Goal: Task Accomplishment & Management: Use online tool/utility

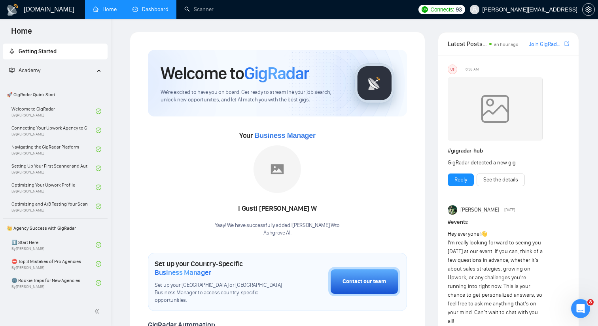
click at [161, 6] on link "Dashboard" at bounding box center [151, 9] width 36 height 7
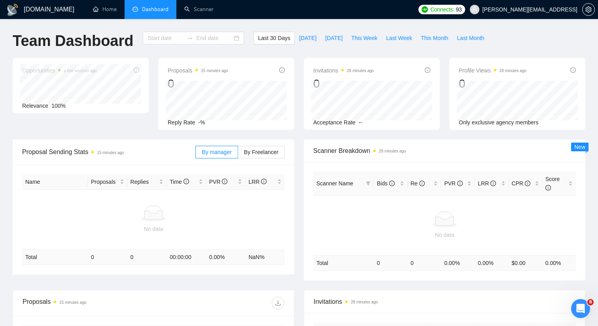
type input "[DATE]"
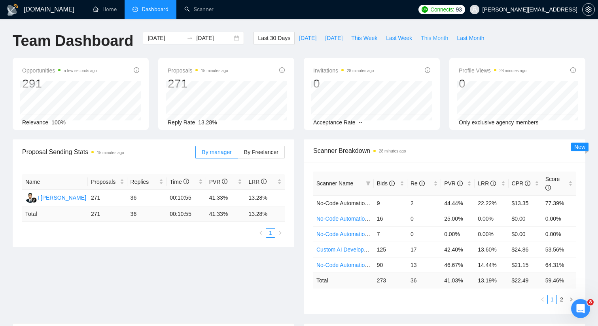
click at [444, 34] on span "This Month" at bounding box center [434, 38] width 27 height 9
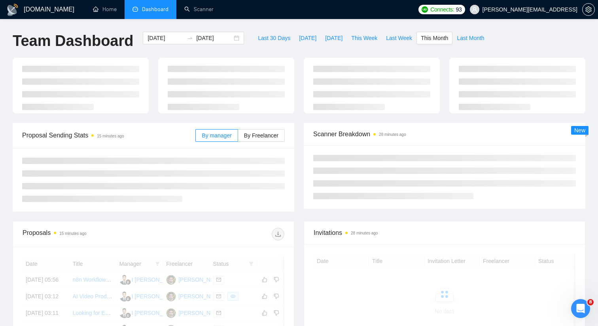
type input "2025-09-01"
type input "2025-09-30"
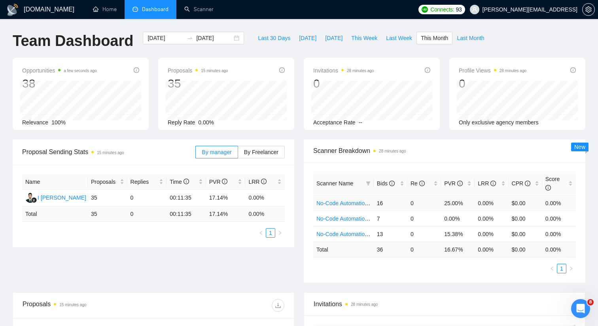
click at [384, 201] on td "16" at bounding box center [391, 202] width 34 height 15
click at [368, 184] on icon "filter" at bounding box center [368, 183] width 4 height 4
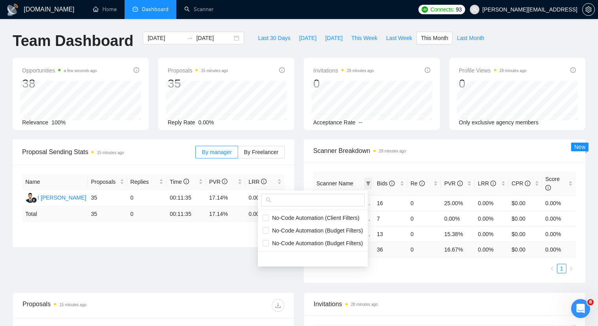
click at [368, 184] on icon "filter" at bounding box center [368, 183] width 4 height 4
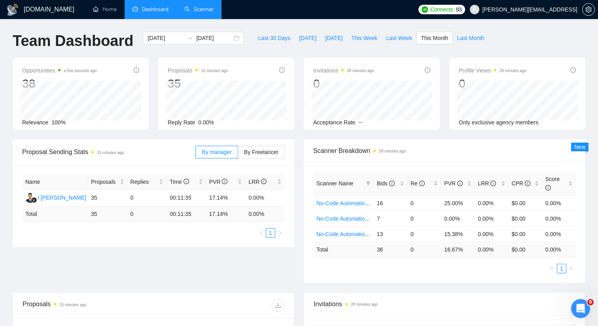
click at [205, 11] on link "Scanner" at bounding box center [198, 9] width 29 height 7
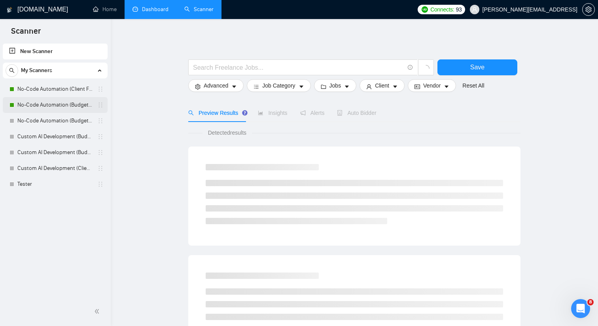
click at [83, 108] on link "No-Code Automation (Budget Filters)" at bounding box center [54, 105] width 75 height 16
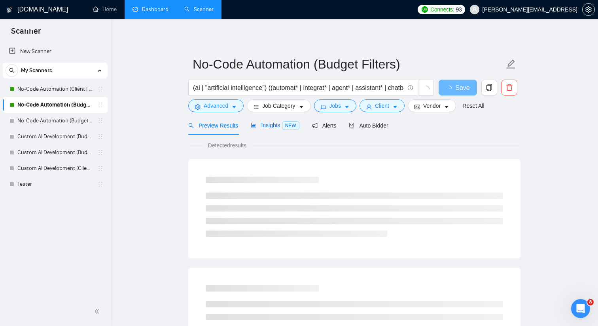
click at [259, 127] on span "Insights NEW" at bounding box center [275, 125] width 48 height 6
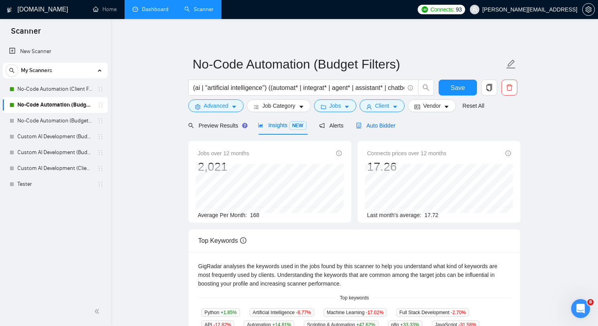
click at [371, 127] on span "Auto Bidder" at bounding box center [375, 125] width 39 height 6
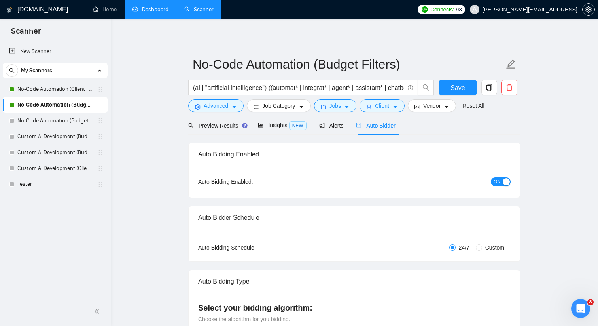
checkbox input "true"
click at [225, 122] on span "Preview Results" at bounding box center [216, 125] width 57 height 6
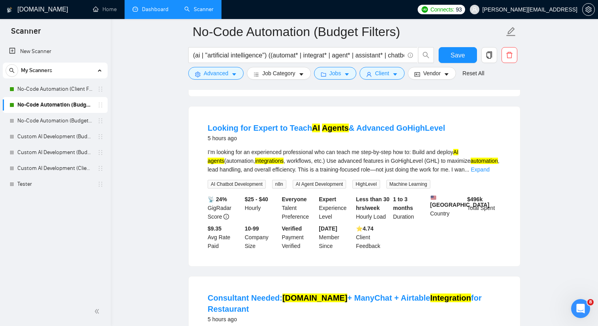
scroll to position [231, 0]
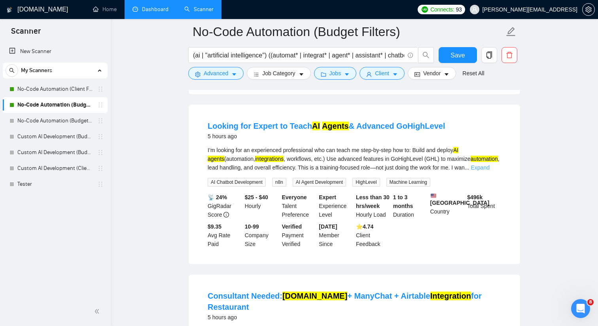
click at [488, 171] on link "Expand" at bounding box center [480, 167] width 19 height 6
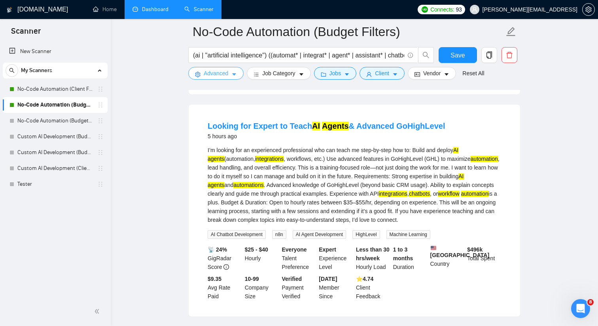
click at [202, 73] on button "Advanced" at bounding box center [215, 73] width 55 height 13
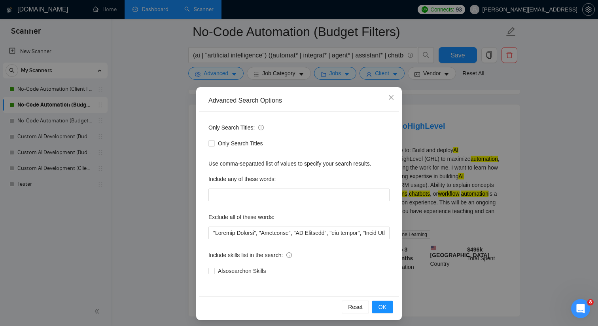
scroll to position [4, 0]
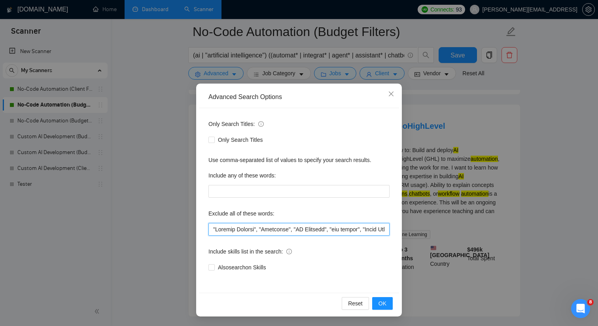
click at [213, 230] on input "text" at bounding box center [299, 229] width 181 height 13
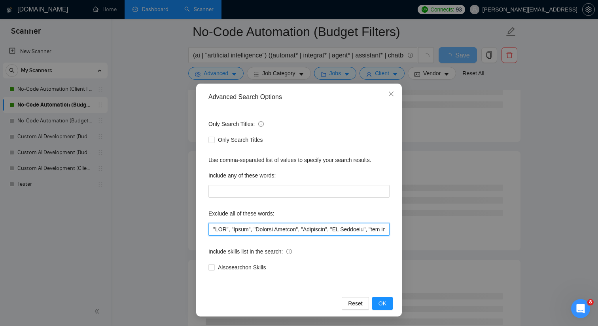
drag, startPoint x: 256, startPoint y: 230, endPoint x: 195, endPoint y: 226, distance: 60.7
click at [195, 226] on div "Advanced Search Options Only Search Titles: Only Search Titles Use comma-separa…" at bounding box center [299, 163] width 598 height 326
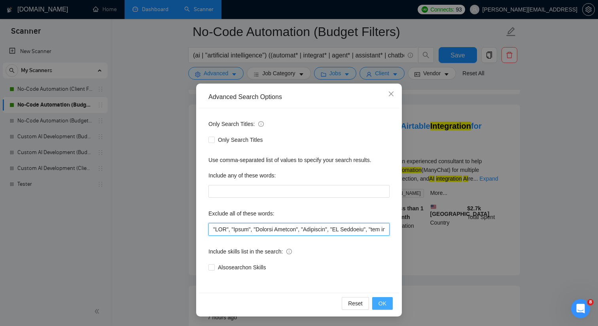
type input ""CMO", "Teach", "Payment Gateway", "Woosender", "UX Designer", "bug fixing", "E…"
click at [385, 304] on span "OK" at bounding box center [383, 303] width 8 height 9
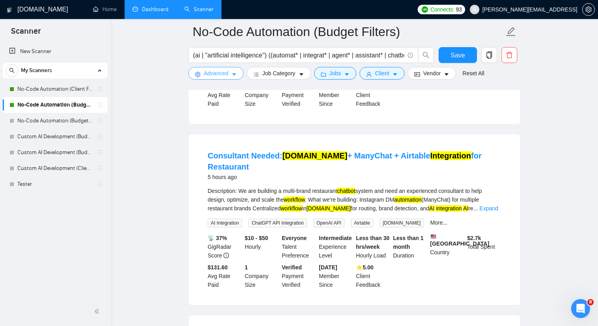
scroll to position [176, 0]
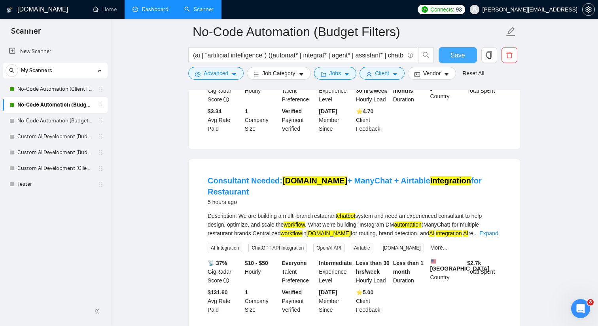
click at [457, 57] on span "Save" at bounding box center [458, 55] width 14 height 10
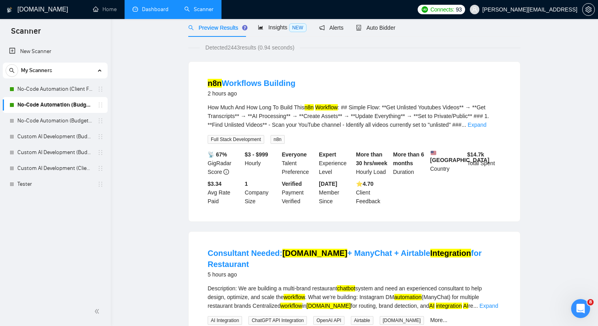
scroll to position [0, 0]
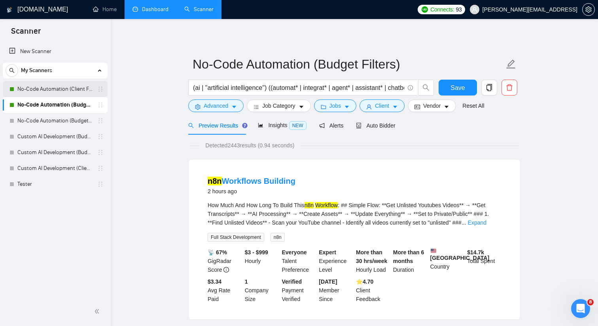
click at [93, 92] on link "No-Code Automation (Client Filters)" at bounding box center [54, 89] width 75 height 16
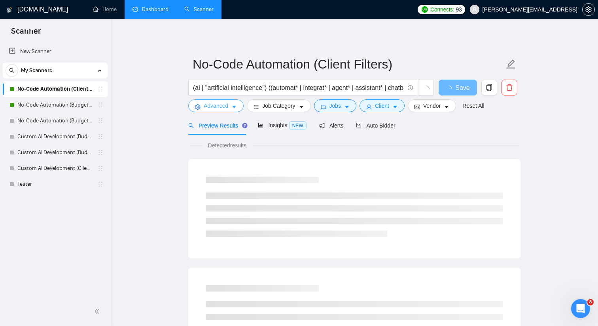
click at [228, 106] on span "Advanced" at bounding box center [216, 105] width 25 height 9
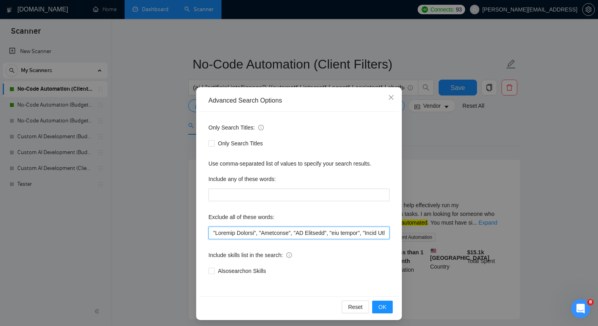
click at [214, 230] on input "text" at bounding box center [299, 232] width 181 height 13
paste input ""CMO", "Teach","
type input ""CMO", "Teach", "Payment Gateway", "Woosender", "UX Designer", "bug fixing", "E…"
click at [383, 302] on button "OK" at bounding box center [382, 306] width 21 height 13
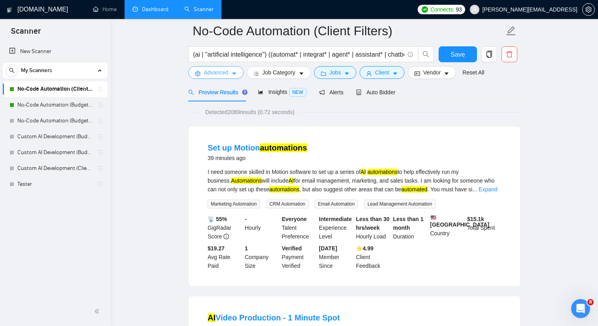
scroll to position [44, 0]
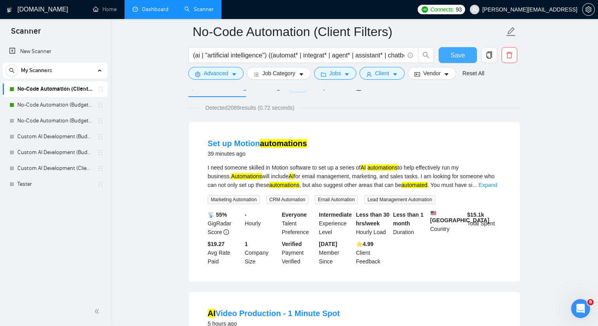
click at [455, 58] on span "Save" at bounding box center [458, 55] width 14 height 10
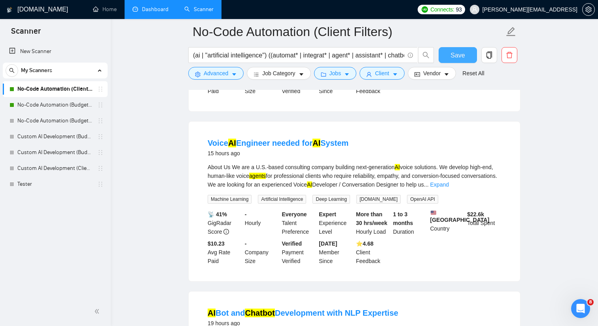
scroll to position [556, 0]
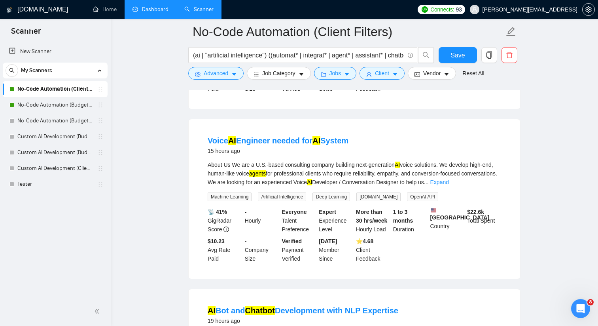
click at [145, 12] on link "Dashboard" at bounding box center [151, 9] width 36 height 7
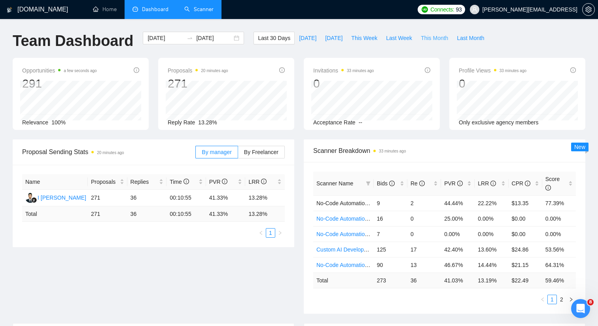
click at [429, 38] on span "This Month" at bounding box center [434, 38] width 27 height 9
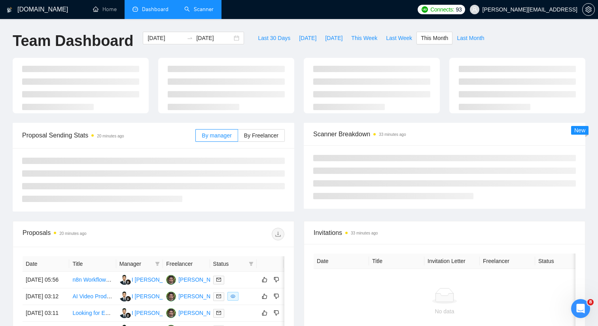
type input "2025-09-01"
type input "2025-09-30"
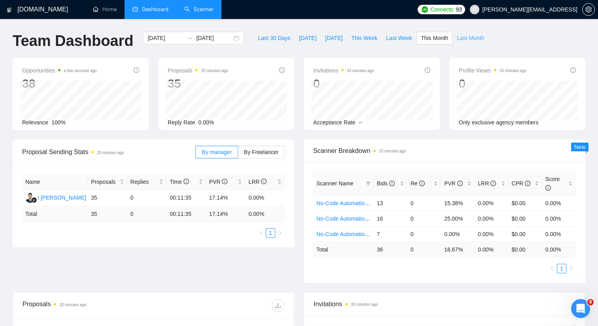
click at [473, 42] on span "Last Month" at bounding box center [470, 38] width 27 height 9
type input "2025-08-01"
type input "2025-08-31"
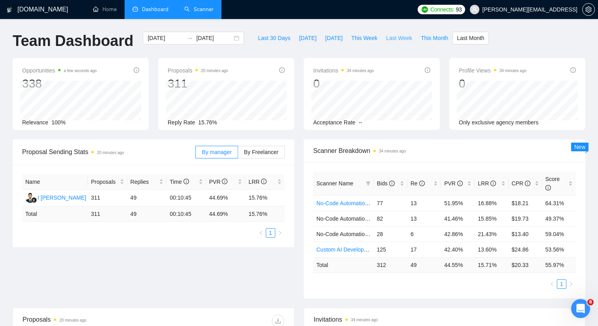
click at [400, 37] on span "Last Week" at bounding box center [399, 38] width 26 height 9
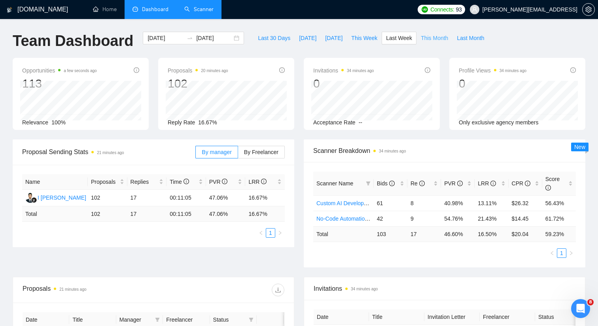
click at [444, 36] on span "This Month" at bounding box center [434, 38] width 27 height 9
type input "2025-09-01"
type input "2025-09-30"
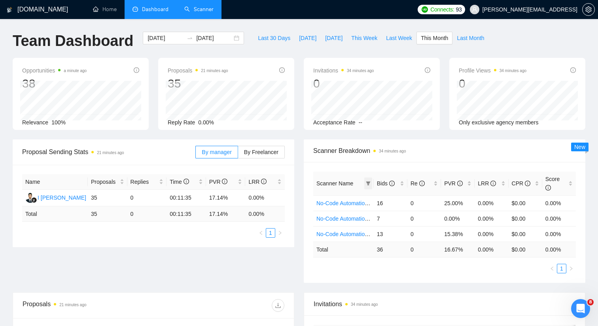
click at [370, 185] on span at bounding box center [368, 183] width 8 height 12
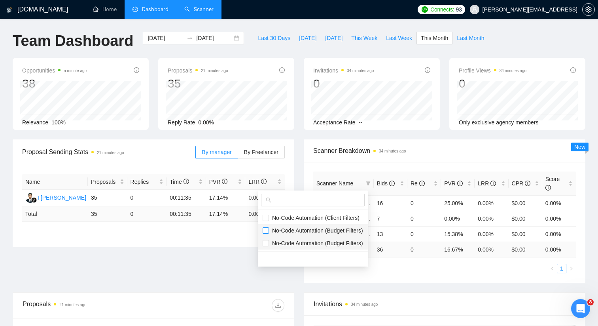
click at [265, 232] on input "checkbox" at bounding box center [266, 230] width 6 height 6
checkbox input "true"
click at [265, 232] on input "checkbox" at bounding box center [266, 230] width 6 height 6
checkbox input "false"
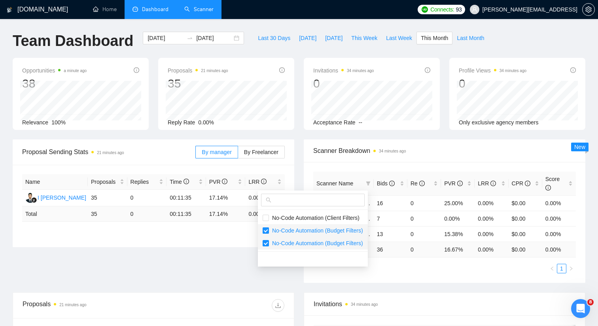
checkbox input "false"
click at [334, 154] on span "Scanner Breakdown 34 minutes ago" at bounding box center [444, 151] width 263 height 10
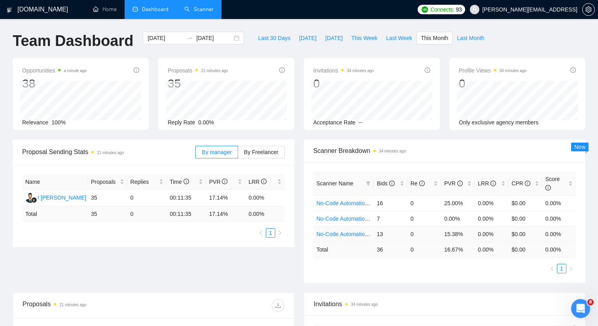
click at [341, 231] on link "No-Code Automation (Budget Filters)" at bounding box center [362, 234] width 91 height 6
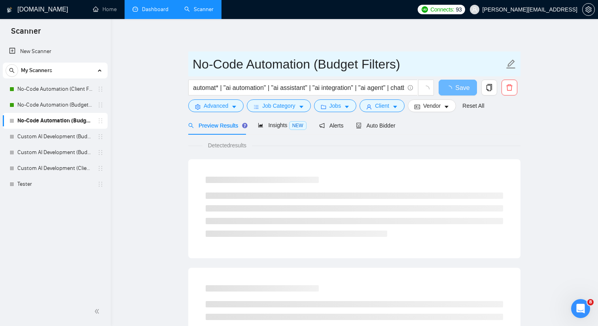
click at [347, 67] on input "No-Code Automation (Budget Filters)" at bounding box center [349, 64] width 312 height 20
click at [193, 66] on input "No-Code Automation (Budget Filters)" at bounding box center [349, 64] width 312 height 20
type input "INACTIVE No-Code Automation (Budget Filters)"
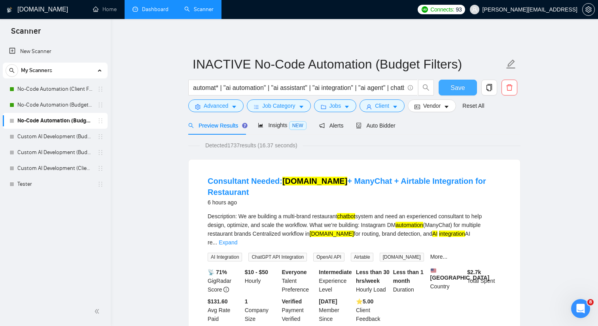
click at [458, 86] on span "Save" at bounding box center [458, 88] width 14 height 10
click at [160, 12] on link "Dashboard" at bounding box center [151, 9] width 36 height 7
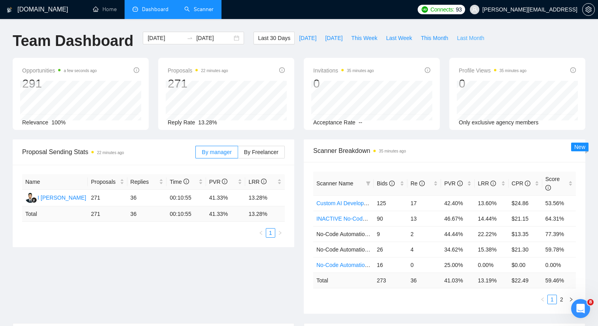
click at [468, 39] on span "Last Month" at bounding box center [470, 38] width 27 height 9
type input "2025-08-01"
type input "2025-08-31"
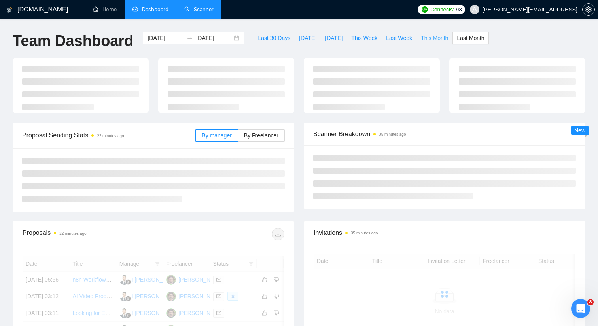
click at [434, 39] on span "This Month" at bounding box center [434, 38] width 27 height 9
type input "2025-09-01"
type input "2025-09-30"
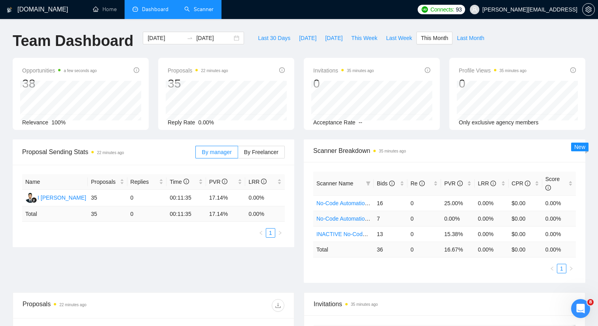
click at [358, 218] on link "No-Code Automation (Budget Filters)" at bounding box center [362, 218] width 91 height 6
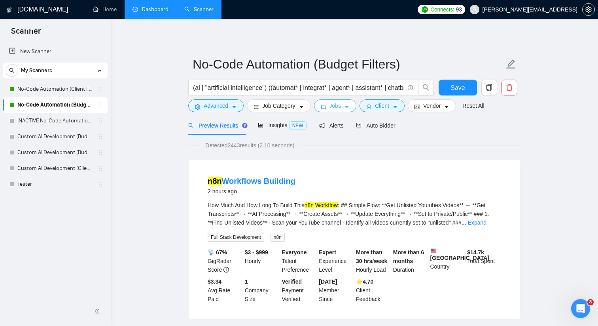
click at [353, 109] on button "Jobs" at bounding box center [335, 105] width 43 height 13
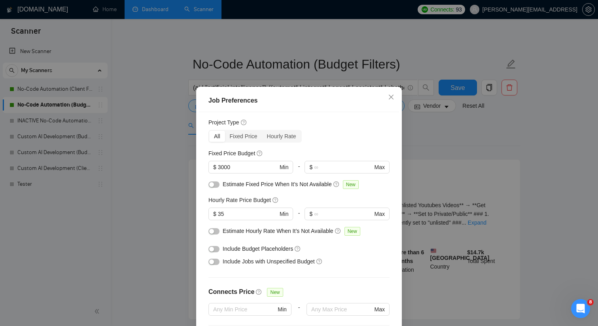
scroll to position [28, 0]
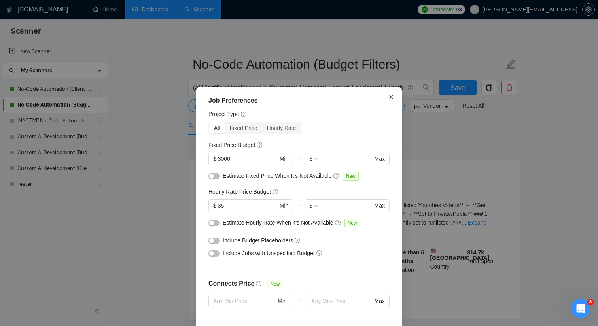
click at [392, 97] on icon "close" at bounding box center [391, 97] width 5 height 5
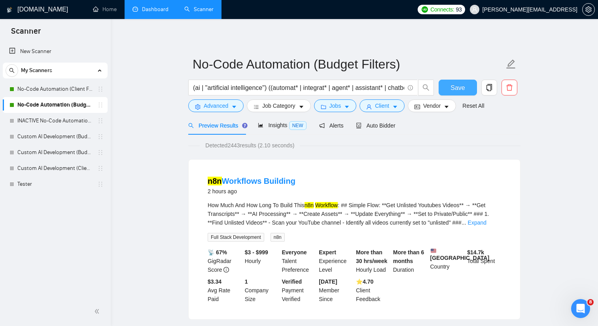
click at [460, 87] on span "Save" at bounding box center [458, 88] width 14 height 10
click at [380, 109] on span "Client" at bounding box center [382, 105] width 14 height 9
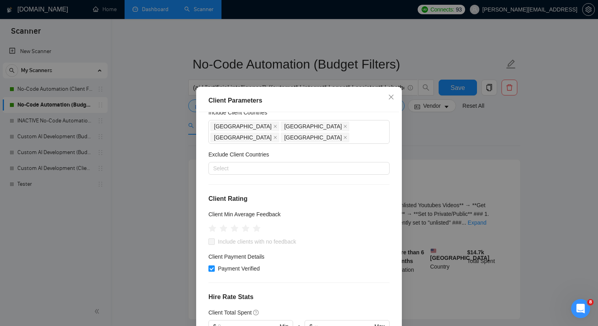
scroll to position [44, 0]
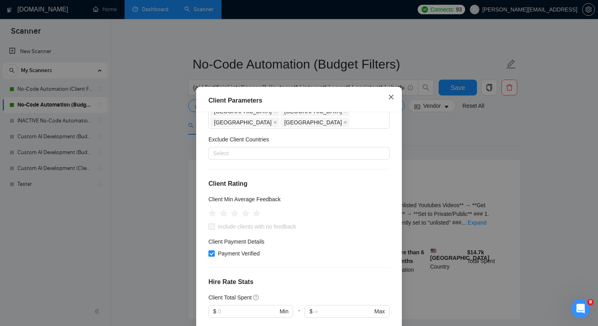
click at [389, 96] on icon "close" at bounding box center [391, 97] width 6 height 6
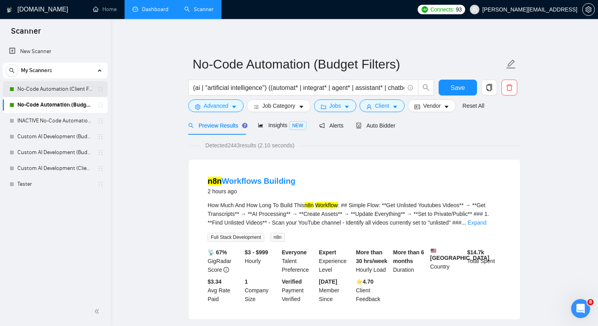
click at [71, 89] on link "No-Code Automation (Client Filters)" at bounding box center [54, 89] width 75 height 16
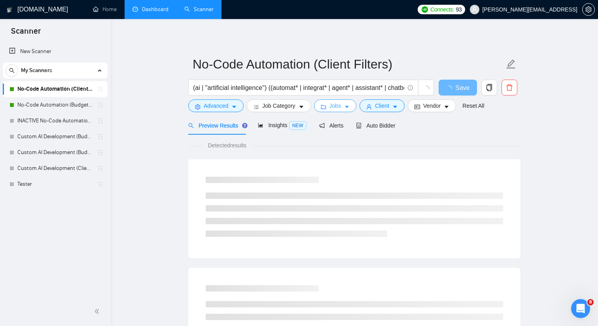
click at [341, 109] on span "Jobs" at bounding box center [336, 105] width 12 height 9
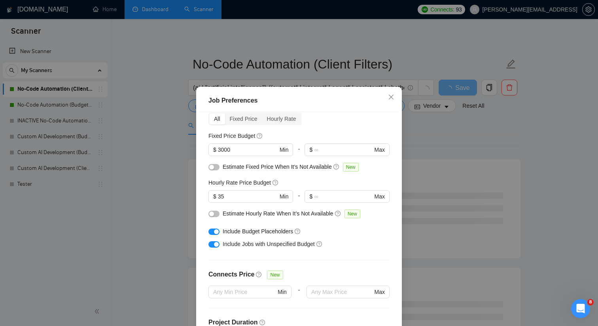
scroll to position [40, 0]
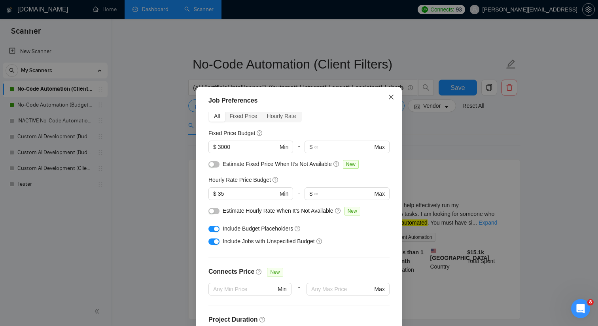
click at [391, 96] on icon "close" at bounding box center [391, 97] width 6 height 6
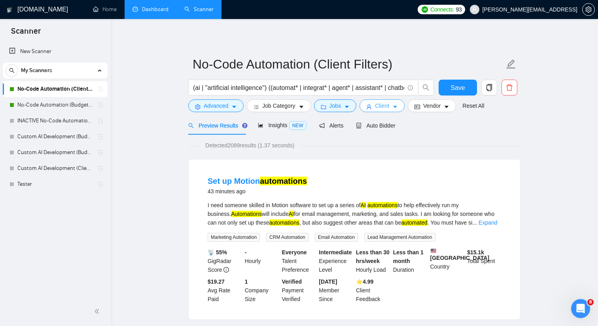
click at [388, 105] on span "Client" at bounding box center [382, 105] width 14 height 9
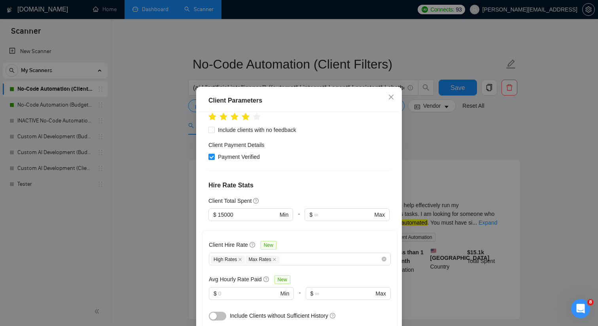
scroll to position [142, 0]
click at [224, 209] on input "15000" at bounding box center [248, 213] width 60 height 9
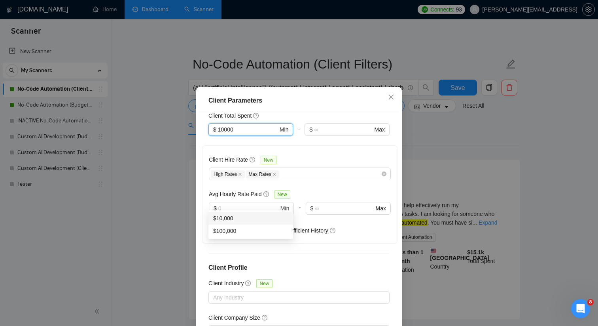
scroll to position [233, 0]
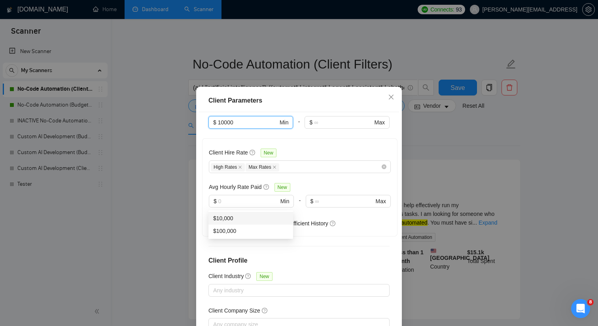
click at [267, 219] on div "$10,000" at bounding box center [250, 218] width 75 height 9
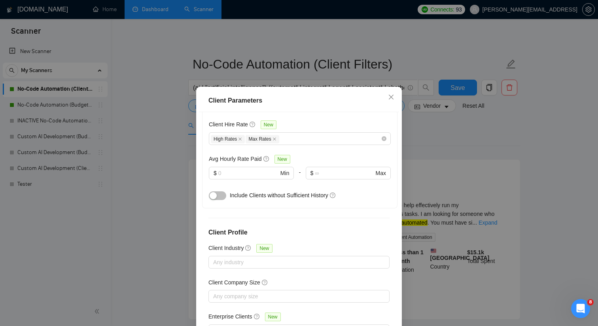
scroll to position [265, 0]
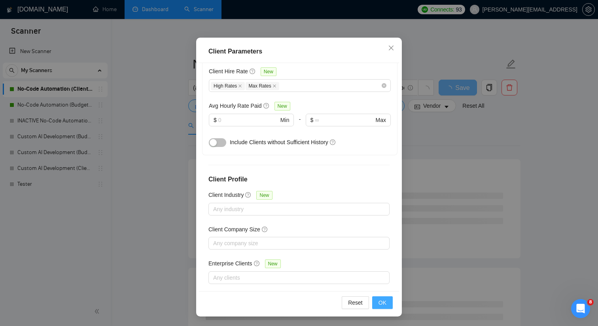
click at [380, 301] on span "OK" at bounding box center [383, 302] width 8 height 9
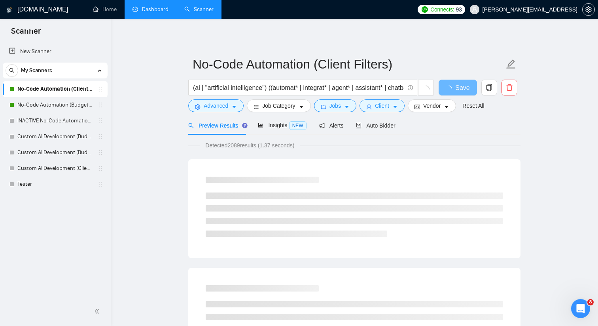
scroll to position [10, 0]
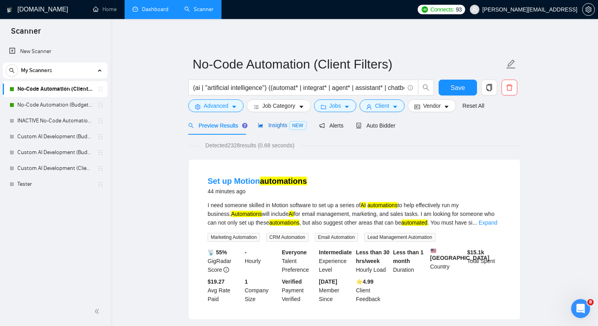
click at [281, 126] on span "Insights NEW" at bounding box center [282, 125] width 48 height 6
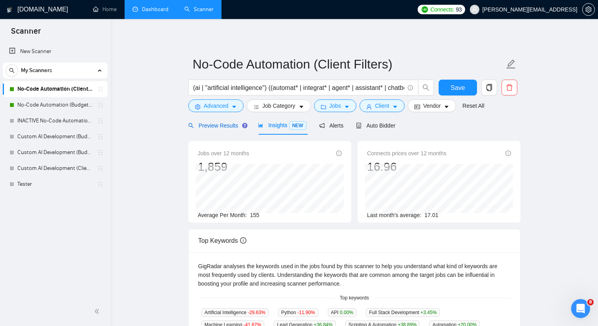
click at [233, 125] on span "Preview Results" at bounding box center [216, 125] width 57 height 6
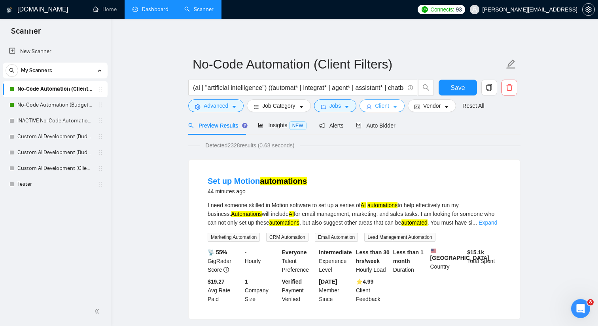
click at [383, 108] on span "Client" at bounding box center [382, 105] width 14 height 9
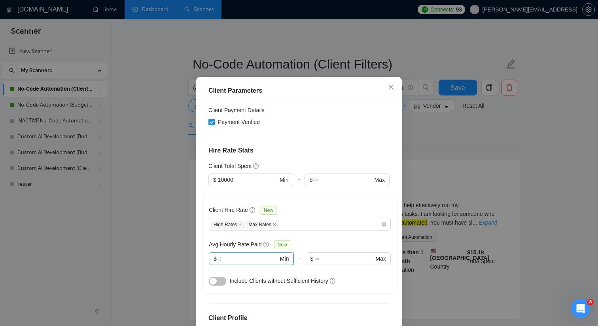
scroll to position [163, 0]
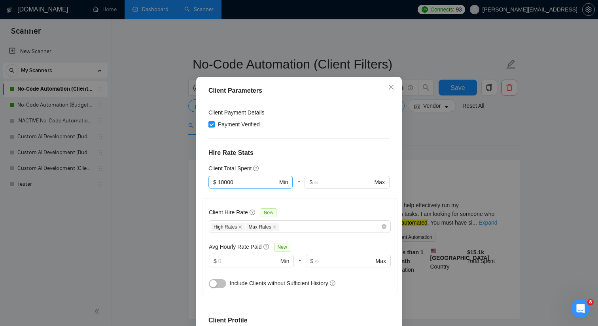
click at [224, 180] on input "10000" at bounding box center [248, 182] width 60 height 9
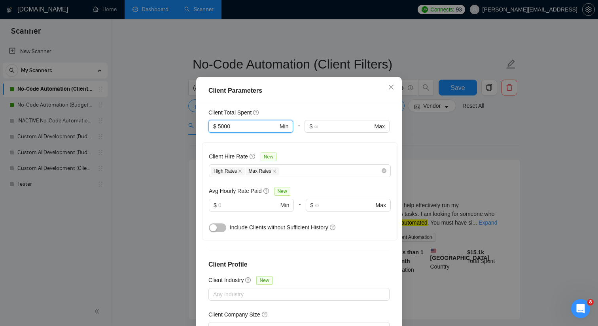
scroll to position [265, 0]
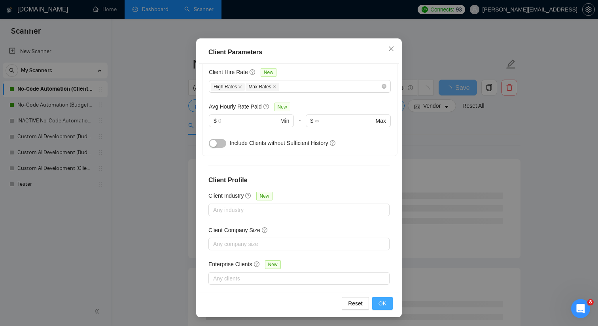
type input "5000"
click at [377, 300] on button "OK" at bounding box center [382, 303] width 21 height 13
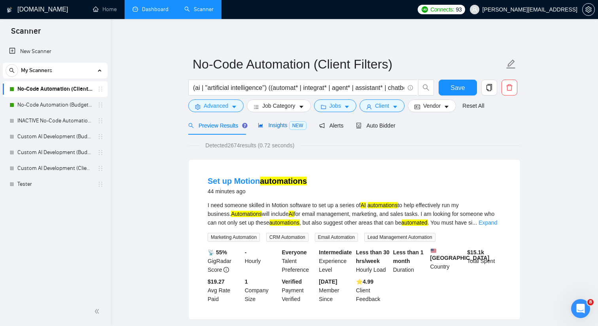
click at [276, 122] on span "Insights NEW" at bounding box center [282, 125] width 48 height 6
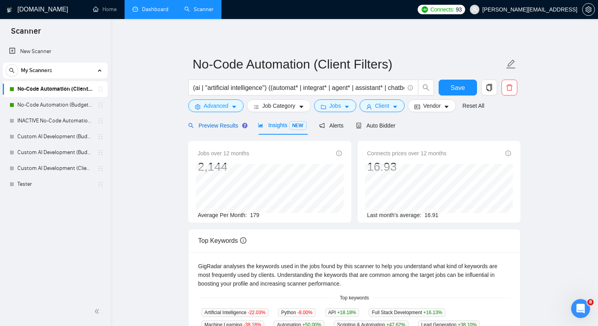
click at [232, 124] on span "Preview Results" at bounding box center [216, 125] width 57 height 6
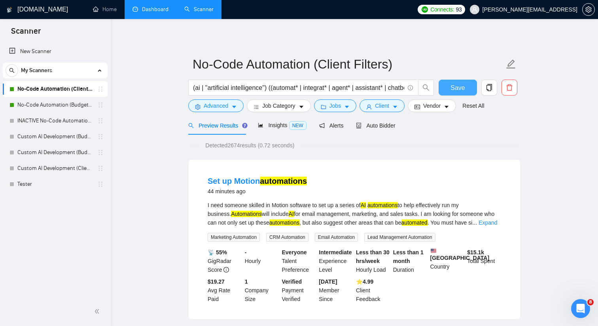
click at [469, 89] on button "Save" at bounding box center [458, 88] width 38 height 16
click at [469, 88] on button "Save" at bounding box center [458, 88] width 38 height 16
click at [145, 11] on link "Dashboard" at bounding box center [151, 9] width 36 height 7
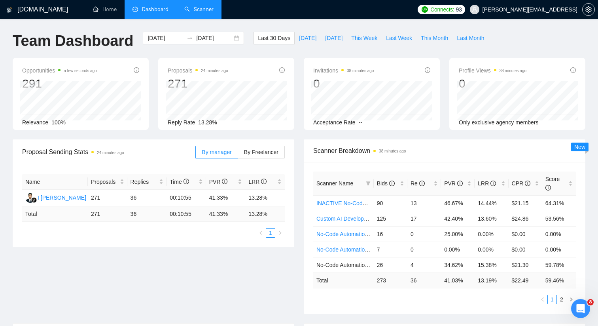
click at [208, 18] on li "Scanner" at bounding box center [198, 9] width 45 height 19
click at [206, 12] on link "Scanner" at bounding box center [198, 9] width 29 height 7
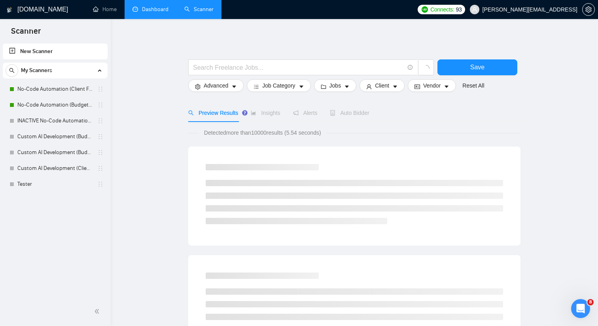
click at [358, 115] on span "Auto Bidder" at bounding box center [349, 113] width 39 height 6
click at [359, 114] on span "Auto Bidder" at bounding box center [356, 113] width 39 height 6
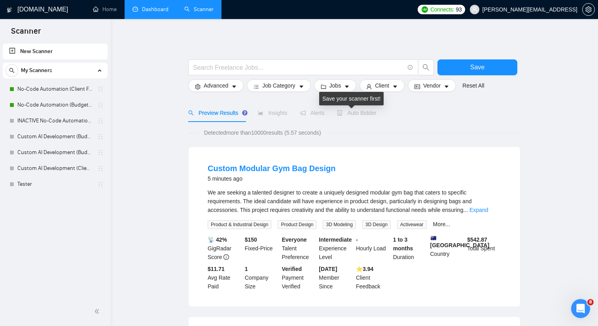
click at [360, 114] on span "Auto Bidder" at bounding box center [356, 113] width 39 height 6
click at [42, 152] on link "Custom AI Development (Budget Filters)" at bounding box center [54, 152] width 75 height 16
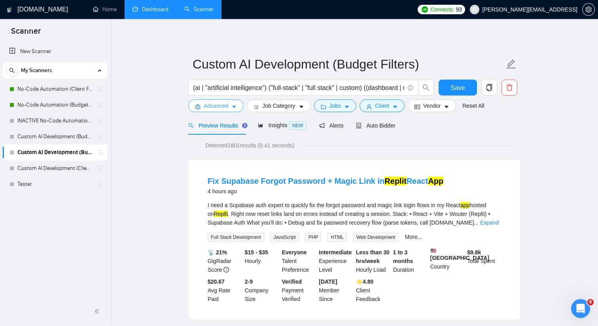
click at [212, 108] on span "Advanced" at bounding box center [216, 105] width 25 height 9
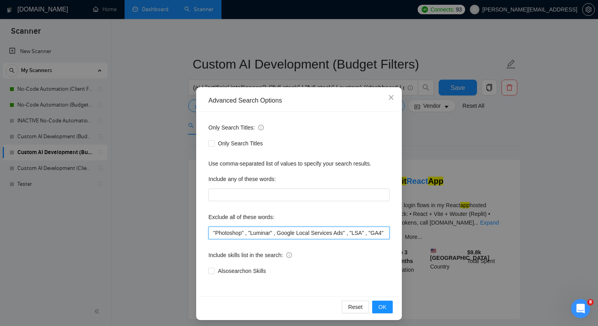
click at [252, 228] on input ""Photoshop" , "Luminar" , Google Local Services Ads" , "LSA" , "GA4" , "InDesig…" at bounding box center [299, 232] width 181 height 13
click at [300, 232] on input ""Photoshop" , "Luminar" , Google Local Services Ads" , "LSA" , "GA4" , "InDesig…" at bounding box center [299, 232] width 181 height 13
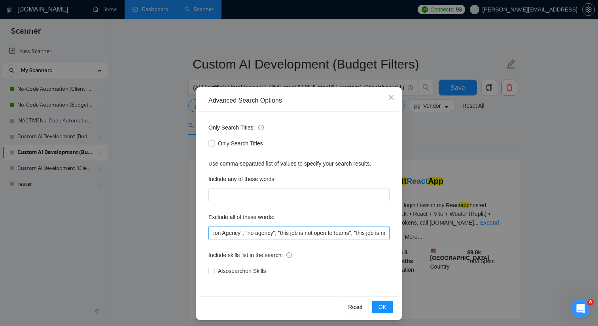
scroll to position [0, 594]
drag, startPoint x: 300, startPoint y: 232, endPoint x: 228, endPoint y: 230, distance: 72.0
click at [228, 230] on input ""Photoshop" , "Luminar" , Google Local Services Ads" , "LSA" , "GA4" , "InDesig…" at bounding box center [299, 232] width 181 height 13
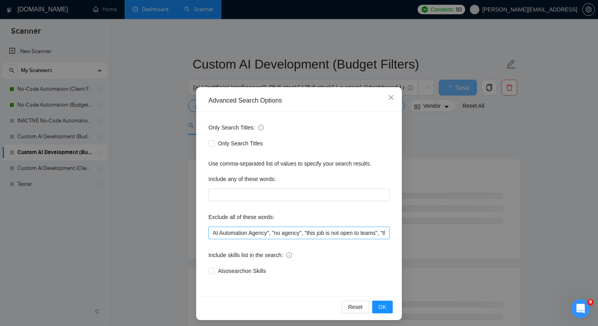
scroll to position [0, 0]
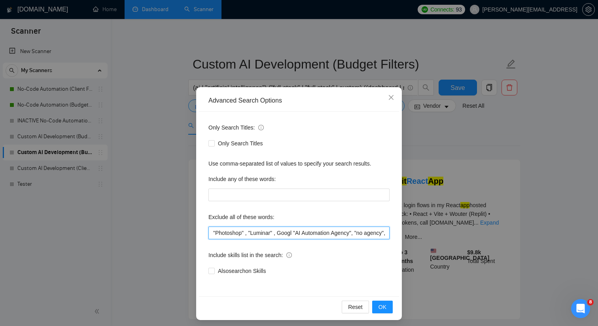
drag, startPoint x: 297, startPoint y: 231, endPoint x: 202, endPoint y: 226, distance: 95.5
click at [202, 226] on div "Only Search Titles: Only Search Titles Use comma-separated list of values to sp…" at bounding box center [299, 204] width 200 height 184
paste input ""custom coding","custom development","from scratch","bespoke development","trad…"
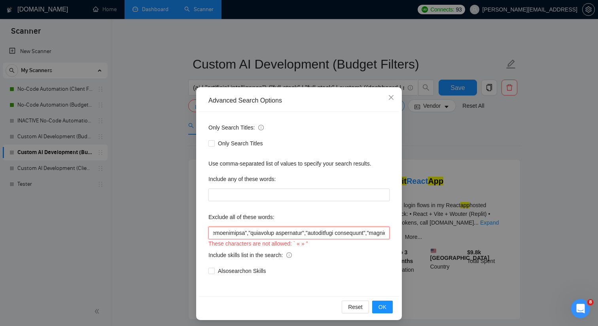
drag, startPoint x: 385, startPoint y: 232, endPoint x: 152, endPoint y: 218, distance: 233.1
click at [152, 218] on div "Advanced Search Options Only Search Titles: Only Search Titles Use comma-separa…" at bounding box center [299, 163] width 598 height 326
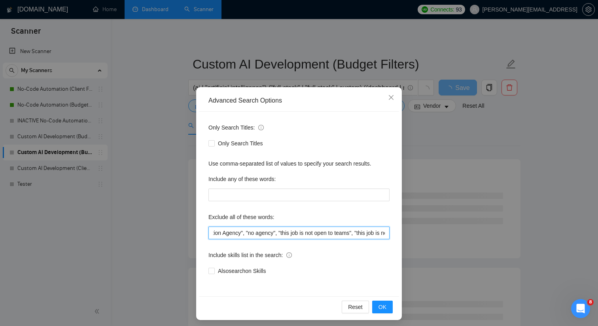
scroll to position [0, 0]
drag, startPoint x: 246, startPoint y: 231, endPoint x: 174, endPoint y: 231, distance: 71.6
click at [174, 231] on div "Advanced Search Options Only Search Titles: Only Search Titles Use comma-separa…" at bounding box center [299, 163] width 598 height 326
click at [329, 243] on div "Only Search Titles: Only Search Titles Use comma-separated list of values to sp…" at bounding box center [299, 204] width 200 height 184
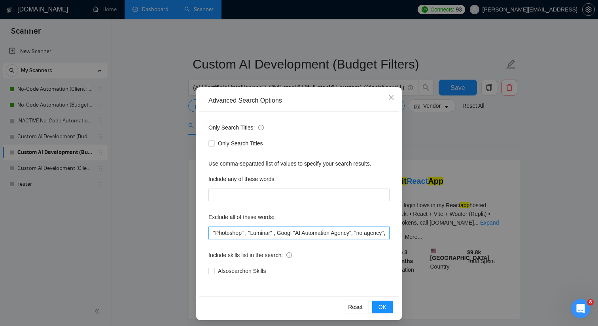
drag, startPoint x: 298, startPoint y: 231, endPoint x: 211, endPoint y: 228, distance: 87.5
click at [211, 228] on input ""Photoshop" , "Luminar" , Googl "AI Automation Agency", "no agency", "this job …" at bounding box center [299, 232] width 181 height 13
paste input ""custom coding","custom development","from scratch","bespoke development","trad…"
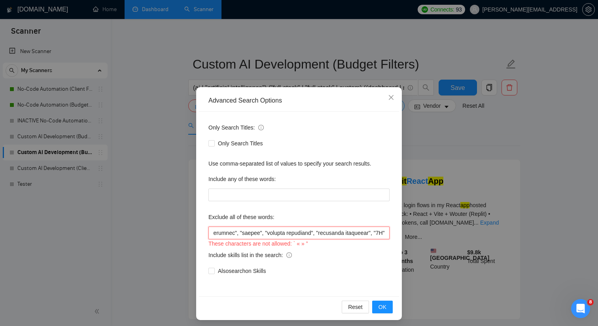
scroll to position [0, 52273]
click at [381, 232] on input "text" at bounding box center [299, 232] width 181 height 13
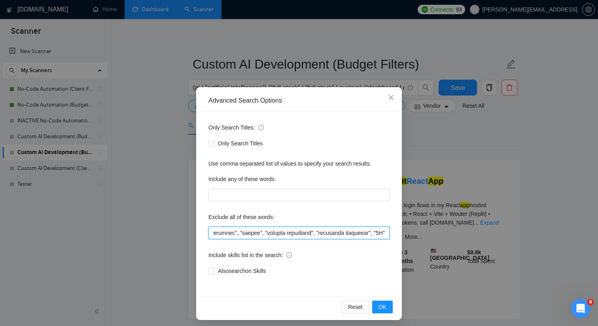
type input ""custom coding","custom development","from scratch","bespoke development","trad…"
click at [354, 253] on div "Include skills list in the search:" at bounding box center [299, 256] width 181 height 16
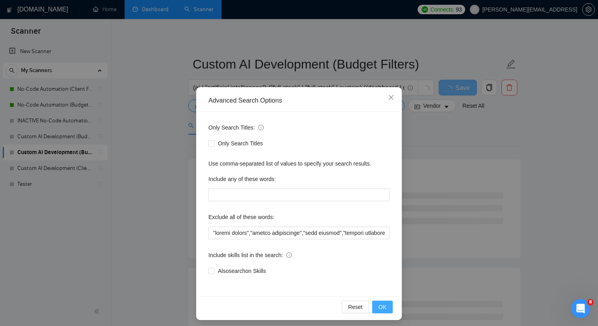
click at [379, 302] on button "OK" at bounding box center [382, 306] width 21 height 13
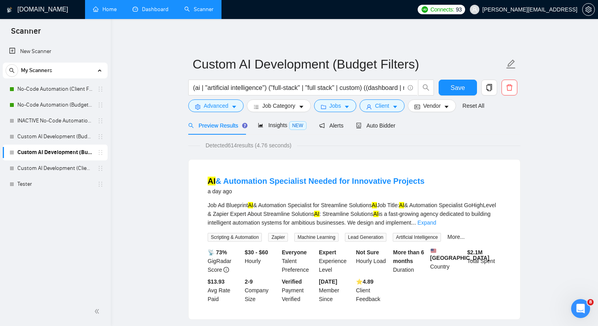
click at [111, 9] on link "Home" at bounding box center [105, 9] width 24 height 7
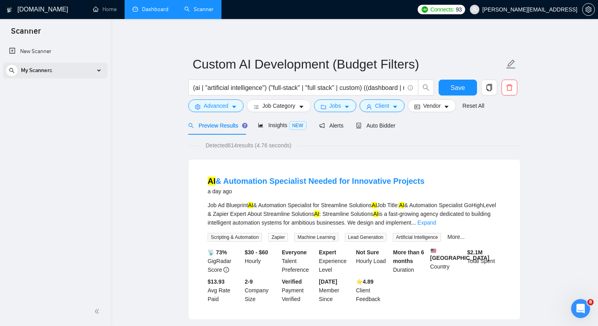
click at [99, 68] on div "My Scanners" at bounding box center [55, 71] width 99 height 16
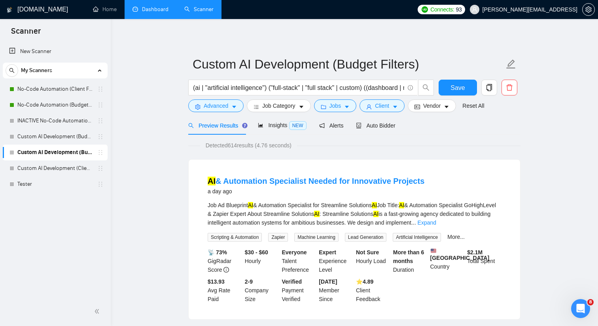
click at [140, 6] on link "Dashboard" at bounding box center [151, 9] width 36 height 7
click at [448, 90] on button "Save" at bounding box center [458, 88] width 38 height 16
click at [163, 13] on link "Dashboard" at bounding box center [151, 9] width 36 height 7
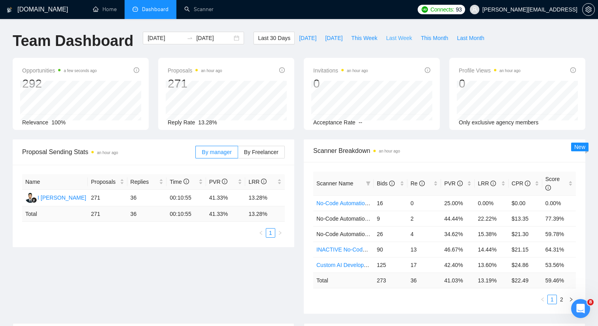
click at [409, 38] on span "Last Week" at bounding box center [399, 38] width 26 height 9
type input "2025-08-25"
type input "2025-08-31"
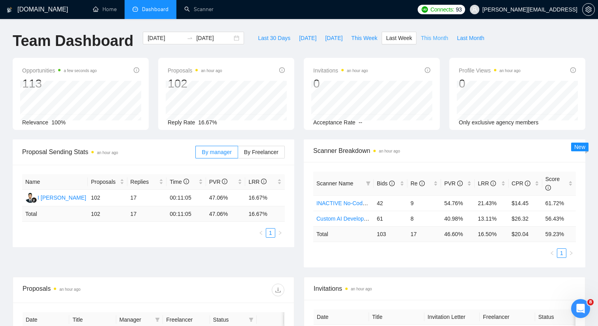
click at [434, 40] on span "This Month" at bounding box center [434, 38] width 27 height 9
type input "2025-09-01"
type input "2025-09-30"
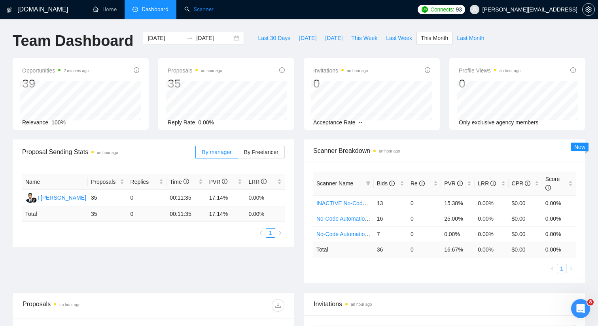
click at [191, 13] on link "Scanner" at bounding box center [198, 9] width 29 height 7
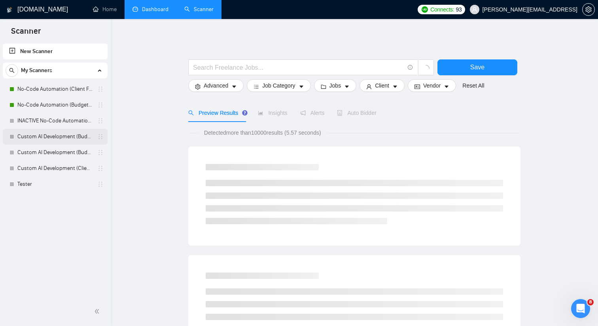
click at [70, 135] on link "Custom AI Development (Budget Filter)" at bounding box center [54, 137] width 75 height 16
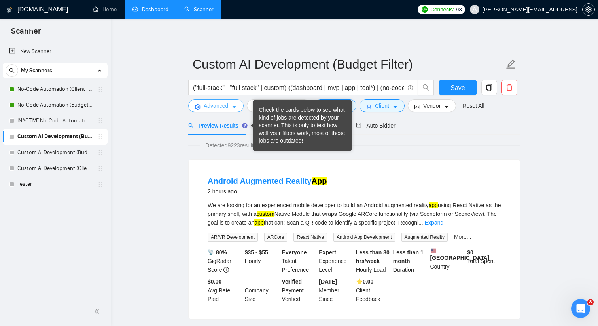
click at [218, 108] on span "Advanced" at bounding box center [216, 105] width 25 height 9
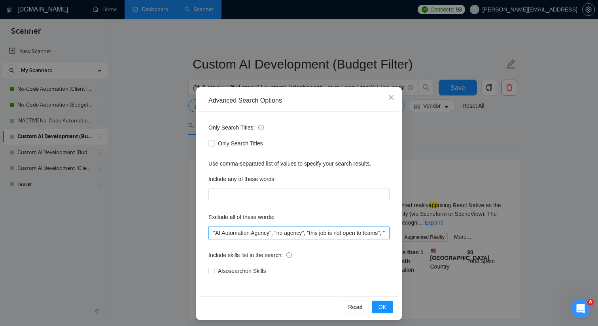
click at [212, 233] on input ""AI Automation Agency", "no agency", "this job is not open to teams", "this job…" at bounding box center [299, 232] width 181 height 13
paste input ""manual coding","write code from scratch","coding from ground up","traditional …"
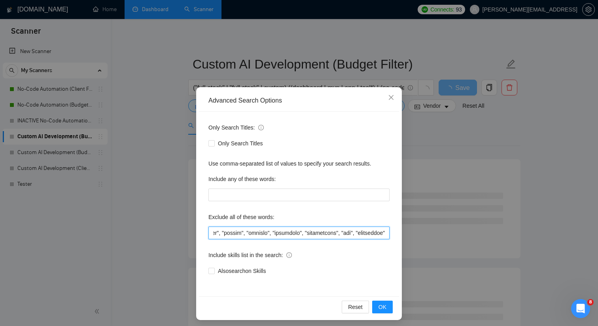
scroll to position [0, 105071]
type input ""manual coding","write code from scratch","coding from ground up","traditional …"
click at [377, 306] on button "OK" at bounding box center [382, 306] width 21 height 13
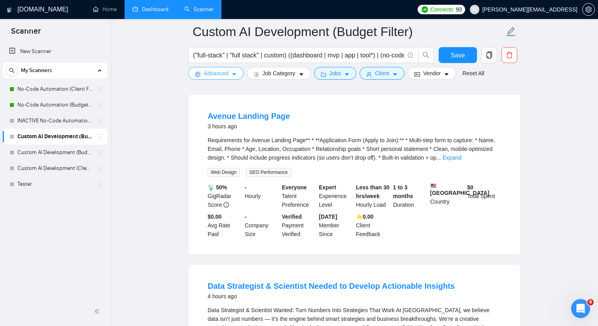
scroll to position [0, 0]
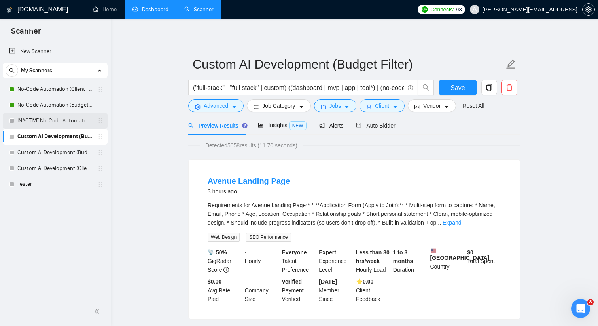
click at [70, 122] on link "INACTIVE No-Code Automation (Budget Filters)" at bounding box center [54, 121] width 75 height 16
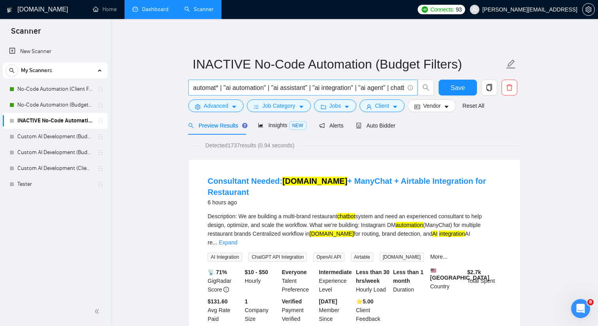
drag, startPoint x: 193, startPoint y: 88, endPoint x: 214, endPoint y: 87, distance: 21.4
click at [214, 87] on span "automat* | "ai automation" | "ai assistant" | "ai integration" | "ai agent" | c…" at bounding box center [302, 88] width 229 height 16
drag, startPoint x: 198, startPoint y: 88, endPoint x: 413, endPoint y: 90, distance: 214.9
click at [413, 90] on span "automat* | "ai automation" | "ai assistant" | "ai integration" | "ai agent" | c…" at bounding box center [302, 88] width 229 height 16
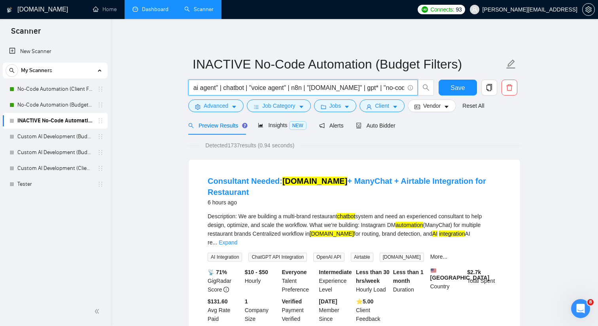
click at [363, 86] on input "automat* | "ai automation" | "ai assistant" | "ai integration" | "ai agent" | c…" at bounding box center [298, 88] width 211 height 10
drag, startPoint x: 361, startPoint y: 86, endPoint x: 410, endPoint y: 87, distance: 48.7
click at [410, 87] on span "automat* | "ai automation" | "ai assistant" | "ai integration" | "ai agent" | c…" at bounding box center [302, 88] width 229 height 16
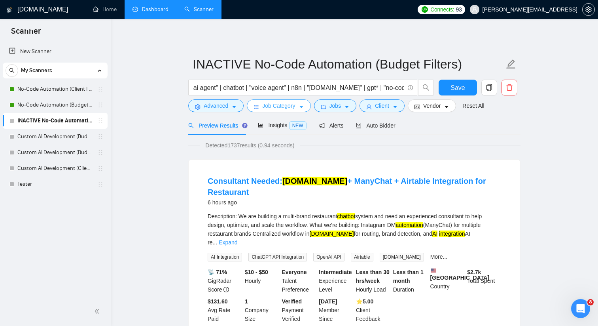
click at [282, 105] on span "Job Category" at bounding box center [278, 105] width 33 height 9
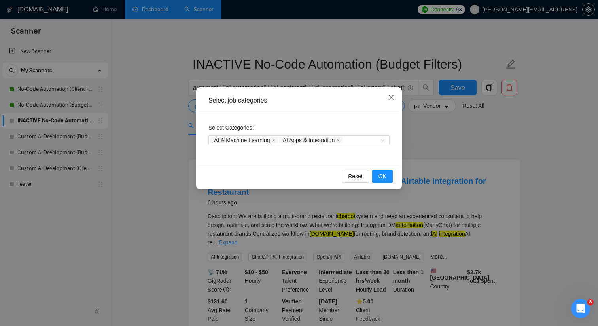
click at [391, 94] on span "Close" at bounding box center [391, 97] width 21 height 21
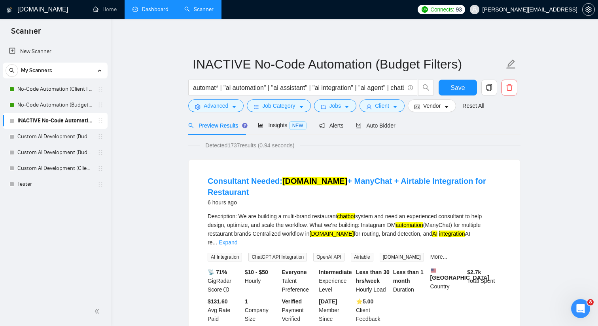
click at [163, 6] on link "Dashboard" at bounding box center [151, 9] width 36 height 7
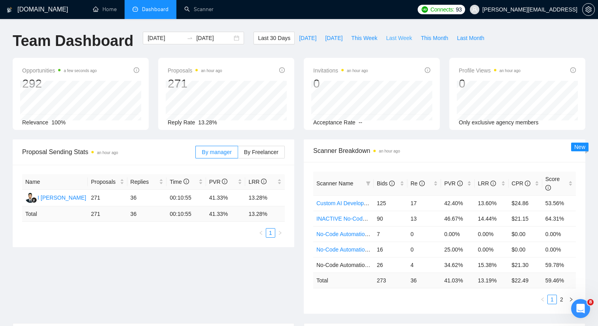
click at [398, 38] on span "Last Week" at bounding box center [399, 38] width 26 height 9
type input "2025-08-25"
type input "2025-08-31"
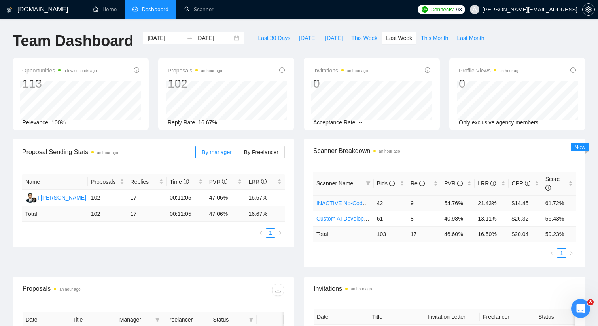
click at [451, 203] on td "54.76%" at bounding box center [458, 202] width 34 height 15
drag, startPoint x: 478, startPoint y: 203, endPoint x: 496, endPoint y: 203, distance: 18.2
click at [496, 203] on td "21.43%" at bounding box center [492, 202] width 34 height 15
drag, startPoint x: 512, startPoint y: 201, endPoint x: 533, endPoint y: 201, distance: 21.0
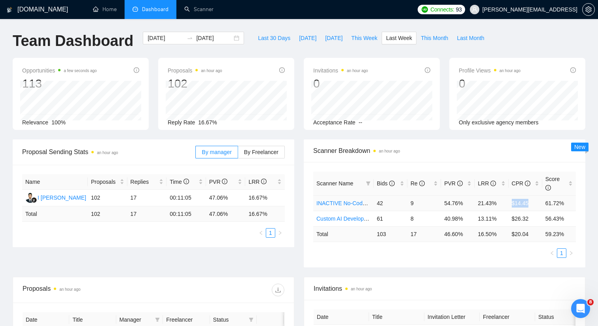
click at [533, 201] on td "$14.45" at bounding box center [526, 202] width 34 height 15
click at [485, 221] on td "13.11%" at bounding box center [492, 218] width 34 height 15
click at [398, 206] on td "42" at bounding box center [391, 202] width 34 height 15
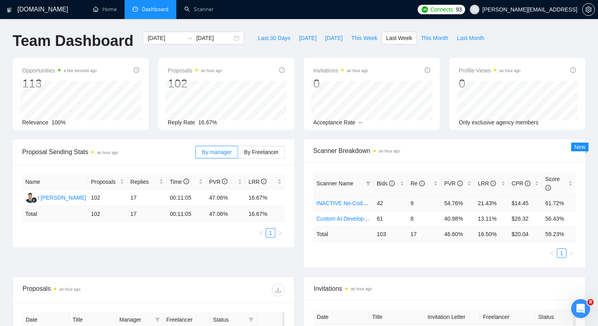
click at [485, 201] on td "21.43%" at bounding box center [492, 202] width 34 height 15
click at [379, 201] on td "42" at bounding box center [391, 202] width 34 height 15
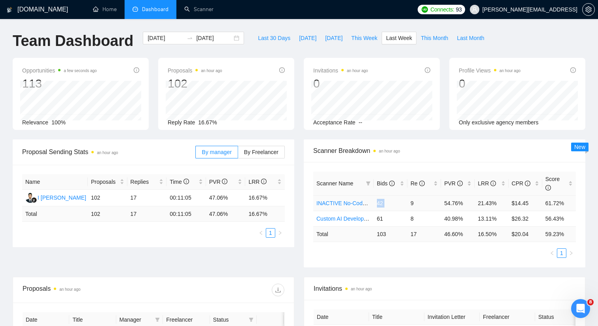
click at [412, 204] on td "9" at bounding box center [425, 202] width 34 height 15
click at [412, 218] on td "8" at bounding box center [425, 218] width 34 height 15
click at [381, 217] on td "61" at bounding box center [391, 218] width 34 height 15
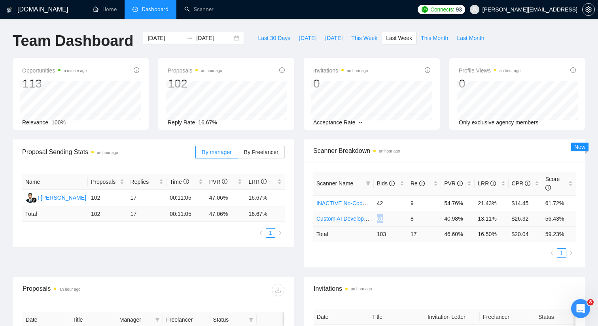
click at [381, 217] on td "61" at bounding box center [391, 218] width 34 height 15
drag, startPoint x: 443, startPoint y: 203, endPoint x: 468, endPoint y: 203, distance: 24.9
click at [468, 203] on td "54.76%" at bounding box center [458, 202] width 34 height 15
click at [484, 186] on span "LRR" at bounding box center [487, 183] width 18 height 6
click at [483, 185] on span "LRR" at bounding box center [487, 183] width 18 height 6
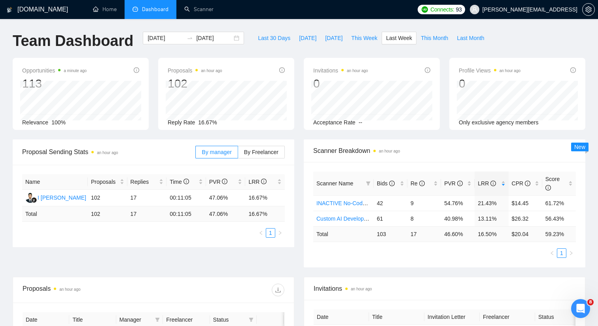
click at [472, 161] on div "Scanner Breakdown an hour ago" at bounding box center [444, 150] width 263 height 23
click at [461, 38] on span "Last Month" at bounding box center [470, 38] width 27 height 9
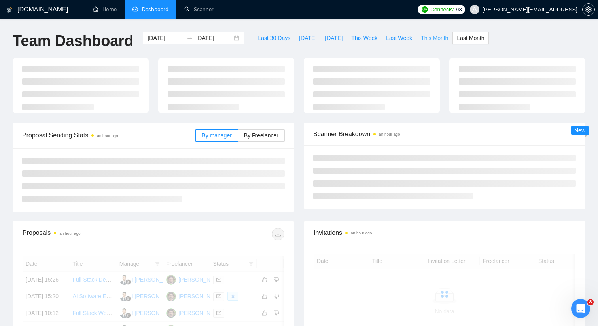
click at [444, 40] on span "This Month" at bounding box center [434, 38] width 27 height 9
type input "2025-09-01"
type input "2025-09-30"
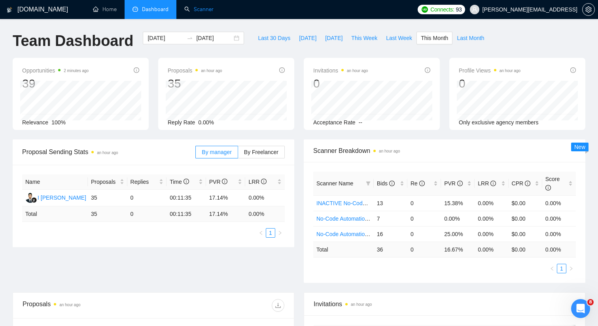
click at [208, 13] on link "Scanner" at bounding box center [198, 9] width 29 height 7
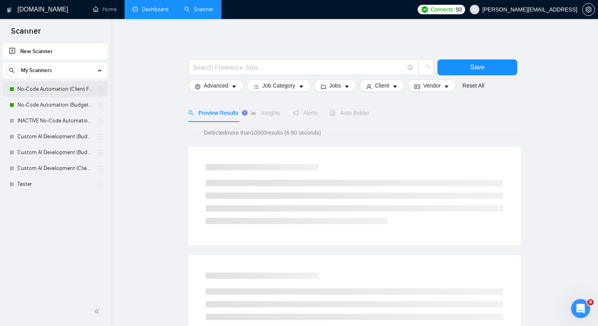
click at [66, 93] on link "No-Code Automation (Client Filters)" at bounding box center [54, 89] width 75 height 16
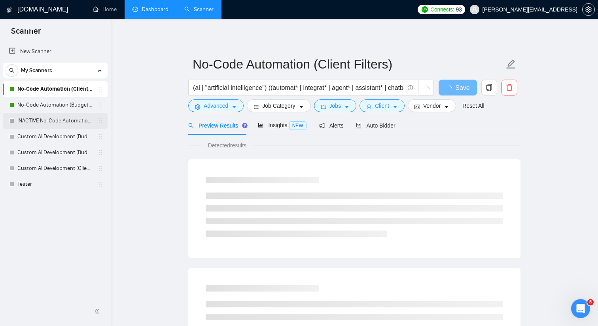
click at [62, 114] on link "INACTIVE No-Code Automation (Budget Filters)" at bounding box center [54, 121] width 75 height 16
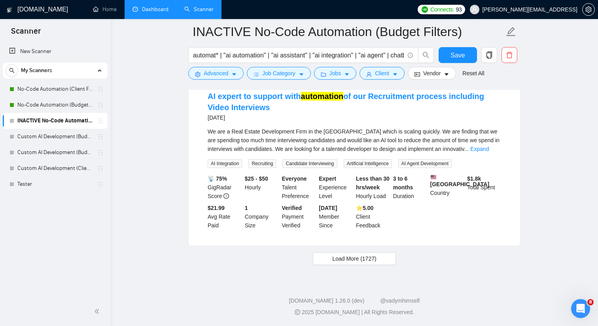
scroll to position [1690, 0]
click at [345, 258] on span "Load More (1727)" at bounding box center [354, 258] width 44 height 9
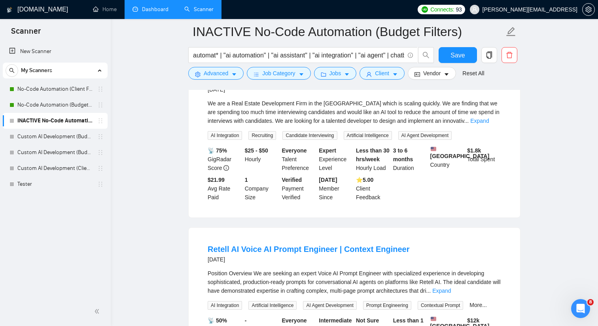
scroll to position [1696, 0]
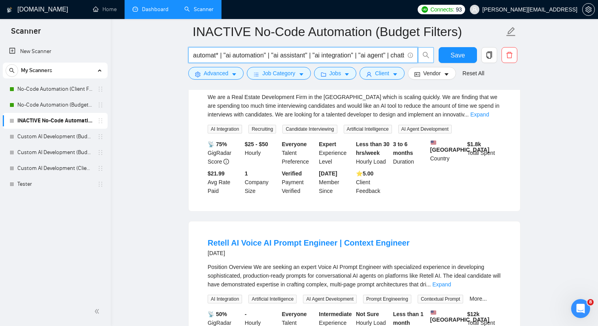
drag, startPoint x: 266, startPoint y: 50, endPoint x: 419, endPoint y: 51, distance: 153.9
click at [420, 51] on span "automat* | "ai automation" | "ai assistant" | "ai integration" | "ai agent" | c…" at bounding box center [311, 55] width 246 height 16
click at [362, 53] on input "automat* | "ai automation" | "ai assistant" | "ai integration" | "ai agent" | c…" at bounding box center [298, 55] width 211 height 10
drag, startPoint x: 355, startPoint y: 53, endPoint x: 424, endPoint y: 53, distance: 68.8
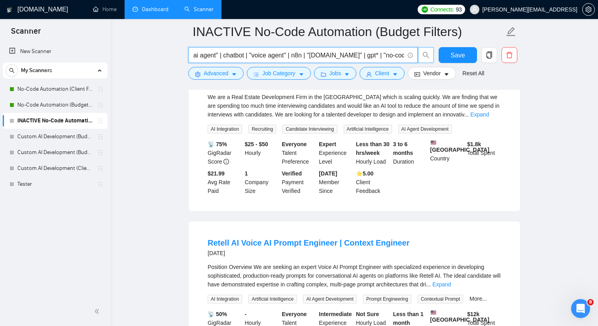
click at [424, 53] on span "automat* | "ai automation" | "ai assistant" | "ai integration" | "ai agent" | c…" at bounding box center [311, 55] width 246 height 16
click at [111, 115] on div "GigRadar.io Home Dashboard Scanner Connects: 93 toby@ashgrove.ai INACTIVE No-Co…" at bounding box center [354, 172] width 487 height 3736
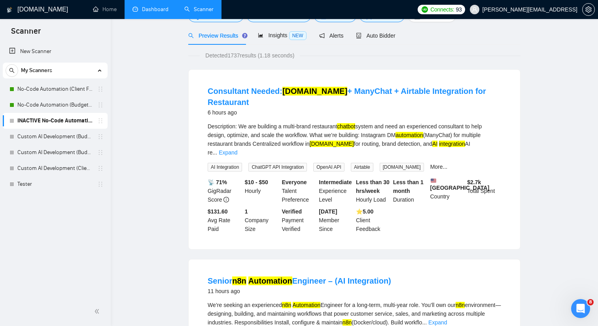
scroll to position [0, 0]
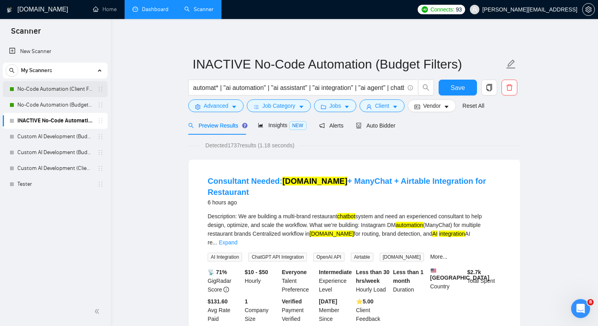
click at [78, 91] on link "No-Code Automation (Client Filters)" at bounding box center [54, 89] width 75 height 16
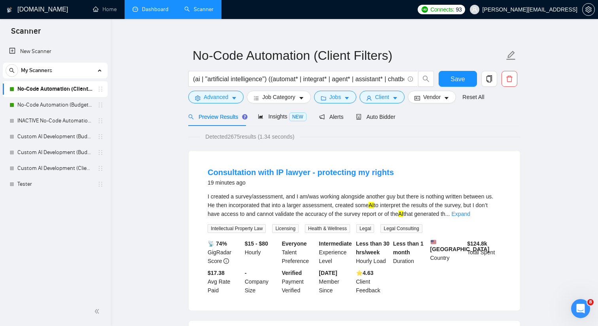
scroll to position [11, 0]
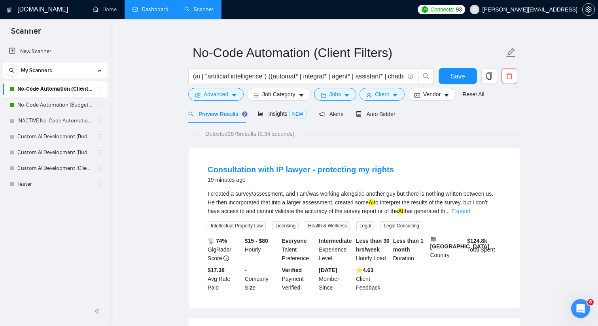
click at [470, 211] on link "Expand" at bounding box center [461, 211] width 19 height 6
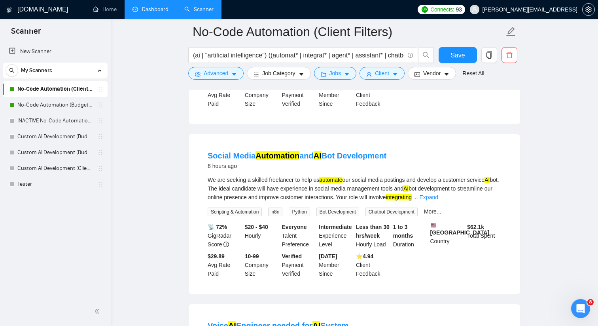
scroll to position [898, 0]
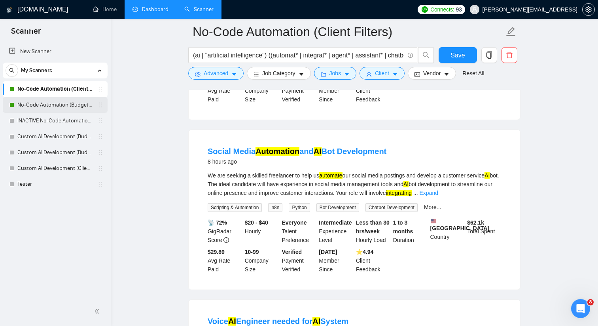
click at [80, 104] on link "No-Code Automation (Budget Filters)" at bounding box center [54, 105] width 75 height 16
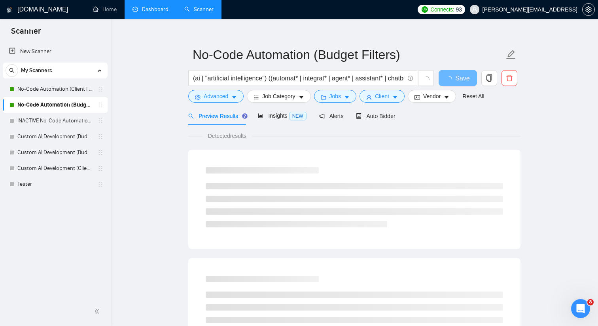
click at [83, 121] on link "INACTIVE No-Code Automation (Budget Filters)" at bounding box center [54, 121] width 75 height 16
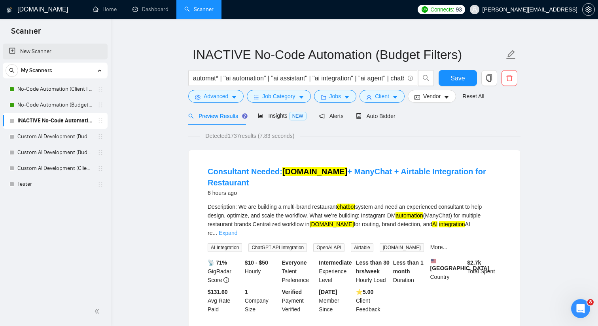
click at [72, 52] on link "New Scanner" at bounding box center [55, 52] width 92 height 16
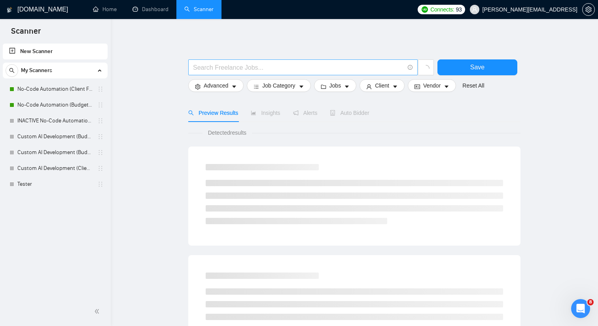
click at [264, 64] on input "text" at bounding box center [298, 68] width 211 height 10
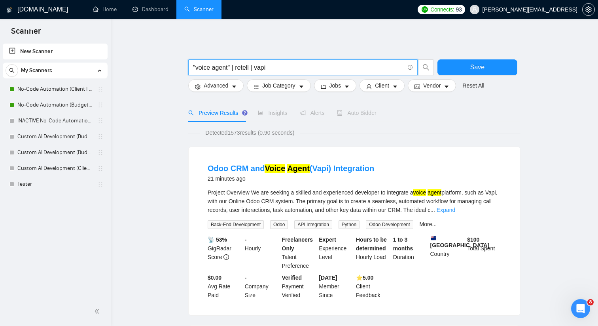
type input ""voice agent" | retell | vapi"
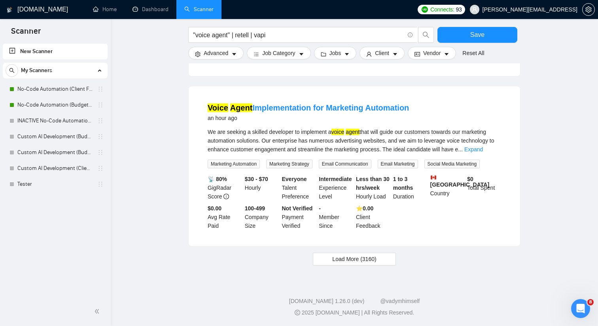
scroll to position [752, 0]
click at [375, 256] on span "Load More (3160)" at bounding box center [354, 258] width 44 height 9
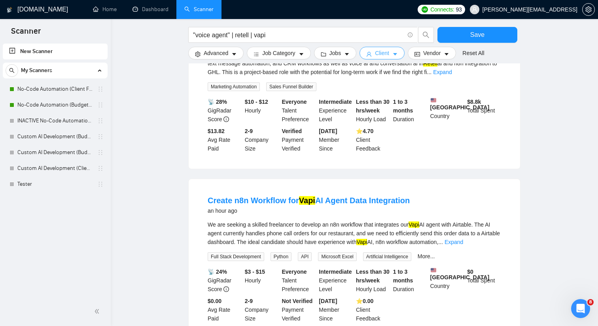
click at [386, 51] on span "Client" at bounding box center [382, 53] width 14 height 9
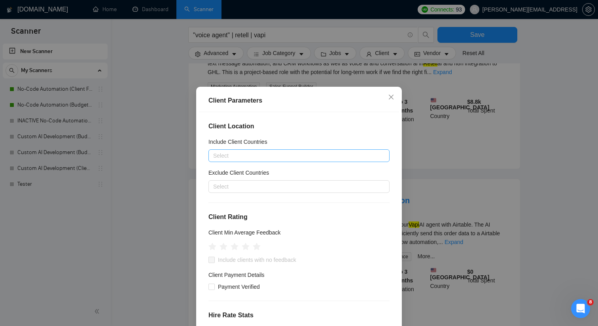
click at [276, 158] on div at bounding box center [295, 155] width 169 height 9
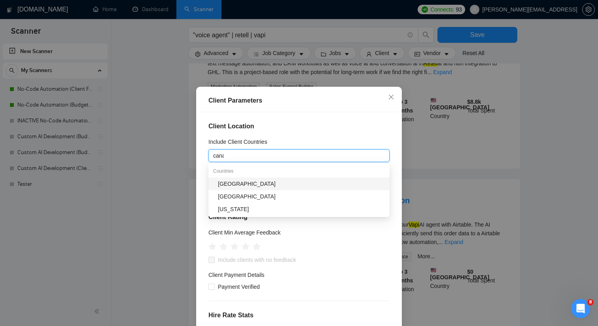
type input "canada"
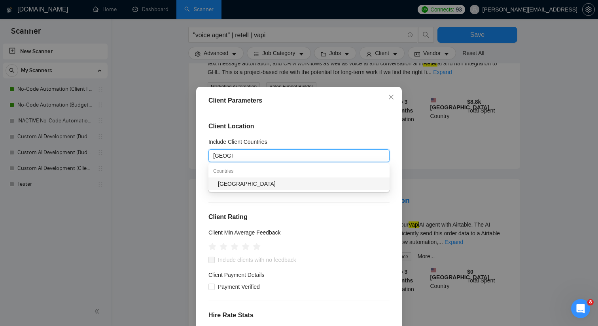
click at [258, 183] on div "[GEOGRAPHIC_DATA]" at bounding box center [301, 183] width 167 height 9
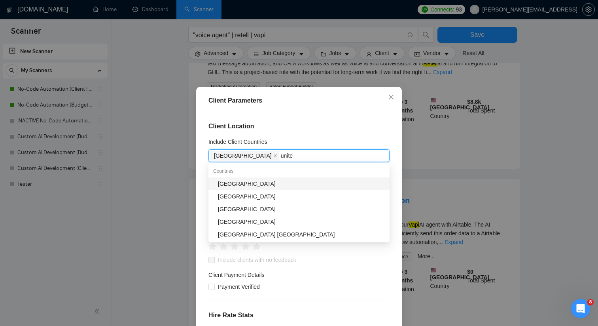
type input "united"
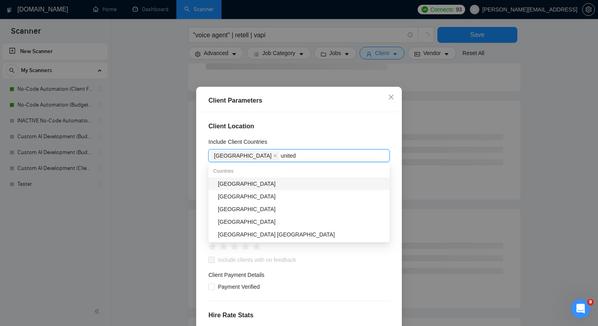
click at [266, 182] on div "[GEOGRAPHIC_DATA]" at bounding box center [301, 183] width 167 height 9
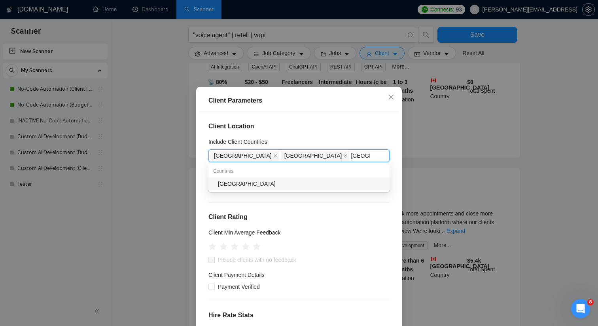
type input "australia"
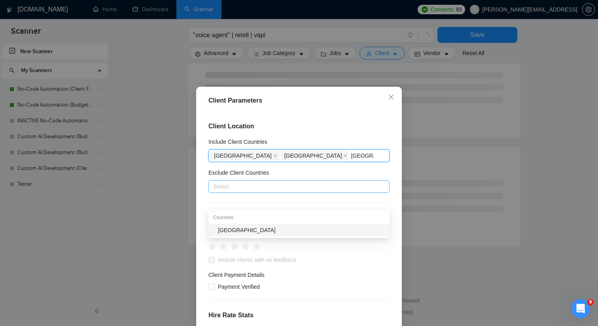
scroll to position [433, 0]
click at [259, 232] on div "[GEOGRAPHIC_DATA]" at bounding box center [301, 230] width 167 height 9
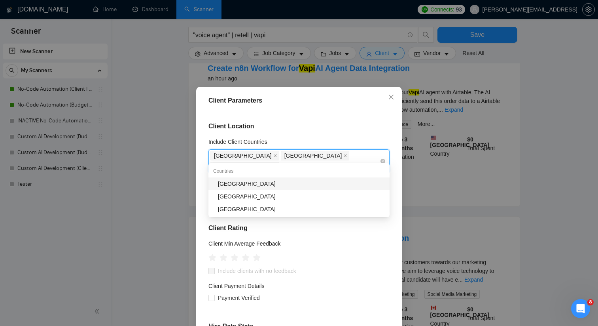
scroll to position [480, 0]
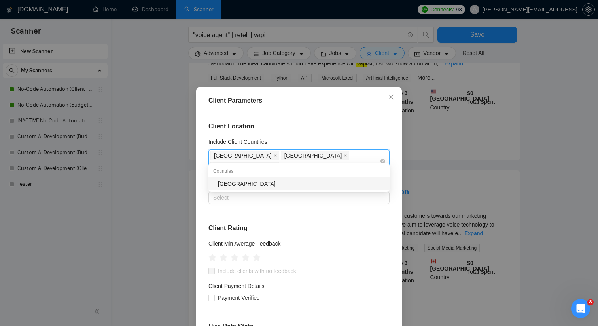
type input "new zealand"
click at [324, 186] on div "[GEOGRAPHIC_DATA]" at bounding box center [301, 183] width 167 height 9
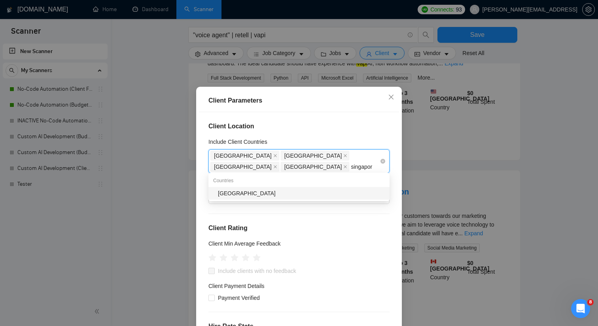
type input "singapore"
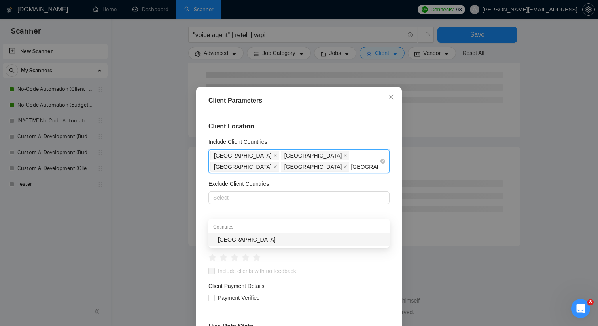
scroll to position [433, 0]
click at [306, 237] on div "[GEOGRAPHIC_DATA]" at bounding box center [301, 239] width 167 height 9
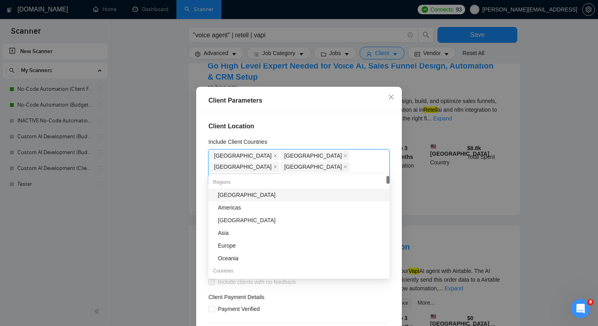
scroll to position [480, 0]
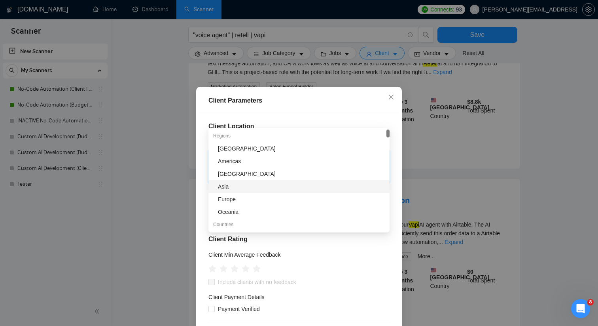
click at [201, 189] on div "Client Location Include Client Countries Canada, United States, Australia, New …" at bounding box center [299, 226] width 200 height 228
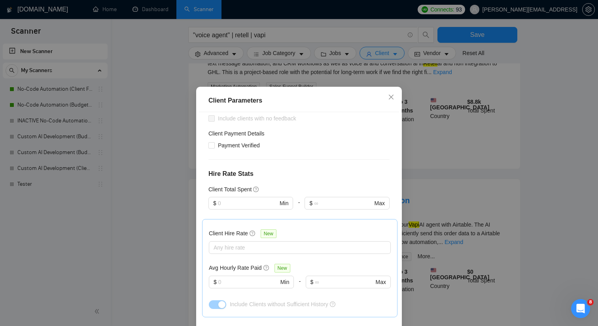
scroll to position [176, 0]
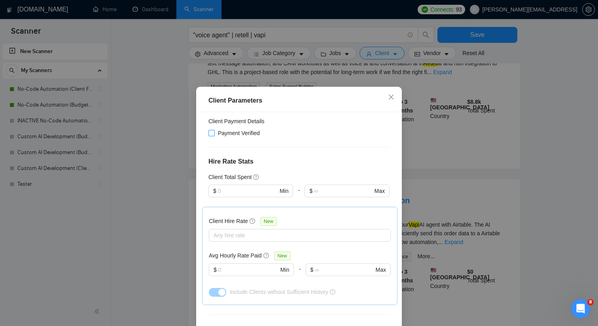
click at [214, 130] on input "Payment Verified" at bounding box center [212, 133] width 6 height 6
checkbox input "true"
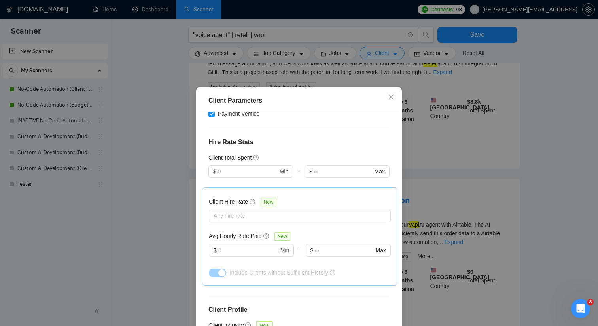
scroll to position [214, 0]
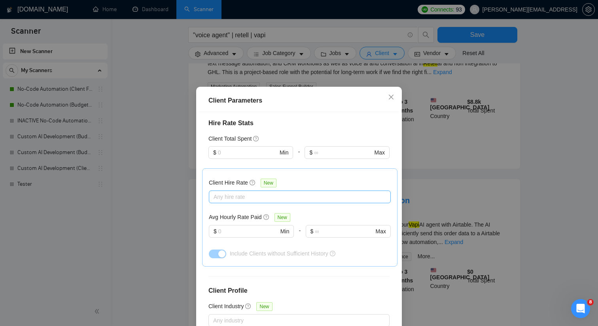
click at [231, 192] on div at bounding box center [296, 196] width 170 height 9
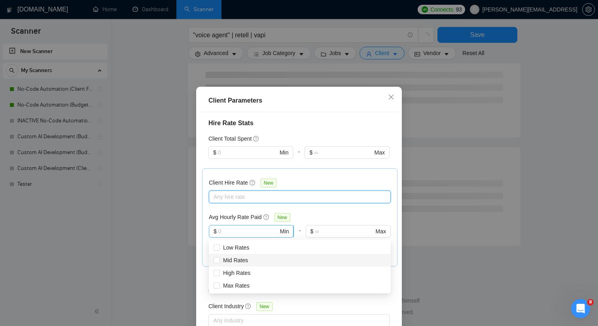
scroll to position [433, 0]
click at [226, 272] on span "High Rates" at bounding box center [236, 272] width 27 height 6
click at [219, 272] on input "High Rates" at bounding box center [217, 272] width 6 height 6
checkbox input "true"
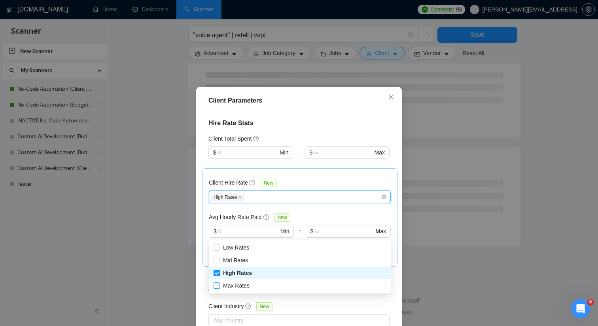
click at [225, 286] on span "Max Rates" at bounding box center [236, 285] width 27 height 6
click at [219, 286] on input "Max Rates" at bounding box center [217, 285] width 6 height 6
checkbox input "true"
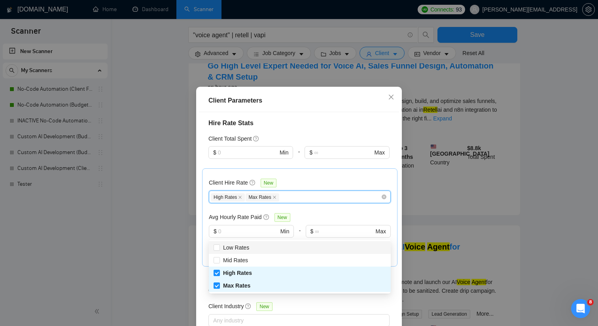
click at [230, 159] on div at bounding box center [251, 163] width 85 height 9
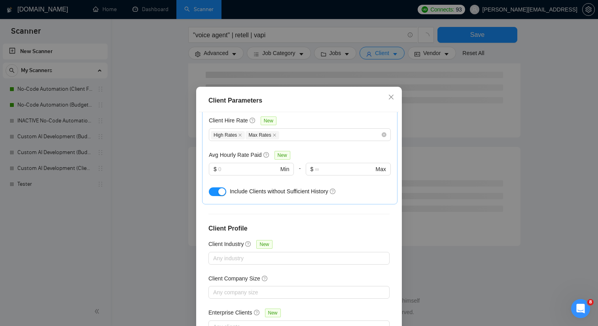
scroll to position [49, 0]
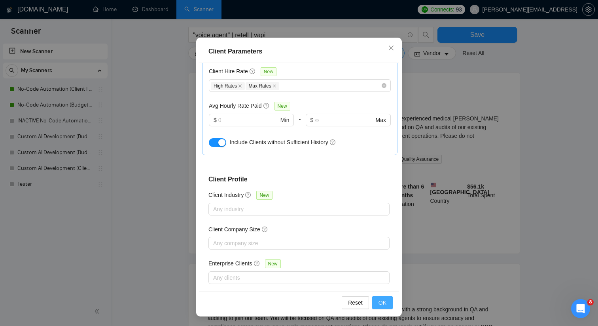
click at [385, 298] on span "OK" at bounding box center [383, 302] width 8 height 9
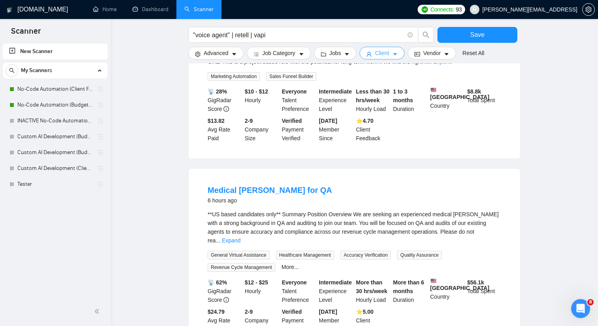
scroll to position [359, 0]
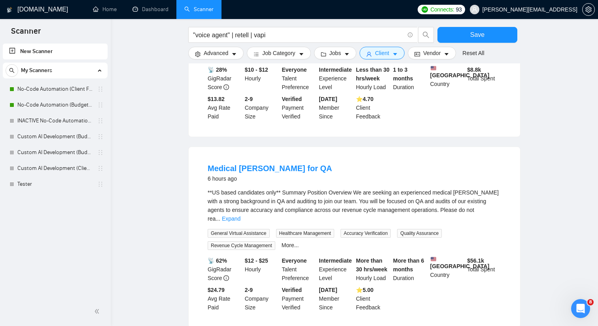
click at [487, 218] on div "**US based candidates only** Summary Position Overview We are seeking an experi…" at bounding box center [355, 205] width 294 height 35
click at [241, 217] on link "Expand" at bounding box center [231, 218] width 19 height 6
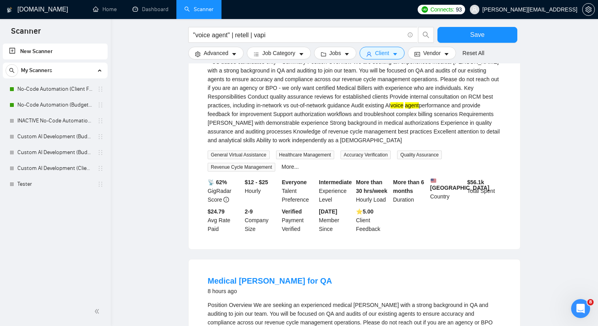
scroll to position [459, 0]
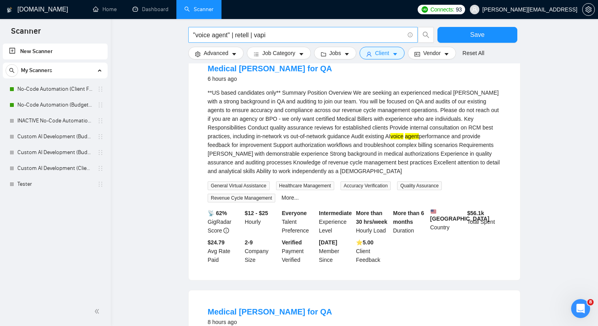
click at [271, 30] on input ""voice agent" | retell | vapi" at bounding box center [298, 35] width 211 height 10
click at [273, 34] on input ""voice agent" | retell | vapi" at bounding box center [298, 35] width 211 height 10
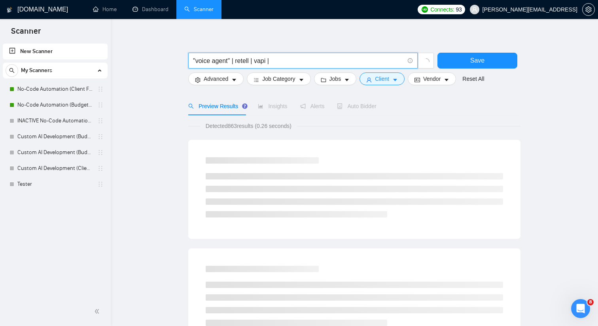
scroll to position [0, 0]
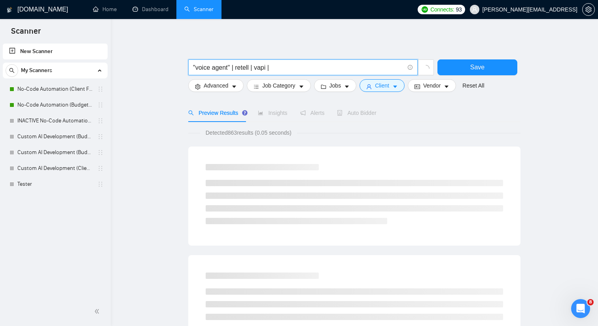
click at [193, 67] on input ""voice agent" | retell | vapi |" at bounding box center [298, 68] width 211 height 10
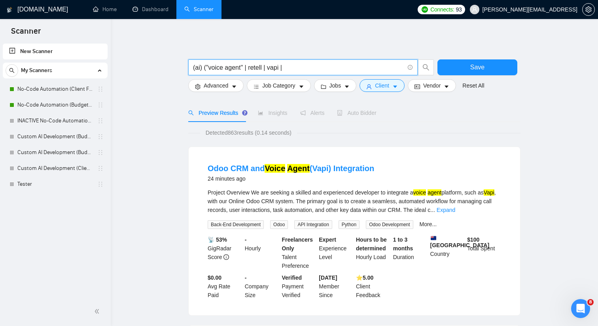
click at [298, 71] on input "(ai) ("voice agent" | retell | vapi |" at bounding box center [298, 68] width 211 height 10
drag, startPoint x: 206, startPoint y: 67, endPoint x: 182, endPoint y: 67, distance: 23.7
click at [294, 65] on input ""voice agent" | retell | vapi)" at bounding box center [298, 68] width 211 height 10
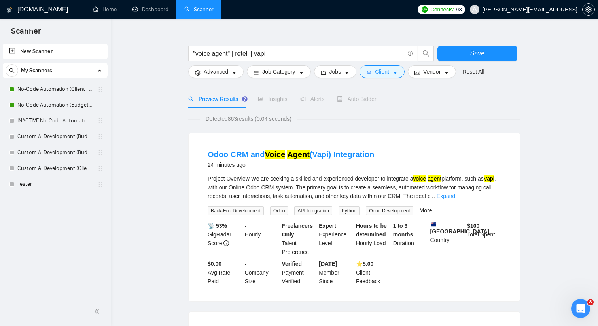
scroll to position [18, 0]
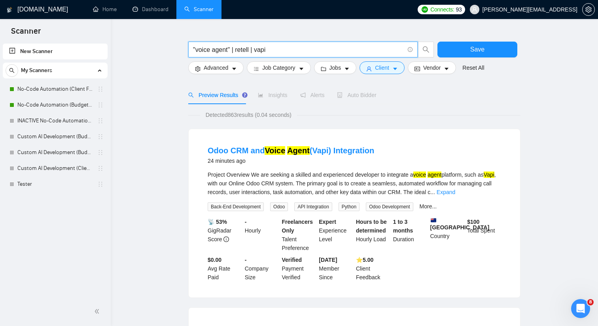
drag, startPoint x: 232, startPoint y: 49, endPoint x: 271, endPoint y: 51, distance: 39.2
click at [271, 51] on input ""voice agent" | retell | vapi" at bounding box center [298, 50] width 211 height 10
click at [283, 51] on input ""voice agent" | retell | vapi" at bounding box center [298, 50] width 211 height 10
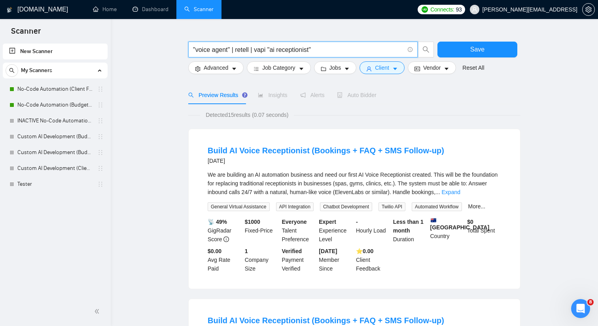
click at [270, 50] on input ""voice agent" | retell | vapi "ai receptionist"" at bounding box center [298, 50] width 211 height 10
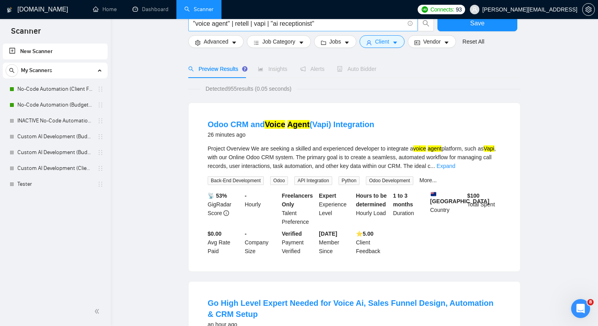
scroll to position [0, 0]
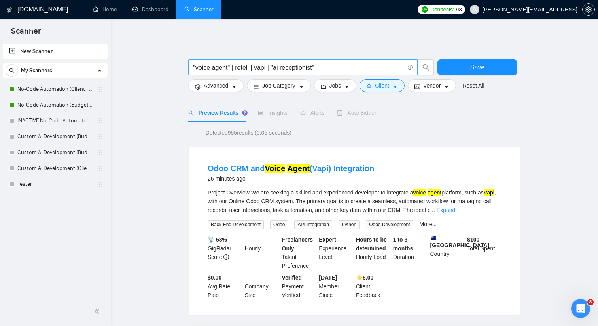
click at [328, 65] on input ""voice agent" | retell | vapi | "ai receptionist"" at bounding box center [298, 68] width 211 height 10
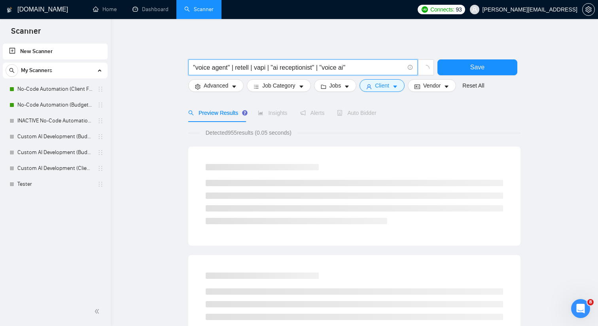
type input ""voice agent" | retell | vapi | "ai receptionist" | "voice ai""
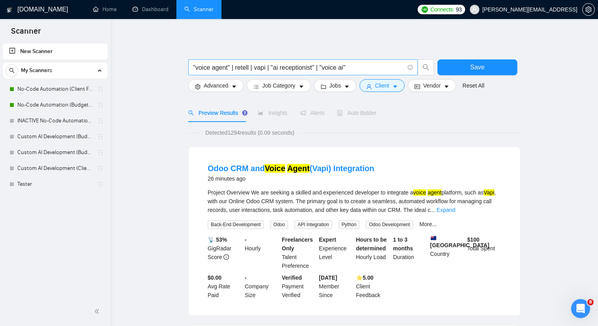
click at [362, 66] on input ""voice agent" | retell | vapi | "ai receptionist" | "voice ai"" at bounding box center [298, 68] width 211 height 10
click at [59, 94] on link "No-Code Automation (Client Filters)" at bounding box center [54, 89] width 75 height 16
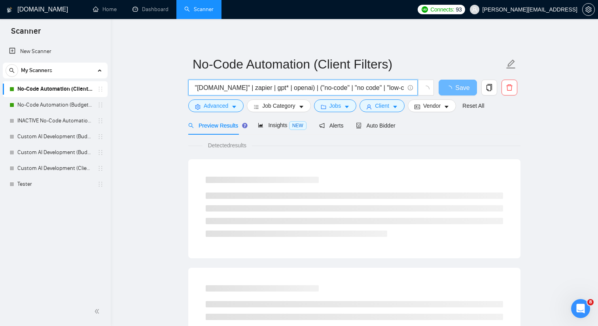
scroll to position [0, 323]
drag, startPoint x: 281, startPoint y: 89, endPoint x: 296, endPoint y: 87, distance: 14.8
click at [296, 87] on input "(ai | "artificial intelligence") ((automat* | integrat* | agent* | assistant* |…" at bounding box center [298, 88] width 211 height 10
click at [268, 88] on input "(ai | "artificial intelligence") ((automat* | integrat* | agent* | assistant* |…" at bounding box center [298, 88] width 211 height 10
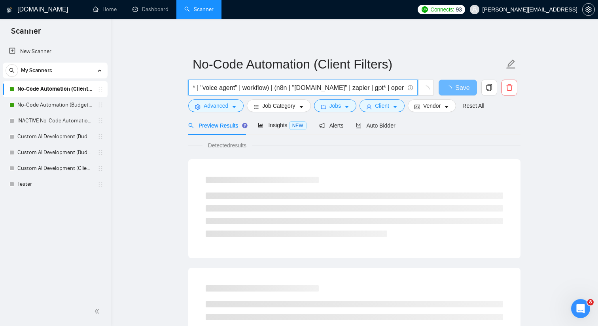
click at [293, 88] on input "(ai | "artificial intelligence") ((automat* | integrat* | agent* | assistant* |…" at bounding box center [298, 88] width 211 height 10
click at [285, 90] on input "(ai | "artificial intelligence") ((automat* | integrat* | agent* | assistant* |…" at bounding box center [298, 88] width 211 height 10
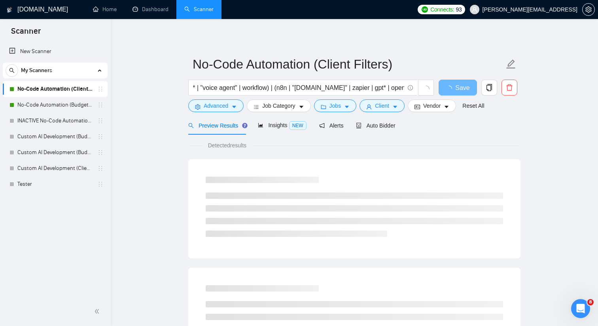
scroll to position [0, 0]
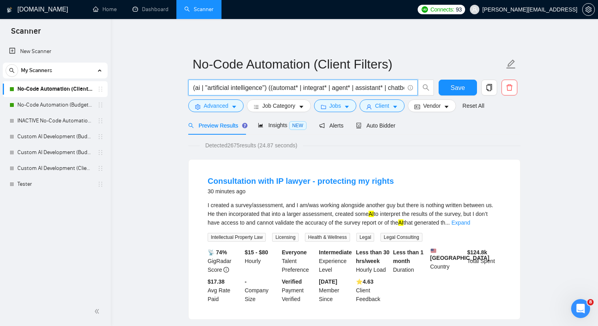
click at [278, 83] on input "(ai | "artificial intelligence") ((automat* | integrat* | agent* | assistant* |…" at bounding box center [298, 88] width 211 height 10
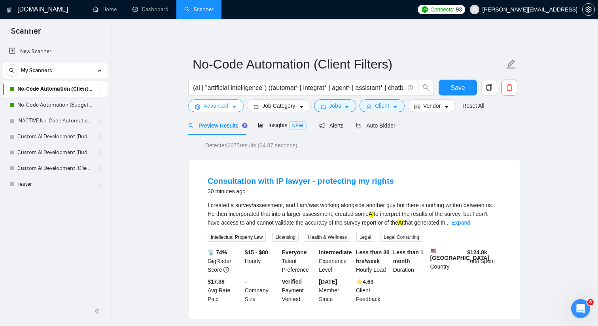
click at [220, 108] on span "Advanced" at bounding box center [216, 105] width 25 height 9
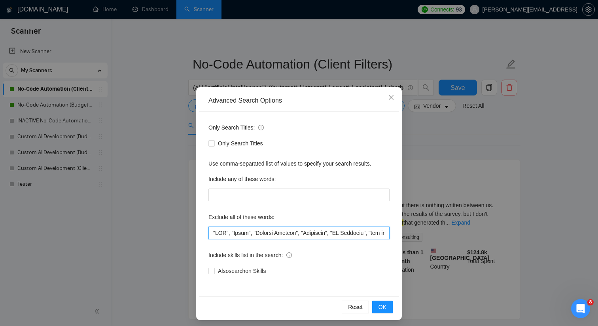
click at [218, 232] on input "text" at bounding box center [299, 232] width 181 height 13
click at [293, 231] on input "text" at bounding box center [299, 232] width 181 height 13
click at [389, 98] on icon "close" at bounding box center [391, 97] width 6 height 6
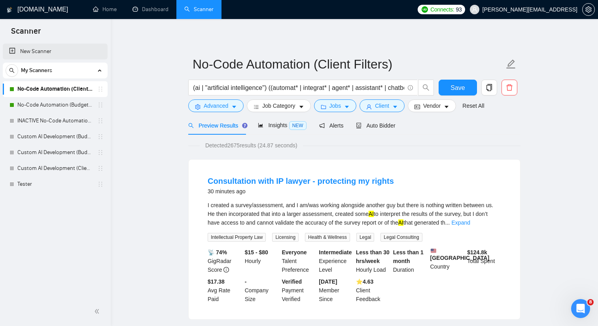
click at [42, 53] on link "New Scanner" at bounding box center [55, 52] width 92 height 16
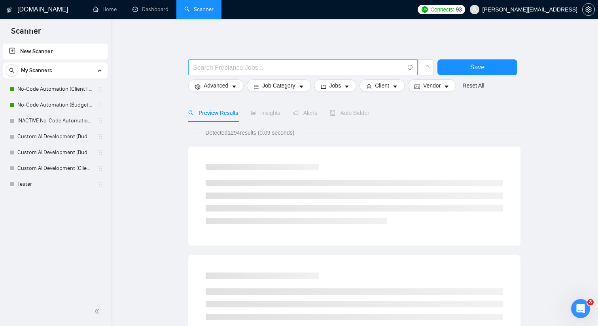
click at [220, 69] on input "text" at bounding box center [298, 68] width 211 height 10
type input "(vapi"
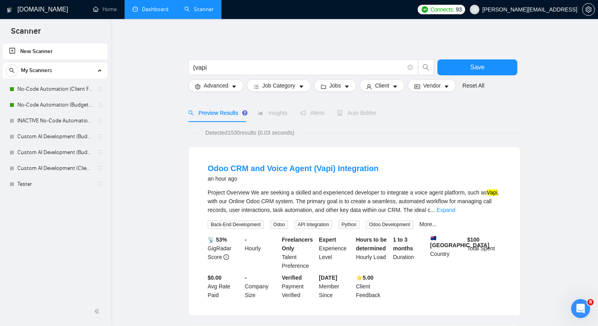
click at [147, 12] on link "Dashboard" at bounding box center [151, 9] width 36 height 7
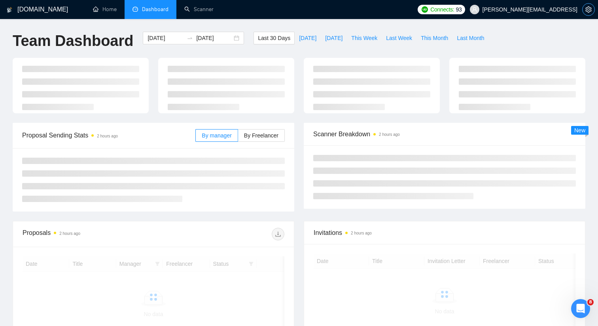
click at [586, 8] on icon "setting" at bounding box center [589, 9] width 6 height 6
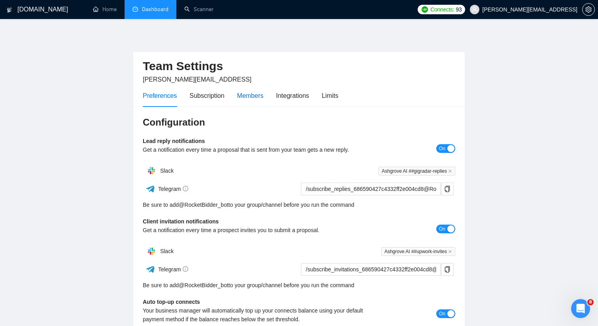
click at [245, 93] on div "Members" at bounding box center [250, 96] width 27 height 10
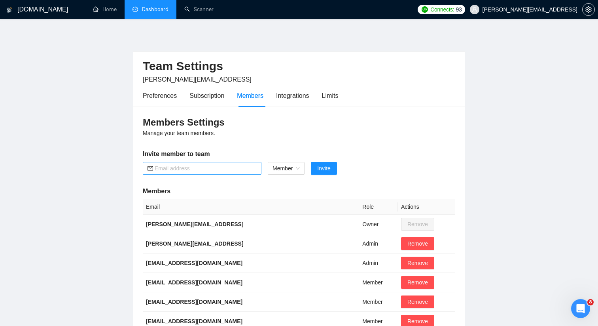
click at [206, 170] on input "text" at bounding box center [206, 168] width 102 height 9
click at [301, 167] on div "Member" at bounding box center [286, 168] width 37 height 13
type input "vincent@transform-ai.io"
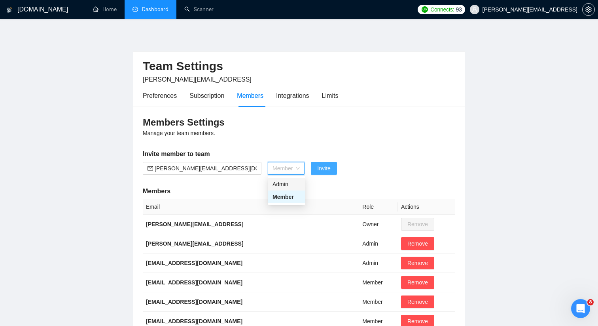
click at [324, 164] on span "Invite" at bounding box center [323, 168] width 13 height 9
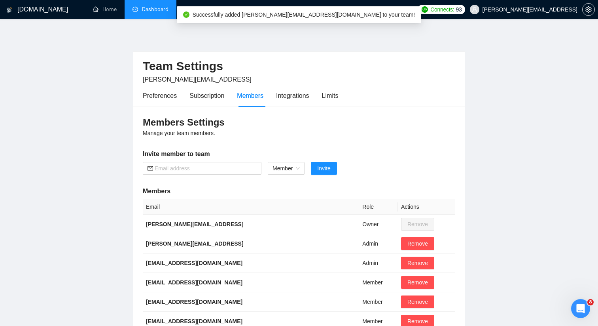
click at [138, 6] on link "Dashboard" at bounding box center [151, 9] width 36 height 7
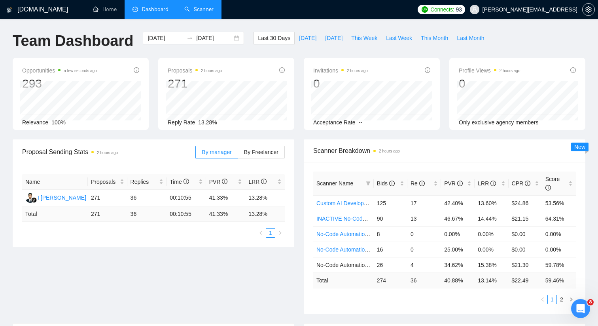
click at [197, 12] on link "Scanner" at bounding box center [198, 9] width 29 height 7
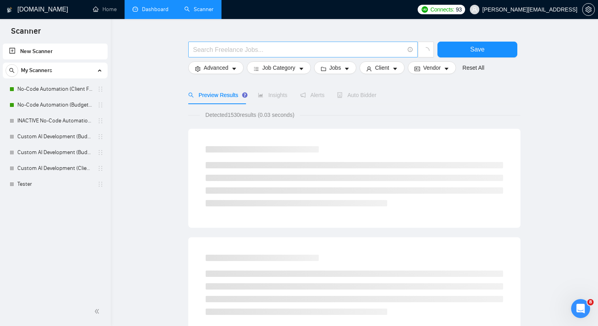
scroll to position [20, 0]
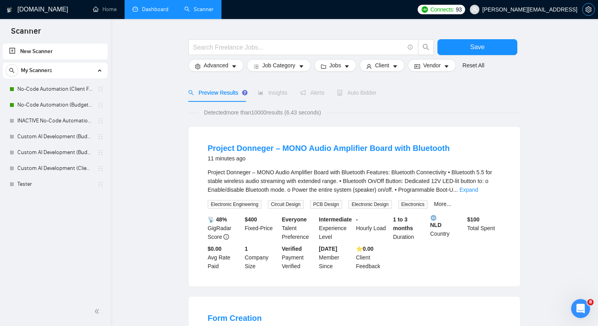
click at [586, 4] on button "button" at bounding box center [588, 9] width 13 height 13
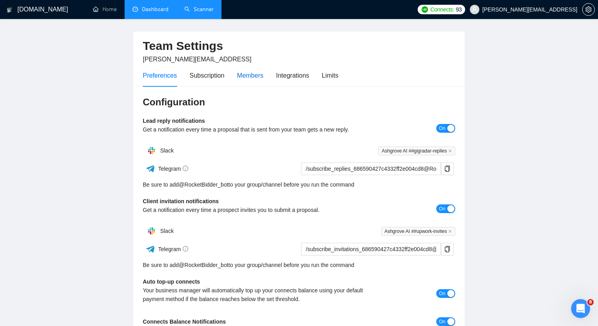
click at [264, 75] on div "Members" at bounding box center [250, 75] width 27 height 10
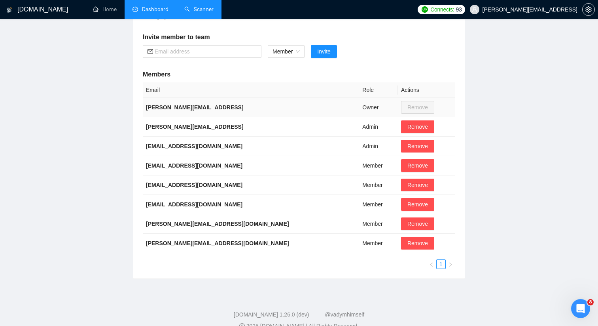
scroll to position [116, 0]
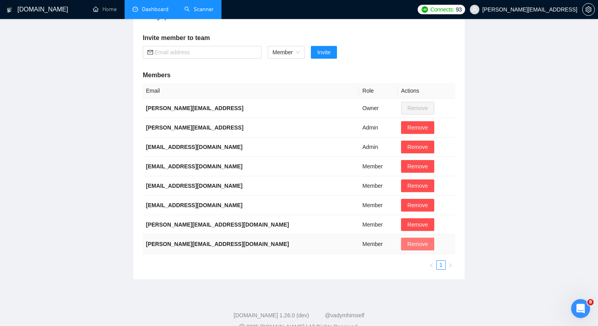
click at [408, 247] on span "Remove" at bounding box center [418, 243] width 21 height 9
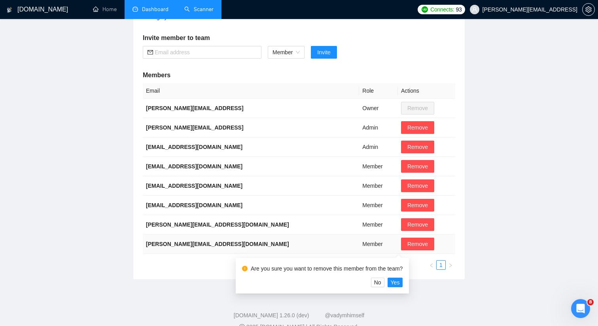
click at [293, 245] on td "vincent@transform-ai.io" at bounding box center [251, 243] width 216 height 19
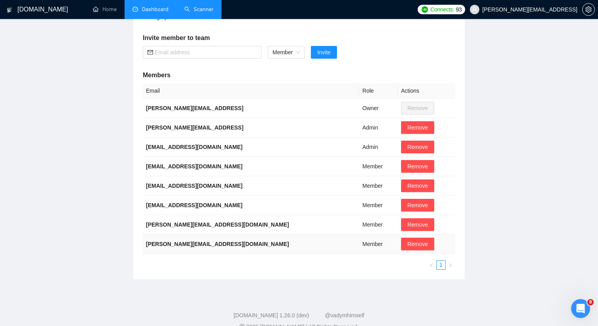
click at [201, 245] on b "vincent@transform-ai.io" at bounding box center [217, 244] width 143 height 6
copy b "vincent@transform-ai.io"
click at [409, 243] on button "Remove" at bounding box center [417, 243] width 33 height 13
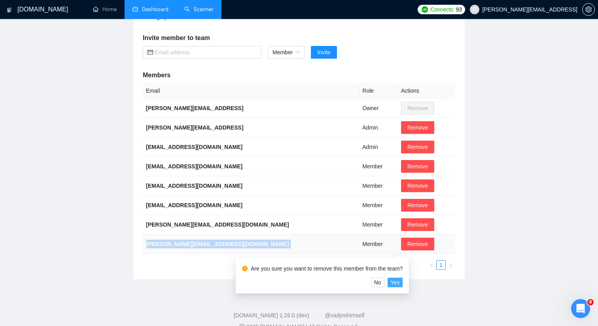
click at [400, 280] on span "Yes" at bounding box center [395, 282] width 9 height 9
click at [400, 281] on span "Yes" at bounding box center [395, 282] width 9 height 9
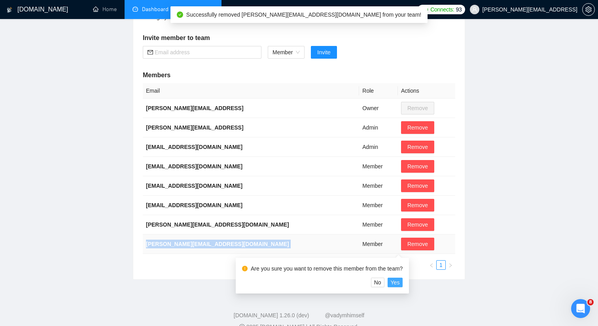
click at [400, 281] on span "Yes" at bounding box center [395, 282] width 9 height 9
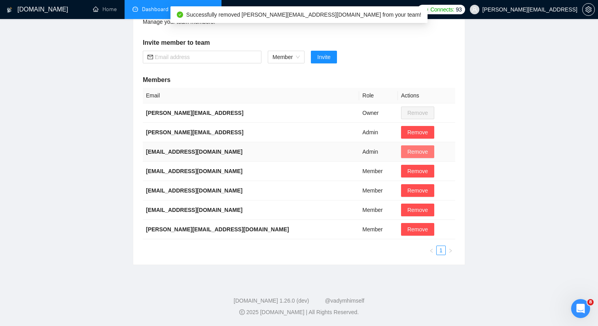
click at [401, 145] on button "Remove" at bounding box center [417, 151] width 33 height 13
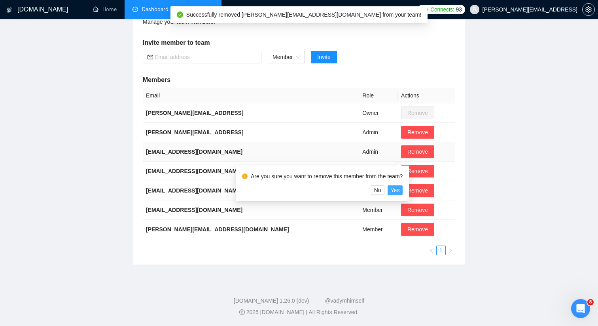
click at [400, 189] on span "Yes" at bounding box center [395, 190] width 9 height 9
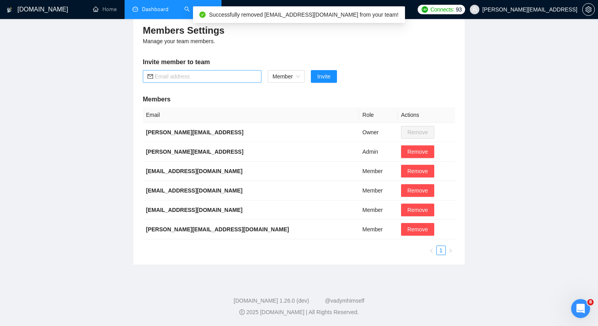
click at [222, 72] on input "text" at bounding box center [206, 76] width 102 height 9
paste input "vincent@transform-ai.io"
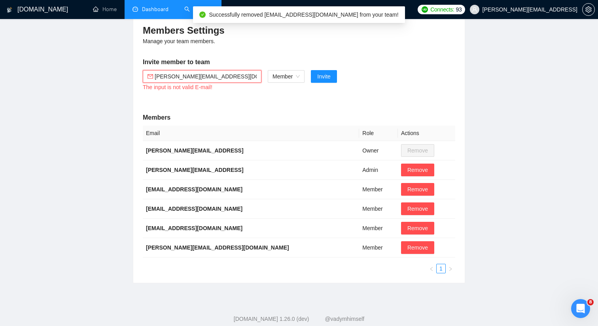
click at [173, 78] on input "vincent@transform-ai.io" at bounding box center [206, 76] width 102 height 9
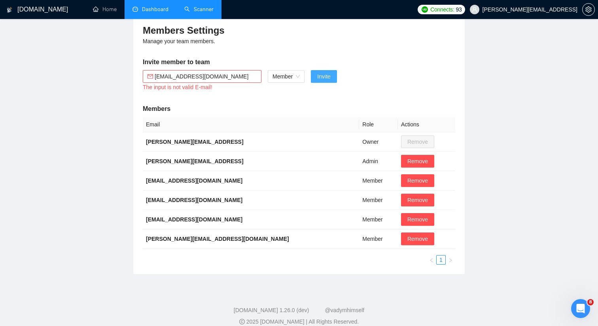
click at [330, 80] on span "Invite" at bounding box center [323, 76] width 13 height 9
click at [214, 76] on input "vincenttran@transform-ai.io" at bounding box center [206, 76] width 102 height 9
click at [229, 76] on input "vincenttran@transform-ai.io" at bounding box center [206, 76] width 102 height 9
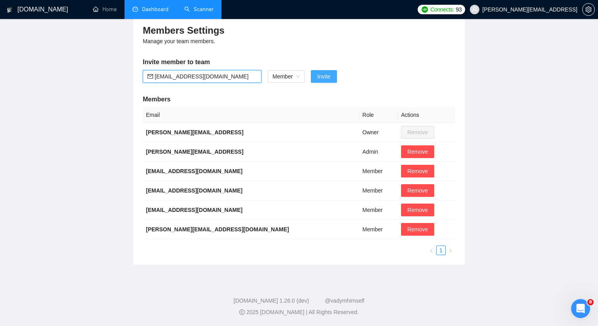
type input "vincenttran@transform-ai.io"
click at [322, 72] on span "Invite" at bounding box center [323, 76] width 13 height 9
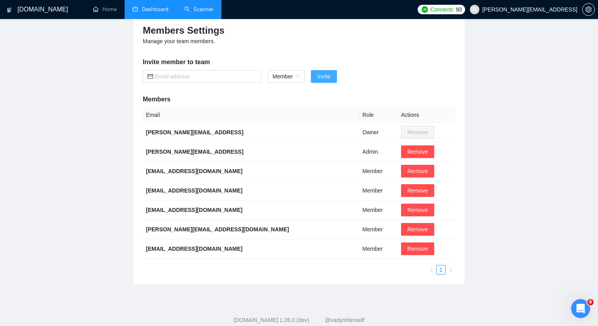
scroll to position [0, 0]
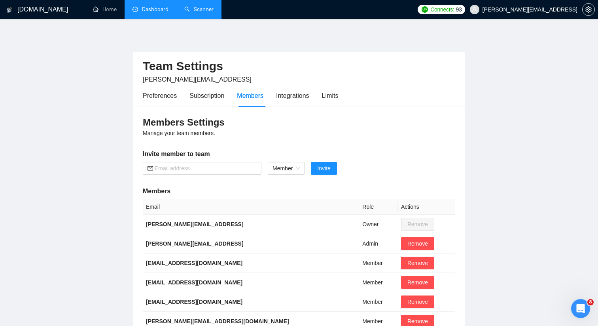
click at [189, 9] on link "Scanner" at bounding box center [198, 9] width 29 height 7
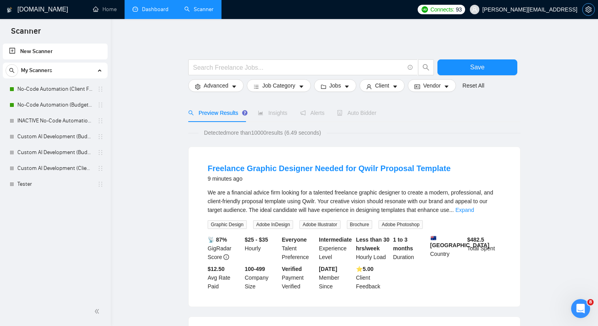
click at [587, 11] on icon "setting" at bounding box center [589, 9] width 6 height 6
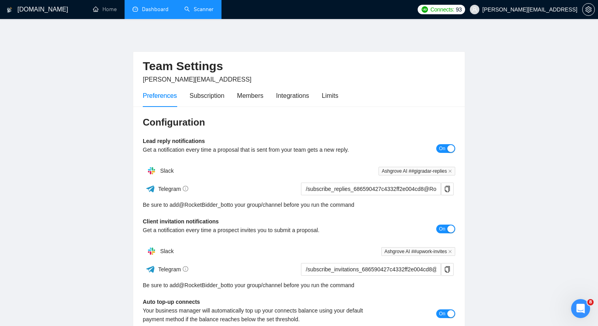
click at [318, 94] on div "Preferences Subscription Members Integrations Limits" at bounding box center [240, 95] width 195 height 23
drag, startPoint x: 330, startPoint y: 95, endPoint x: 288, endPoint y: 95, distance: 41.5
click at [330, 95] on div "Limits" at bounding box center [330, 96] width 17 height 10
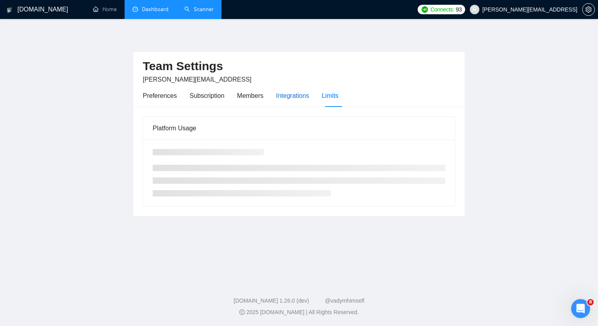
click at [288, 95] on div "Integrations" at bounding box center [292, 96] width 33 height 10
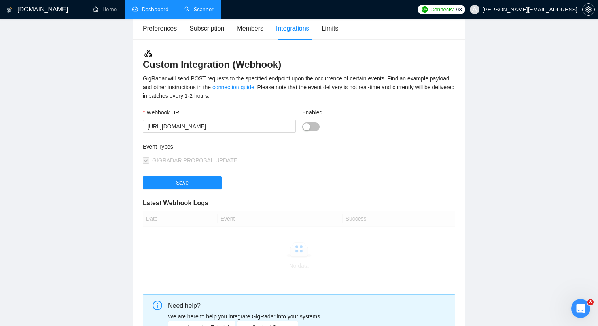
scroll to position [26, 0]
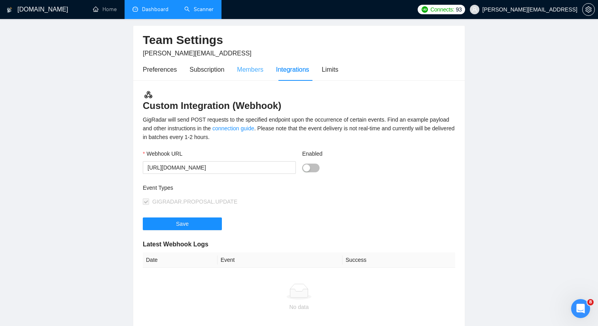
click at [244, 76] on div "Members" at bounding box center [250, 69] width 27 height 23
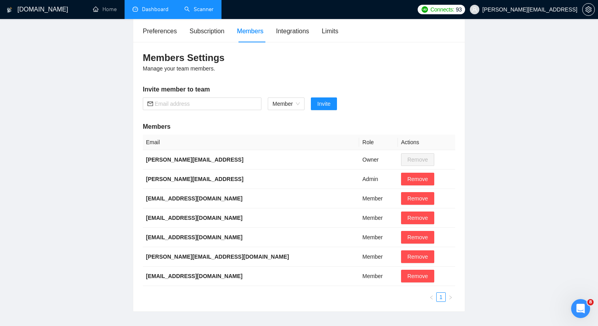
scroll to position [111, 0]
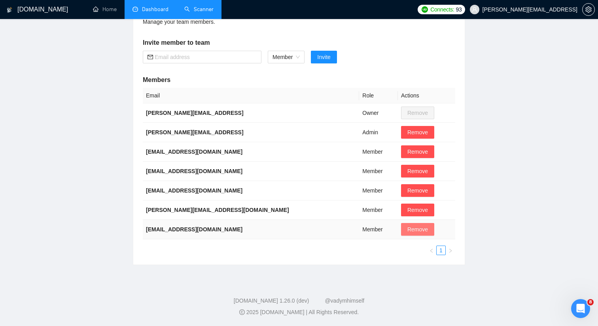
click at [408, 228] on span "Remove" at bounding box center [418, 229] width 21 height 9
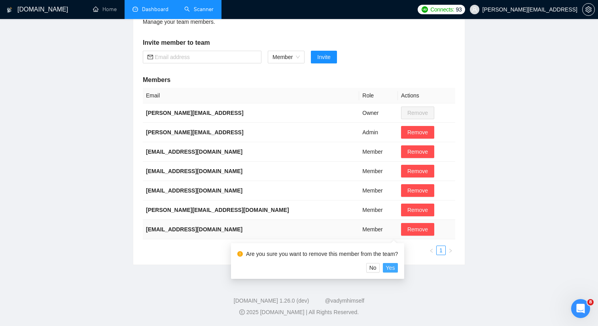
click at [398, 265] on button "Yes" at bounding box center [390, 267] width 15 height 9
click at [392, 267] on span "Yes" at bounding box center [390, 267] width 9 height 9
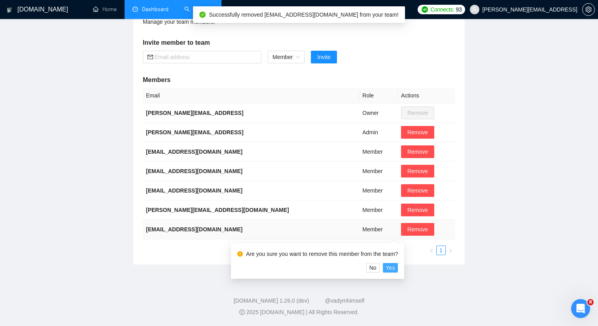
click at [391, 265] on span "Yes" at bounding box center [390, 267] width 9 height 9
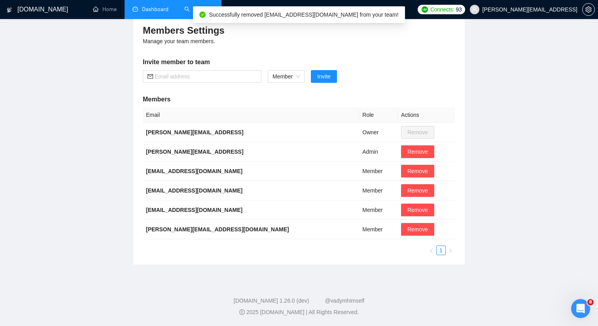
scroll to position [92, 0]
click at [231, 79] on input "text" at bounding box center [206, 76] width 102 height 9
paste input "They are both great see if you can maximise what we can squeeze out of them for…"
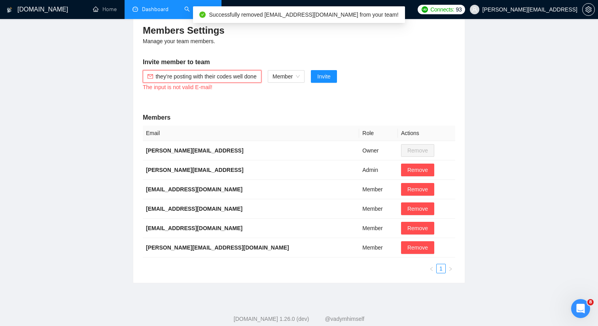
click at [234, 76] on input "They are both great see if you can maximise what we can squeeze out of them for…" at bounding box center [206, 76] width 102 height 9
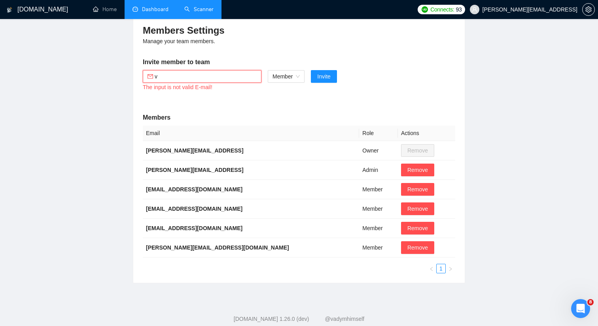
scroll to position [0, 0]
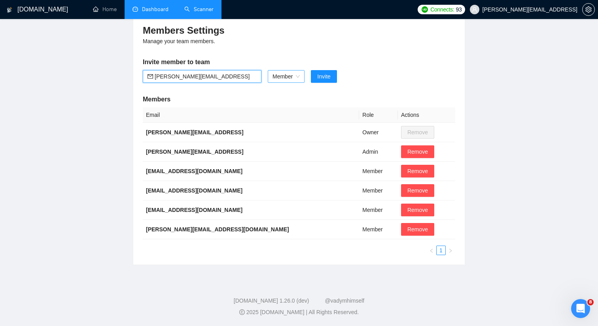
click at [302, 80] on div "Member" at bounding box center [286, 76] width 37 height 13
type input "vincent@ashgrove.ai"
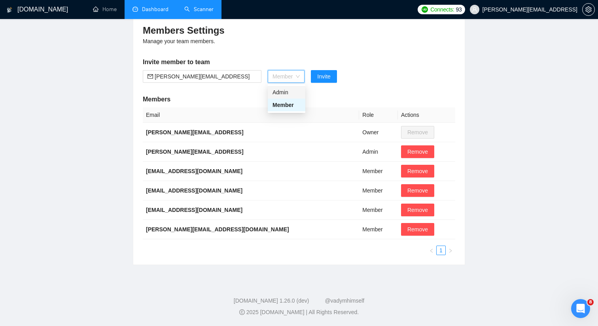
click at [293, 94] on div "Admin" at bounding box center [287, 92] width 28 height 9
click at [314, 72] on span "Invite" at bounding box center [319, 76] width 13 height 9
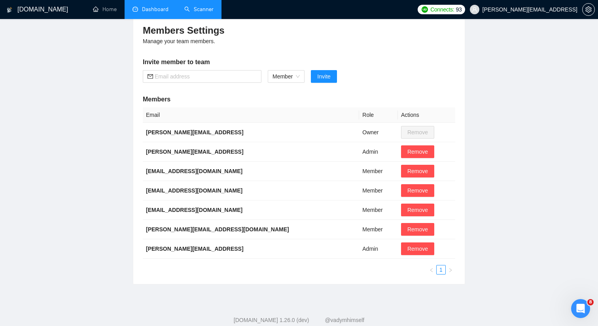
click at [200, 9] on link "Scanner" at bounding box center [198, 9] width 29 height 7
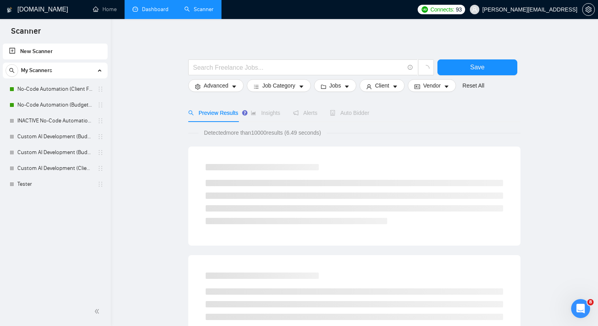
click at [64, 49] on link "New Scanner" at bounding box center [55, 52] width 92 height 16
click at [241, 71] on input "text" at bounding box center [298, 68] width 211 height 10
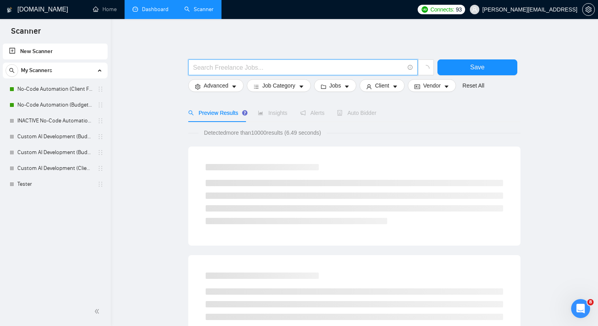
type input "x"
paste input "((AI | "artificial intelligence") (chatbot* | agent* | "voice agent*" | "conver…"
type input "((AI | "artificial intelligence") (chatbot* | agent* | "voice agent*" | "conver…"
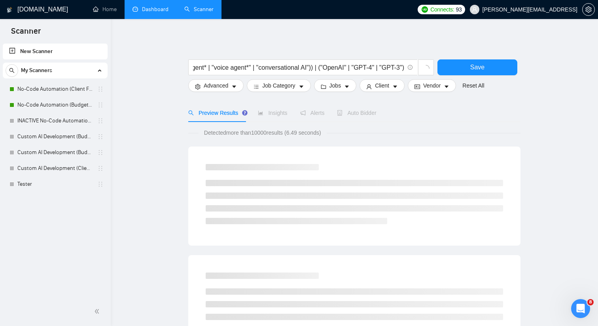
scroll to position [0, 0]
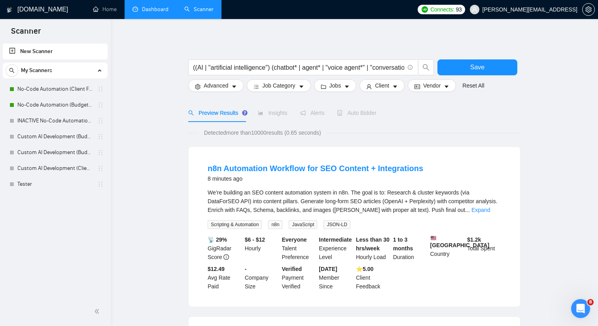
click at [485, 211] on link "Expand" at bounding box center [481, 210] width 19 height 6
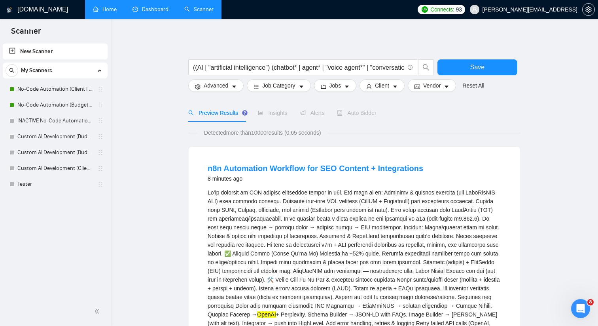
click at [108, 9] on link "Home" at bounding box center [105, 9] width 24 height 7
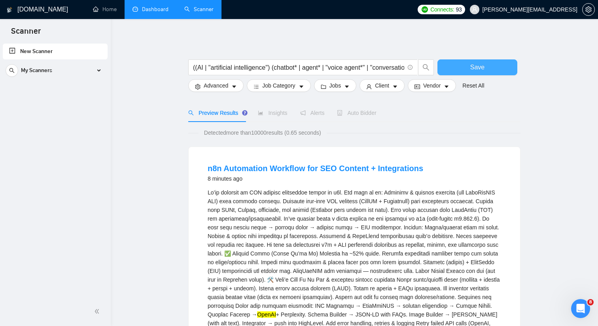
click at [441, 64] on button "Save" at bounding box center [478, 67] width 80 height 16
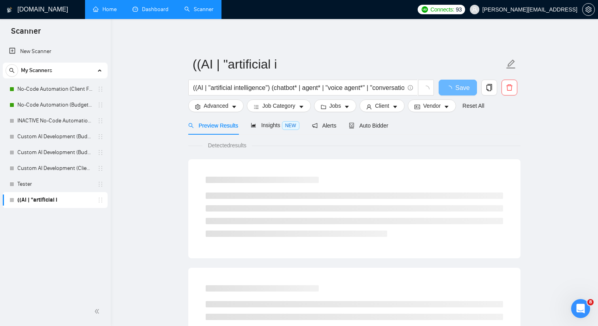
click at [101, 8] on link "Home" at bounding box center [105, 9] width 24 height 7
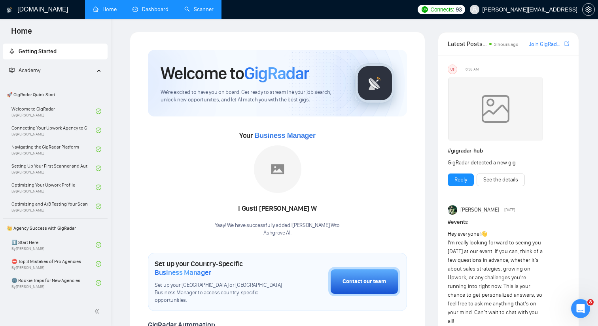
click at [207, 11] on link "Scanner" at bounding box center [198, 9] width 29 height 7
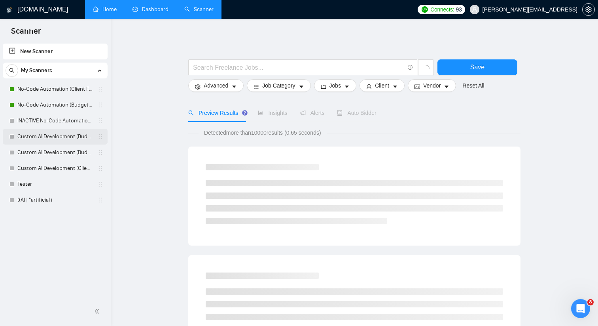
click at [59, 131] on link "Custom AI Development (Budget Filter)" at bounding box center [54, 137] width 75 height 16
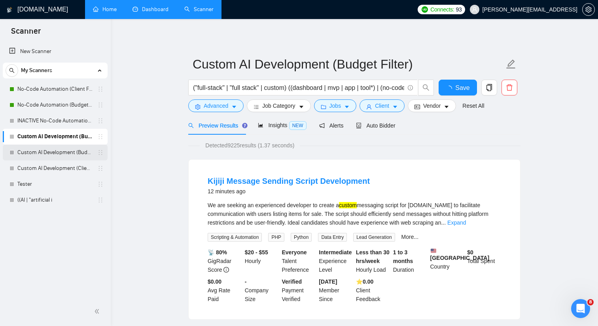
click at [75, 153] on link "Custom AI Development (Budget Filters)" at bounding box center [54, 152] width 75 height 16
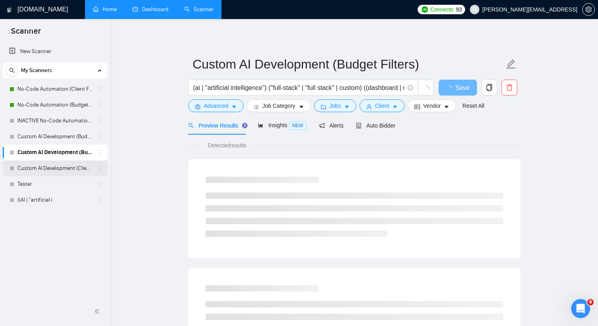
click at [71, 167] on link "Custom AI Development (Client Filters)" at bounding box center [54, 168] width 75 height 16
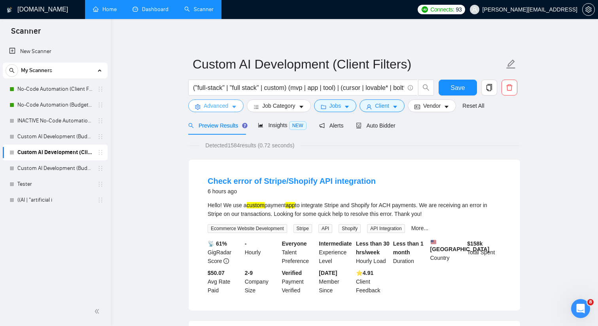
click at [214, 109] on span "Advanced" at bounding box center [216, 105] width 25 height 9
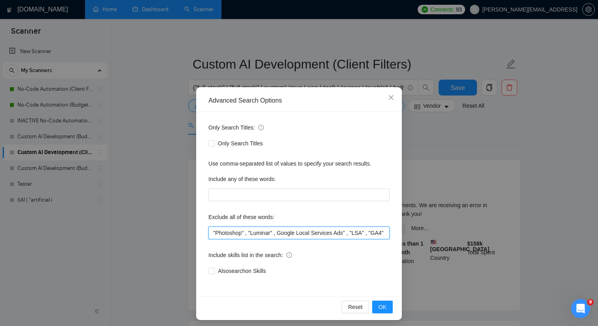
click at [212, 231] on input ""Photoshop" , "Luminar" , Google Local Services Ads" , "LSA" , "GA4" , "InDesig…" at bounding box center [299, 232] width 181 height 13
paste input ""manual coding","write code from scratch","coding from ground up","traditional …"
type input ""manual coding","write code from scratch","coding from ground up","traditional …"
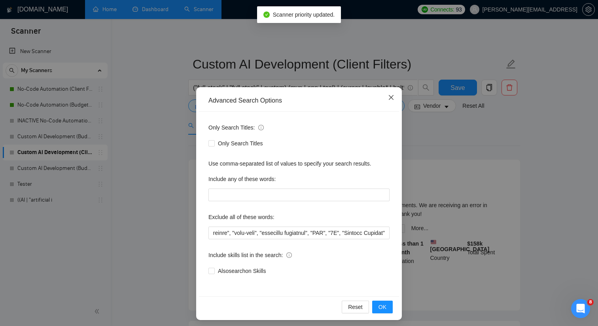
click at [389, 97] on icon "close" at bounding box center [391, 97] width 6 height 6
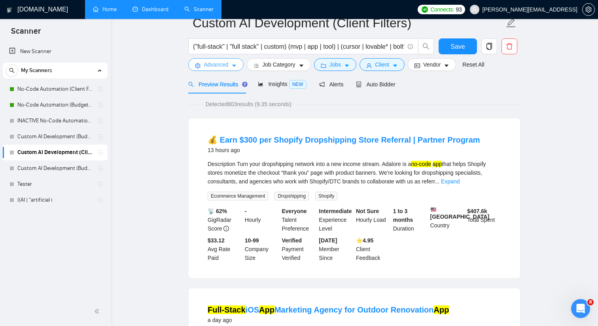
scroll to position [0, 0]
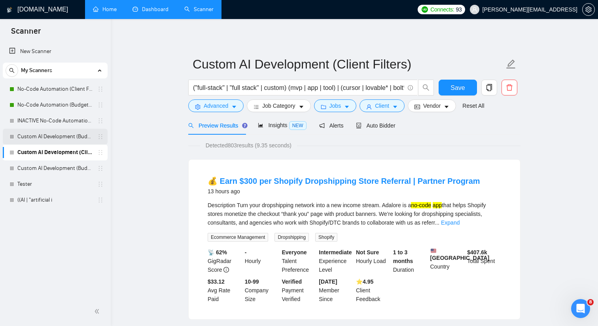
click at [81, 136] on link "Custom AI Development (Budget Filter)" at bounding box center [54, 137] width 75 height 16
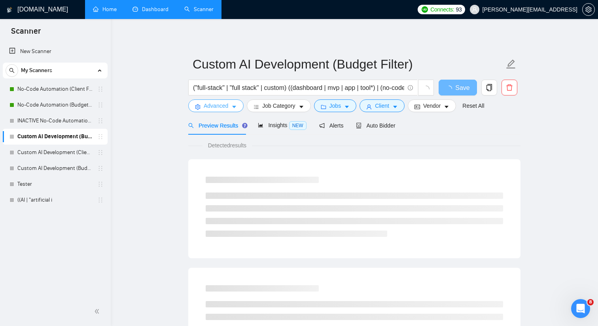
click at [226, 109] on span "Advanced" at bounding box center [216, 105] width 25 height 9
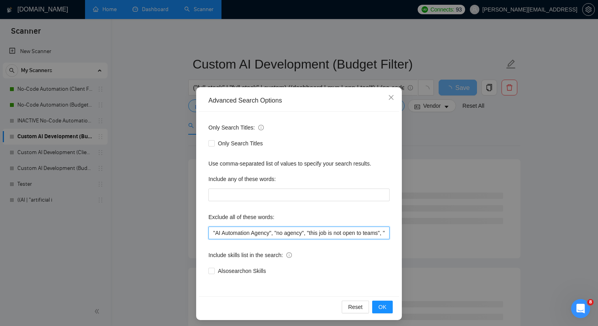
click at [213, 234] on input ""AI Automation Agency", "no agency", "this job is not open to teams", "this job…" at bounding box center [299, 232] width 181 height 13
paste input ""manual coding","write code from scratch","coding from ground up","traditional …"
type input ""manual coding","write code from scratch","coding from ground up","traditional …"
click at [379, 306] on span "OK" at bounding box center [383, 306] width 8 height 9
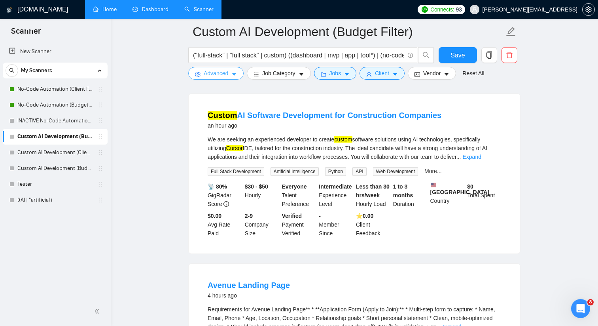
scroll to position [242, 0]
click at [59, 53] on link "New Scanner" at bounding box center [55, 52] width 92 height 16
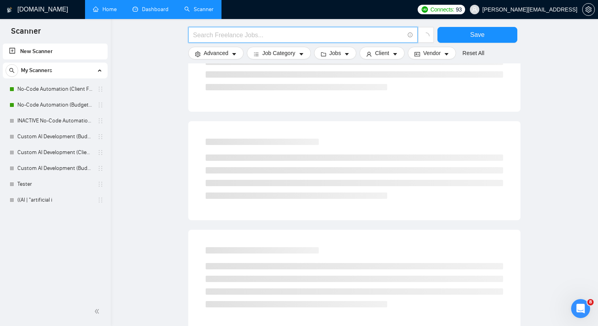
click at [267, 30] on input "text" at bounding box center [298, 35] width 211 height 10
paste input "(("chatbot*") | ("voice agent") | ("ai agent") | ("conversational ai")) ((lead*…"
type input "(("chatbot*") | ("voice agent") | ("ai agent") | ("conversational ai")) ((lead*…"
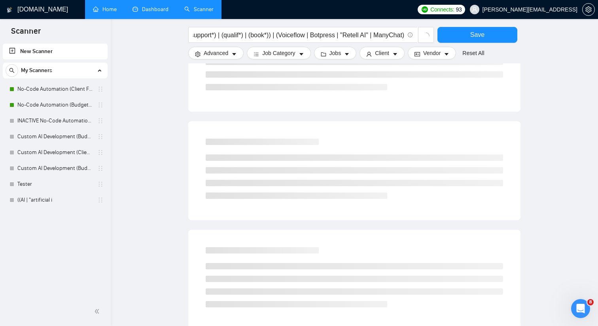
click at [162, 62] on main "(("chatbot*") | ("voice agent") | ("ai agent") | ("conversational ai")) ((lead*…" at bounding box center [354, 122] width 462 height 666
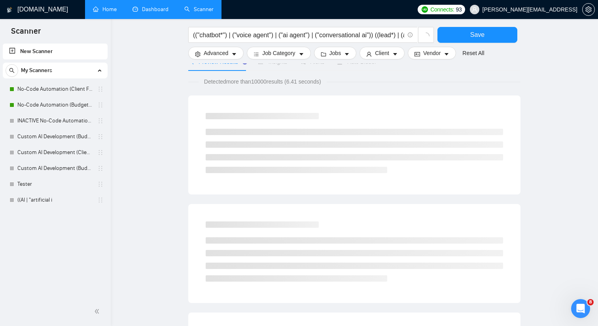
scroll to position [0, 0]
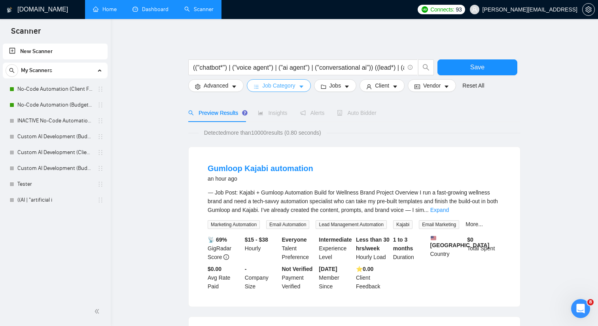
click at [262, 85] on button "Job Category" at bounding box center [279, 85] width 64 height 13
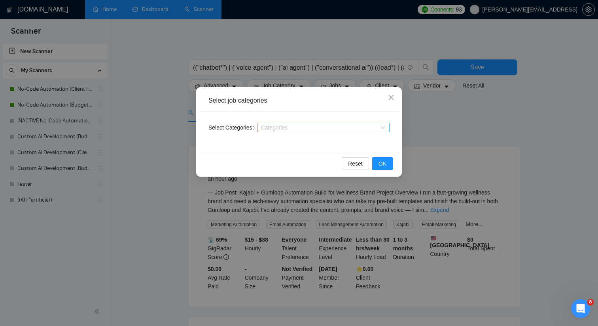
click at [278, 129] on div at bounding box center [320, 127] width 120 height 6
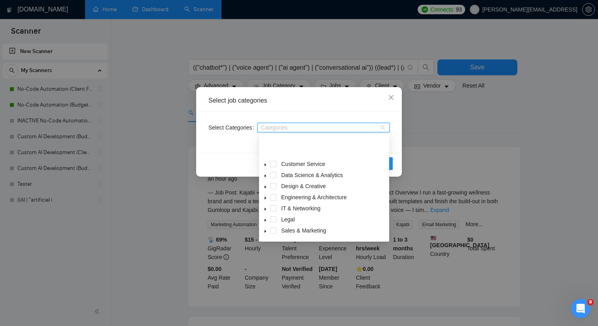
scroll to position [32, 0]
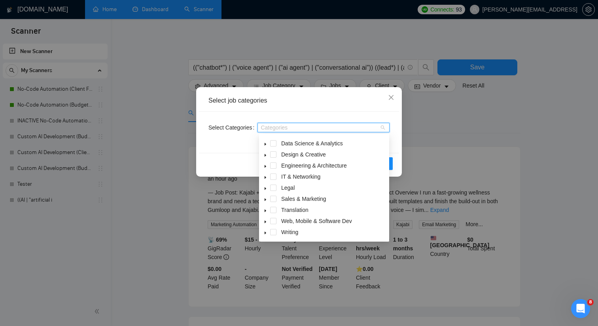
drag, startPoint x: 318, startPoint y: 233, endPoint x: 279, endPoint y: 115, distance: 123.6
click at [279, 115] on body "Scanner New Scanner My Scanners No-Code Automation (Client Filters) No-Code Aut…" at bounding box center [299, 163] width 598 height 326
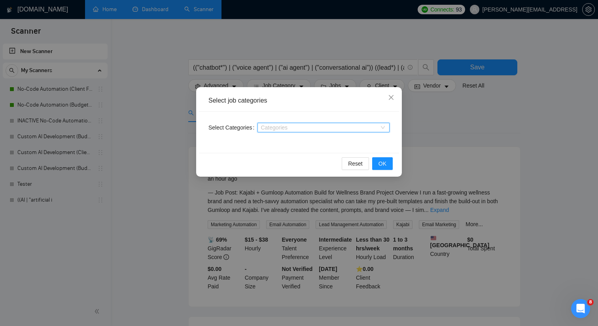
click at [312, 129] on div at bounding box center [320, 127] width 120 height 6
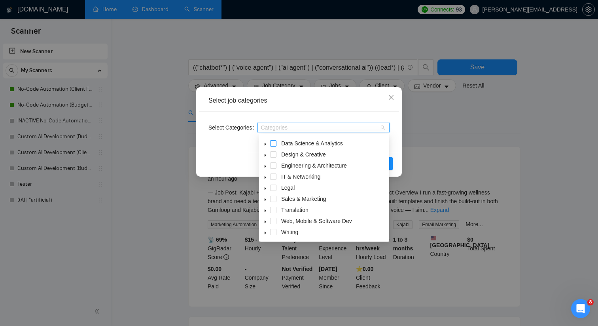
click at [274, 145] on span at bounding box center [273, 143] width 6 height 6
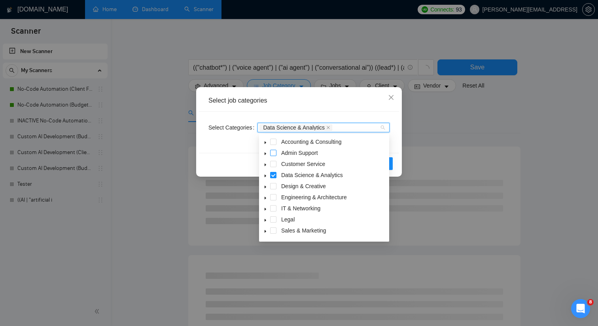
click at [272, 152] on span at bounding box center [273, 153] width 6 height 6
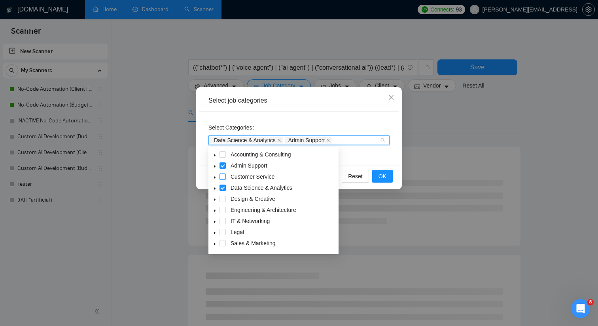
click at [224, 174] on span at bounding box center [223, 176] width 6 height 6
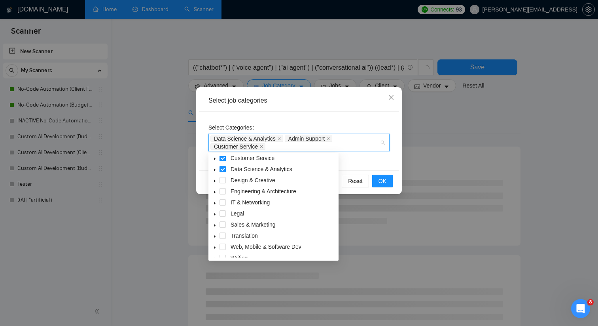
scroll to position [26, 0]
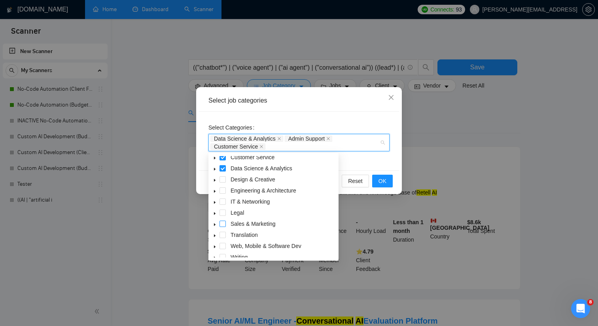
click at [224, 224] on span at bounding box center [223, 223] width 6 height 6
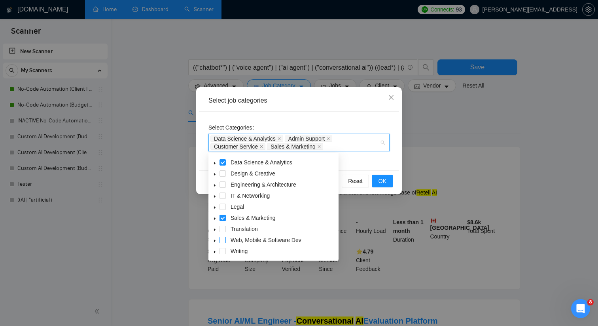
click at [222, 238] on span at bounding box center [223, 240] width 6 height 6
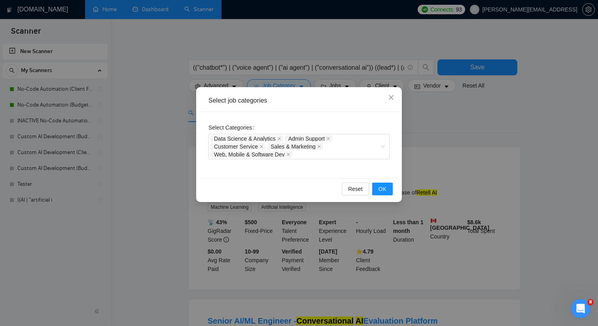
click at [352, 172] on div "Select Categories Data Science & Analytics Admin Support Customer Service Sales…" at bounding box center [299, 145] width 200 height 66
click at [379, 185] on span "OK" at bounding box center [383, 188] width 8 height 9
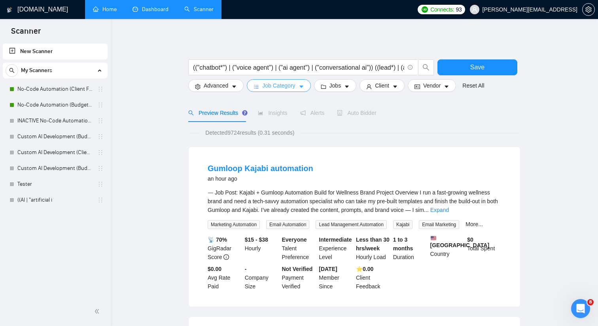
click at [304, 80] on button "Job Category" at bounding box center [279, 85] width 64 height 13
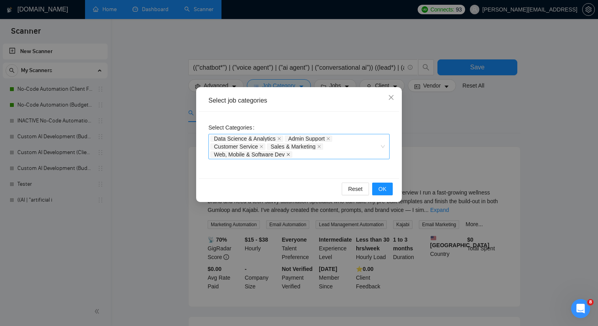
click at [290, 152] on icon "close" at bounding box center [288, 154] width 4 height 4
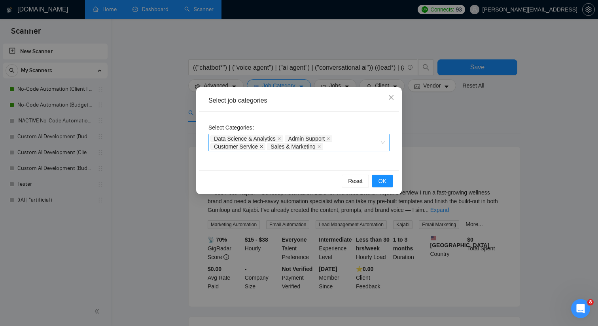
click at [264, 146] on icon "close" at bounding box center [262, 146] width 4 height 4
click at [264, 146] on icon "close" at bounding box center [262, 146] width 3 height 3
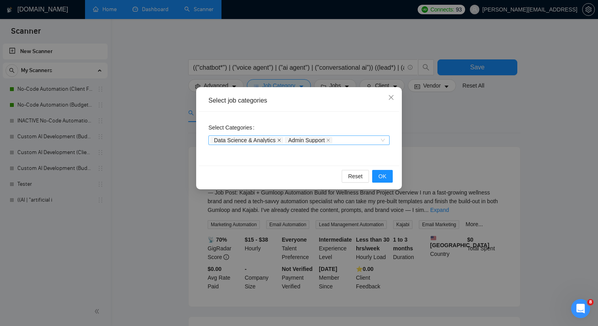
click at [280, 140] on icon "close" at bounding box center [279, 140] width 4 height 4
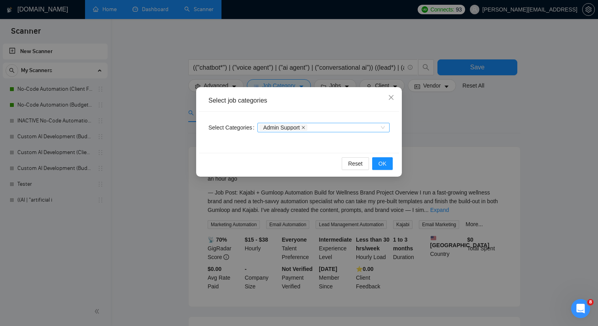
click at [305, 127] on icon "close" at bounding box center [304, 127] width 4 height 4
click at [308, 127] on div at bounding box center [320, 127] width 120 height 6
click at [385, 130] on div "Categories" at bounding box center [324, 127] width 132 height 9
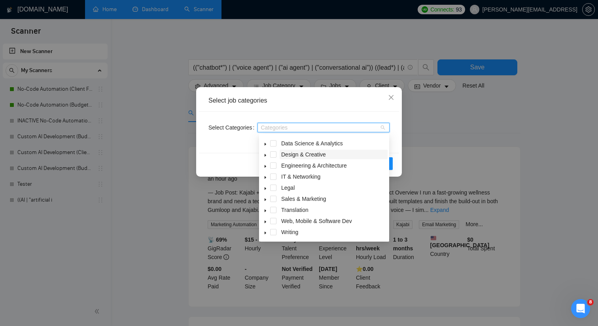
scroll to position [0, 0]
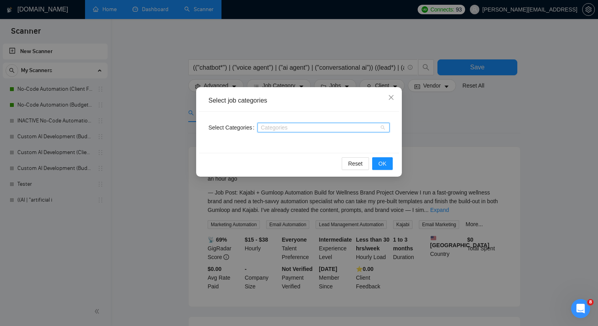
click at [290, 128] on div at bounding box center [320, 127] width 120 height 6
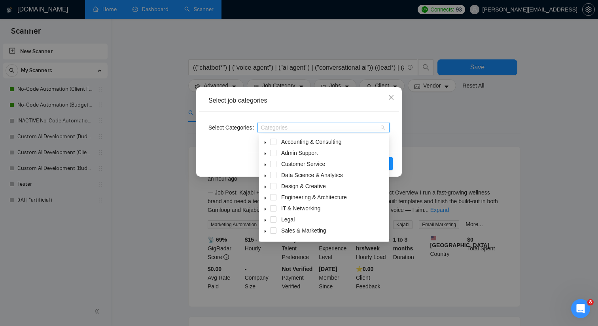
scroll to position [32, 0]
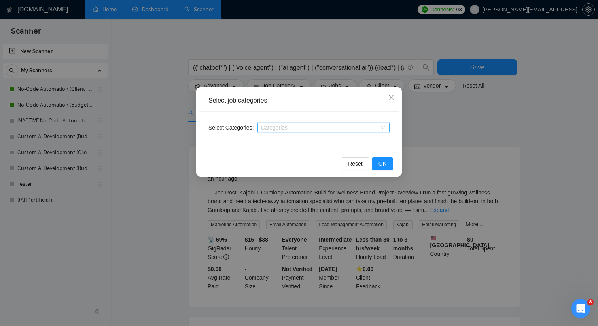
click at [352, 129] on div at bounding box center [320, 127] width 120 height 6
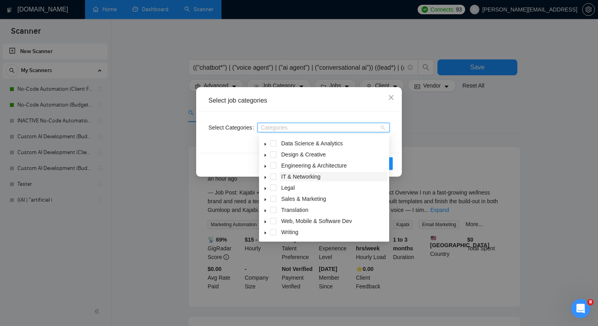
scroll to position [0, 0]
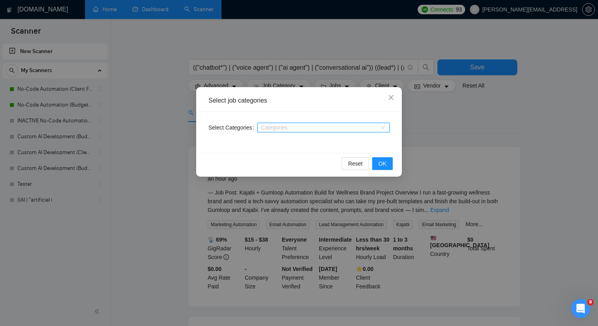
click at [315, 129] on div at bounding box center [320, 127] width 120 height 6
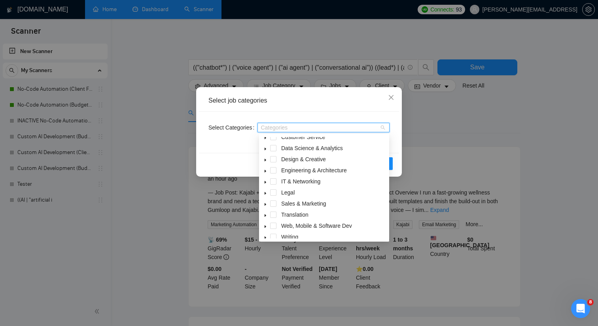
scroll to position [32, 0]
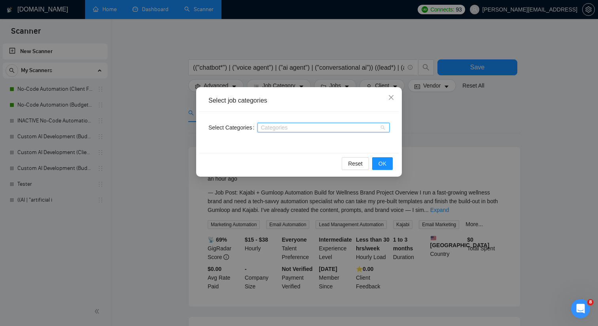
click at [280, 124] on div at bounding box center [320, 127] width 120 height 6
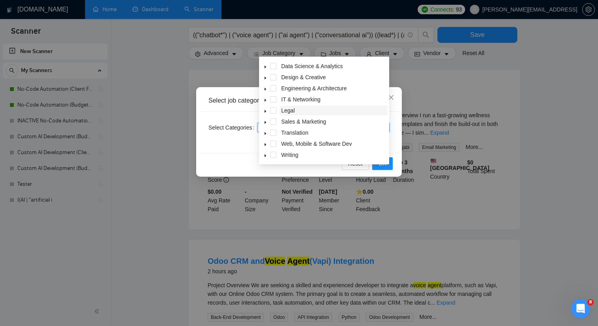
scroll to position [98, 0]
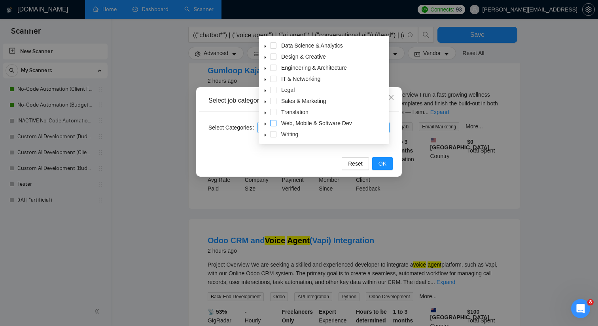
click at [273, 123] on span at bounding box center [273, 123] width 6 height 6
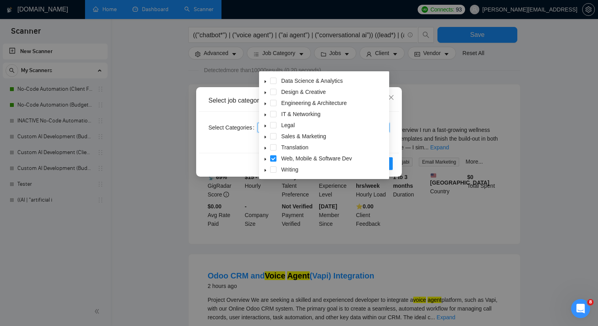
scroll to position [49, 0]
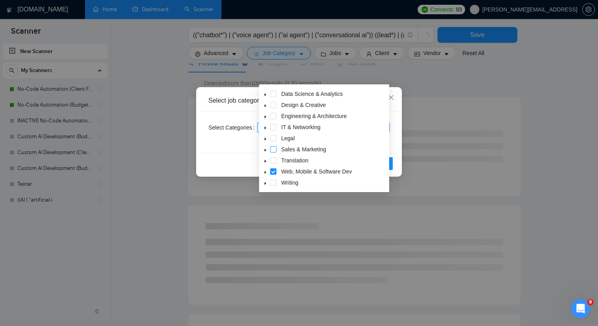
click at [275, 150] on span at bounding box center [273, 149] width 6 height 6
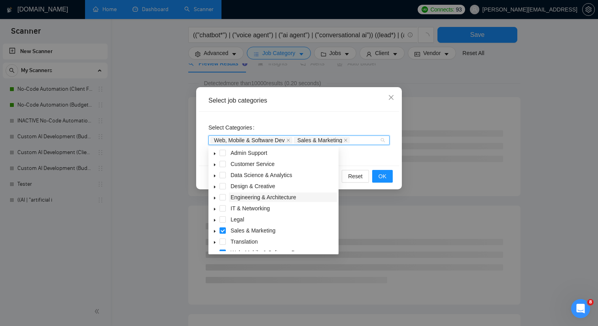
scroll to position [0, 0]
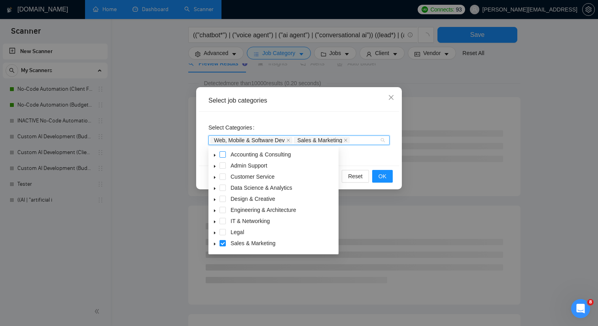
click at [221, 153] on span at bounding box center [223, 154] width 6 height 6
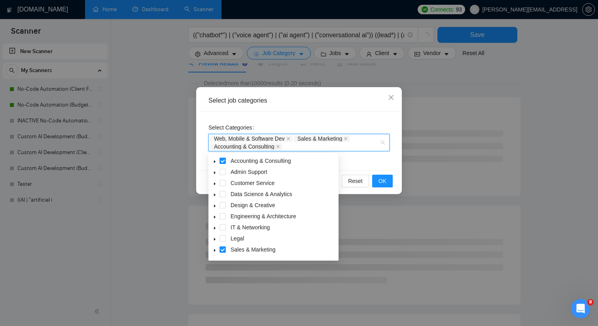
click at [220, 161] on span at bounding box center [223, 160] width 6 height 6
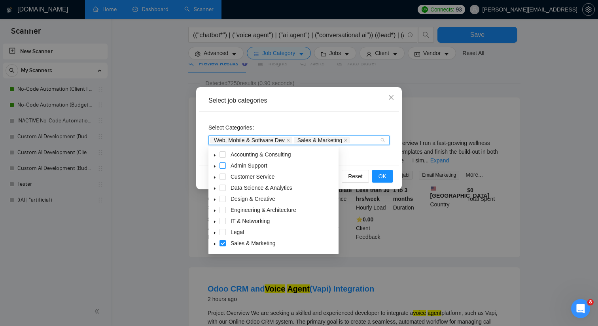
click at [221, 165] on span at bounding box center [223, 165] width 6 height 6
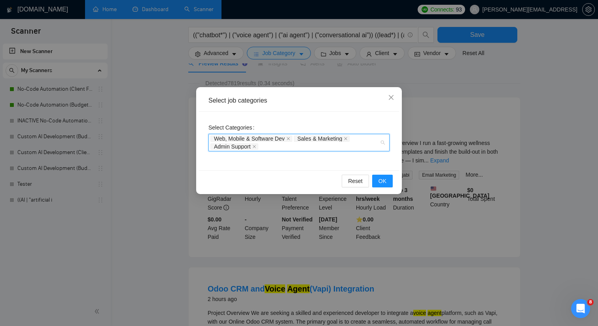
click at [269, 144] on div "Web, Mobile & Software Dev Sales & Marketing Admin Support" at bounding box center [295, 143] width 169 height 16
click at [276, 146] on div "Web, Mobile & Software Dev Sales & Marketing Admin Support" at bounding box center [295, 143] width 169 height 16
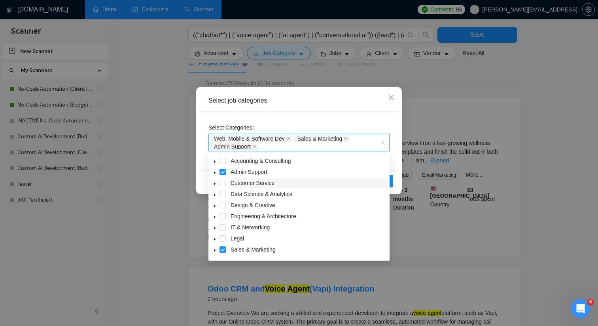
click at [252, 184] on span "Customer Service" at bounding box center [253, 183] width 44 height 6
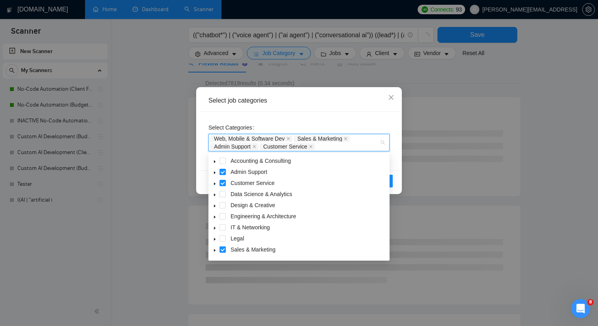
click at [216, 228] on icon "caret-down" at bounding box center [215, 228] width 4 height 4
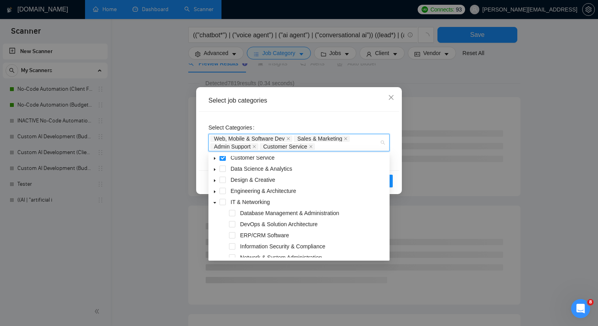
scroll to position [38, 0]
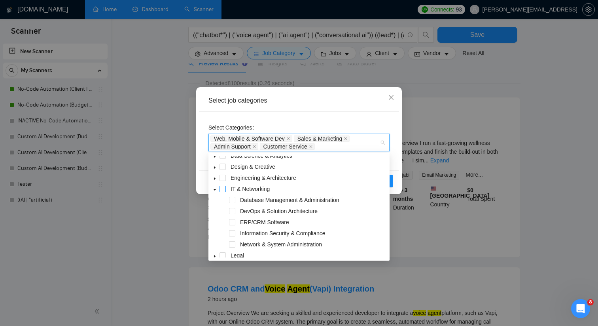
click at [222, 186] on span at bounding box center [223, 189] width 6 height 6
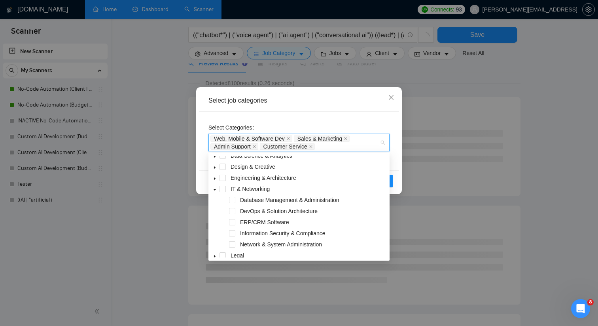
click at [215, 190] on icon "caret-down" at bounding box center [215, 190] width 4 height 4
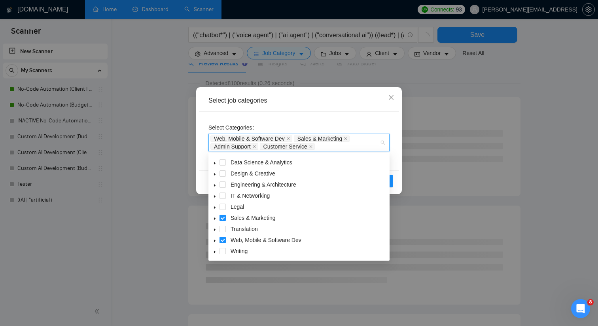
scroll to position [13, 0]
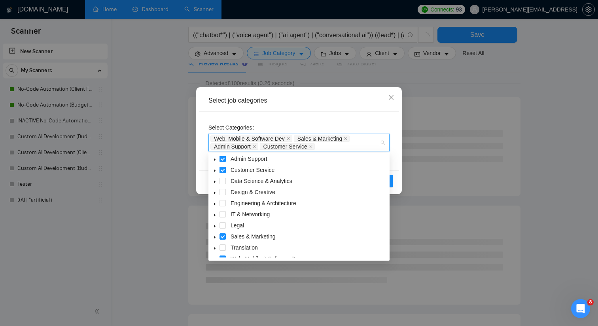
click at [216, 182] on icon "caret-down" at bounding box center [215, 182] width 4 height 4
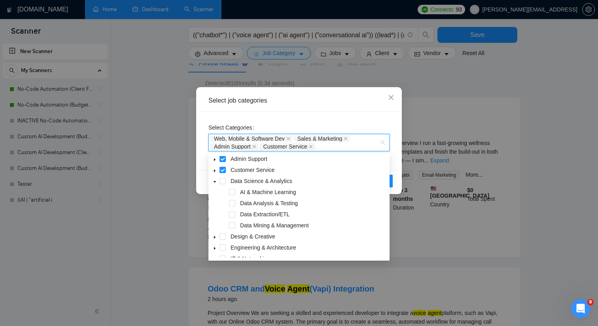
click at [216, 182] on icon "caret-down" at bounding box center [215, 182] width 4 height 4
click at [224, 181] on span at bounding box center [223, 181] width 6 height 6
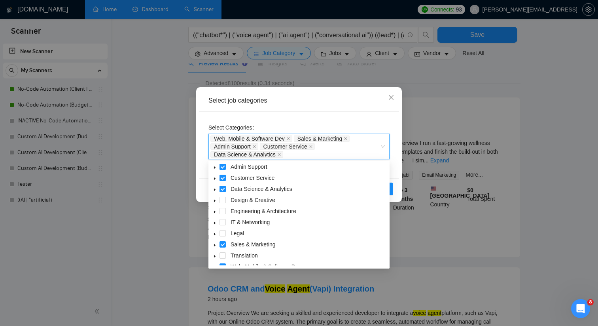
click at [296, 121] on div "Select Categories Web, Mobile & Software Dev, Sales & Marketing, Admin Support,…" at bounding box center [299, 140] width 181 height 38
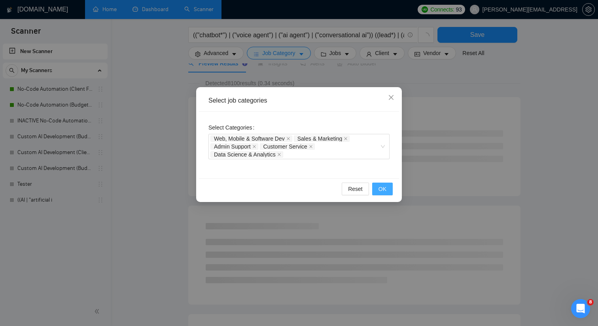
click at [386, 187] on span "OK" at bounding box center [383, 188] width 8 height 9
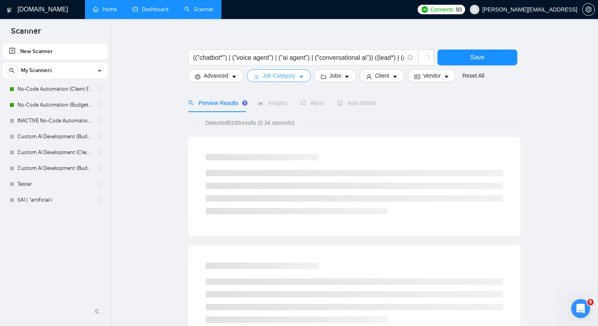
scroll to position [0, 0]
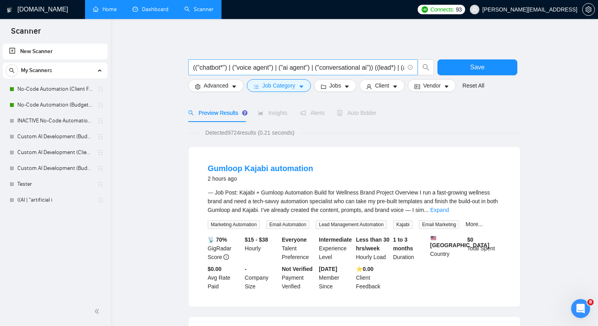
click at [324, 66] on input "(("chatbot*") | ("voice agent") | ("ai agent") | ("conversational ai")) ((lead*…" at bounding box center [298, 68] width 211 height 10
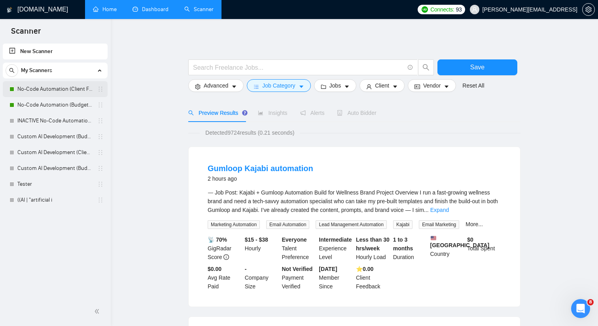
click at [106, 92] on div "No-Code Automation (Client Filters)" at bounding box center [55, 89] width 105 height 16
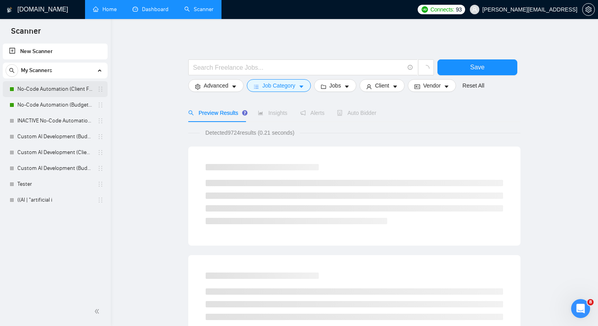
click at [97, 90] on icon "holder" at bounding box center [100, 89] width 6 height 6
click at [85, 92] on link "No-Code Automation (Client Filters)" at bounding box center [54, 89] width 75 height 16
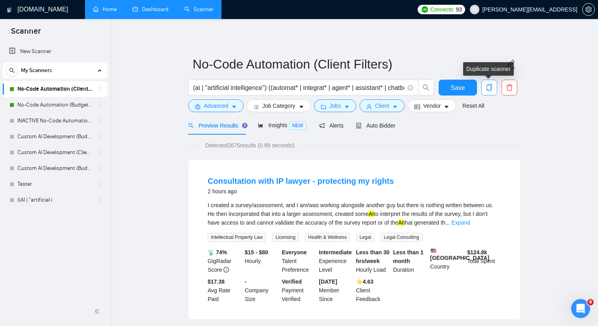
click at [492, 85] on icon "copy" at bounding box center [490, 87] width 6 height 7
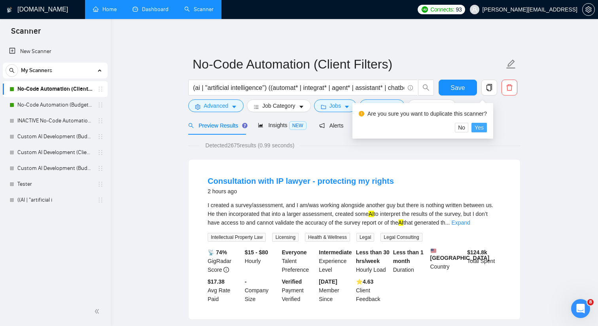
click at [479, 131] on button "Yes" at bounding box center [479, 127] width 15 height 9
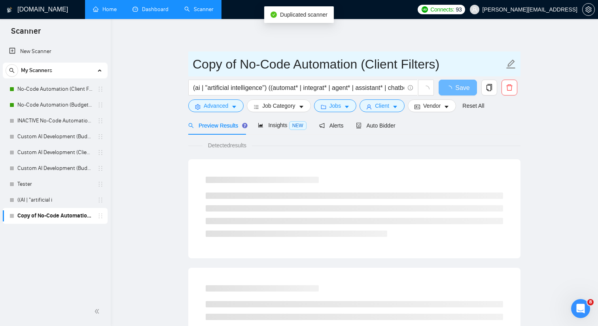
click at [271, 67] on input "Copy of No-Code Automation (Client Filters)" at bounding box center [349, 64] width 312 height 20
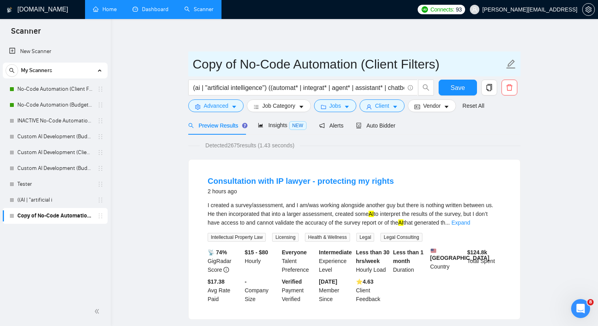
click at [271, 67] on input "Copy of No-Code Automation (Client Filters)" at bounding box center [349, 64] width 312 height 20
paste input "nversational AI & AI Agents"
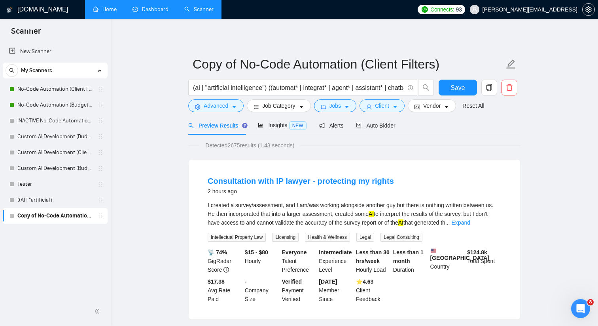
click at [321, 78] on form "Copy of No-Code Automation (Client Filters) (ai | "artificial intelligence") ((…" at bounding box center [354, 83] width 332 height 64
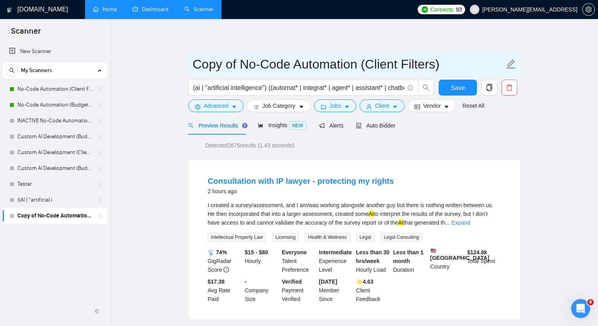
drag, startPoint x: 357, startPoint y: 66, endPoint x: 192, endPoint y: 64, distance: 165.4
click at [192, 64] on span "Copy of No-Code Automation (Client Filters)" at bounding box center [354, 63] width 332 height 25
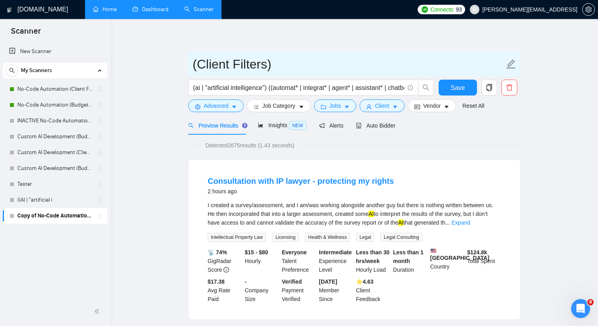
paste input "Conversational AI & AI Agents"
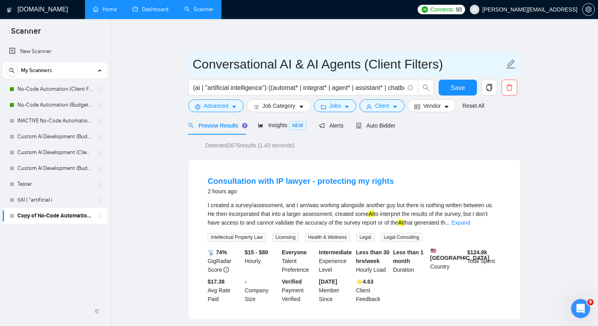
type input "Conversational AI & AI Agents (Client Filters)"
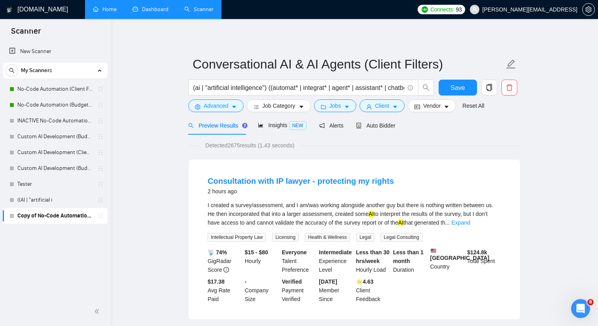
click at [239, 85] on input "(ai | "artificial intelligence") ((automat* | integrat* | agent* | assistant* |…" at bounding box center [298, 88] width 211 height 10
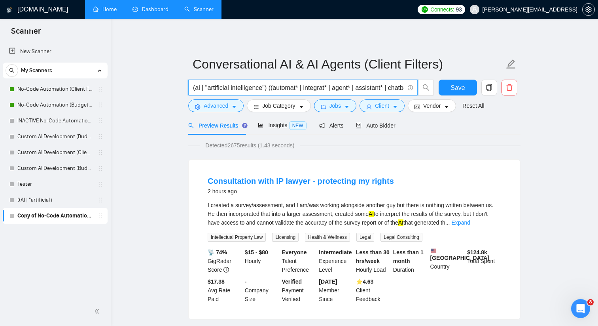
click at [239, 85] on input "(ai | "artificial intelligence") ((automat* | integrat* | agent* | assistant* |…" at bounding box center [298, 88] width 211 height 10
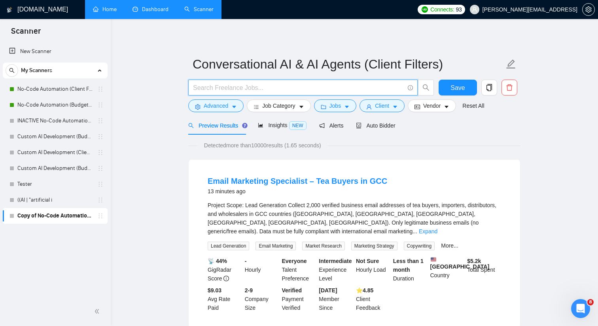
click at [258, 90] on input "text" at bounding box center [298, 88] width 211 height 10
paste input "(("chatbot*") | ("voice agent") | ("ai agent") (”voice ai”) | ("conversational …"
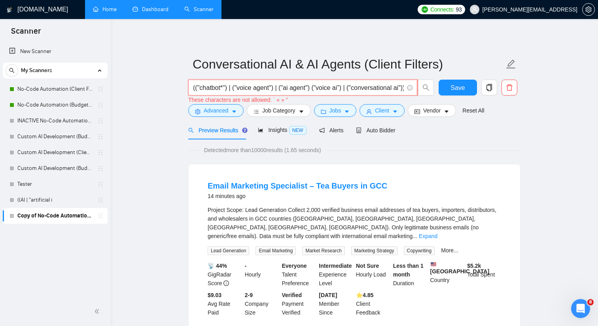
drag, startPoint x: 277, startPoint y: 88, endPoint x: 169, endPoint y: 87, distance: 108.0
click at [324, 87] on input "(("chatbot*") | ("voice agent") | ("ai agent") (”voice ai”) | ("conversational …" at bounding box center [298, 88] width 211 height 10
click at [347, 89] on input "(("chatbot*") | ("voice agent") | ("ai agent") ("voice ai”) | ("conversational …" at bounding box center [298, 88] width 211 height 10
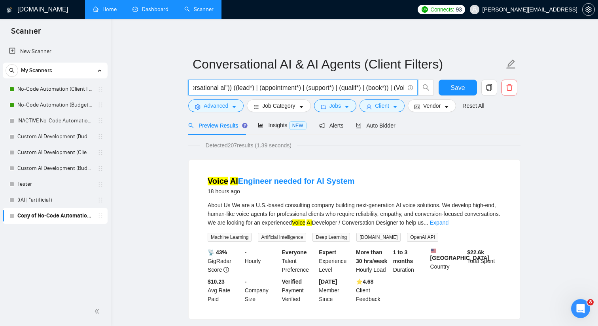
scroll to position [0, 266]
drag, startPoint x: 319, startPoint y: 87, endPoint x: 392, endPoint y: 85, distance: 72.8
click at [392, 85] on input "(("chatbot*") | ("voice agent") | ("ai agent") ("voice ai") | ("conversational …" at bounding box center [298, 88] width 211 height 10
click at [356, 92] on input "(("chatbot*") | ("voice agent") | ("ai agent") ("voice ai") | ("conversational …" at bounding box center [298, 88] width 211 height 10
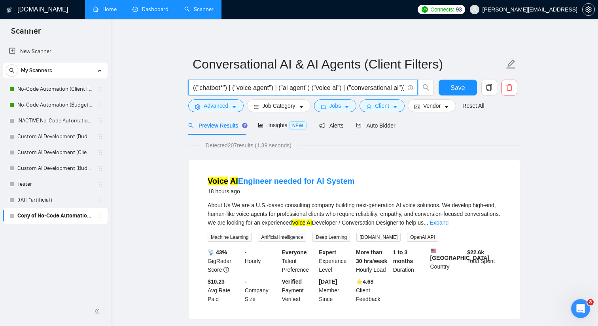
drag, startPoint x: 332, startPoint y: 92, endPoint x: 196, endPoint y: 89, distance: 135.4
click at [196, 89] on input "(("chatbot*") | ("voice agent") | ("ai agent") ("voice ai") | ("conversational …" at bounding box center [298, 88] width 211 height 10
click at [319, 88] on input "(("chatbot*") | ("voice agent") | ("ai agent") ("voice ai") | ("conversational …" at bounding box center [298, 88] width 211 height 10
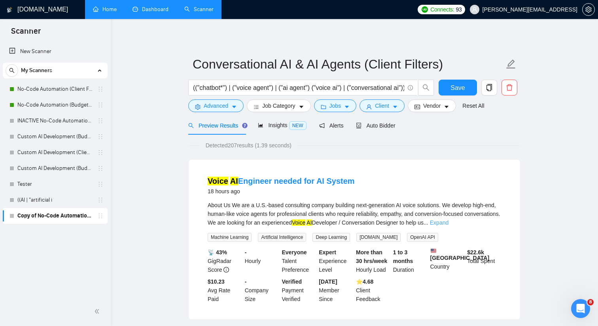
click at [449, 222] on link "Expand" at bounding box center [439, 222] width 19 height 6
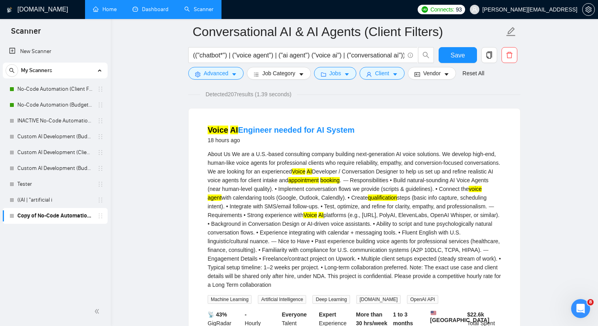
scroll to position [53, 0]
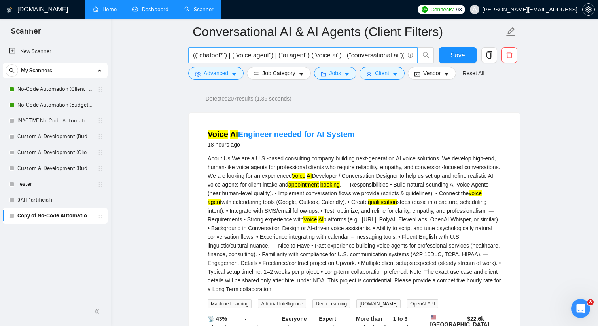
click at [318, 55] on input "(("chatbot*") | ("voice agent") | ("ai agent") ("voice ai") | ("conversational …" at bounding box center [298, 55] width 211 height 10
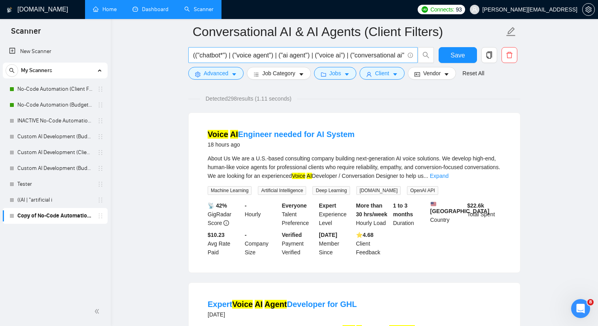
click at [198, 55] on input "(("chatbot*") | ("voice agent") | ("ai agent") | ("voice ai") | ("conversationa…" at bounding box center [298, 55] width 211 height 10
click at [228, 55] on input "("chatbot*") | ("voice agent") | ("ai agent") | ("voice ai") | ("conversational…" at bounding box center [298, 55] width 211 height 10
click at [233, 54] on input "("chatbot*" | ("voice agent") | ("ai agent") | ("voice ai") | ("conversational …" at bounding box center [298, 55] width 211 height 10
click at [272, 56] on input "("chatbot*" | "voice agent") | ("ai agent") | ("voice ai") | ("conversational a…" at bounding box center [298, 55] width 211 height 10
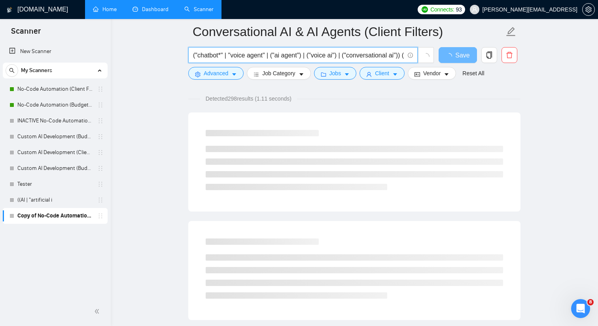
click at [277, 55] on input "("chatbot*" | "voice agent" | ("ai agent") | ("voice ai") | ("conversational ai…" at bounding box center [298, 55] width 211 height 10
click at [306, 57] on input "("chatbot*" | "voice agent" | "ai agent") | ("voice ai") | ("conversational ai"…" at bounding box center [298, 55] width 211 height 10
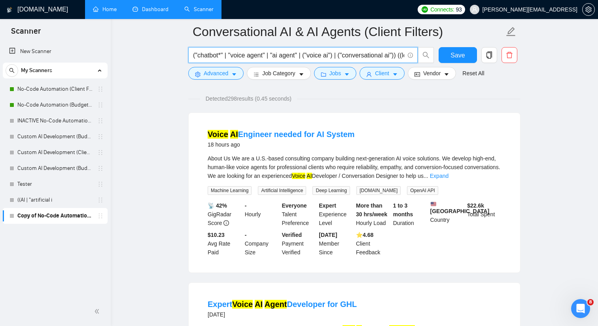
click at [310, 56] on input "("chatbot*" | "voice agent" | "ai agent" | ("voice ai") | ("conversational ai")…" at bounding box center [298, 55] width 211 height 10
click at [338, 55] on input "("chatbot*" | "voice agent" | "ai agent" | "voice ai") | ("conversational ai"))…" at bounding box center [298, 55] width 211 height 10
click at [342, 55] on input "("chatbot*" | "voice agent" | "ai agent" | "voice ai" | ("conversational ai")) …" at bounding box center [298, 55] width 211 height 10
click at [396, 56] on input "("chatbot*" | "voice agent" | "ai agent" | "voice ai" | "conversational ai")) (…" at bounding box center [298, 55] width 211 height 10
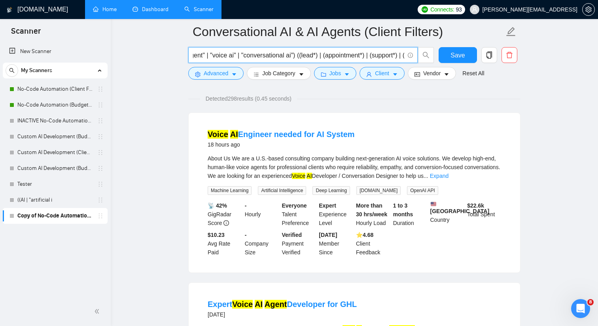
drag, startPoint x: 398, startPoint y: 55, endPoint x: 388, endPoint y: 58, distance: 10.2
click at [388, 58] on input "("chatbot*" | "voice agent" | "ai agent" | "voice ai" | "conversational ai") ((…" at bounding box center [298, 55] width 211 height 10
click at [305, 56] on input "("chatbot*" | "voice agent" | "ai agent" | "voice ai" | "conversational ai") ((…" at bounding box center [298, 55] width 211 height 10
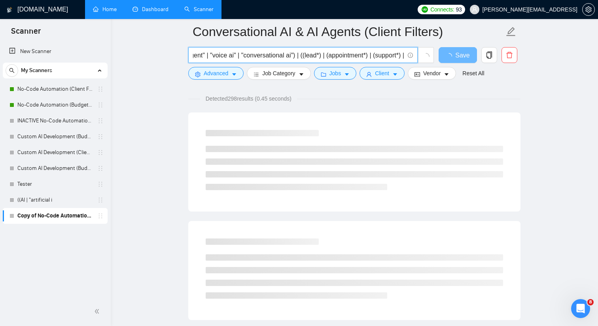
drag, startPoint x: 310, startPoint y: 57, endPoint x: 390, endPoint y: 59, distance: 80.0
click at [390, 59] on input "("chatbot*" | "voice agent" | "ai agent" | "voice ai" | "conversational ai") | …" at bounding box center [298, 55] width 211 height 10
click at [347, 58] on input "("chatbot*" | "voice agent" | "ai agent" | "voice ai" | "conversational ai") | …" at bounding box center [298, 55] width 211 height 10
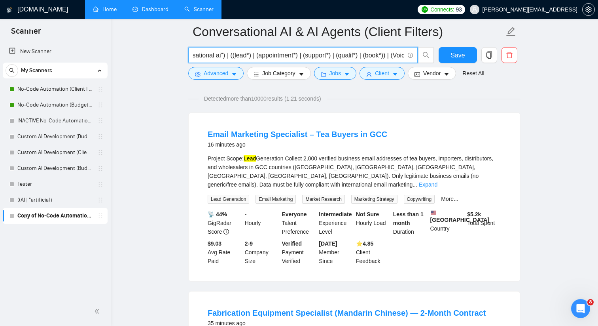
scroll to position [0, 169]
drag, startPoint x: 357, startPoint y: 58, endPoint x: 401, endPoint y: 57, distance: 44.3
click at [401, 57] on input "("chatbot*" | "voice agent" | "ai agent" | "voice ai" | "conversational ai") | …" at bounding box center [298, 55] width 211 height 10
click at [438, 181] on link "Expand" at bounding box center [428, 184] width 19 height 6
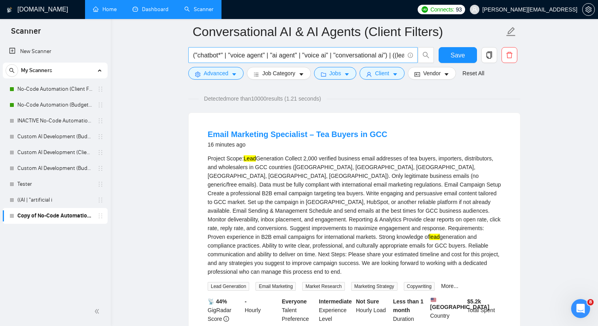
click at [321, 55] on input "("chatbot*" | "voice agent" | "ai agent" | "voice ai" | "conversational ai") | …" at bounding box center [298, 55] width 211 height 10
drag, startPoint x: 301, startPoint y: 56, endPoint x: 402, endPoint y: 56, distance: 100.9
click at [402, 56] on input "("chatbot*" | "voice agent" | "ai agent" | "voice ai" | "conversational ai") | …" at bounding box center [298, 55] width 211 height 10
click at [317, 57] on input "("chatbot*" | "voice agent" | "ai agent" | "voice ai" | "conversational ai") | …" at bounding box center [298, 55] width 211 height 10
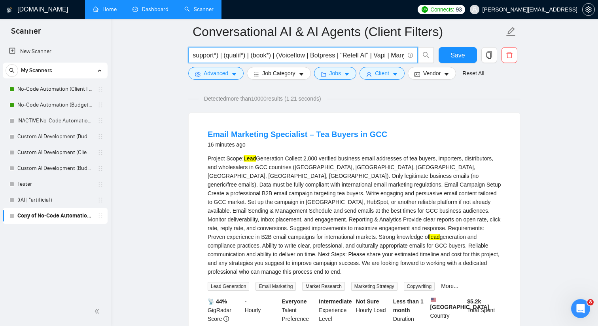
scroll to position [0, 309]
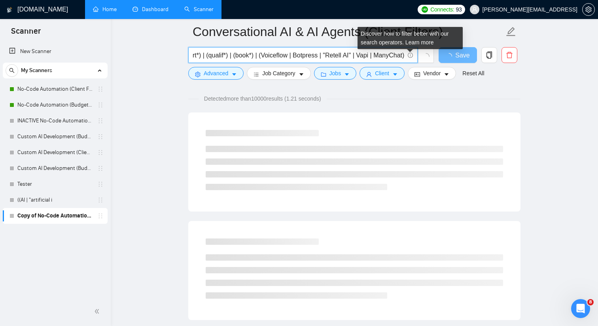
drag, startPoint x: 325, startPoint y: 57, endPoint x: 411, endPoint y: 57, distance: 85.9
click at [411, 57] on span "("chatbot*" | "voice agent" | "ai agent" | "voice ai" | "conversational ai") | …" at bounding box center [302, 55] width 229 height 16
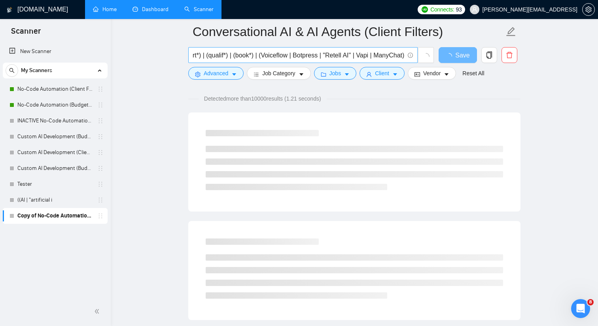
scroll to position [0, 0]
click at [404, 55] on span "("chatbot*" | "voice agent" | "ai agent" | "voice ai" | "conversational ai") | …" at bounding box center [302, 55] width 229 height 16
drag, startPoint x: 396, startPoint y: 57, endPoint x: 418, endPoint y: 57, distance: 22.2
click at [418, 57] on span "("chatbot*" | "voice agent" | "ai agent" | "voice ai" | "conversational ai") | …" at bounding box center [311, 55] width 246 height 16
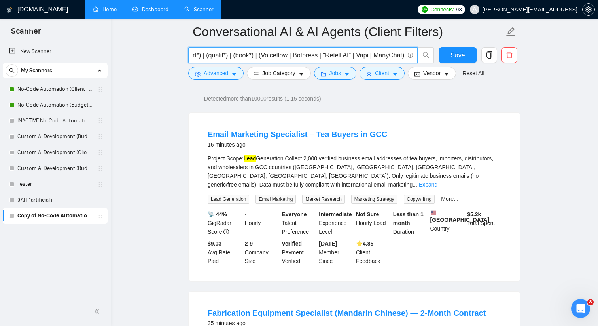
click at [402, 55] on input "("chatbot*" | "voice agent" | "ai agent" | "voice ai" | "conversational ai") | …" at bounding box center [298, 55] width 211 height 10
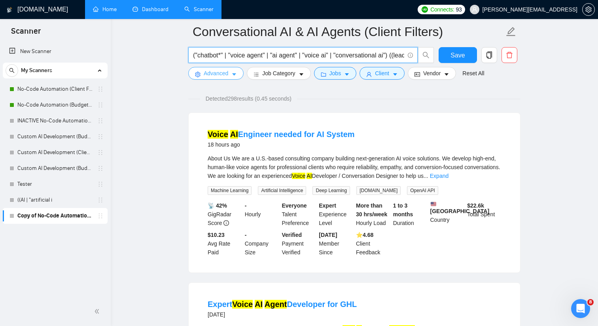
click at [206, 76] on span "Advanced" at bounding box center [216, 73] width 25 height 9
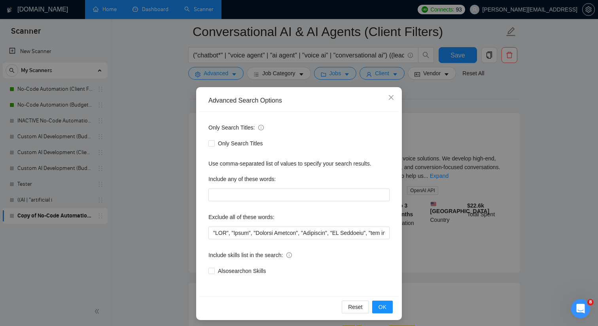
click at [168, 106] on div "Advanced Search Options Only Search Titles: Only Search Titles Use comma-separa…" at bounding box center [299, 163] width 598 height 326
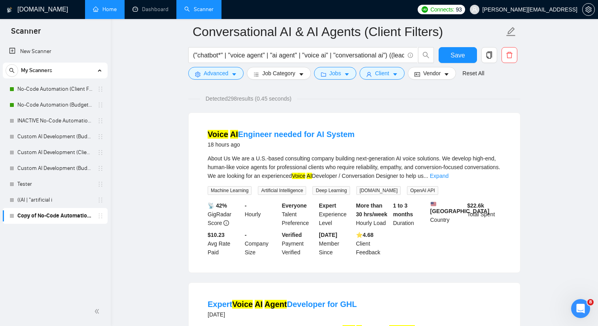
click at [456, 51] on span "Save" at bounding box center [458, 55] width 14 height 10
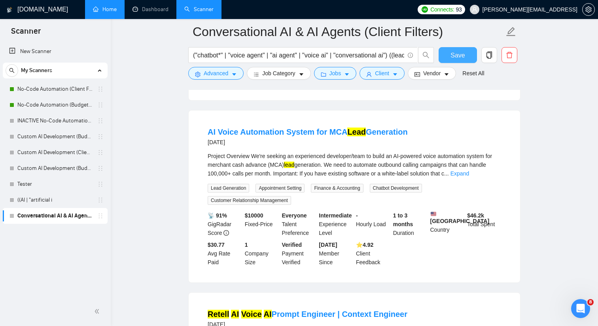
scroll to position [397, 0]
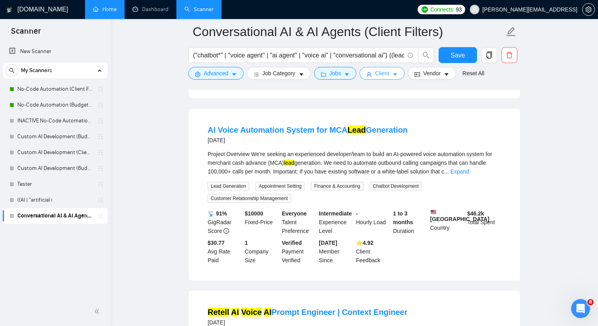
click at [396, 74] on icon "caret-down" at bounding box center [396, 75] width 6 height 6
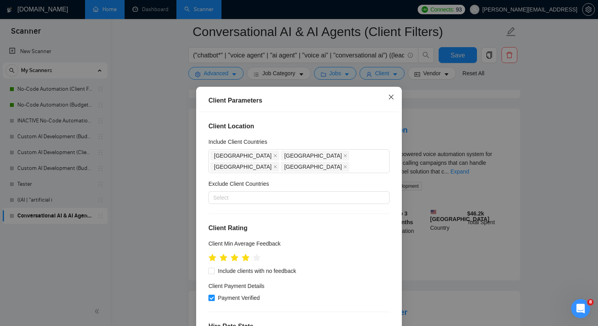
click at [394, 99] on icon "close" at bounding box center [391, 97] width 6 height 6
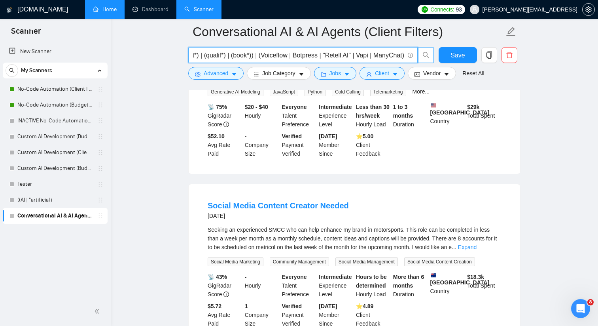
scroll to position [0, 308]
drag, startPoint x: 352, startPoint y: 59, endPoint x: 426, endPoint y: 59, distance: 74.0
click at [426, 59] on span "("chatbot*" | "voice agent" | "ai agent" | "voice ai" | "conversational ai") ((…" at bounding box center [311, 55] width 246 height 16
click at [369, 54] on input "("chatbot*" | "voice agent" | "ai agent" | "voice ai" | "conversational ai") ((…" at bounding box center [298, 55] width 211 height 10
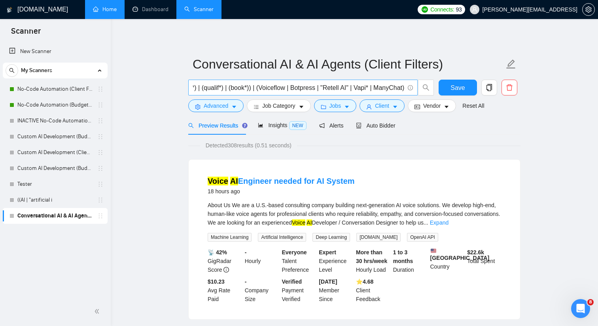
scroll to position [0, 311]
click at [348, 87] on input "("chatbot*" | "voice agent" | "ai agent" | "voice ai" | "conversational ai") ((…" at bounding box center [298, 88] width 211 height 10
click at [332, 87] on input "("chatbot*" | "voice agent" | "ai agent" | "voice ai" | "conversational ai") ((…" at bounding box center [298, 88] width 211 height 10
type input "("chatbot*" | "voice agent" | "ai agent" | "voice ai" | "conversational ai") ((…"
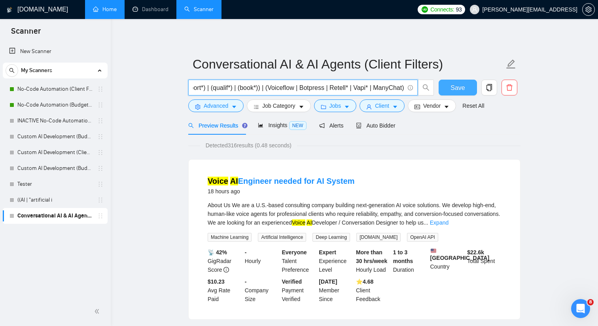
click at [443, 87] on button "Save" at bounding box center [458, 88] width 38 height 16
click at [365, 84] on input "("chatbot*" | "voice agent" | "ai agent" | "voice ai" | "conversational ai") ((…" at bounding box center [298, 88] width 211 height 10
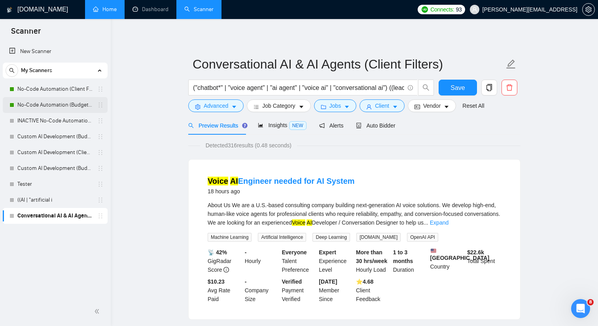
click at [57, 103] on link "No-Code Automation (Budget Filters)" at bounding box center [54, 105] width 75 height 16
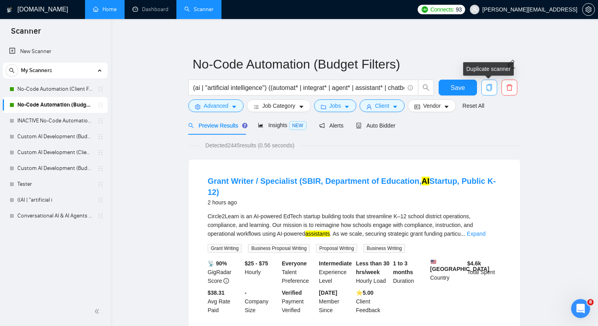
click at [493, 86] on icon "copy" at bounding box center [489, 87] width 7 height 7
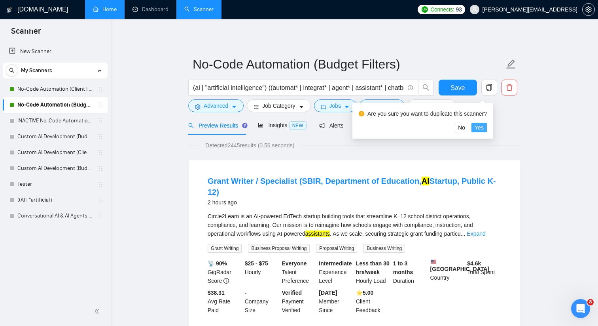
click at [484, 125] on span "Yes" at bounding box center [479, 127] width 9 height 9
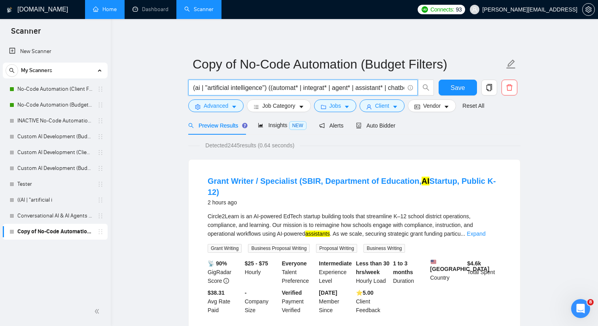
click at [227, 88] on input "(ai | "artificial intelligence") ((automat* | integrat* | agent* | assistant* |…" at bounding box center [298, 88] width 211 height 10
paste input ""chatbot*" | "voice agent" | "ai agent" | "voice ai" | "conversational ai") ((l…"
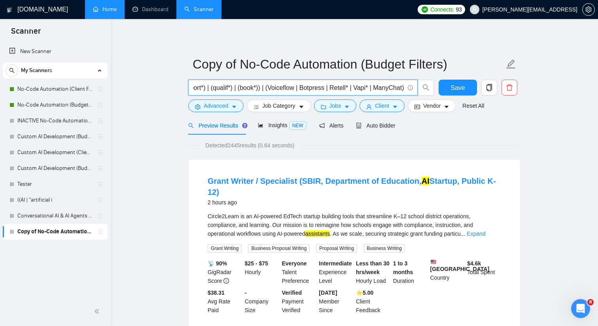
type input "("chatbot*" | "voice agent" | "ai agent" | "voice ai" | "conversational ai") ((…"
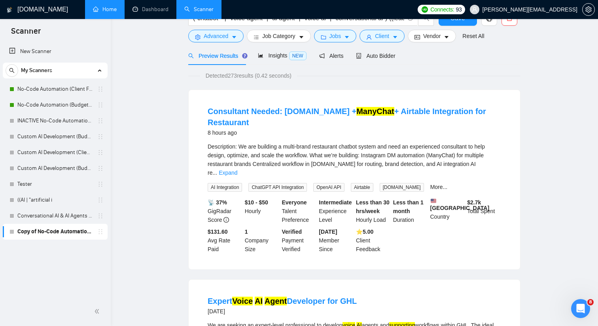
scroll to position [0, 0]
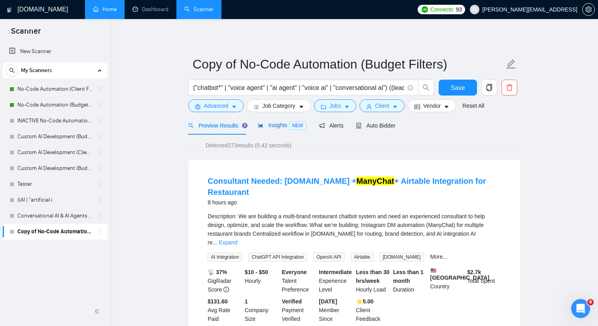
click at [277, 129] on div "Insights NEW" at bounding box center [282, 125] width 48 height 9
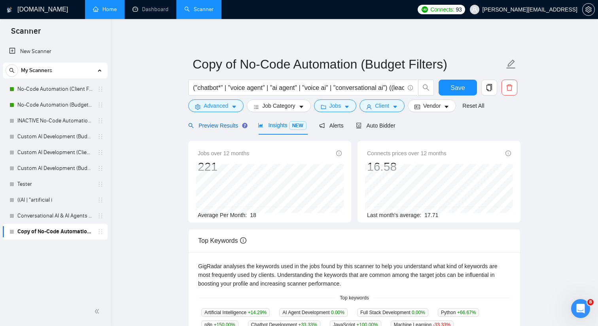
click at [228, 127] on span "Preview Results" at bounding box center [216, 125] width 57 height 6
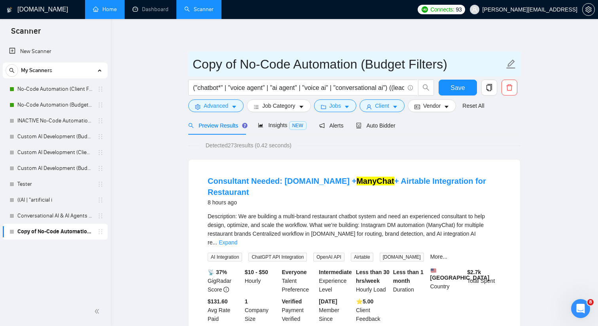
click at [239, 63] on input "Copy of No-Code Automation (Budget Filters)" at bounding box center [349, 64] width 312 height 20
paste input "("chatbot*" | "voice agent" | "ai agent" | "voice ai" | "conversational ai") ((…"
paste input "nversational AI & AI Agents"
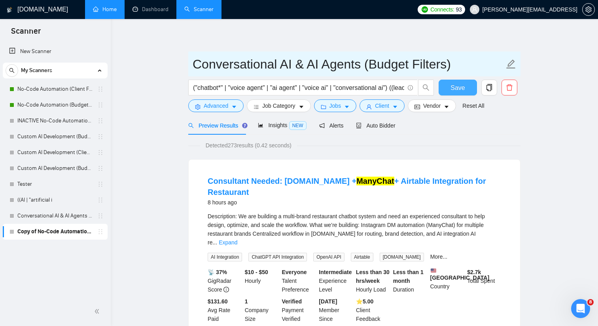
type input "Conversational AI & AI Agents (Budget Filters)"
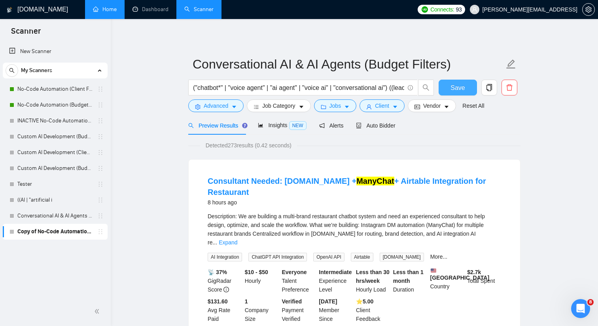
click at [451, 83] on span "Save" at bounding box center [458, 88] width 14 height 10
click at [53, 52] on link "New Scanner" at bounding box center [55, 52] width 92 height 16
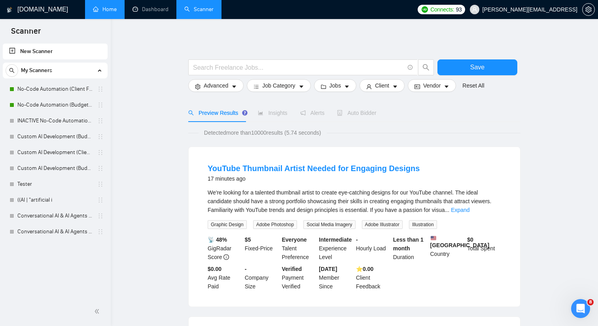
click at [227, 53] on div at bounding box center [354, 55] width 332 height 8
click at [85, 197] on link "((AI | "artificial i" at bounding box center [54, 200] width 75 height 16
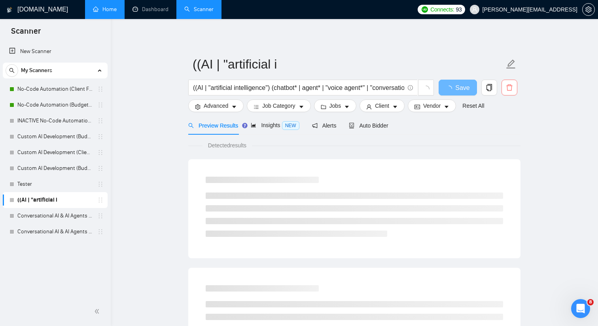
click at [511, 88] on icon "delete" at bounding box center [509, 87] width 7 height 7
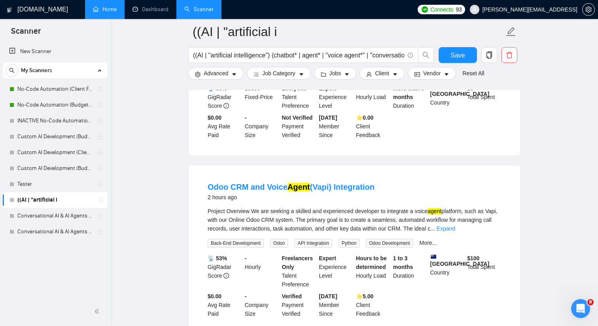
scroll to position [865, 0]
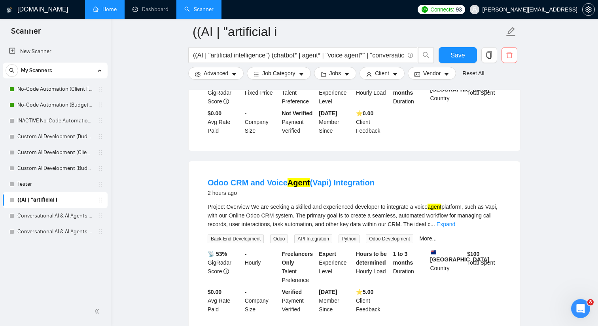
click at [512, 53] on icon "delete" at bounding box center [509, 55] width 6 height 6
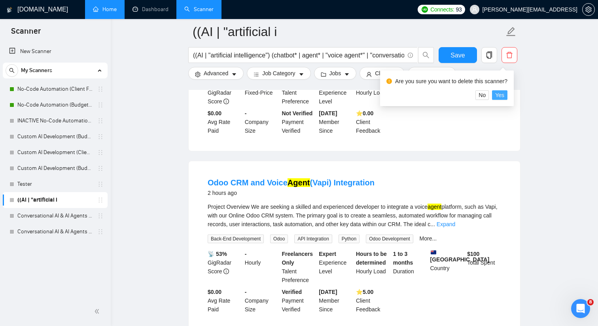
click at [504, 97] on span "Yes" at bounding box center [499, 95] width 9 height 9
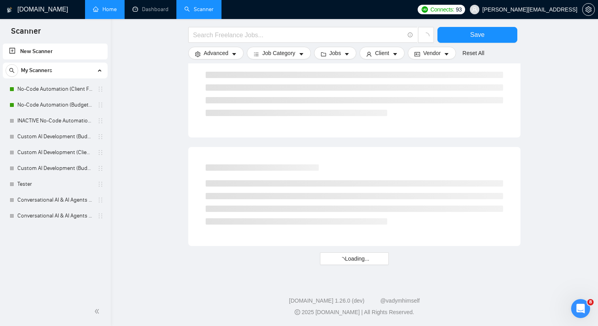
scroll to position [433, 0]
click at [63, 186] on link "Tester" at bounding box center [54, 184] width 75 height 16
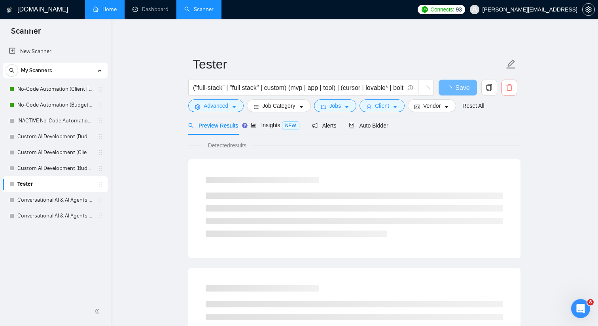
click at [504, 84] on span "delete" at bounding box center [509, 87] width 15 height 7
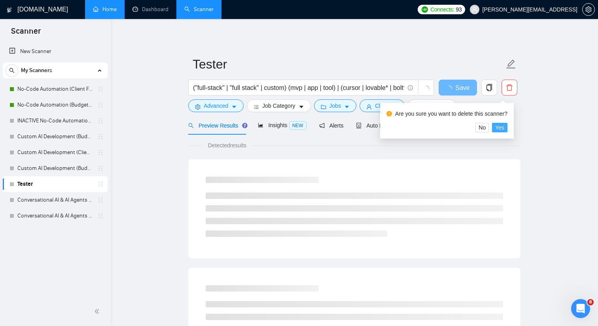
click at [498, 125] on button "Yes" at bounding box center [499, 127] width 15 height 9
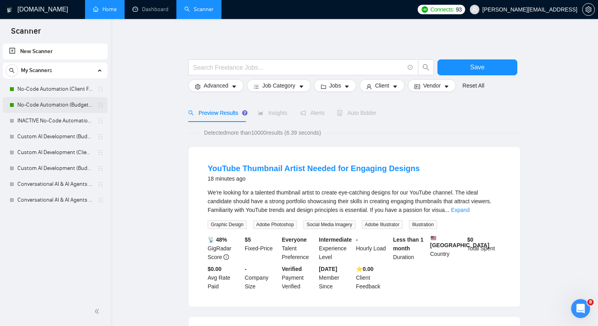
click at [88, 102] on link "No-Code Automation (Budget Filters)" at bounding box center [54, 105] width 75 height 16
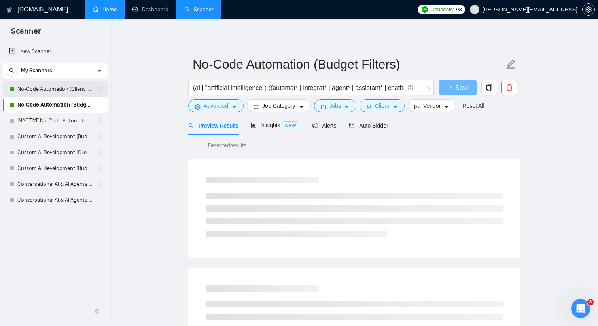
click at [86, 87] on link "No-Code Automation (Client Filters)" at bounding box center [54, 89] width 75 height 16
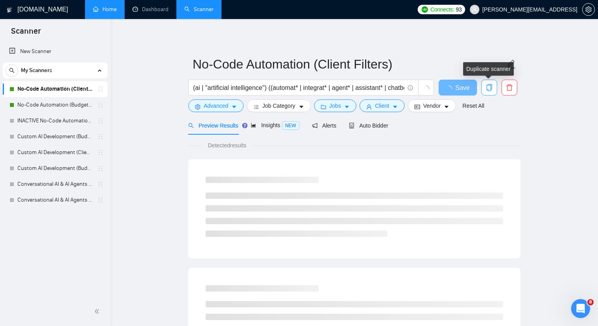
click at [491, 87] on icon "copy" at bounding box center [489, 87] width 7 height 7
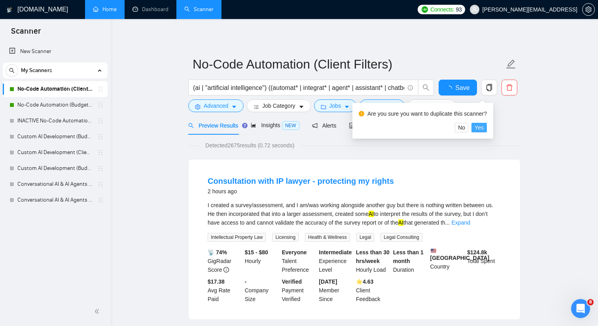
click at [482, 127] on span "Yes" at bounding box center [479, 127] width 9 height 9
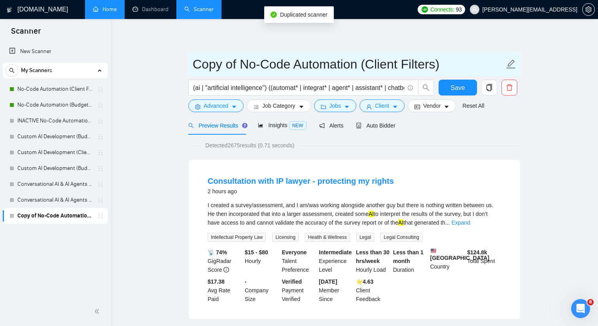
drag, startPoint x: 358, startPoint y: 66, endPoint x: 195, endPoint y: 66, distance: 162.6
click at [195, 66] on input "Copy of No-Code Automation (Client Filters)" at bounding box center [349, 64] width 312 height 20
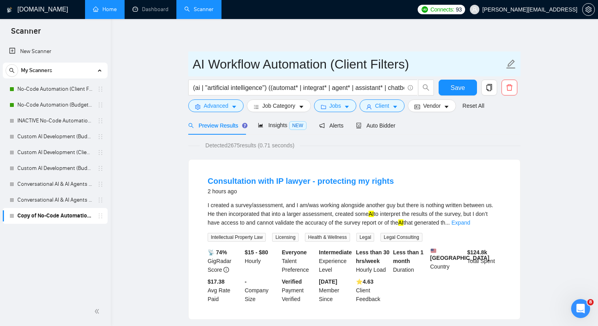
type input "AI Workflow Automation (Client Filters)"
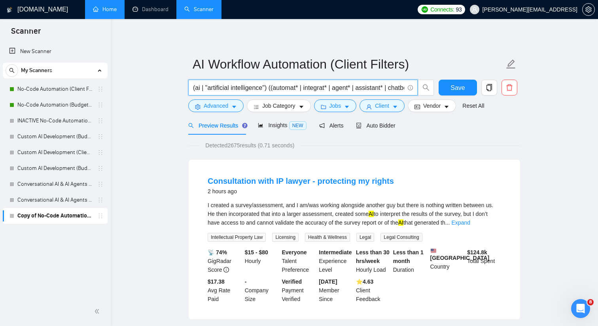
click at [248, 87] on input "(ai | "artificial intelligence") ((automat* | integrat* | agent* | assistant* |…" at bounding box center [298, 88] width 211 height 10
paste input "((automat* | workflow* | integrat*)) ((Zapier | Make | "Make\.com" | n8n)) ((AI…"
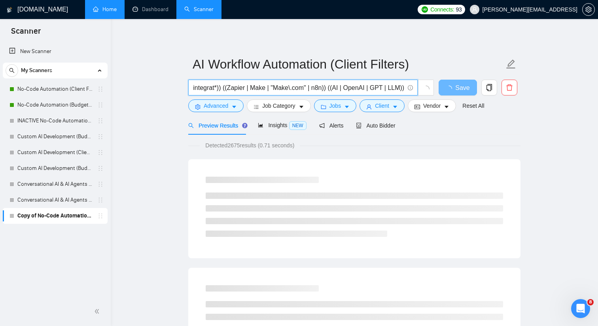
click at [289, 87] on input "((automat* | workflow* | integrat*)) ((Zapier | Make | "Make\.com" | n8n)) ((AI…" at bounding box center [298, 88] width 211 height 10
type input "((automat* | workflow* | integrat*)) ((Zapier | Make | "Make.com" | n8n)) ((AI …"
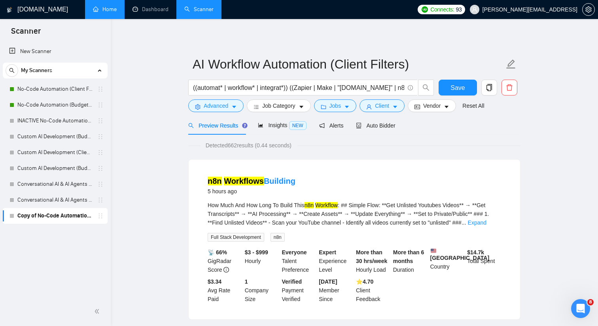
click at [266, 122] on span "Insights NEW" at bounding box center [282, 125] width 48 height 6
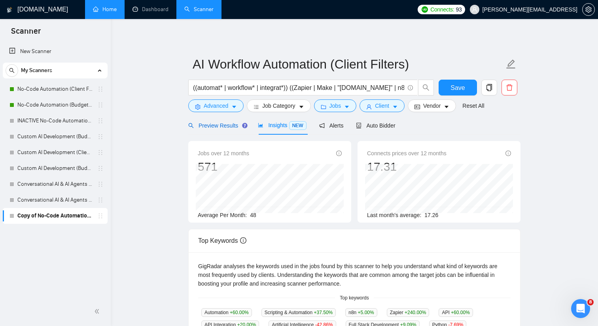
click at [222, 125] on span "Preview Results" at bounding box center [216, 125] width 57 height 6
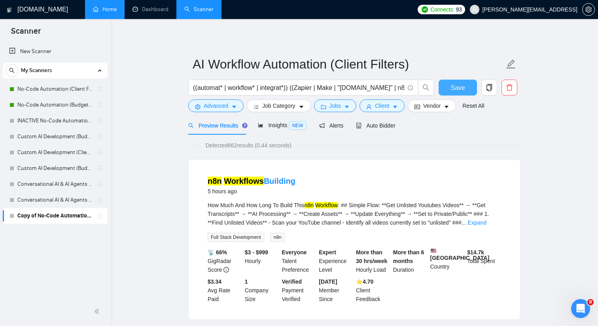
click at [449, 85] on button "Save" at bounding box center [458, 88] width 38 height 16
click at [75, 104] on link "No-Code Automation (Budget Filters)" at bounding box center [54, 105] width 75 height 16
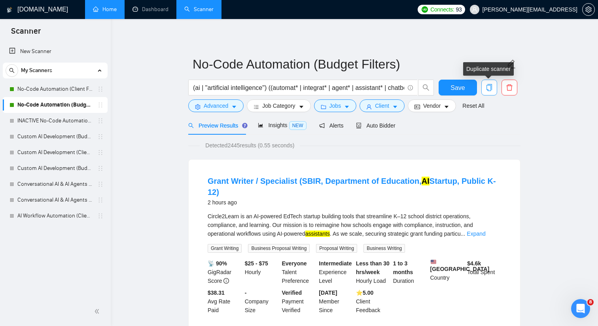
click at [485, 87] on span "copy" at bounding box center [489, 87] width 15 height 7
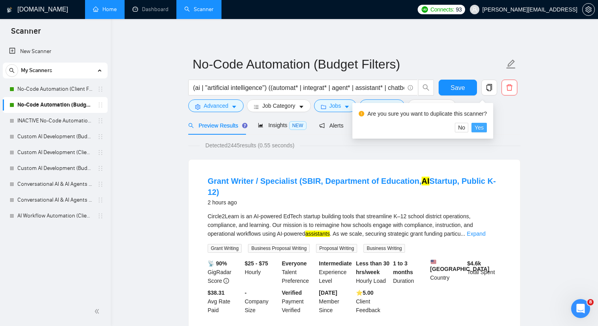
click at [484, 129] on span "Yes" at bounding box center [479, 127] width 9 height 9
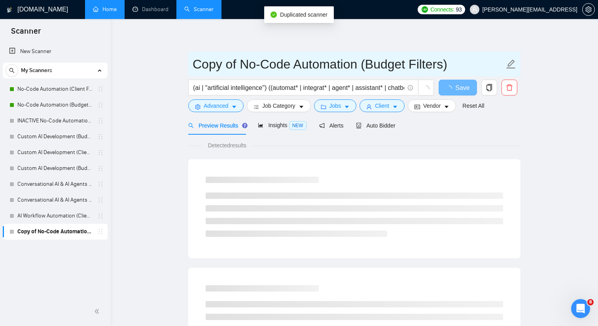
drag, startPoint x: 358, startPoint y: 66, endPoint x: 189, endPoint y: 65, distance: 169.7
click at [189, 65] on span "Copy of No-Code Automation (Budget Filters)" at bounding box center [354, 63] width 332 height 25
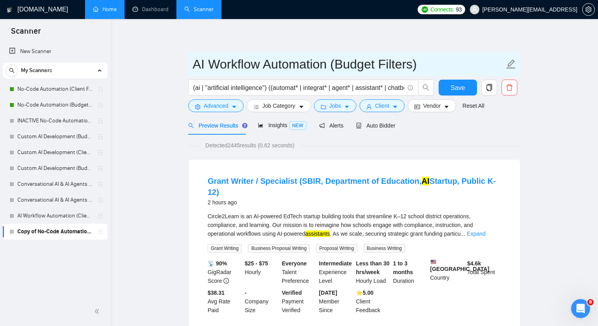
type input "AI Workflow Automation (Budget Filters)"
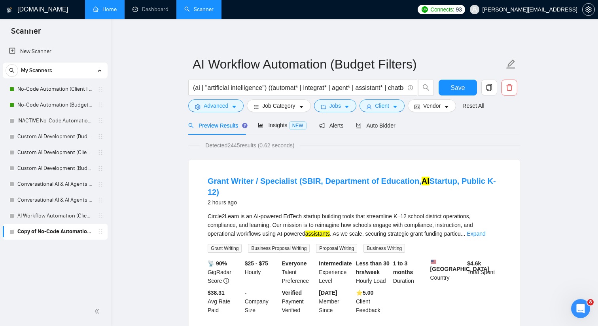
click at [216, 91] on input "(ai | "artificial intelligence") ((automat* | integrat* | agent* | assistant* |…" at bounding box center [298, 88] width 211 height 10
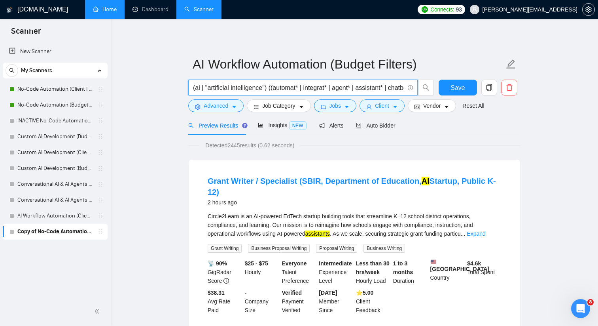
click at [216, 91] on input "(ai | "artificial intelligence") ((automat* | integrat* | agent* | assistant* |…" at bounding box center [298, 88] width 211 height 10
paste input "(automat* | workflow* | integrat*)) ((Zapier | Make | "Make\.com" | n8n)) ((AI …"
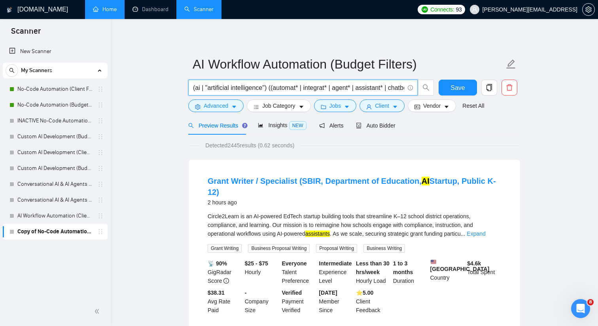
paste input "(automat* | workflow* | integrat*)) ((Zapier* | Make* | n8n)) ((AI | OpenAI | G…"
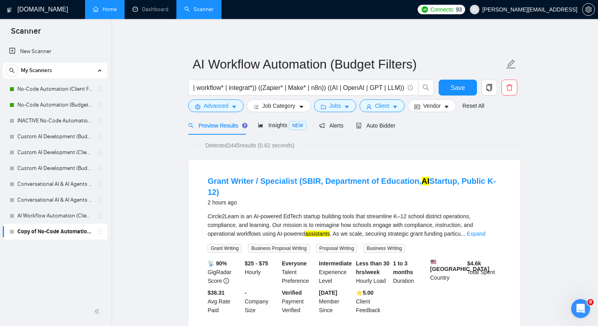
scroll to position [0, 0]
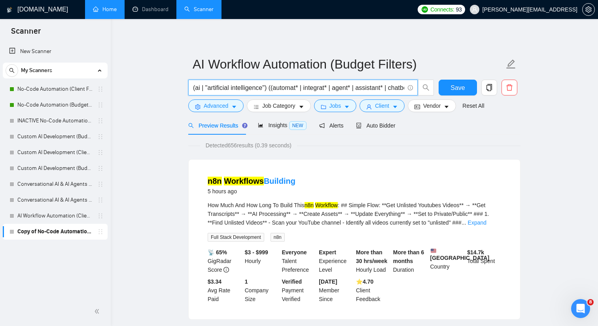
type input "(ai | "artificial intelligence") ((automat* | integrat* | agent* | assistant* |…"
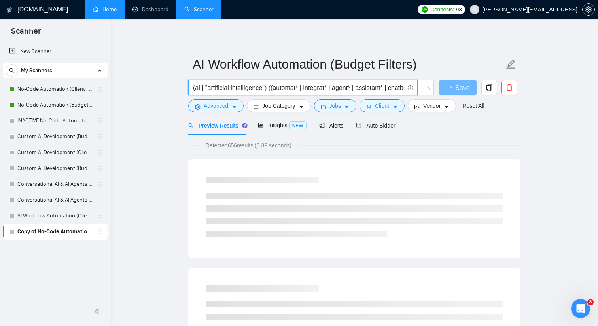
drag, startPoint x: 248, startPoint y: 90, endPoint x: 290, endPoint y: 79, distance: 43.4
click at [290, 79] on form "AI Workflow Automation (Budget Filters) (ai | "artificial intelligence") ((auto…" at bounding box center [354, 83] width 332 height 64
click at [288, 83] on input "(ai | "artificial intelligence") ((automat* | integrat* | agent* | assistant* |…" at bounding box center [298, 88] width 211 height 10
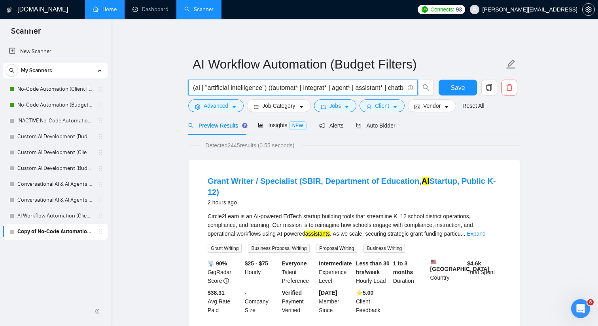
click at [288, 83] on input "(ai | "artificial intelligence") ((automat* | integrat* | agent* | assistant* |…" at bounding box center [298, 88] width 211 height 10
paste input "((automat* | workflow* | integrat*)) ((Zapier* | Make* | n8n)) ((AI | OpenAI | …"
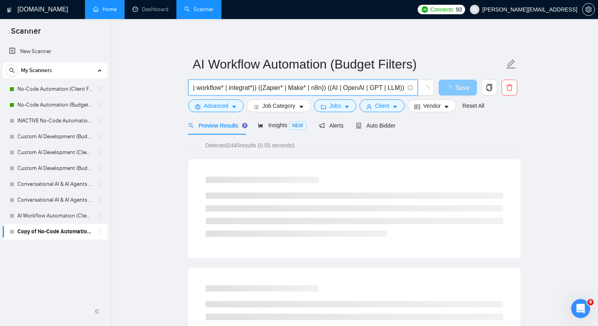
type input "((automat* | workflow* | integrat*)) ((Zapier* | Make* | n8n)) ((AI | OpenAI | …"
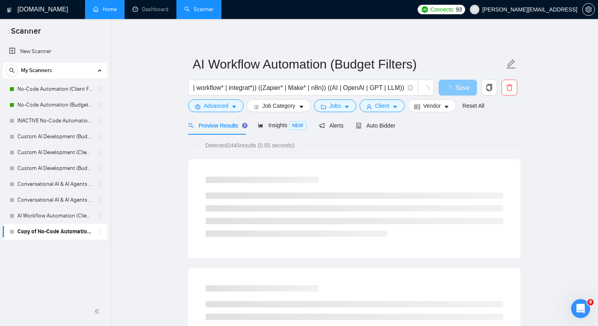
click at [457, 89] on span "Save" at bounding box center [462, 88] width 14 height 10
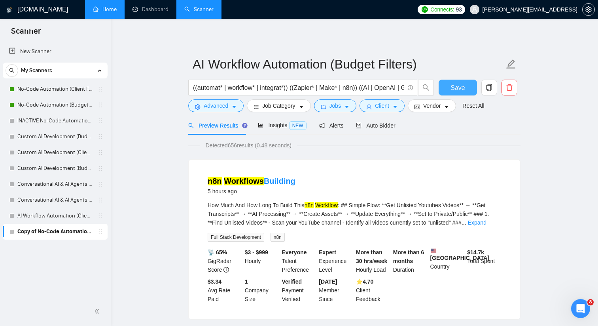
click at [455, 84] on span "Save" at bounding box center [458, 88] width 14 height 10
click at [294, 127] on span "NEW" at bounding box center [297, 125] width 17 height 9
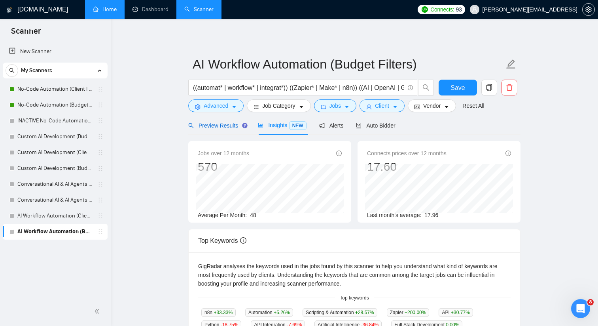
click at [211, 129] on div "Preview Results" at bounding box center [216, 125] width 57 height 9
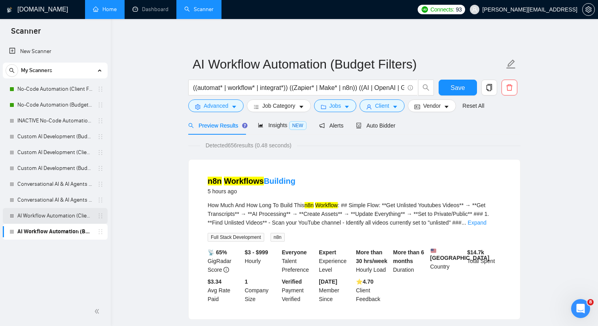
click at [86, 215] on link "AI Workflow Automation (Client Filters)" at bounding box center [54, 216] width 75 height 16
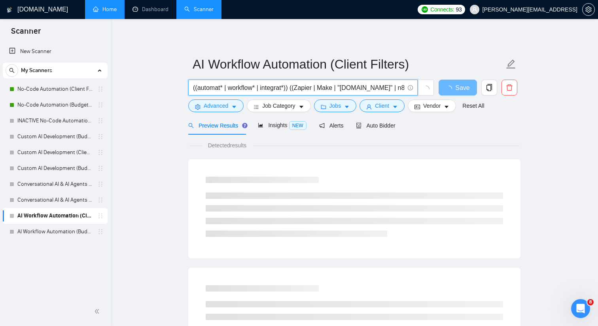
click at [256, 92] on input "((automat* | workflow* | integrat*)) ((Zapier | Make | "Make.com" | n8n)) ((AI …" at bounding box center [298, 88] width 211 height 10
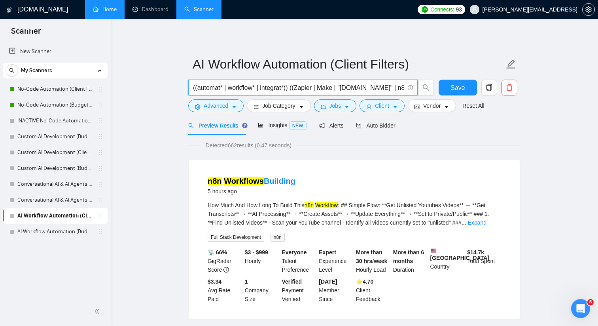
click at [256, 92] on input "((automat* | workflow* | integrat*)) ((Zapier | Make | "Make.com" | n8n)) ((AI …" at bounding box center [298, 88] width 211 height 10
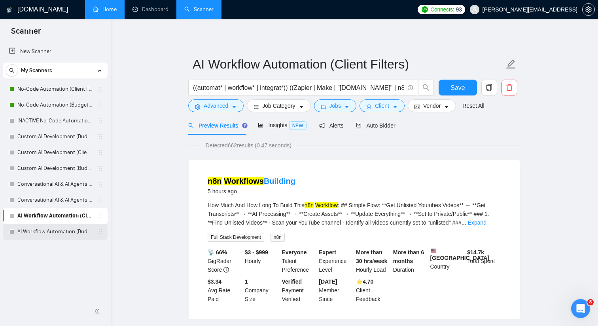
click at [33, 230] on link "AI Workflow Automation (Budget Filters)" at bounding box center [54, 232] width 75 height 16
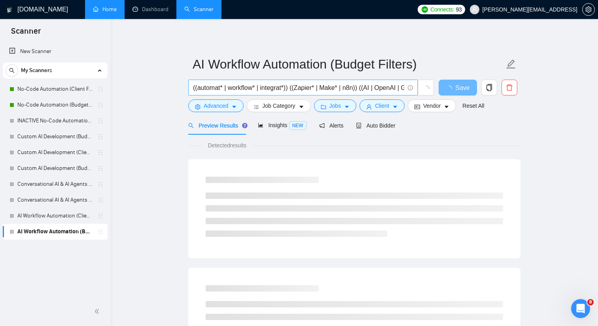
click at [286, 86] on input "((automat* | workflow* | integrat*)) ((Zapier* | Make* | n8n)) ((AI | OpenAI | …" at bounding box center [298, 88] width 211 height 10
paste input "((automat* | workflow* | integrat*)) ((Zapier | Make | "Make.com" | n8n)) ((AI …"
type input "((automat* | workflow* | integrat*((automat* | workflow* | integrat*)) ((Zapier…"
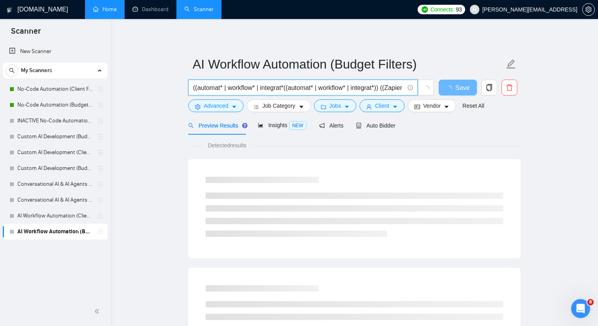
scroll to position [0, 165]
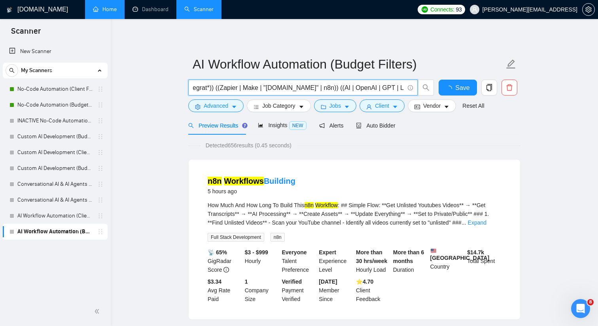
click at [278, 85] on input "((automat* | workflow* | integrat*((automat* | workflow* | integrat*)) ((Zapier…" at bounding box center [298, 88] width 211 height 10
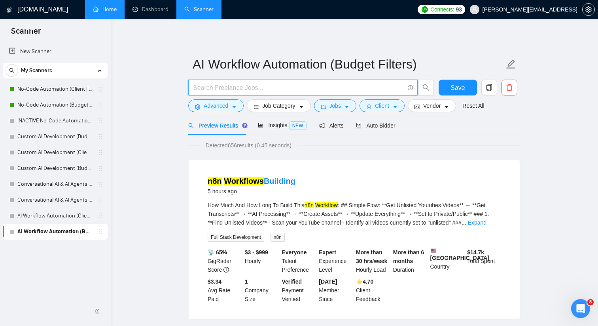
paste input "((automat* | workflow* | integrat*)) ((Zapier | Make | "Make.com" | n8n)) ((AI …"
type input "((automat* | workflow* | integrat*)) ((Zapier | Make | "Make.com" | n8n)) ((AI …"
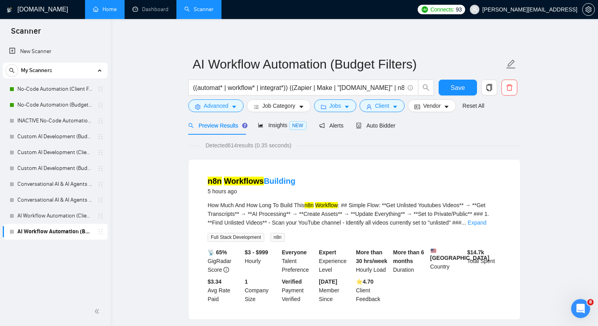
click at [336, 105] on span "Jobs" at bounding box center [336, 105] width 12 height 9
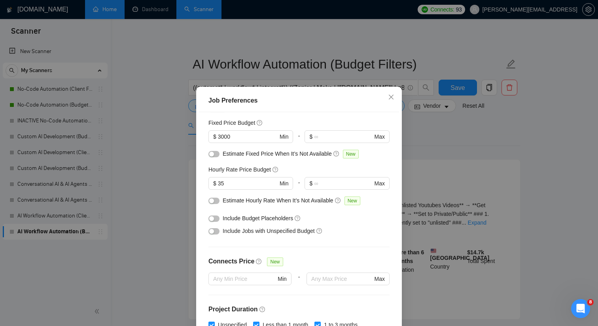
scroll to position [13, 0]
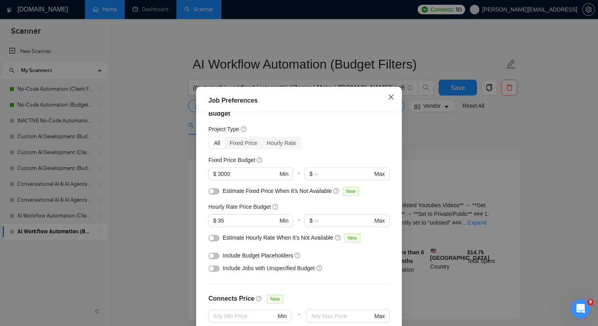
click at [391, 95] on icon "close" at bounding box center [391, 97] width 6 height 6
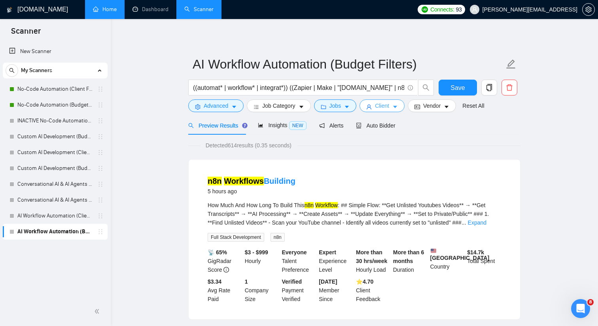
click at [389, 110] on span "Client" at bounding box center [382, 105] width 14 height 9
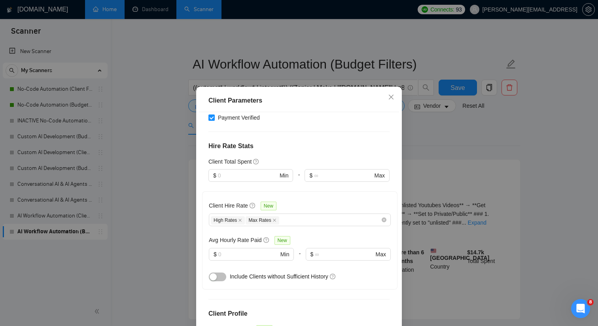
scroll to position [182, 0]
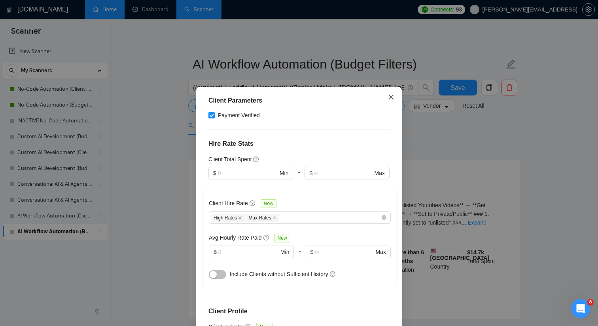
click at [392, 99] on icon "close" at bounding box center [391, 97] width 6 height 6
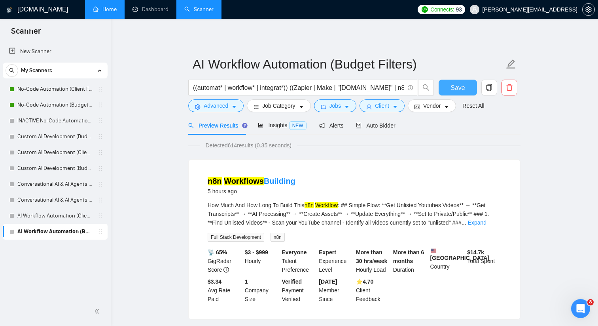
click at [456, 91] on span "Save" at bounding box center [458, 88] width 14 height 10
click at [73, 90] on link "No-Code Automation (Client Filters)" at bounding box center [54, 89] width 75 height 16
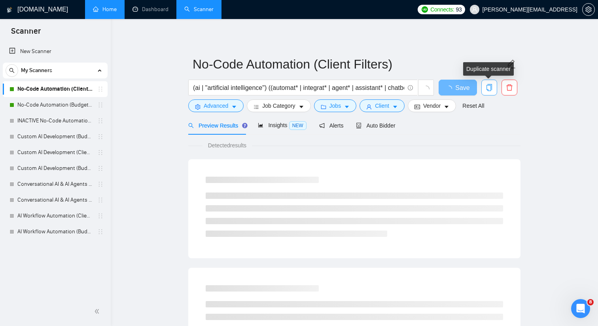
click at [488, 85] on icon "copy" at bounding box center [490, 87] width 6 height 7
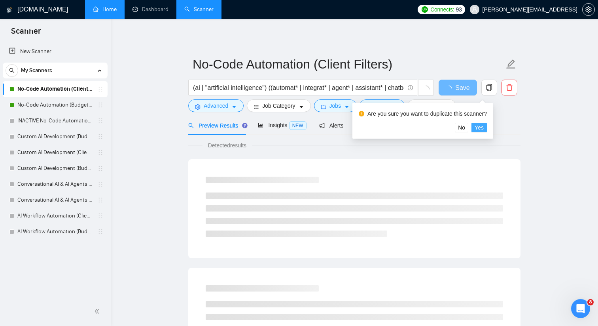
click at [487, 127] on button "Yes" at bounding box center [479, 127] width 15 height 9
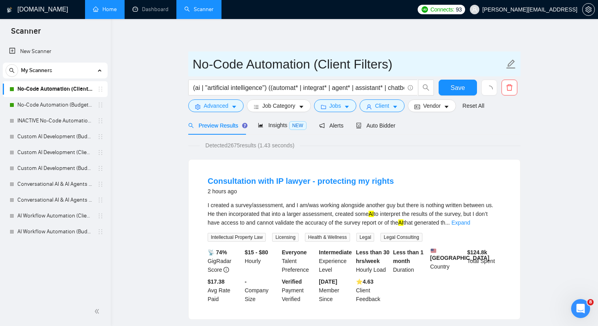
click at [343, 67] on input "No-Code Automation (Client Filters)" at bounding box center [349, 64] width 312 height 20
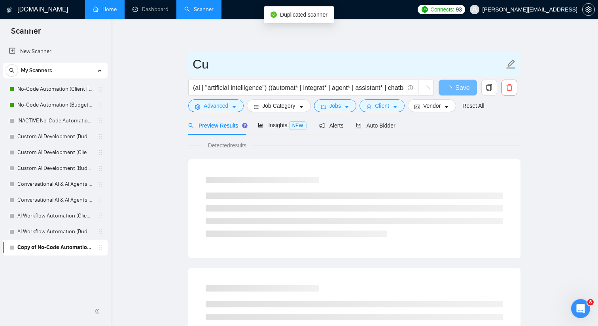
click at [266, 65] on input "Cu" at bounding box center [349, 64] width 312 height 20
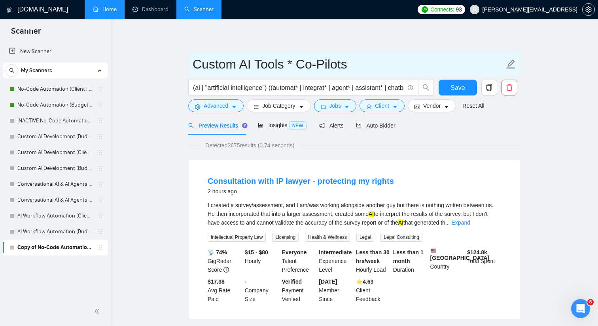
click at [291, 62] on input "Custom AI Tools * Co-Pilots" at bounding box center [349, 64] width 312 height 20
click at [363, 61] on input "Custom AI Tools * Co-Pilots" at bounding box center [349, 64] width 312 height 20
click at [290, 65] on input "Custom AI Tools * Co-Pilot" at bounding box center [349, 64] width 312 height 20
click at [356, 66] on input "Custom AI Tools & Co-Pilot" at bounding box center [349, 64] width 312 height 20
type input "Custom AI Tools & Co-Pilots (Client Filters)"
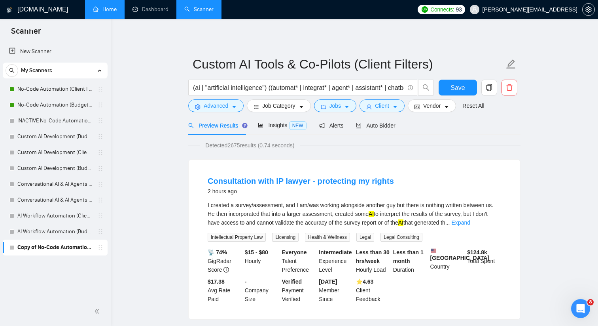
click at [229, 86] on input "(ai | "artificial intelligence") ((automat* | integrat* | agent* | assistant* |…" at bounding box center [298, 88] width 211 height 10
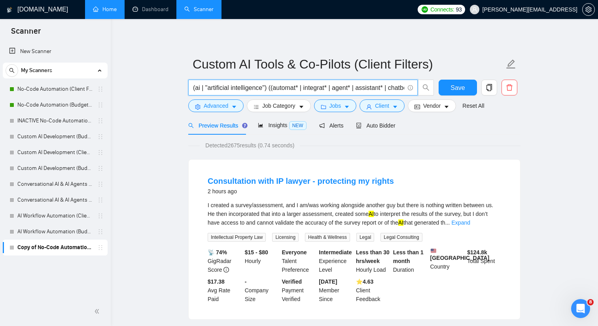
click at [229, 86] on input "(ai | "artificial intelligence") ((automat* | integrat* | agent* | assistant* |…" at bounding box center [298, 88] width 211 height 10
paste input "("custom gpt") | ("internal tool") | ("ai tool") | (copilot*) | RAG | ("knowled…"
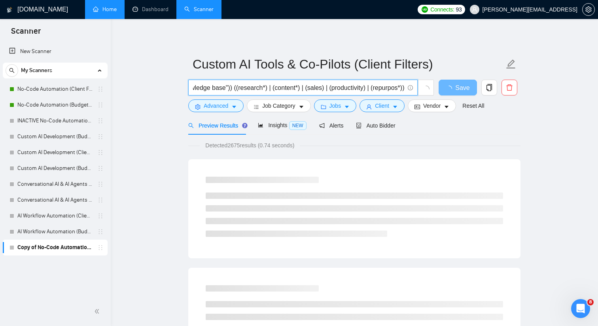
type input "(("custom gpt") | ("internal tool") | ("ai tool") | (copilot*) | RAG | ("knowle…"
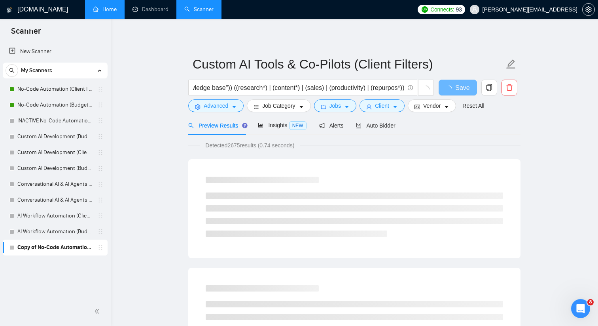
scroll to position [0, 0]
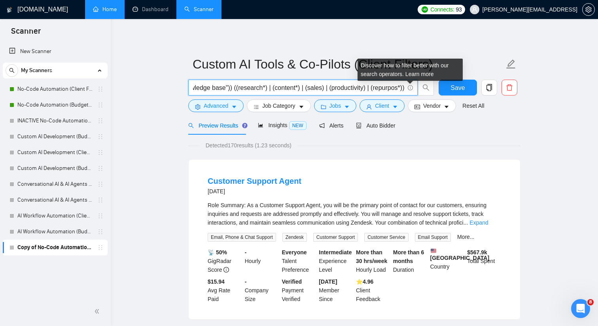
drag, startPoint x: 195, startPoint y: 87, endPoint x: 408, endPoint y: 89, distance: 212.5
click at [408, 89] on span "(("custom gpt") | ("internal tool") | ("ai tool") | (copilot*) | RAG | ("knowle…" at bounding box center [302, 88] width 229 height 16
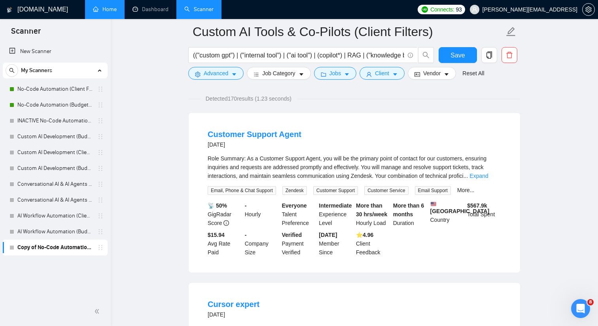
scroll to position [56, 0]
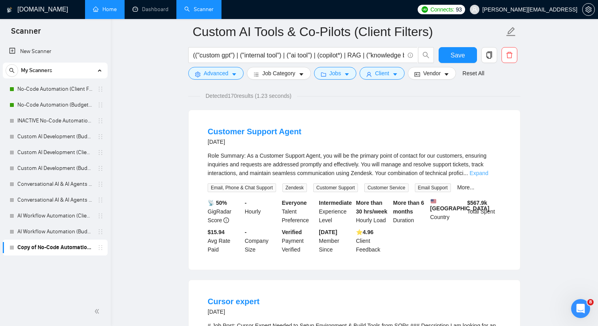
click at [488, 172] on link "Expand" at bounding box center [479, 173] width 19 height 6
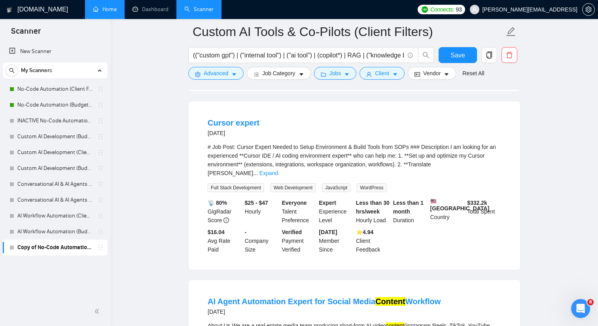
scroll to position [0, 0]
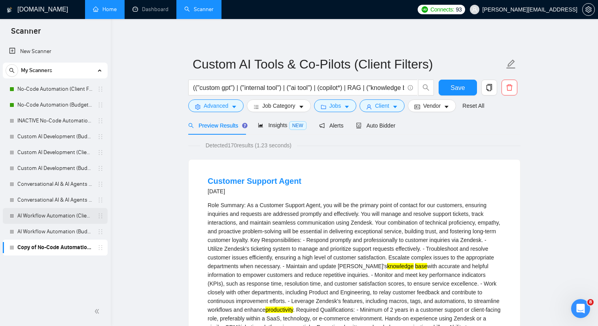
click at [71, 216] on link "AI Workflow Automation (Client Filters)" at bounding box center [54, 216] width 75 height 16
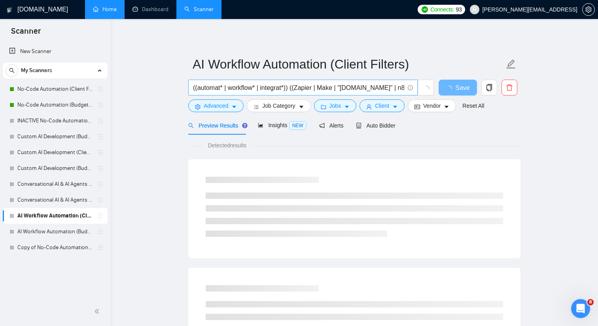
click at [275, 86] on input "((automat* | workflow* | integrat*)) ((Zapier | Make | "Make.com" | n8n)) ((AI …" at bounding box center [298, 88] width 211 height 10
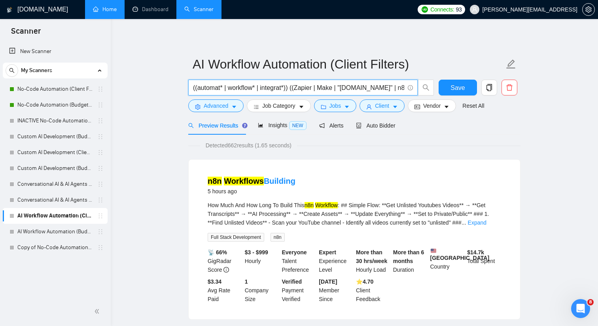
paste input "| streamline | "api") | (Zapier | Make | "Make\.com" | n8n | Airtable)) (AI | O…"
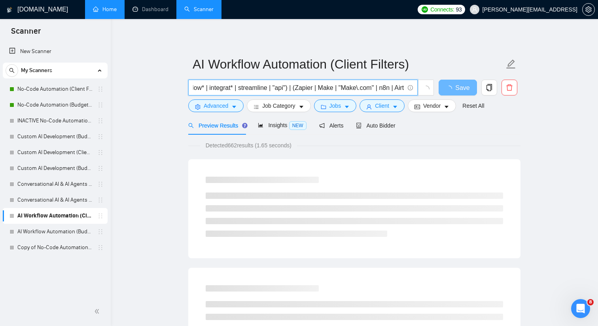
drag, startPoint x: 259, startPoint y: 87, endPoint x: 402, endPoint y: 88, distance: 143.2
click at [402, 88] on input "((automat* | workflow* | integrat* | streamline | "api") | (Zapier | Make | "Ma…" at bounding box center [298, 88] width 211 height 10
click at [351, 88] on input "((automat* | workflow* | integrat* | streamline | "api") | (Zapier | Make | "Ma…" at bounding box center [298, 88] width 211 height 10
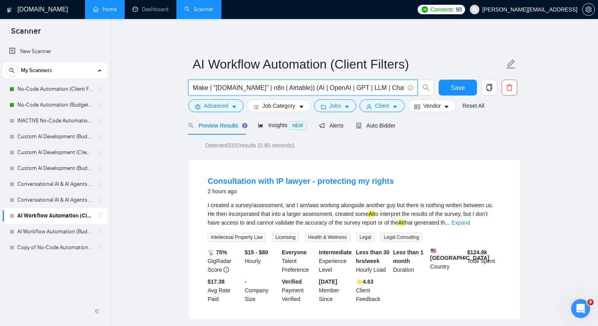
drag, startPoint x: 226, startPoint y: 86, endPoint x: 404, endPoint y: 89, distance: 178.1
click at [404, 89] on input "((automat* | workflow* | integrat* | streamline | "api") | (Zapier | Make | "Ma…" at bounding box center [298, 88] width 211 height 10
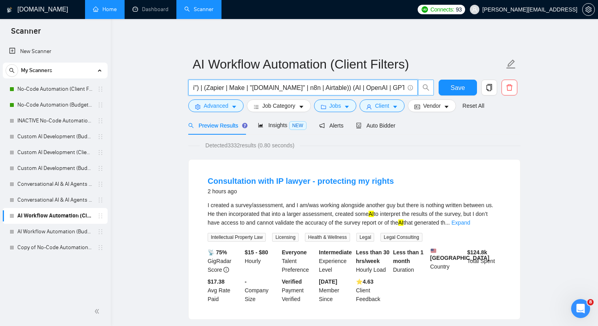
scroll to position [0, 176]
drag, startPoint x: 283, startPoint y: 89, endPoint x: 425, endPoint y: 88, distance: 142.1
click at [425, 88] on span "((automat* | workflow* | integrat* | streamline | "api") | (Zapier | Make | "Ma…" at bounding box center [311, 88] width 246 height 16
click at [470, 220] on link "Expand" at bounding box center [461, 222] width 19 height 6
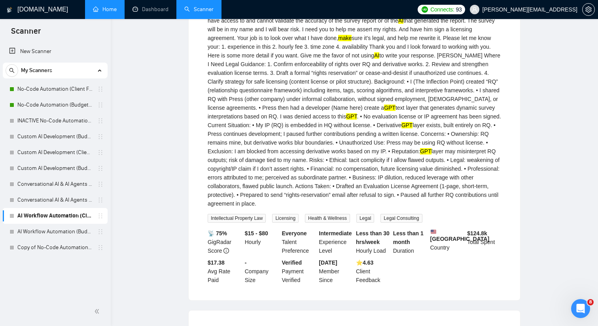
scroll to position [0, 0]
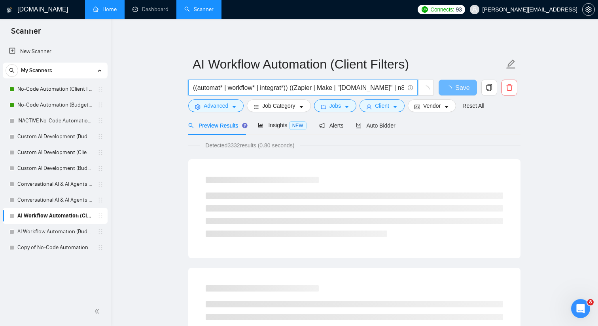
type input "((automat* | workflow* | integrat*)) ((Zapier | Make | "Make.com" | n8n)) ((AI …"
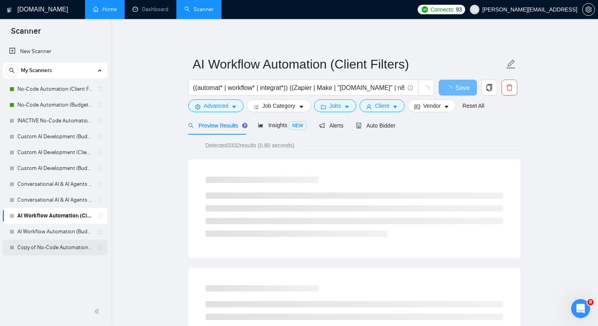
click at [83, 247] on link "Copy of No-Code Automation (Client Filters)" at bounding box center [54, 247] width 75 height 16
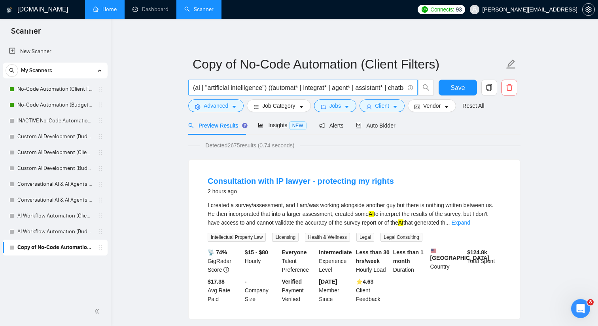
click at [232, 89] on input "(ai | "artificial intelligence") ((automat* | integrat* | agent* | assistant* |…" at bounding box center [298, 88] width 211 height 10
paste input "("custom gpt" | "internal tool" | "ai tool" | "ai app" | (copilot*) | (agent*))…"
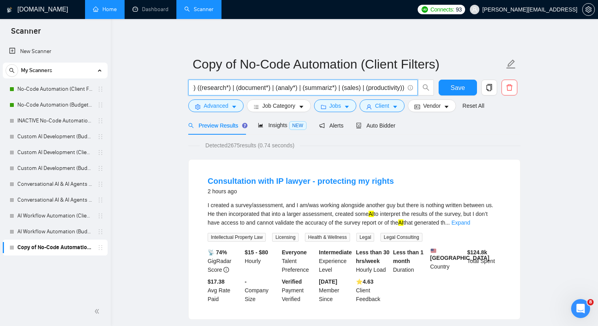
type input "(("custom gpt" | "internal tool" | "ai tool" | "ai app" | (copilot*) | (agent*)…"
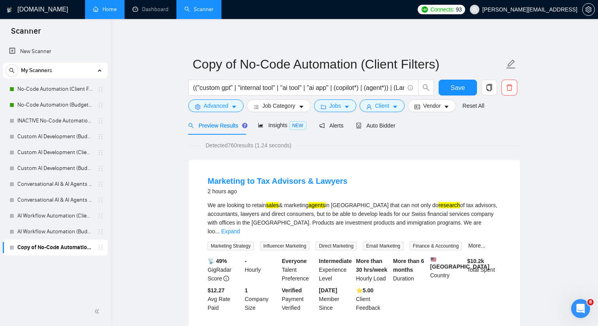
scroll to position [8, 0]
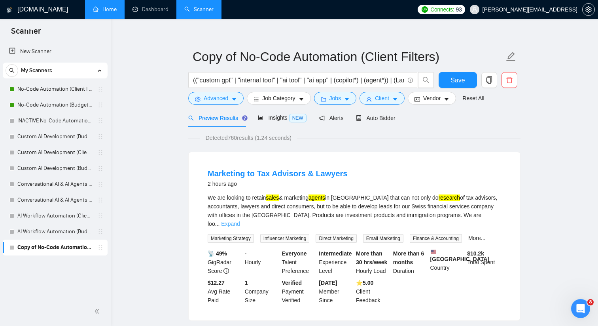
click at [240, 220] on link "Expand" at bounding box center [230, 223] width 19 height 6
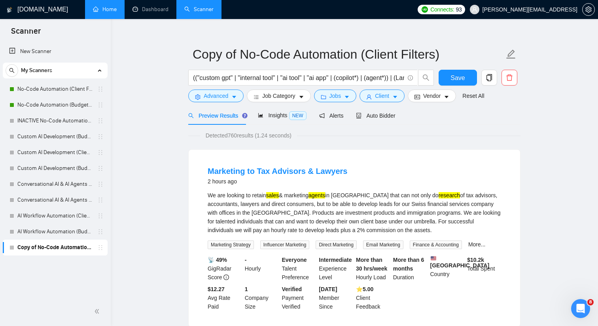
scroll to position [9, 0]
click at [68, 216] on link "AI Workflow Automation (Client Filters)" at bounding box center [54, 216] width 75 height 16
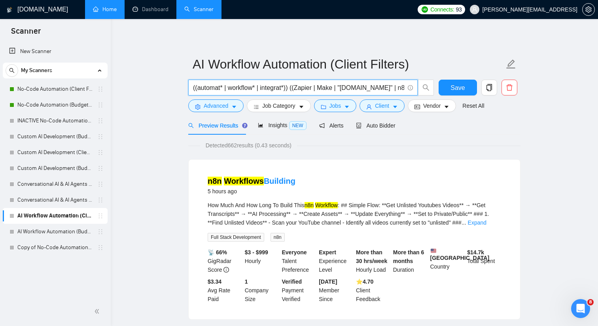
click at [253, 91] on input "((automat* | workflow* | integrat*)) ((Zapier | Make | "Make.com" | n8n)) ((AI …" at bounding box center [298, 88] width 211 height 10
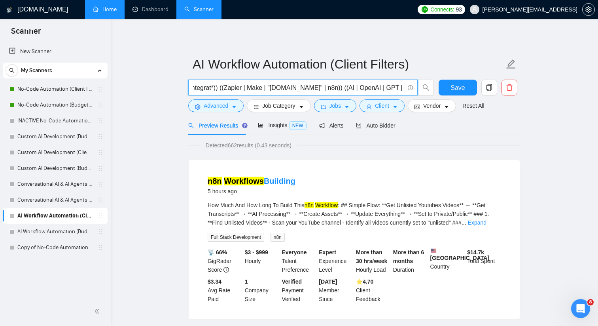
scroll to position [0, 0]
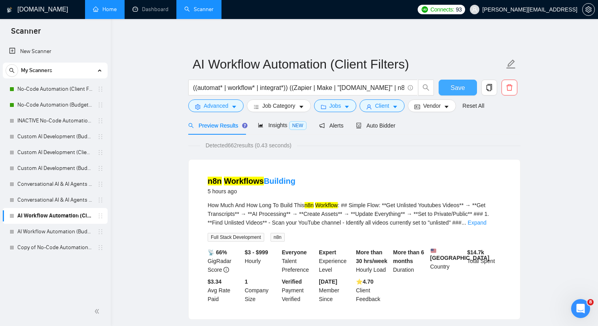
click at [458, 91] on span "Save" at bounding box center [458, 88] width 14 height 10
click at [66, 231] on link "AI Workflow Automation (Budget Filters)" at bounding box center [54, 232] width 75 height 16
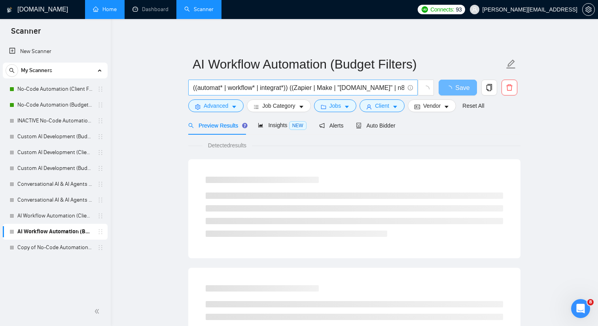
click at [269, 93] on span "((automat* | workflow* | integrat*)) ((Zapier | Make | "Make.com" | n8n)) ((AI …" at bounding box center [302, 88] width 229 height 16
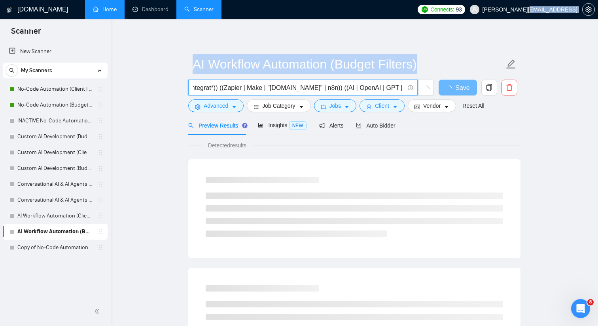
click at [269, 93] on span "((automat* | workflow* | integrat*)) ((Zapier | Make | "Make.com" | n8n)) ((AI …" at bounding box center [302, 88] width 229 height 16
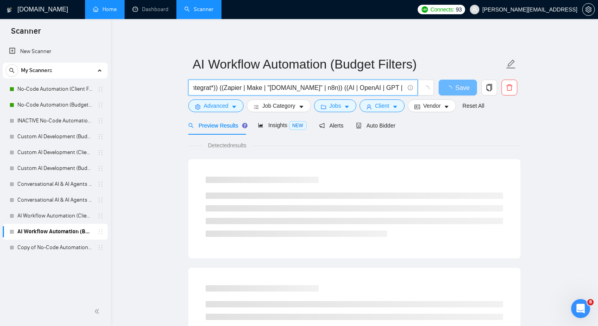
click at [270, 90] on input "((automat* | workflow* | integrat*)) ((Zapier | Make | "Make.com" | n8n)) ((AI …" at bounding box center [298, 88] width 211 height 10
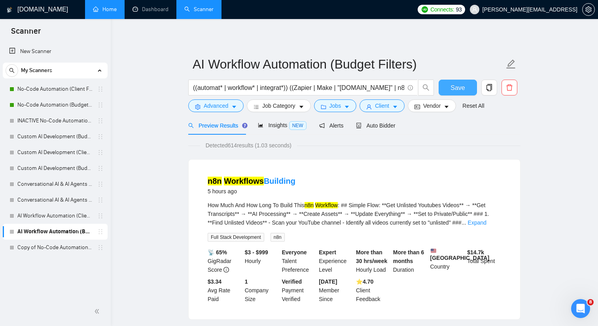
click at [467, 89] on button "Save" at bounding box center [458, 88] width 38 height 16
click at [457, 83] on span "Save" at bounding box center [458, 88] width 14 height 10
click at [67, 250] on link "Copy of No-Code Automation (Client Filters)" at bounding box center [54, 247] width 75 height 16
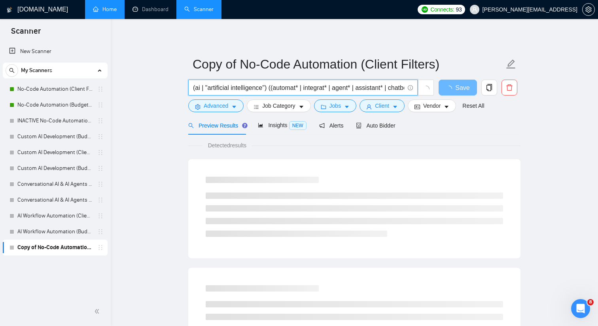
click at [238, 87] on input "(ai | "artificial intelligence") ((automat* | integrat* | agent* | assistant* |…" at bounding box center [298, 88] width 211 height 10
paste input "("custom gpt") | ("internal tool") | ("ai tool") | (copilot*) | RAG | ("knowled…"
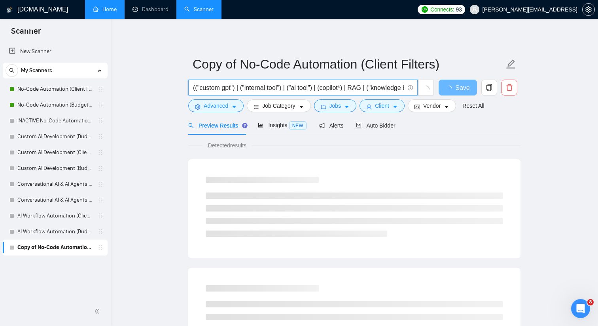
drag, startPoint x: 224, startPoint y: 87, endPoint x: 197, endPoint y: 87, distance: 26.9
click at [197, 87] on input "(("custom gpt") | ("internal tool") | ("ai tool") | (copilot*) | RAG | ("knowle…" at bounding box center [298, 88] width 211 height 10
click at [209, 88] on input "((gpt") | ("internal tool") | ("ai tool") | (copilot*) | RAG | ("knowledge base…" at bounding box center [298, 88] width 211 height 10
click at [219, 87] on input "((gpt*) | ("internal tool") | ("ai tool") | (copilot*) | RAG | ("knowledge base…" at bounding box center [298, 88] width 211 height 10
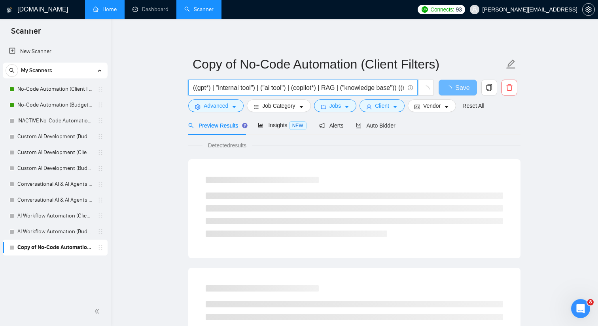
click at [259, 87] on input "((gpt*) | "internal tool") | ("ai tool") | (copilot*) | RAG | ("knowledge base"…" at bounding box center [298, 88] width 211 height 10
click at [264, 88] on input "((gpt*) | "internal tool" | ("ai tool") | (copilot*) | RAG | ("knowledge base")…" at bounding box center [298, 88] width 211 height 10
click at [286, 88] on input "((gpt*) | "internal tool" | "ai tool") | (copilot*) | RAG | ("knowledge base"))…" at bounding box center [298, 88] width 211 height 10
click at [292, 89] on input "((gpt*) | "internal tool" | "ai tool" | (copilot*) | RAG | ("knowledge base")) …" at bounding box center [298, 88] width 211 height 10
click at [341, 88] on input "((gpt*) | "internal tool" | "ai tool" | (copilot*) | RAG | ("knowledge base")) …" at bounding box center [298, 88] width 211 height 10
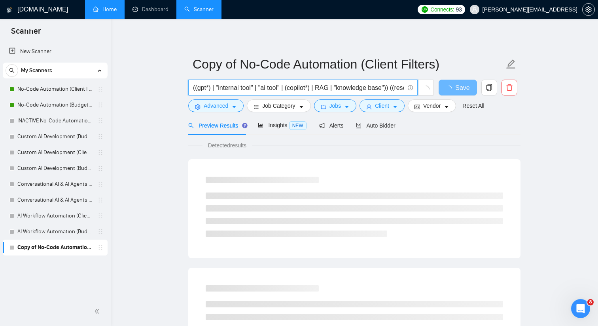
click at [393, 89] on input "((gpt*) | "internal tool" | "ai tool" | (copilot*) | RAG | "knowledge base")) (…" at bounding box center [298, 88] width 211 height 10
drag, startPoint x: 218, startPoint y: 89, endPoint x: 399, endPoint y: 91, distance: 181.2
click at [399, 91] on input "((gpt*) | "internal tool" | "ai tool" | (copilot*) | RAG | "knowledge base") ((…" at bounding box center [298, 88] width 211 height 10
click at [295, 87] on input "((gpt*) | "internal tool" | "ai tool" | (copilot*) | RAG | "knowledge base") ((…" at bounding box center [298, 88] width 211 height 10
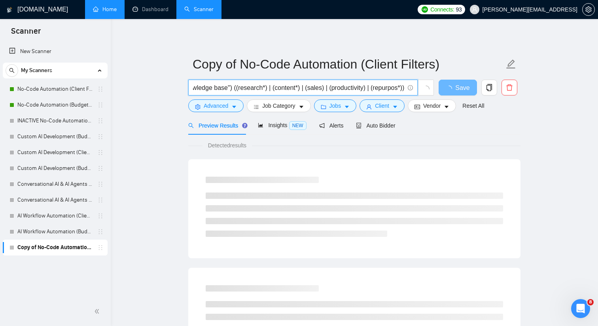
scroll to position [0, 168]
drag, startPoint x: 293, startPoint y: 86, endPoint x: 402, endPoint y: 89, distance: 109.2
click at [402, 89] on input "((gpt*) | "internal tool" | "ai tool" | (copilot*) | RAG | "knowledge base") ((…" at bounding box center [298, 88] width 211 height 10
type input "((gpt*) | "internal tool" | "ai tool" | (copilot*) | RAG | "knowledge base") ((…"
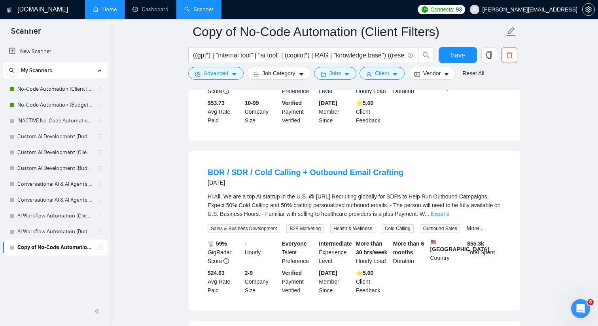
scroll to position [707, 0]
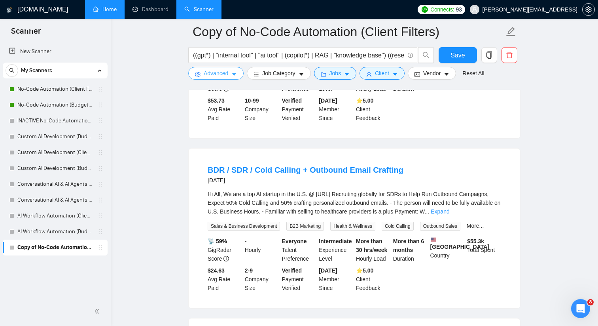
click at [232, 74] on icon "caret-down" at bounding box center [234, 75] width 6 height 6
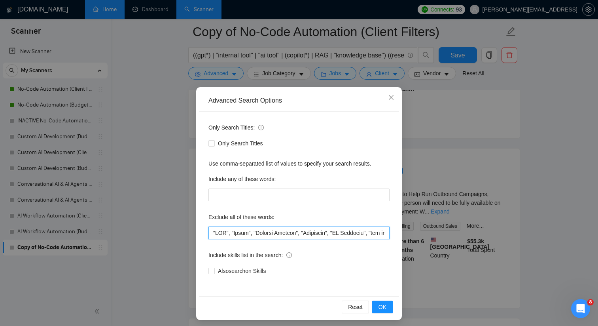
click at [214, 232] on input "text" at bounding box center [299, 232] width 181 height 13
type input ""AI Startup", "CMO", "Teach", "Payment Gateway", "Woosender", "UX Designer", "b…"
click at [379, 301] on button "OK" at bounding box center [382, 306] width 21 height 13
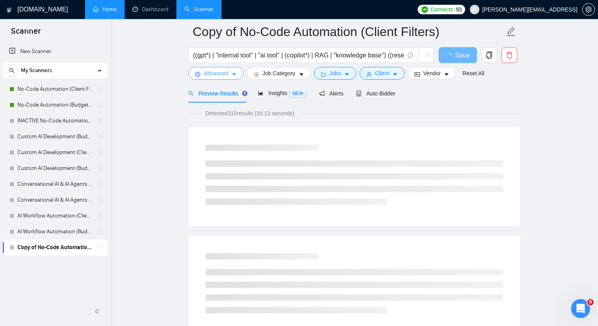
scroll to position [0, 0]
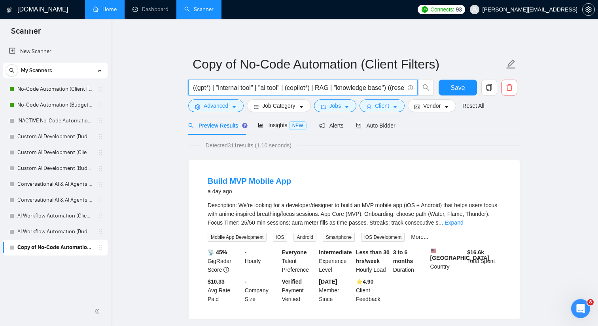
click at [227, 86] on input "((gpt*) | "internal tool" | "ai tool" | (copilot*) | RAG | "knowledge base") ((…" at bounding box center [298, 88] width 211 height 10
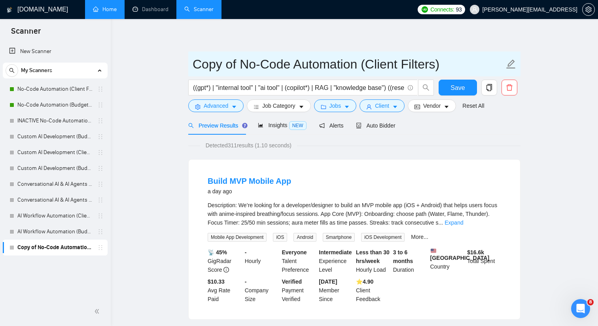
drag, startPoint x: 267, startPoint y: 65, endPoint x: 306, endPoint y: 65, distance: 38.8
click at [300, 65] on input "Copy of No-Code Automation (Client Filters)" at bounding box center [349, 64] width 312 height 20
click at [359, 65] on input "Copy of No-Code Automation (Client Filters)" at bounding box center [349, 64] width 312 height 20
drag, startPoint x: 359, startPoint y: 65, endPoint x: 187, endPoint y: 63, distance: 172.1
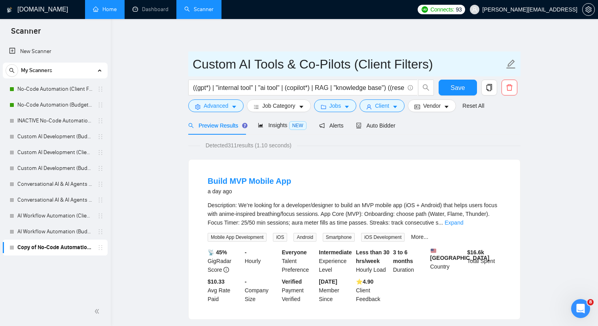
type input "Custom AI Tools & Co-Pilots (Client Filters)"
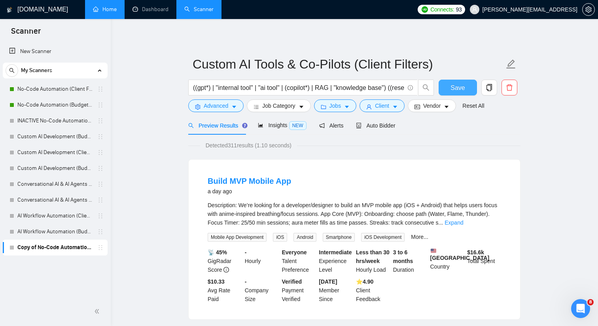
click at [456, 85] on span "Save" at bounding box center [458, 88] width 14 height 10
click at [463, 222] on link "Expand" at bounding box center [454, 222] width 19 height 6
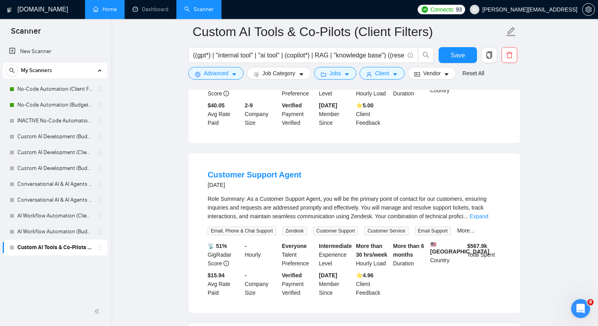
scroll to position [448, 0]
click at [487, 220] on link "Expand" at bounding box center [479, 216] width 19 height 6
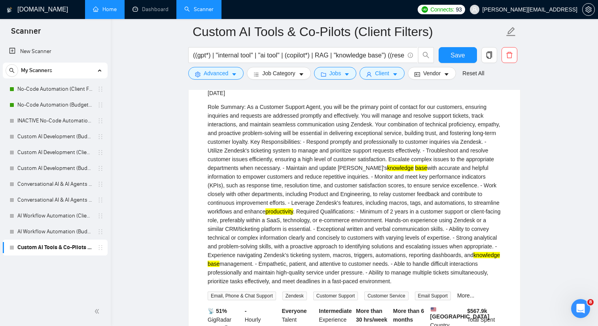
scroll to position [539, 0]
click at [193, 55] on input "((gpt*) | "internal tool" | "ai tool" | (copilot*) | RAG | "knowledge base") ((…" at bounding box center [298, 55] width 211 height 10
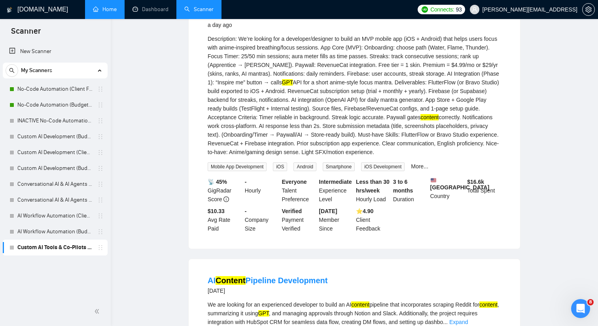
scroll to position [0, 0]
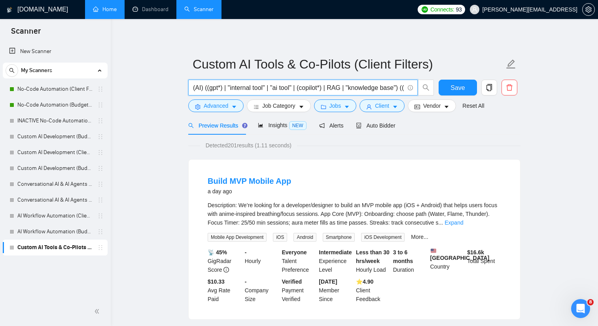
click at [205, 90] on input "(AI) ((gpt*) | "internal tool" | "ai tool" | (copilot*) | RAG | "knowledge base…" at bounding box center [298, 88] width 211 height 10
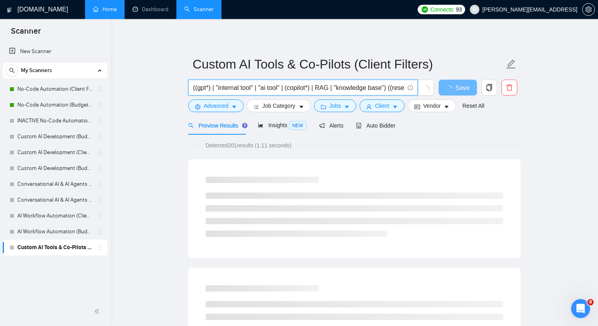
type input "((gpt*) | "internal tool" | "ai tool" | (copilot*) | RAG | "knowledge base") ((…"
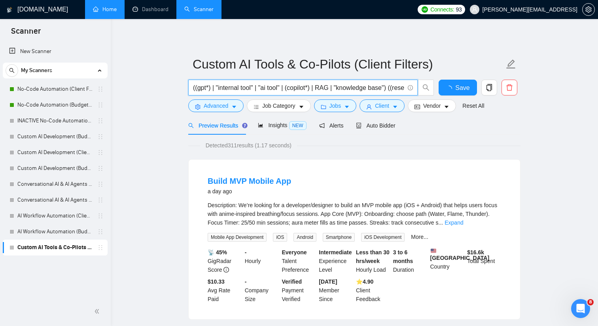
click at [240, 87] on input "((gpt*) | "internal tool" | "ai tool" | (copilot*) | RAG | "knowledge base") ((…" at bounding box center [298, 88] width 211 height 10
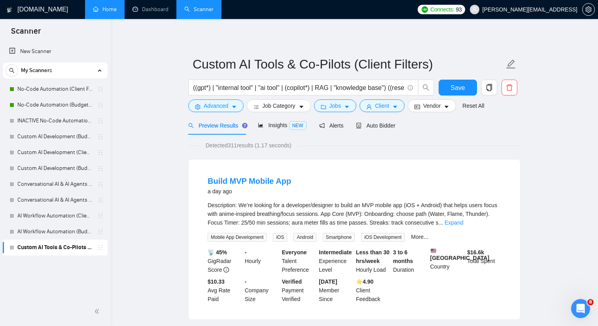
click at [80, 264] on div "New Scanner My Scanners No-Code Automation (Client Filters) No-Code Automation …" at bounding box center [55, 169] width 111 height 255
click at [69, 107] on link "No-Code Automation (Budget Filters)" at bounding box center [54, 105] width 75 height 16
click at [464, 88] on span "Save" at bounding box center [458, 88] width 14 height 10
click at [82, 55] on link "New Scanner" at bounding box center [55, 52] width 92 height 16
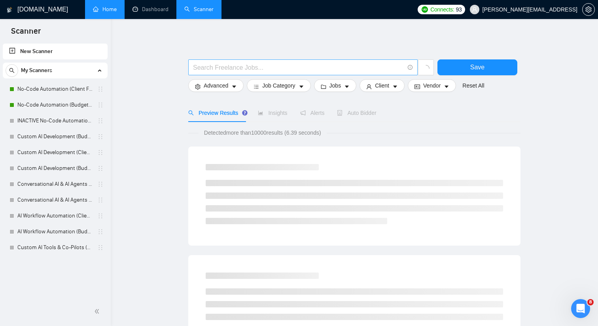
click at [381, 69] on input "text" at bounding box center [298, 68] width 211 height 10
paste input "((gpt*) | "internal tool" | "ai tool" | (copilot*) | RAG | "knowledge base") ((…"
type input "((gpt*) | "internal tool" | "ai tool" | (copilot*) | RAG | "knowledge base") ((…"
click at [75, 107] on link "No-Code Automation (Budget Filters)" at bounding box center [54, 105] width 75 height 16
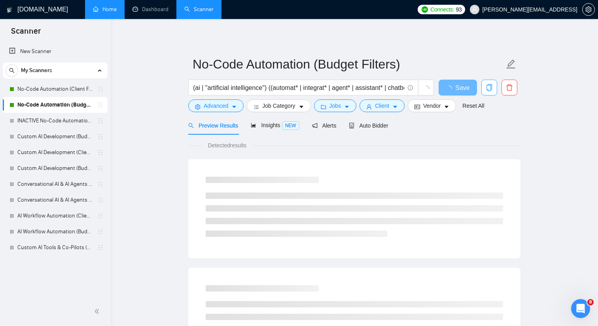
click at [489, 89] on icon "copy" at bounding box center [489, 87] width 7 height 7
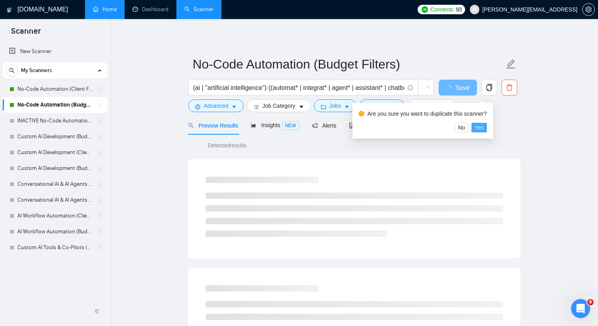
click at [487, 126] on button "Yes" at bounding box center [479, 127] width 15 height 9
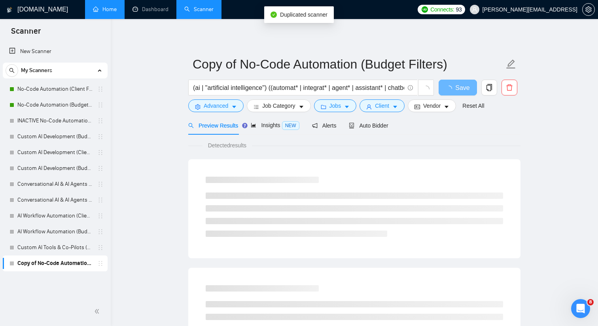
click at [44, 258] on link "Copy of No-Code Automation (Budget Filters)" at bounding box center [54, 263] width 75 height 16
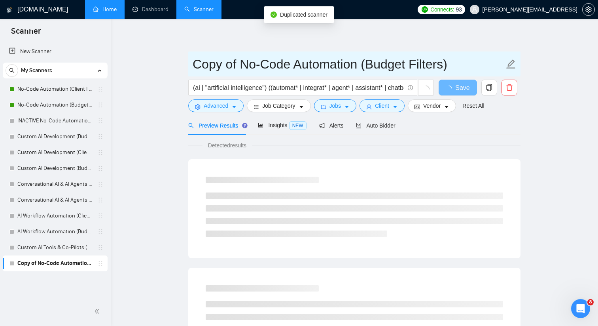
drag, startPoint x: 357, startPoint y: 66, endPoint x: 133, endPoint y: 62, distance: 224.4
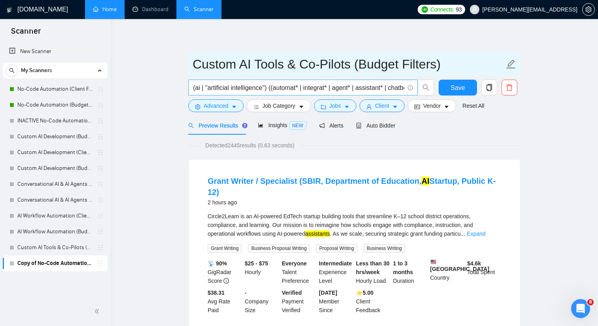
type input "Custom AI Tools & Co-Pilots (Budget Filters)"
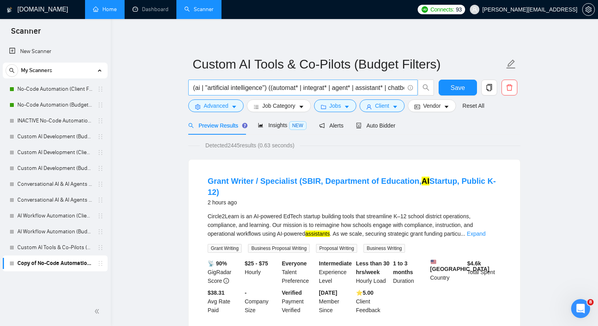
click at [270, 86] on input "(ai | "artificial intelligence") ((automat* | integrat* | agent* | assistant* |…" at bounding box center [298, 88] width 211 height 10
drag, startPoint x: 241, startPoint y: 85, endPoint x: 144, endPoint y: 87, distance: 96.6
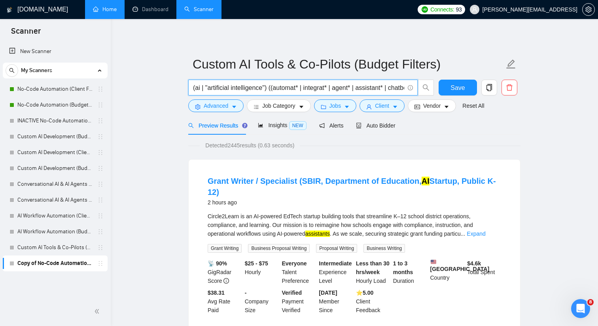
paste input "(gpt*) | "internal tool" | "ai tool" | (copilot*) | RAG | "knowledge base") ((r…"
type input "((gpt*) | "internal tool" | "ai tool" | (copilot*) | RAG | "knowledge base") ((…"
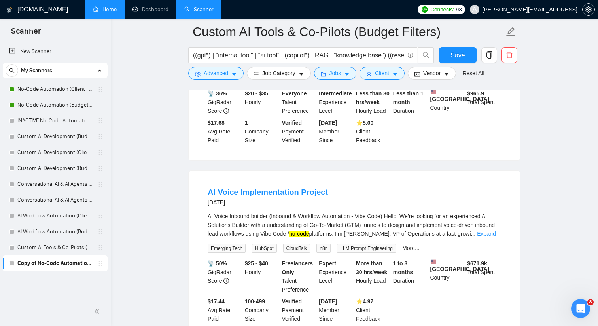
scroll to position [345, 0]
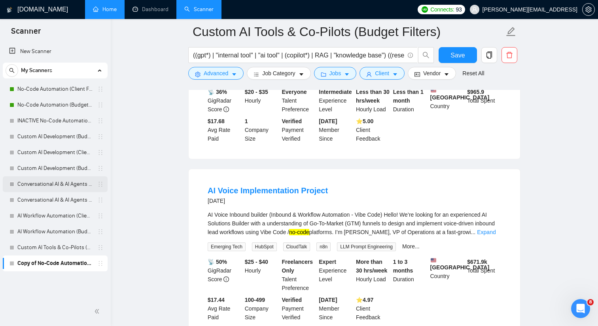
click at [57, 184] on link "Conversational AI & AI Agents (Client Filters)" at bounding box center [54, 184] width 75 height 16
click at [460, 55] on span "Save" at bounding box center [458, 55] width 14 height 10
click at [69, 184] on link "Conversational AI & AI Agents (Client Filters)" at bounding box center [54, 184] width 75 height 16
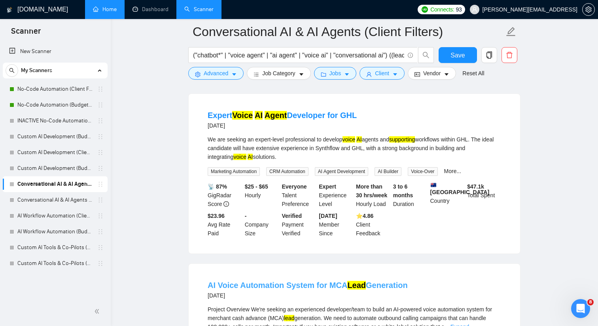
scroll to position [209, 0]
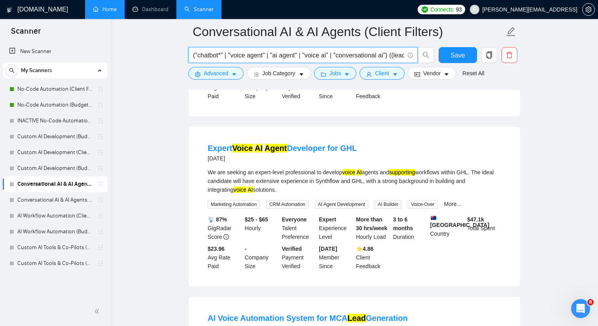
click at [308, 56] on input "("chatbot*" | "voice agent" | "ai agent" | "voice ai" | "conversational ai") ((…" at bounding box center [298, 55] width 211 height 10
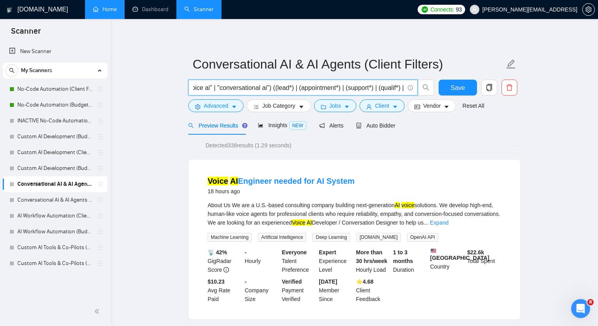
scroll to position [0, 145]
drag, startPoint x: 298, startPoint y: 85, endPoint x: 366, endPoint y: 85, distance: 68.1
click at [366, 85] on input "("chatbot*" | "voice agent" | "ai agent" | "ai voice" | "voice ai" | "conversat…" at bounding box center [298, 88] width 211 height 10
click at [287, 89] on input "("chatbot*" | "voice agent" | "ai agent" | "ai voice" | "voice ai" | "conversat…" at bounding box center [298, 88] width 211 height 10
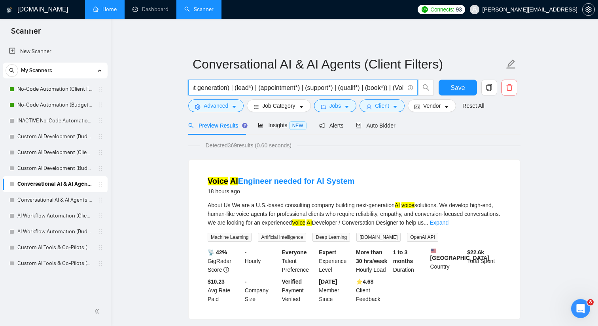
drag, startPoint x: 372, startPoint y: 90, endPoint x: 399, endPoint y: 91, distance: 26.9
click at [399, 91] on input "("chatbot*" | "voice agent" | "ai agent" | "ai voice" | "voice ai" | "conversat…" at bounding box center [298, 88] width 211 height 10
click at [377, 92] on input "("chatbot*" | "voice agent" | "ai agent" | "ai voice" | "voice ai" | "conversat…" at bounding box center [298, 88] width 211 height 10
drag, startPoint x: 372, startPoint y: 89, endPoint x: 383, endPoint y: 89, distance: 11.1
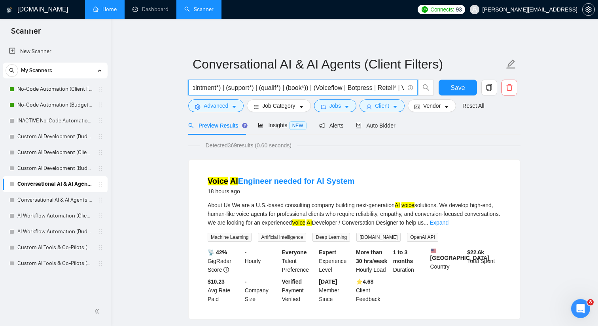
click at [384, 89] on input "("chatbot*" | "voice agent" | "ai agent" | "ai voice" | "voice ai" | "conversat…" at bounding box center [298, 88] width 211 height 10
click at [288, 80] on span "("chatbot*" | "voice agent" | "ai agent" | "ai voice" | "voice ai" | "conversat…" at bounding box center [302, 88] width 229 height 16
drag, startPoint x: 285, startPoint y: 85, endPoint x: 180, endPoint y: 92, distance: 105.4
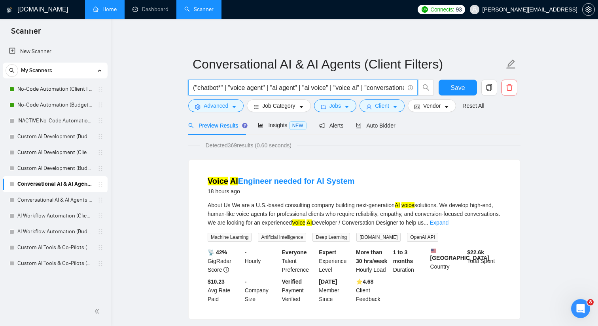
click at [196, 87] on input "("chatbot*" | "voice agent" | "ai agent" | "ai voice" | "voice ai" | "conversat…" at bounding box center [298, 88] width 211 height 10
click at [198, 87] on input "("RAG* | "chatbot*" | "voice agent" | "ai agent" | "ai voice" | "voice ai" | "c…" at bounding box center [298, 88] width 211 height 10
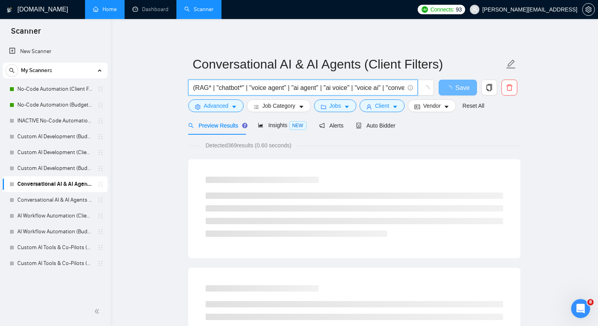
drag, startPoint x: 211, startPoint y: 91, endPoint x: 389, endPoint y: 93, distance: 178.1
click at [389, 93] on span "(RAG* | "chatbot*" | "voice agent" | "ai agent" | "ai voice" | "voice ai" | "co…" at bounding box center [302, 88] width 229 height 16
drag, startPoint x: 385, startPoint y: 89, endPoint x: 441, endPoint y: 89, distance: 55.8
click at [441, 89] on div "(RAG* | "chatbot*" | "voice agent" | "ai agent" | "ai voice" | "voice ai" | "co…" at bounding box center [353, 90] width 332 height 20
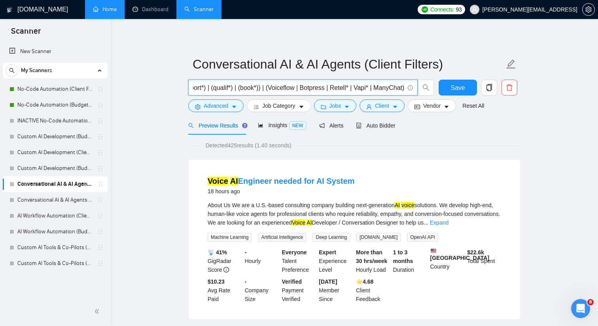
click at [268, 88] on input "(RAG* | "chatbot*" | "voice agent" | "ai agent" | "ai voice" | "voice ai" | "co…" at bounding box center [298, 88] width 211 height 10
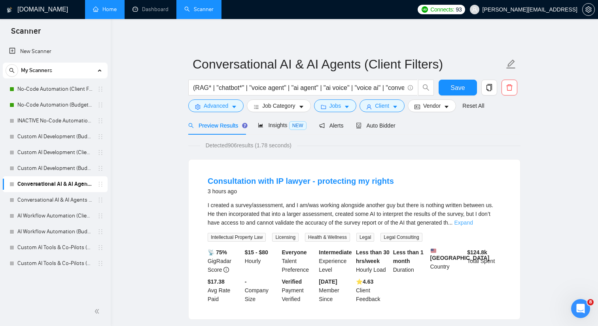
click at [473, 223] on link "Expand" at bounding box center [464, 222] width 19 height 6
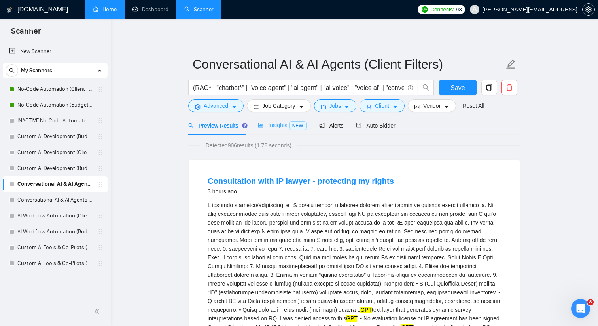
click at [282, 130] on div "Insights NEW" at bounding box center [282, 125] width 48 height 19
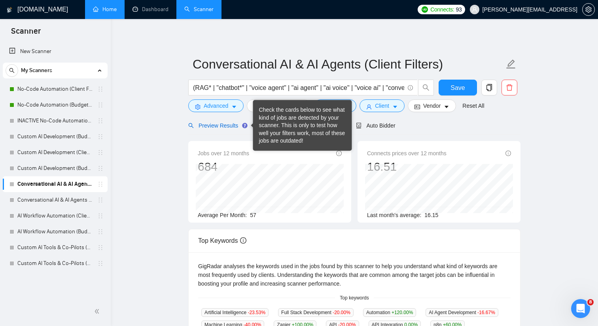
click at [238, 125] on span "Preview Results" at bounding box center [216, 125] width 57 height 6
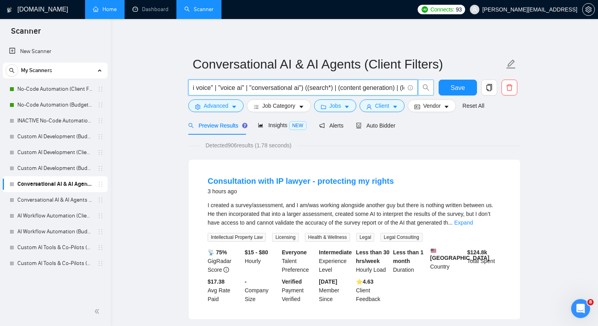
scroll to position [0, 468]
drag, startPoint x: 365, startPoint y: 90, endPoint x: 339, endPoint y: 93, distance: 26.4
click at [339, 93] on span "(RAG* | "chatbot*" | "voice agent" | "ai agent" | "ai voice" | "voice ai" | "co…" at bounding box center [302, 88] width 229 height 16
click at [320, 95] on span "(RAG* | "chatbot*" | "voice agent" | "ai agent" | "ai voice" | "voice ai" | "co…" at bounding box center [302, 88] width 229 height 16
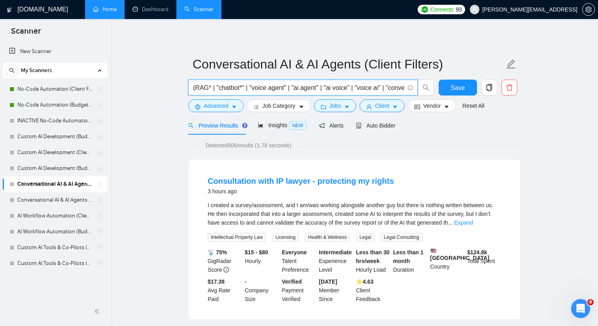
click at [307, 90] on input "(RAG* | "chatbot*" | "voice agent" | "ai agent" | "ai voice" | "voice ai" | "co…" at bounding box center [298, 88] width 211 height 10
drag, startPoint x: 244, startPoint y: 87, endPoint x: 179, endPoint y: 86, distance: 65.3
click at [216, 87] on input "(RAG* | "chatbot*" | "voice agent" | "ai agent" | "ai voice" | "voice ai" | "co…" at bounding box center [298, 88] width 211 height 10
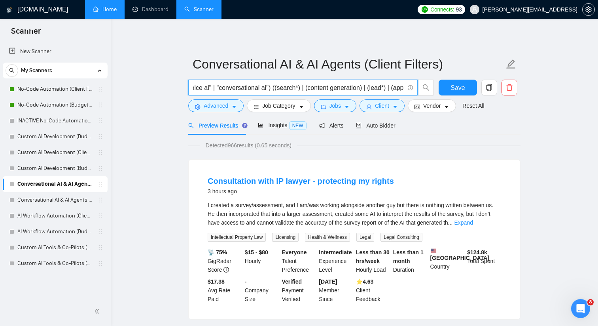
scroll to position [0, 262]
drag, startPoint x: 361, startPoint y: 87, endPoint x: 398, endPoint y: 89, distance: 37.3
click at [398, 89] on input "(RAG* | "ai assistant" | "ai chatbot" | "chatbot*" | "voice agent" | "ai agent"…" at bounding box center [298, 88] width 211 height 10
click at [368, 87] on input "(RAG* | "ai assistant" | "ai chatbot" | "chatbot*" | "voice agent" | "ai agent"…" at bounding box center [298, 88] width 211 height 10
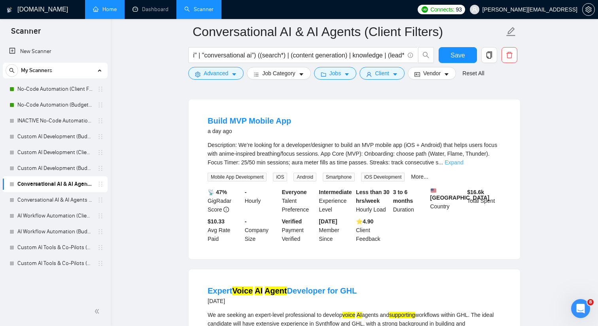
scroll to position [0, 0]
click at [463, 165] on link "Expand" at bounding box center [454, 162] width 19 height 6
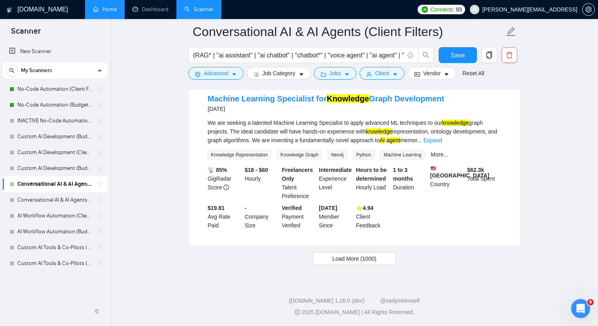
scroll to position [1731, 0]
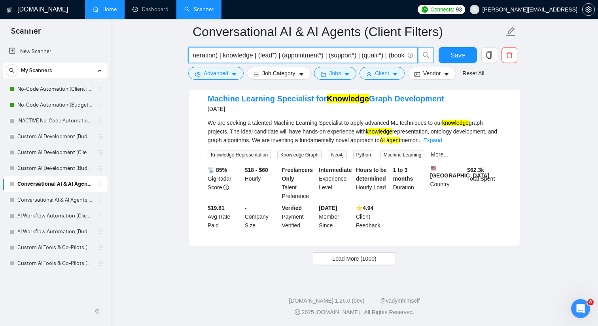
drag, startPoint x: 363, startPoint y: 55, endPoint x: 421, endPoint y: 55, distance: 57.4
click at [421, 55] on span "(RAG* | "ai assistant" | "ai chatbot" | "chatbot*" | "voice agent" | "ai agent"…" at bounding box center [311, 55] width 246 height 16
click at [259, 56] on input "(RAG* | "ai assistant" | "ai chatbot" | "chatbot*" | "voice agent" | "ai agent"…" at bounding box center [298, 55] width 211 height 10
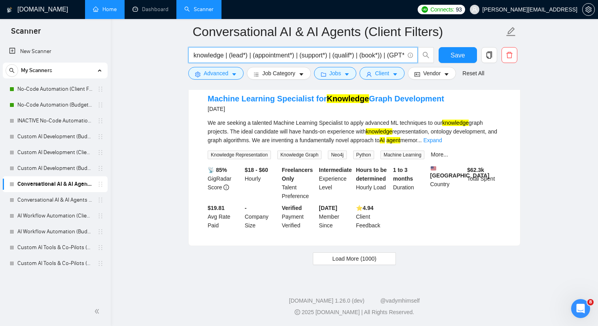
drag, startPoint x: 267, startPoint y: 56, endPoint x: 195, endPoint y: 57, distance: 72.4
click at [195, 57] on input "(RAG* | "ai assistant" | "ai chatbot" | "chatbot*" | "voice agent" | "ai agent"…" at bounding box center [298, 55] width 211 height 10
click at [224, 58] on input "(RAG* | "ai assistant" | "ai chatbot" | "chatbot*" | "voice agent" | "ai agent"…" at bounding box center [298, 55] width 211 height 10
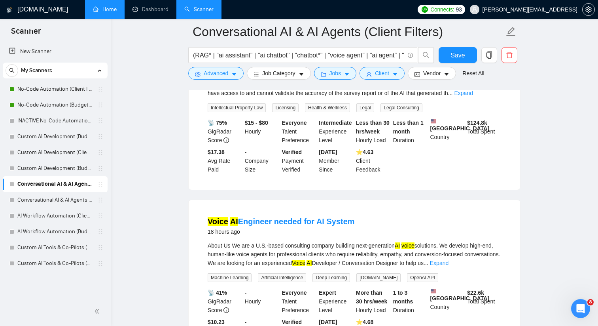
scroll to position [0, 0]
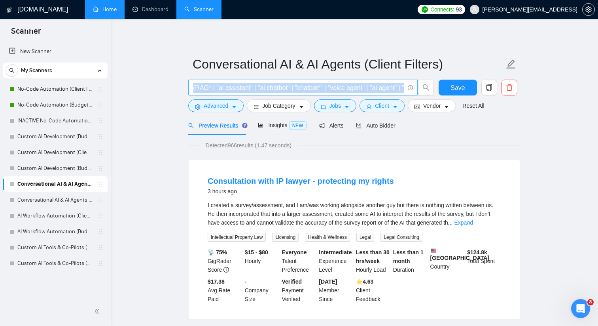
drag, startPoint x: 357, startPoint y: 93, endPoint x: 415, endPoint y: 93, distance: 59.0
click at [415, 93] on span "(RAG* | "ai assistant" | "ai chatbot" | "chatbot*" | "voice agent" | "ai agent"…" at bounding box center [302, 88] width 229 height 16
drag, startPoint x: 392, startPoint y: 88, endPoint x: 415, endPoint y: 88, distance: 23.3
click at [415, 88] on span "(RAG* | "ai assistant" | "ai chatbot" | "chatbot*" | "voice agent" | "ai agent"…" at bounding box center [302, 88] width 229 height 16
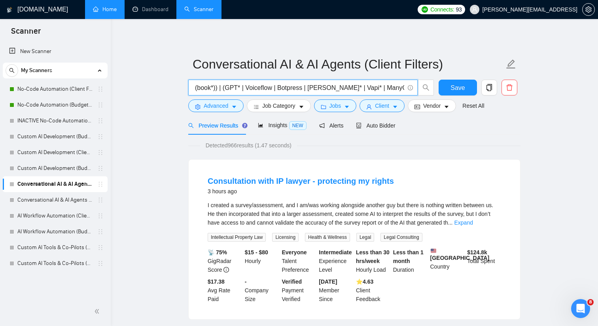
click at [252, 87] on input "(RAG* | "ai assistant" | "ai chatbot" | "chatbot*" | "voice agent" | "ai agent"…" at bounding box center [298, 88] width 211 height 10
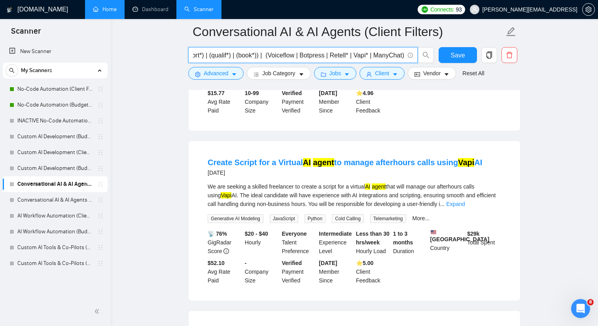
scroll to position [890, 0]
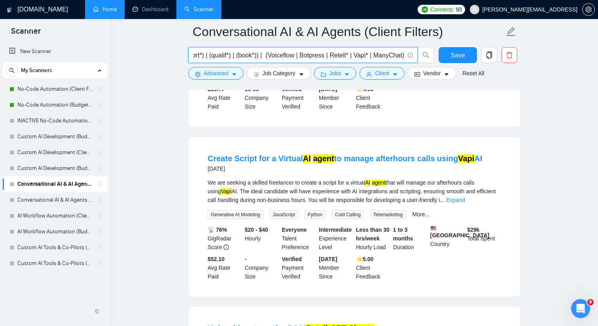
click at [368, 57] on input "(RAG* | "ai assistant" | "ai chatbot" | "chatbot*" | "voice agent" | "ai agent"…" at bounding box center [298, 55] width 211 height 10
type input "(RAG* | "ai assistant" | "ai chatbot" | "chatbot*" | "voice agent" | "ai agent"…"
click at [448, 51] on button "Save" at bounding box center [458, 55] width 38 height 16
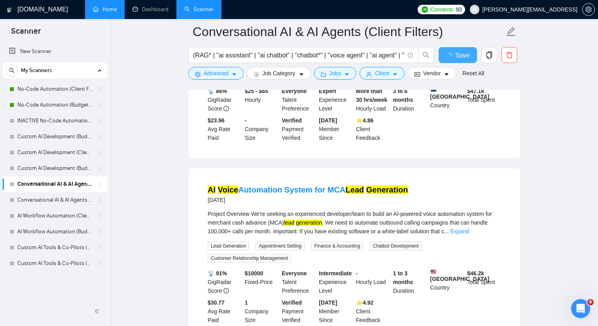
scroll to position [0, 0]
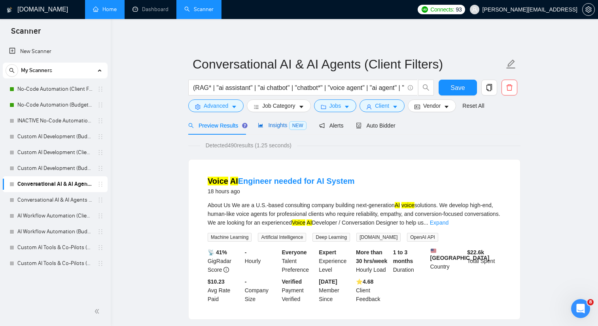
click at [267, 126] on span "Insights NEW" at bounding box center [282, 125] width 48 height 6
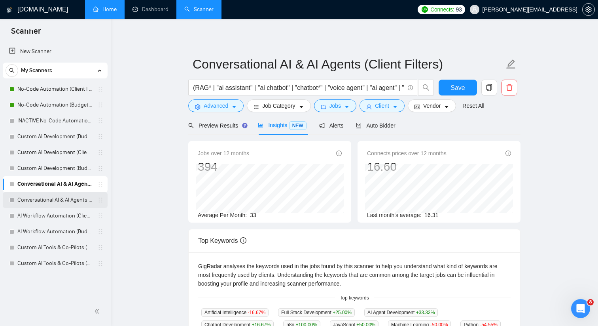
click at [74, 202] on link "Conversational AI & AI Agents (Budget Filters)" at bounding box center [54, 200] width 75 height 16
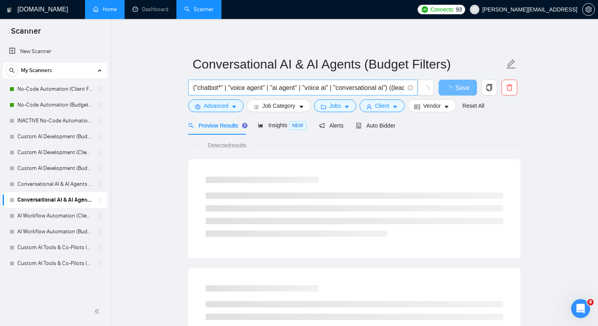
click at [253, 86] on input "("chatbot*" | "voice agent" | "ai agent" | "voice ai" | "conversational ai") ((…" at bounding box center [298, 88] width 211 height 10
paste input "RAG* | "ai assistant" | "ai chatbot" | "chatbot*" | "voice agent" | "ai agent" …"
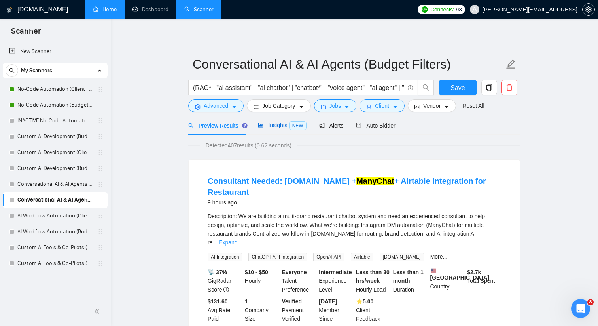
click at [269, 125] on span "Insights NEW" at bounding box center [282, 125] width 48 height 6
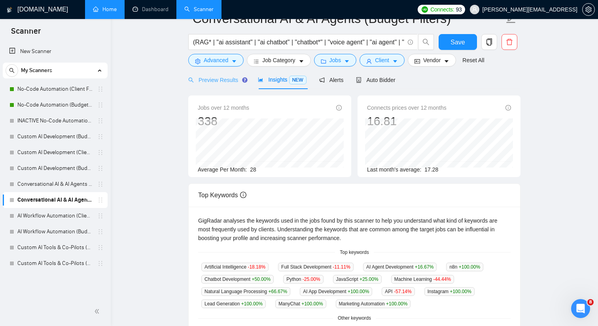
scroll to position [2, 0]
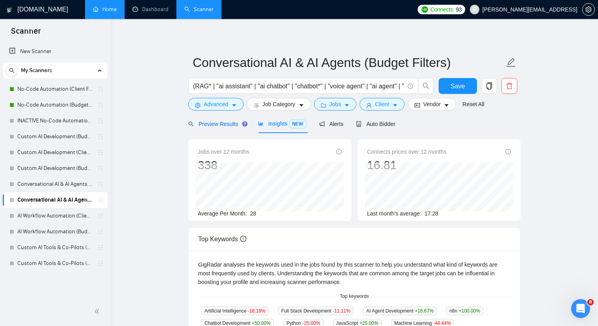
click at [224, 121] on span "Preview Results" at bounding box center [216, 124] width 57 height 6
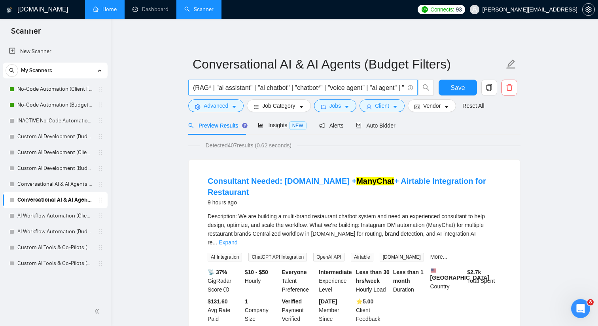
click at [300, 88] on input "(RAG* | "ai assistant" | "ai chatbot" | "chatbot*" | "voice agent" | "ai agent"…" at bounding box center [298, 88] width 211 height 10
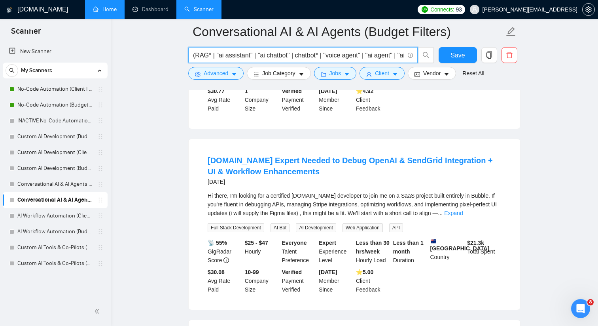
scroll to position [571, 0]
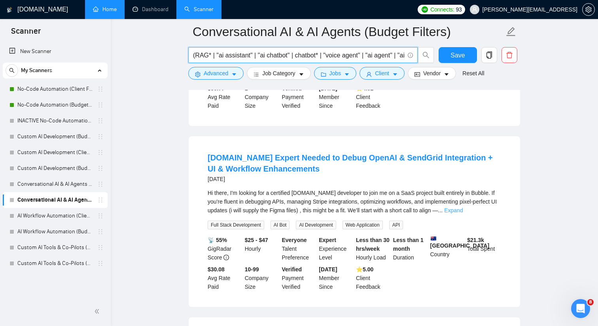
click at [463, 207] on link "Expand" at bounding box center [453, 210] width 19 height 6
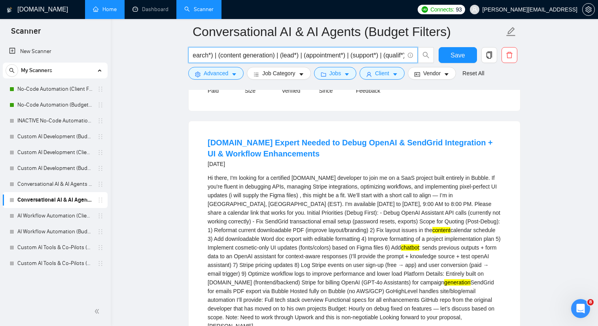
scroll to position [0, 86]
drag, startPoint x: 363, startPoint y: 58, endPoint x: 403, endPoint y: 53, distance: 39.9
click at [403, 53] on input "(RAG* | "ai assistant" | "ai chatbot" | chatbot* | "voice agent" | "ai agent" |…" at bounding box center [298, 55] width 211 height 10
click at [254, 57] on input "(RAG* | "ai assistant" | "ai chatbot" | chatbot* | "voice agent" | "ai agent" |…" at bounding box center [298, 55] width 211 height 10
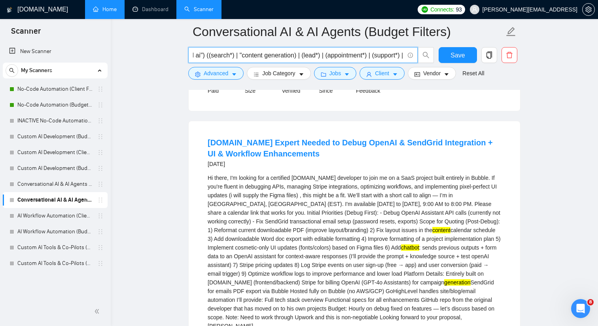
click at [311, 54] on input "(RAG* | "ai assistant" | "ai chatbot" | chatbot* | "voice agent" | "ai agent" |…" at bounding box center [298, 55] width 211 height 10
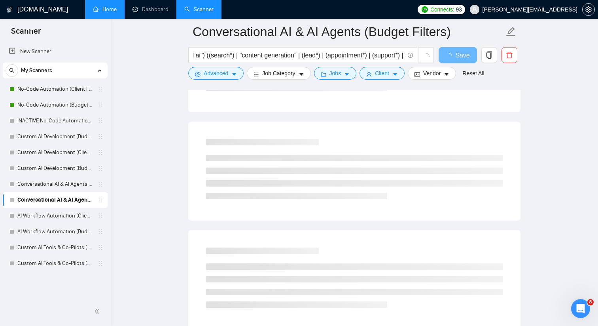
click at [161, 96] on main "Conversational AI & AI Agents (Budget Filters) (RAG* | "ai assistant" | "ai cha…" at bounding box center [354, 59] width 462 height 1227
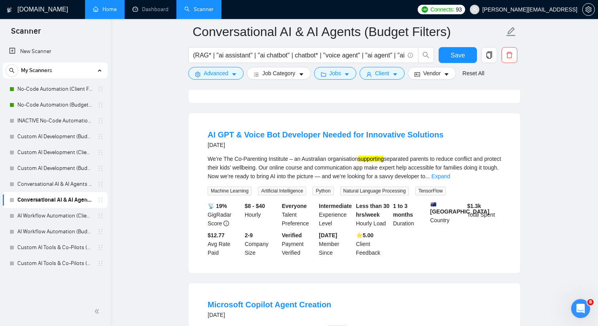
scroll to position [595, 0]
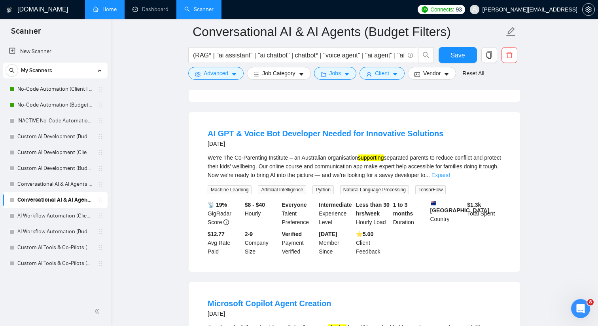
click at [450, 172] on link "Expand" at bounding box center [441, 175] width 19 height 6
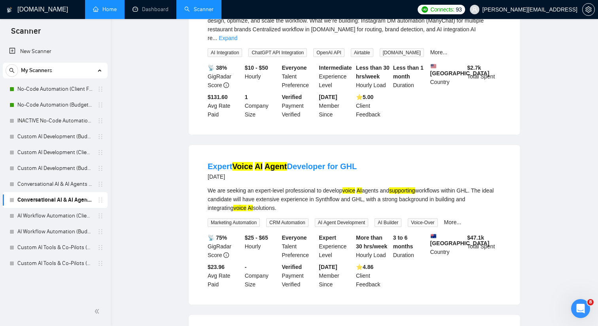
scroll to position [0, 0]
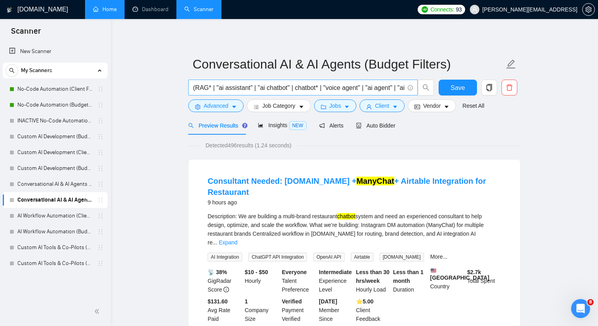
click at [328, 87] on input "(RAG* | "ai assistant" | "ai chatbot" | chatbot* | "voice agent" | "ai agent" |…" at bounding box center [298, 88] width 211 height 10
drag, startPoint x: 359, startPoint y: 88, endPoint x: 324, endPoint y: 88, distance: 34.8
click at [324, 88] on input "(RAG* | "ai assistant" | "ai chatbot" | chatbot* | "voice bot" | "voice agent" …" at bounding box center [298, 88] width 211 height 10
type input "(RAG* | "ai assistant" | "ai chatbot" | chatbot* | "voice agent" | "ai agent" |…"
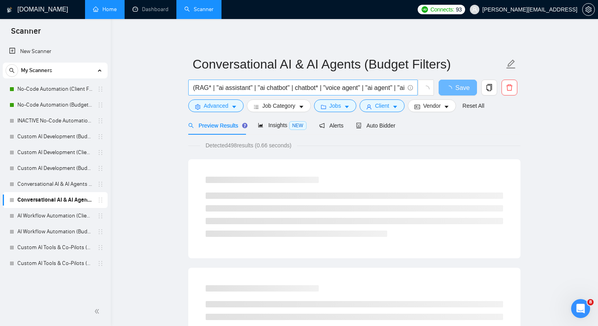
click at [227, 82] on span "(RAG* | "ai assistant" | "ai chatbot" | chatbot* | "voice agent" | "ai agent" |…" at bounding box center [302, 88] width 229 height 16
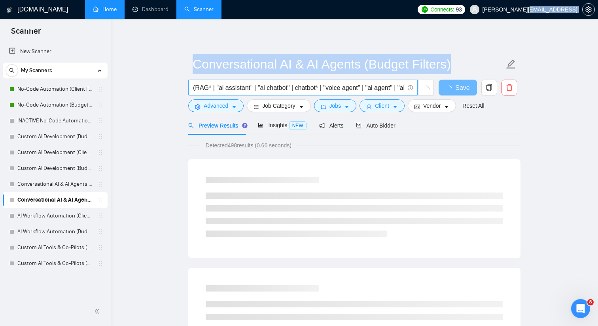
click at [227, 82] on span "(RAG* | "ai assistant" | "ai chatbot" | chatbot* | "voice agent" | "ai agent" |…" at bounding box center [302, 88] width 229 height 16
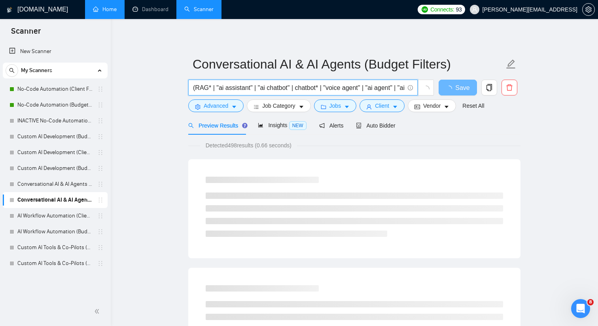
click at [226, 86] on input "(RAG* | "ai assistant" | "ai chatbot" | chatbot* | "voice agent" | "ai agent" |…" at bounding box center [298, 88] width 211 height 10
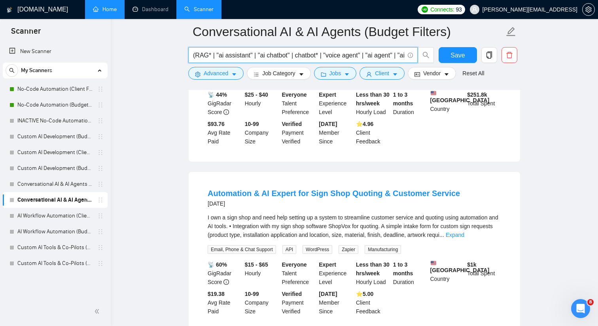
click at [177, 208] on main "Conversational AI & AI Agents (Budget Filters) (RAG* | "ai assistant" | "ai cha…" at bounding box center [354, 109] width 462 height 1905
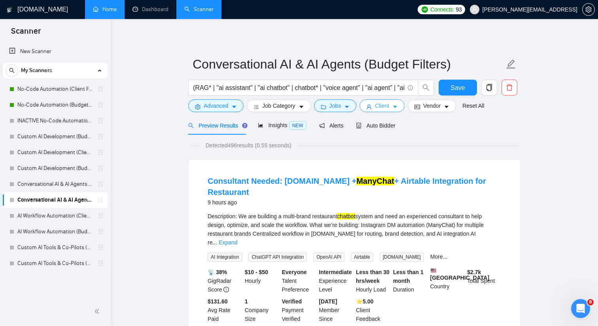
click at [389, 103] on span "Client" at bounding box center [382, 105] width 14 height 9
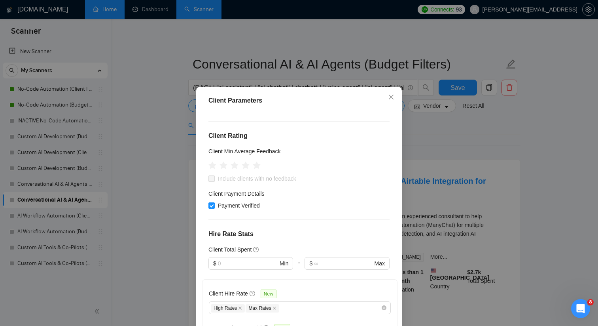
scroll to position [108, 0]
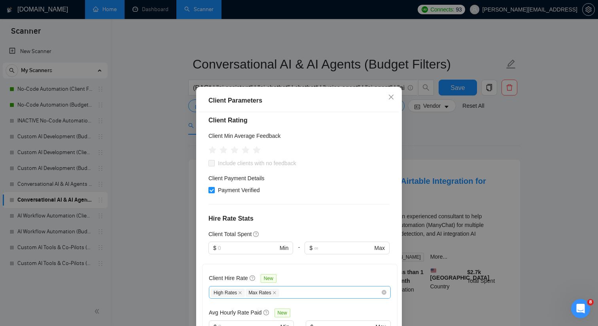
click at [288, 287] on div "High Rates Max Rates" at bounding box center [296, 291] width 170 height 9
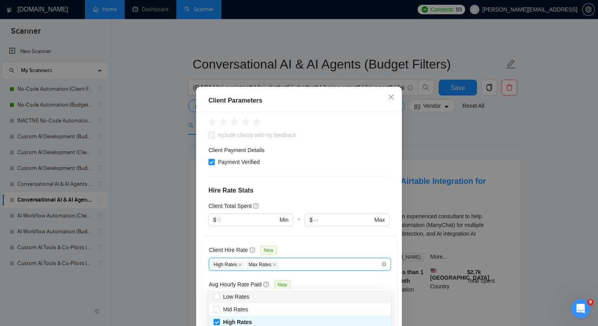
scroll to position [145, 0]
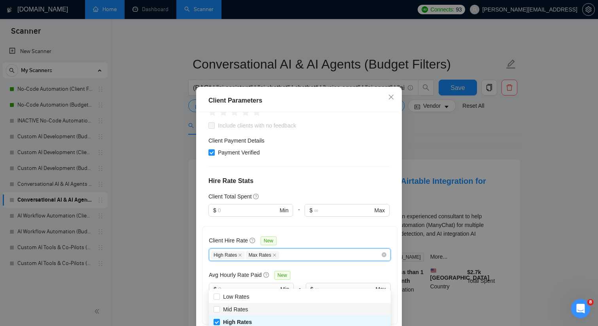
click at [270, 308] on div "Mid Rates" at bounding box center [300, 309] width 173 height 9
checkbox input "true"
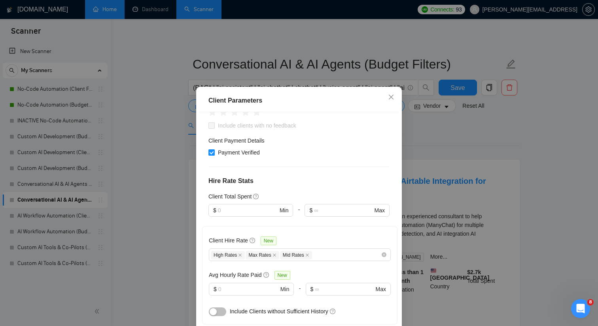
click at [324, 270] on div "Avg Hourly Rate Paid New" at bounding box center [300, 274] width 182 height 9
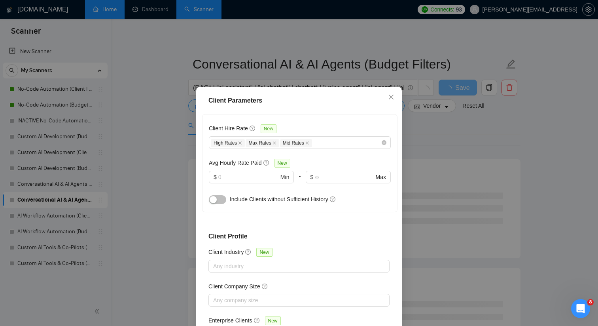
scroll to position [265, 0]
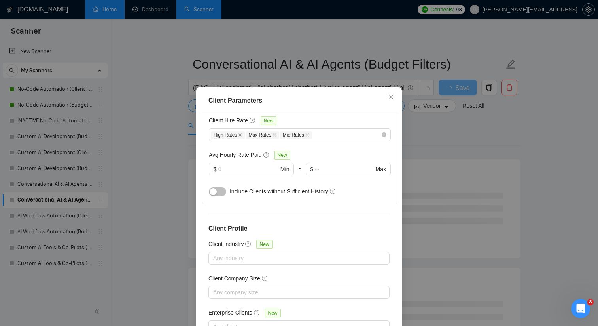
click at [419, 234] on div "Client Parameters Client Location Include Client Countries Australia New Zealan…" at bounding box center [299, 163] width 598 height 326
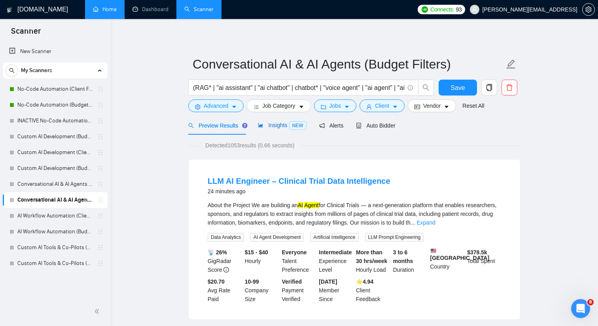
click at [288, 125] on span "Insights NEW" at bounding box center [282, 125] width 48 height 6
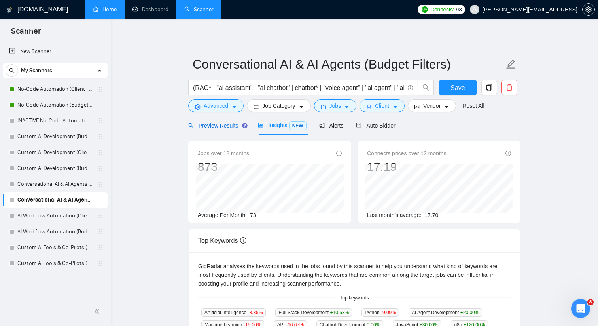
click at [226, 126] on span "Preview Results" at bounding box center [216, 125] width 57 height 6
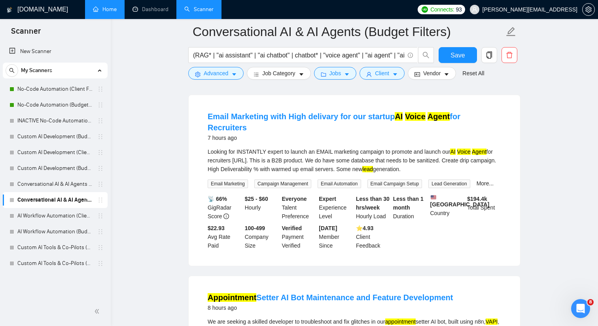
scroll to position [242, 0]
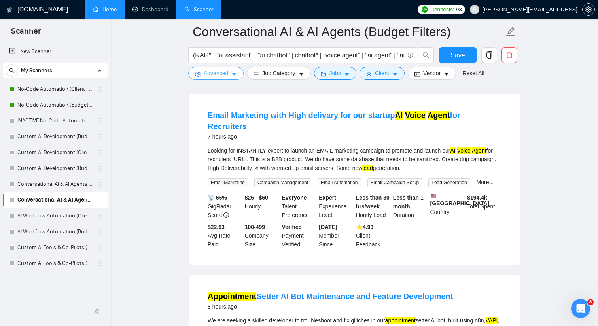
click at [227, 74] on span "Advanced" at bounding box center [216, 73] width 25 height 9
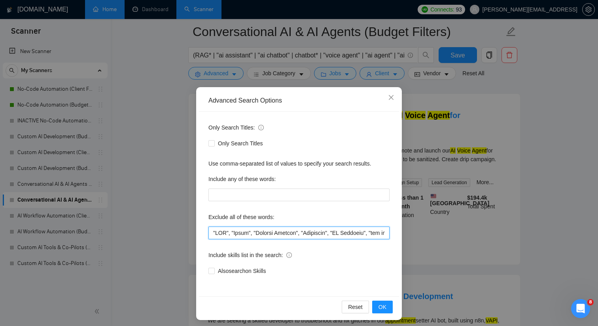
click at [213, 232] on input "text" at bounding box center [299, 232] width 181 height 13
type input ""startup", "CMO", "Teach", "Payment Gateway", "Woosender", "UX Designer", "bug …"
click at [382, 311] on button "OK" at bounding box center [382, 306] width 21 height 13
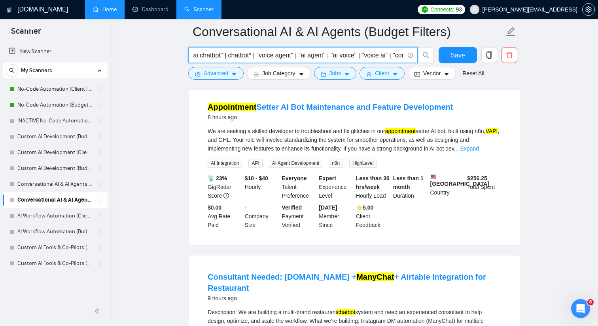
scroll to position [0, 88]
drag, startPoint x: 392, startPoint y: 55, endPoint x: 396, endPoint y: 55, distance: 4.4
click at [396, 55] on input "(RAG* | "ai assistant" | "ai chatbot" | chatbot* | "voice agent" | "ai agent" |…" at bounding box center [298, 55] width 211 height 10
click at [379, 52] on input "(RAG* | "ai assistant" | "ai chatbot" | chatbot* | "voice agent" | "ai agent" |…" at bounding box center [298, 55] width 211 height 10
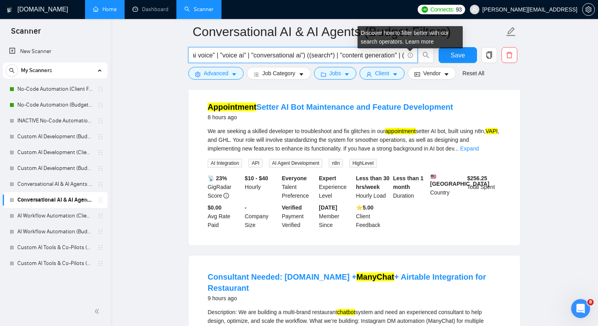
drag, startPoint x: 383, startPoint y: 55, endPoint x: 368, endPoint y: 55, distance: 15.8
click at [368, 55] on input "(RAG* | "ai assistant" | "ai chatbot" | chatbot* | "voice agent" | "ai agent" |…" at bounding box center [298, 55] width 211 height 10
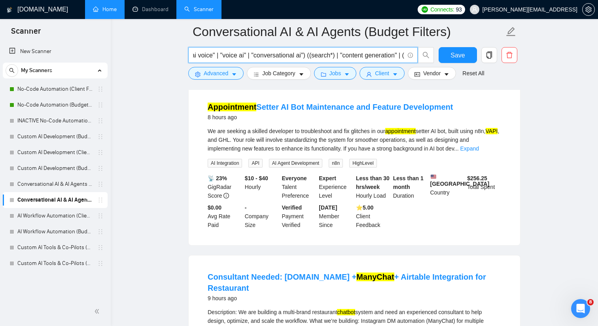
click at [260, 56] on input "(RAG* | "ai assistant" | "ai chatbot" | chatbot* | "voice agent" | "ai agent" |…" at bounding box center [298, 55] width 211 height 10
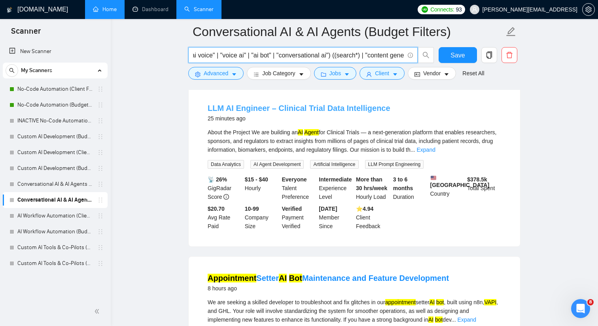
scroll to position [0, 0]
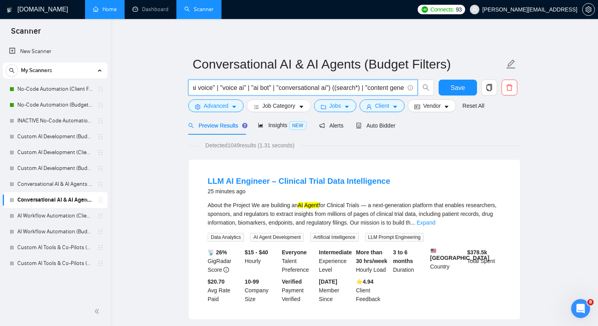
type input "(RAG* | "ai assistant" | "ai chatbot" | chatbot* | "voice agent" | "ai agent" |…"
drag, startPoint x: 324, startPoint y: 82, endPoint x: 239, endPoint y: 86, distance: 84.8
click at [239, 86] on span "(RAG* | "ai assistant" | "ai chatbot" | chatbot* | "voice agent" | "ai agent" |…" at bounding box center [302, 88] width 229 height 16
click at [225, 89] on input "(RAG* | "ai assistant" | "ai chatbot" | chatbot* | "voice agent" | "ai agent" |…" at bounding box center [298, 88] width 211 height 10
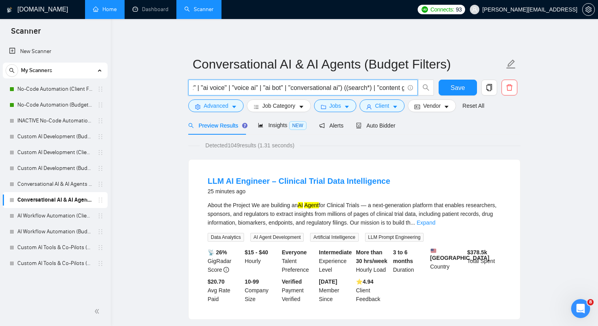
click at [225, 89] on input "(RAG* | "ai assistant" | "ai chatbot" | chatbot* | "voice agent" | "ai agent" |…" at bounding box center [298, 88] width 211 height 10
click at [454, 89] on span "Save" at bounding box center [458, 88] width 14 height 10
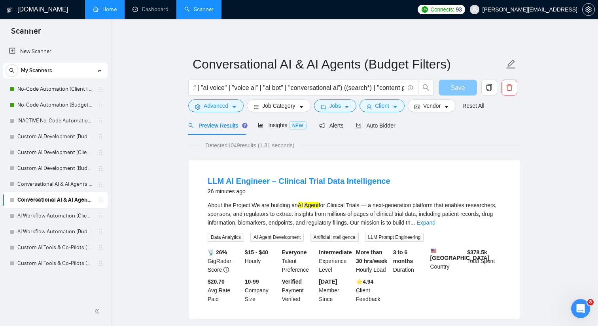
scroll to position [0, 0]
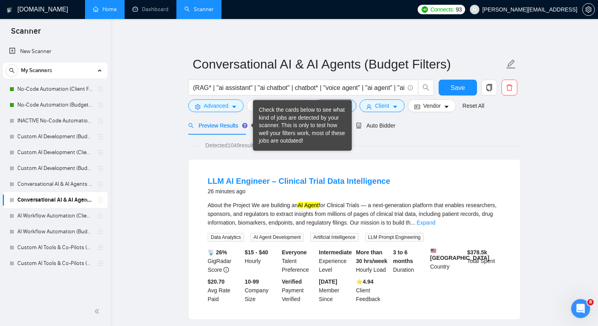
click at [258, 128] on div "Check the cards below to see what kind of jobs are detected by your scanner. Th…" at bounding box center [302, 125] width 99 height 51
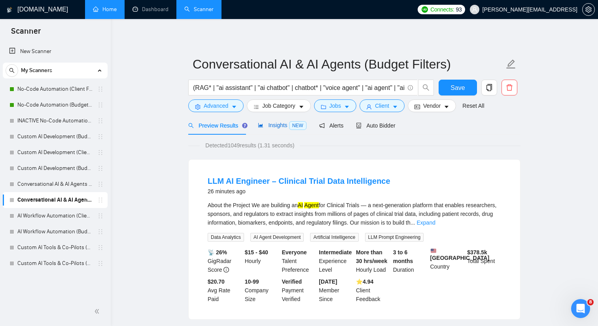
click at [267, 123] on span "Insights NEW" at bounding box center [282, 125] width 48 height 6
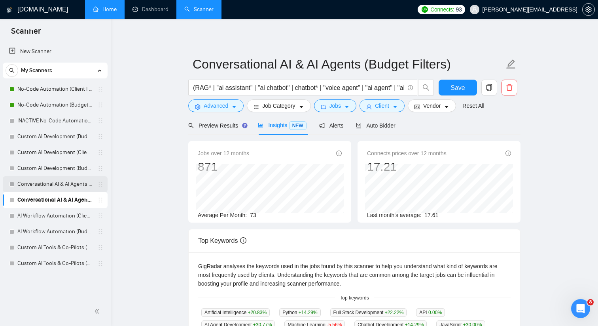
click at [72, 185] on link "Conversational AI & AI Agents (Client Filters)" at bounding box center [54, 184] width 75 height 16
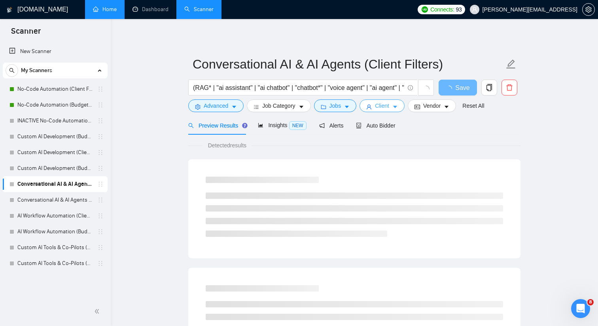
click at [398, 108] on icon "caret-down" at bounding box center [396, 107] width 6 height 6
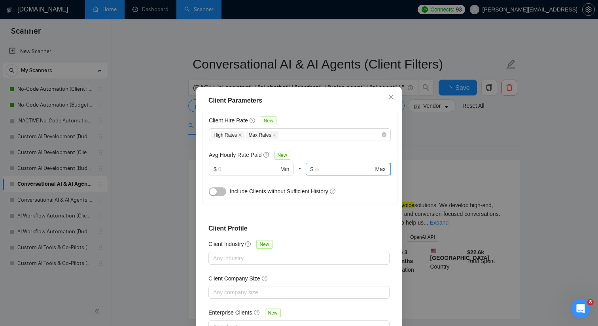
scroll to position [202, 0]
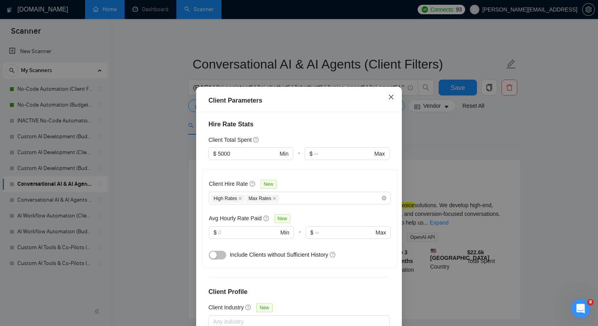
click at [393, 96] on icon "close" at bounding box center [391, 97] width 5 height 5
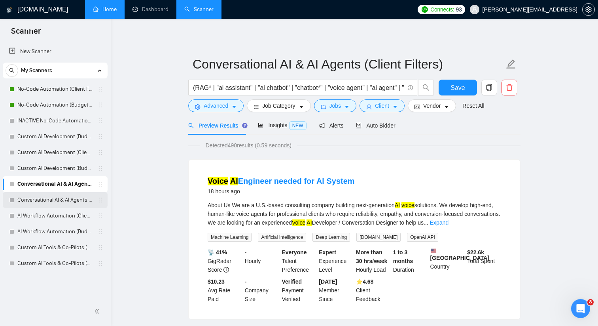
click at [78, 197] on link "Conversational AI & AI Agents (Budget Filters)" at bounding box center [54, 200] width 75 height 16
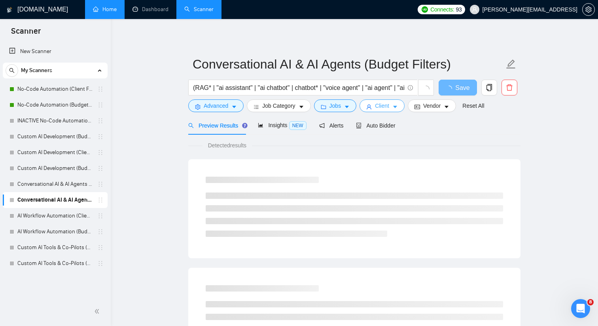
click at [389, 103] on span "Client" at bounding box center [382, 105] width 14 height 9
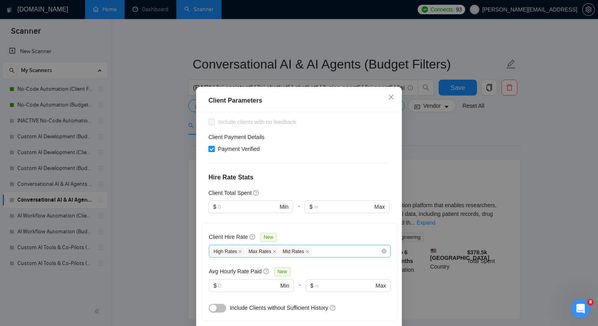
scroll to position [150, 0]
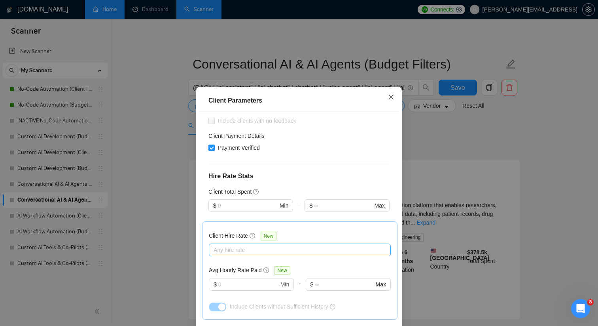
click at [389, 100] on icon "close" at bounding box center [391, 97] width 6 height 6
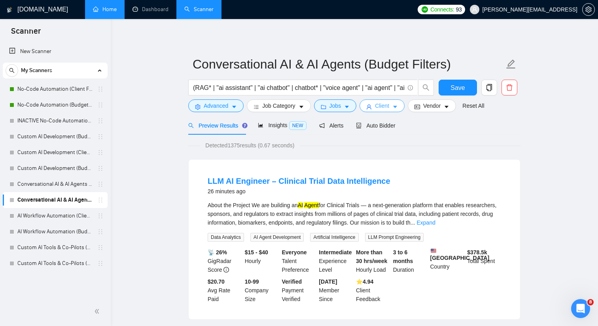
click at [387, 110] on span "Client" at bounding box center [382, 105] width 14 height 9
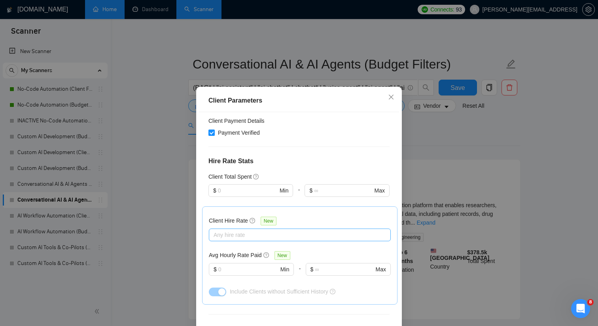
scroll to position [185, 0]
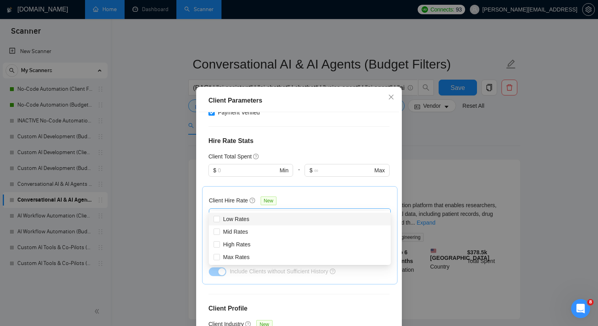
click at [309, 210] on div at bounding box center [296, 214] width 170 height 9
click at [266, 234] on div "Mid Rates" at bounding box center [300, 231] width 173 height 9
checkbox input "true"
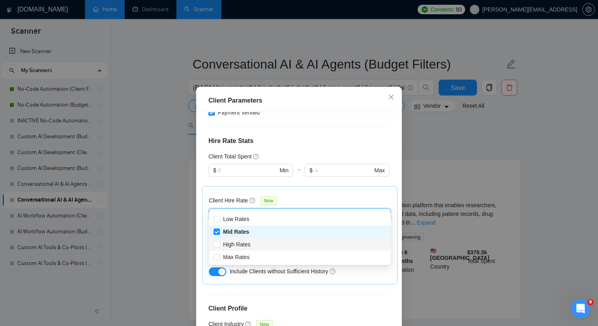
click at [266, 243] on div "High Rates" at bounding box center [300, 244] width 173 height 9
checkbox input "true"
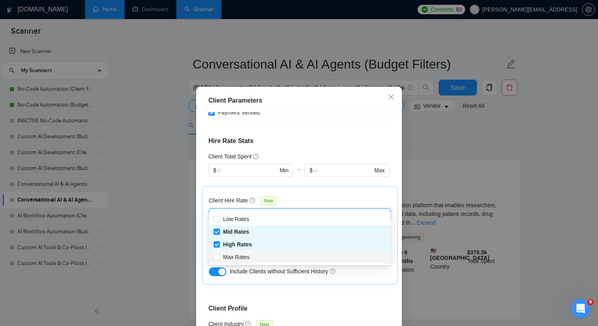
click at [266, 253] on div "Max Rates" at bounding box center [300, 256] width 173 height 9
checkbox input "true"
click at [204, 258] on div "Client Hire Rate New Mid Rates High Rates Max Rates Avg Hourly Rate Paid New $ …" at bounding box center [299, 235] width 195 height 98
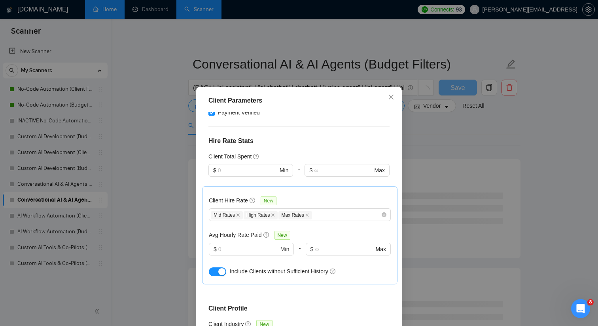
scroll to position [265, 0]
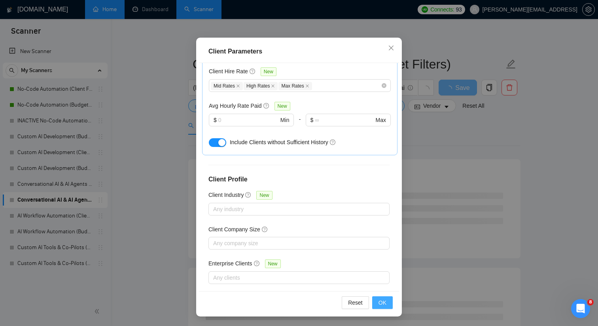
click at [382, 300] on span "OK" at bounding box center [383, 302] width 8 height 9
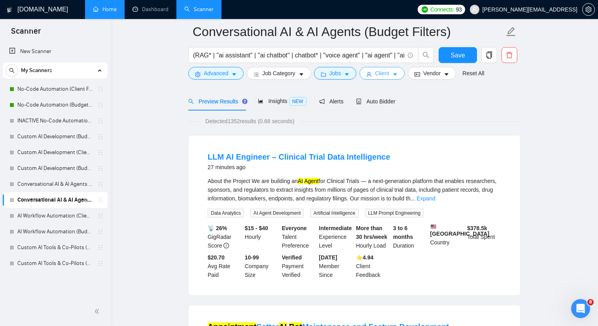
scroll to position [0, 0]
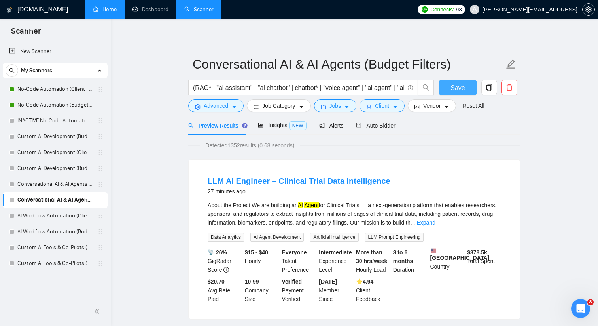
click at [443, 87] on button "Save" at bounding box center [458, 88] width 38 height 16
click at [277, 124] on span "Insights NEW" at bounding box center [282, 125] width 48 height 6
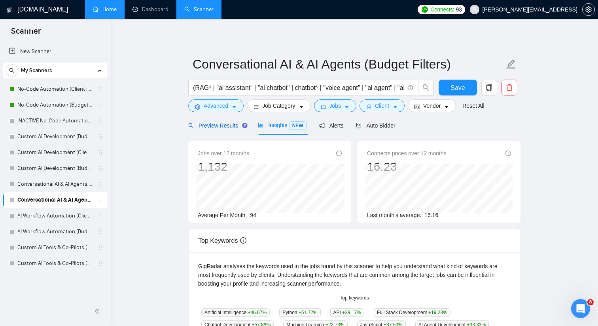
click at [218, 129] on div "Preview Results" at bounding box center [216, 125] width 57 height 9
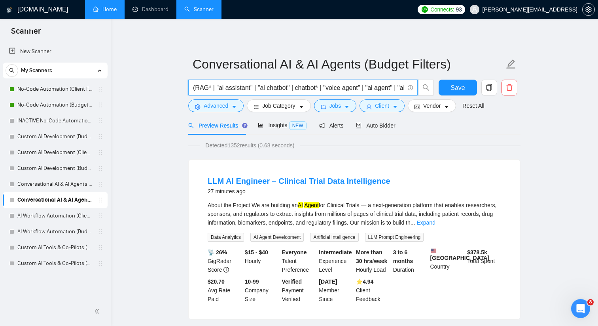
click at [215, 91] on input "(RAG* | "ai assistant" | "ai chatbot" | chatbot* | "voice agent" | "ai agent" |…" at bounding box center [298, 88] width 211 height 10
click at [331, 86] on input "(RAG* | "ai assistant" | "ai chatbot" | chatbot* | "voice agent" | "ai agent" |…" at bounding box center [298, 88] width 211 height 10
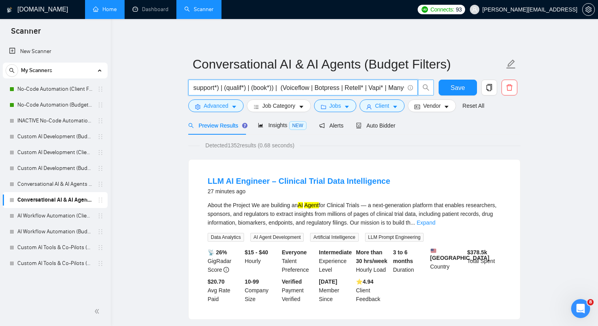
scroll to position [0, 554]
drag, startPoint x: 338, startPoint y: 91, endPoint x: 427, endPoint y: 91, distance: 89.0
click at [427, 91] on span "(RAG* | "ai assistant" | "ai chatbot" | chatbot* | "voice agent" | "ai agent" |…" at bounding box center [311, 88] width 246 height 16
click at [255, 87] on input "(RAG* | "ai assistant" | "ai chatbot" | chatbot* | "voice agent" | "ai agent" |…" at bounding box center [298, 88] width 211 height 10
type input "(RAG* | "ai assistant" | "ai chatbot" | chatbot* | "voice agent" | "ai agent" |…"
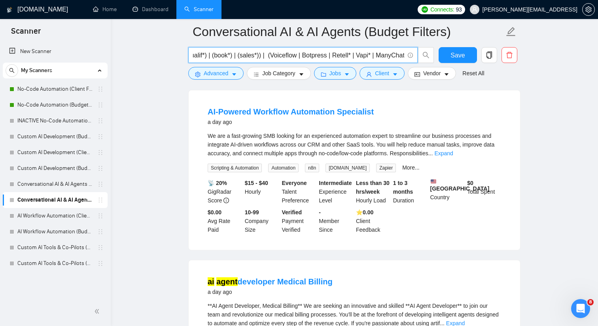
scroll to position [964, 0]
type input "(RAG* | "ai assistant" | "ai chatbot" | chatbot* | "voice agent" | "ai agent" |…"
click at [453, 150] on link "Expand" at bounding box center [443, 153] width 19 height 6
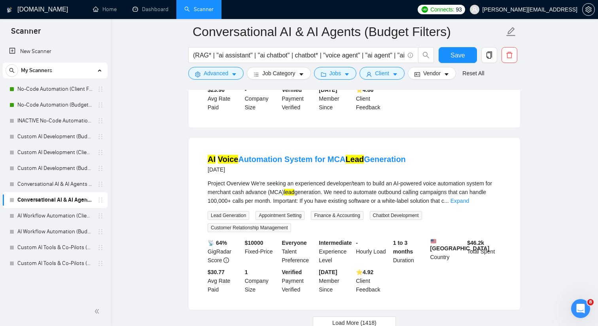
scroll to position [1724, 0]
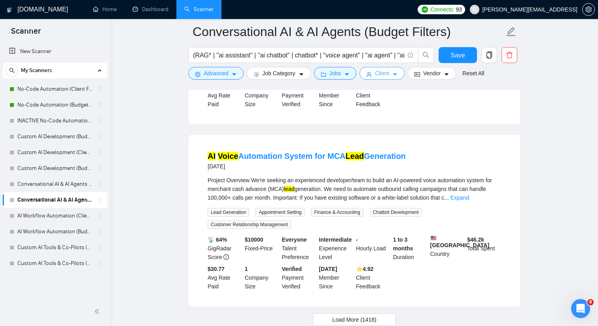
click at [398, 76] on icon "caret-down" at bounding box center [396, 75] width 6 height 6
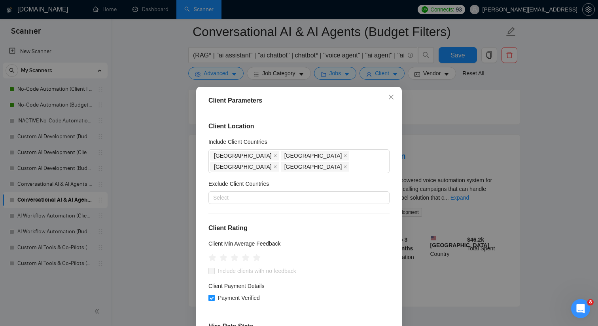
scroll to position [0, 0]
click at [351, 161] on div "[GEOGRAPHIC_DATA]" at bounding box center [316, 166] width 70 height 11
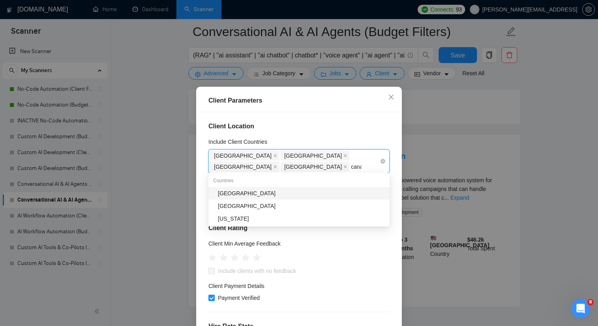
type input "canada"
click at [339, 196] on div "[GEOGRAPHIC_DATA]" at bounding box center [301, 193] width 167 height 9
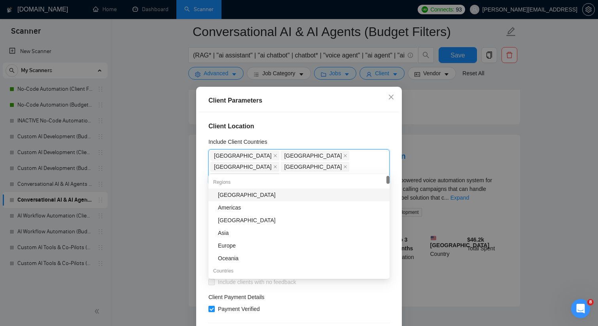
click at [336, 134] on div "Client Location Include Client Countries Australia New Zealand United States Si…" at bounding box center [299, 226] width 200 height 228
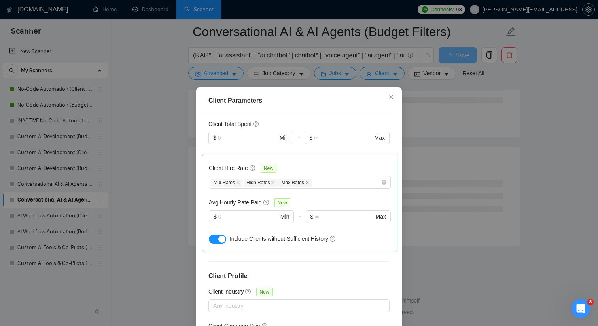
scroll to position [276, 0]
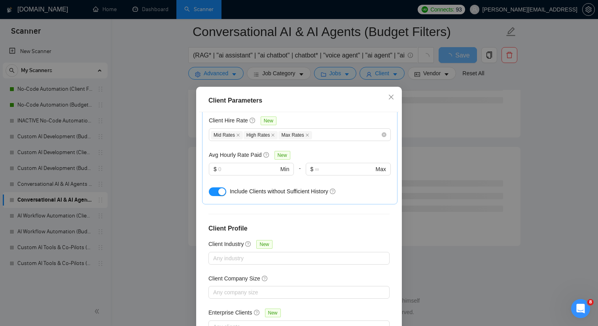
click at [436, 250] on div "Client Parameters Client Location Include Client Countries Australia New Zealan…" at bounding box center [299, 163] width 598 height 326
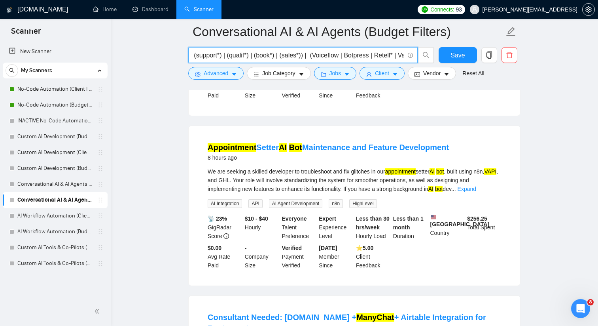
scroll to position [0, 514]
drag, startPoint x: 350, startPoint y: 55, endPoint x: 389, endPoint y: 55, distance: 38.8
click at [389, 55] on input "(RAG* | "ai assistant" | "ai chatbot" | chatbot* | "voice agent" | "ai agent" |…" at bounding box center [298, 55] width 211 height 10
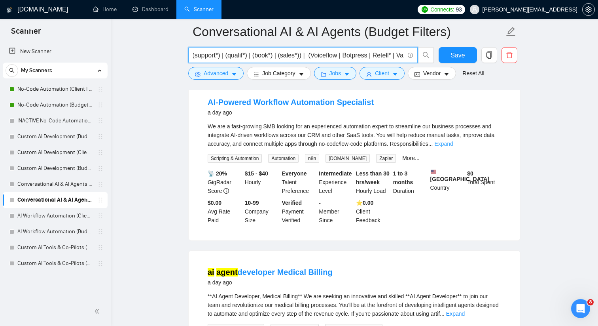
scroll to position [0, 0]
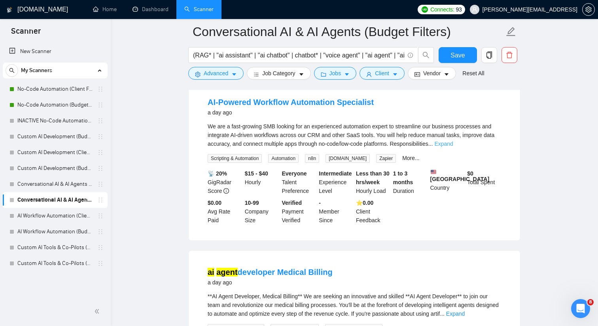
click at [453, 140] on link "Expand" at bounding box center [443, 143] width 19 height 6
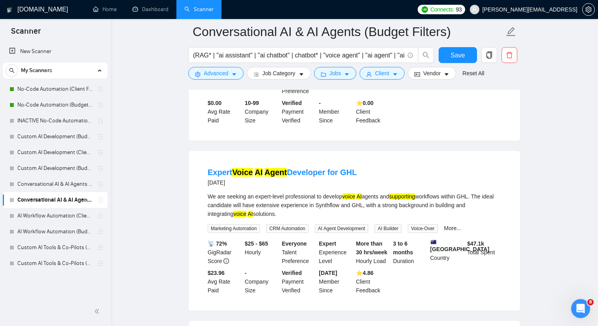
scroll to position [1544, 0]
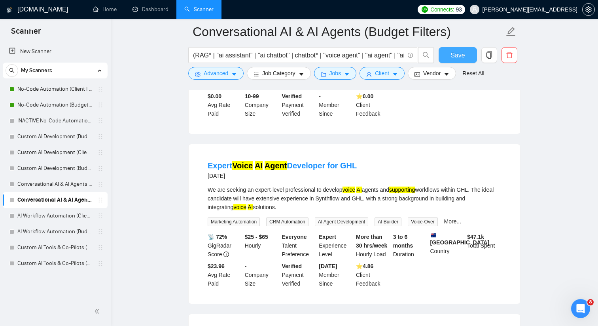
click at [452, 57] on span "Save" at bounding box center [458, 55] width 14 height 10
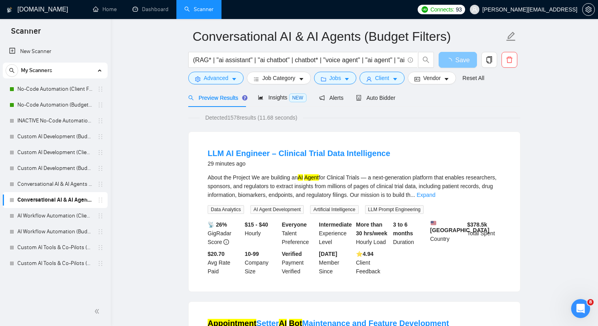
scroll to position [0, 0]
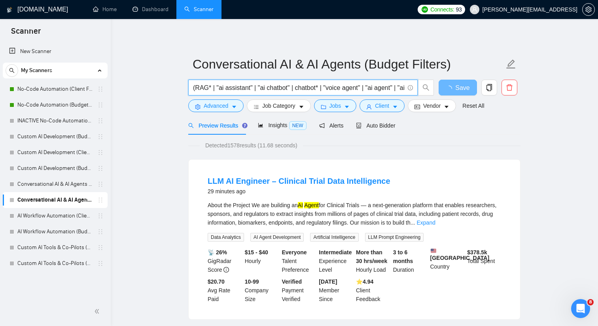
click at [347, 86] on input "(RAG* | "ai assistant" | "ai chatbot" | chatbot* | "voice agent" | "ai agent" |…" at bounding box center [298, 88] width 211 height 10
click at [77, 188] on link "Conversational AI & AI Agents (Client Filters)" at bounding box center [54, 184] width 75 height 16
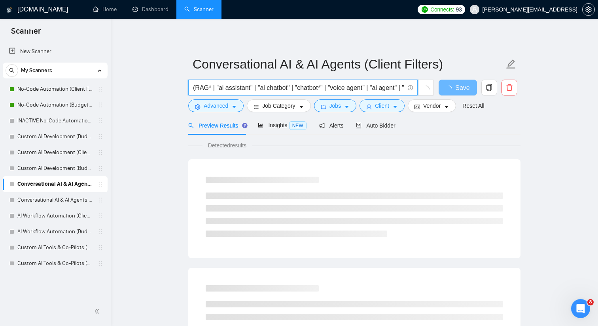
click at [315, 86] on input "(RAG* | "ai assistant" | "ai chatbot" | "chatbot*" | "voice agent" | "ai agent"…" at bounding box center [298, 88] width 211 height 10
paste input "chatbot* | "voice agent" | "ai agent" | "ai voice" | "voice ai" | "ai bot" | "c…"
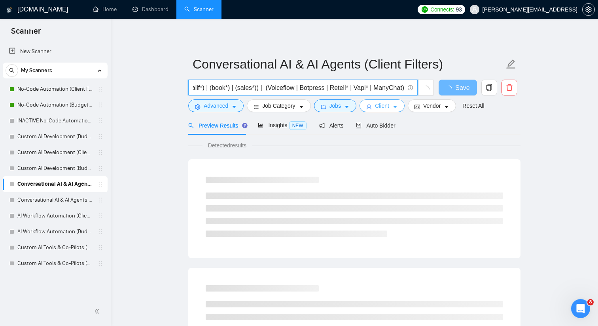
type input "(RAG* | "ai assistant" | "ai chatbot" | chatbot* | "voice agent" | "ai agent" |…"
click at [396, 108] on icon "caret-down" at bounding box center [396, 107] width 6 height 6
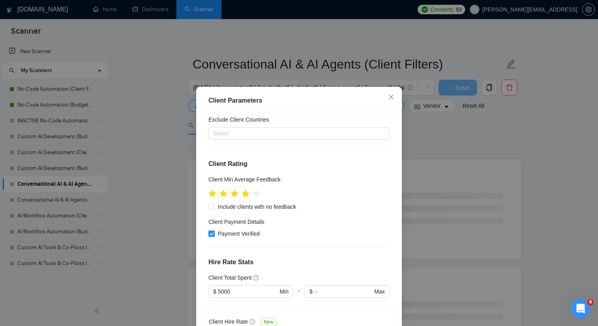
scroll to position [0, 0]
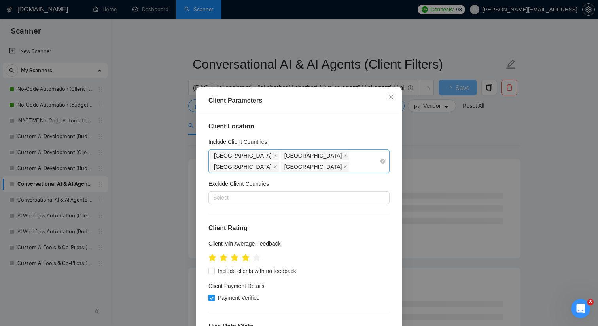
click at [281, 161] on div "[GEOGRAPHIC_DATA]" at bounding box center [246, 166] width 70 height 11
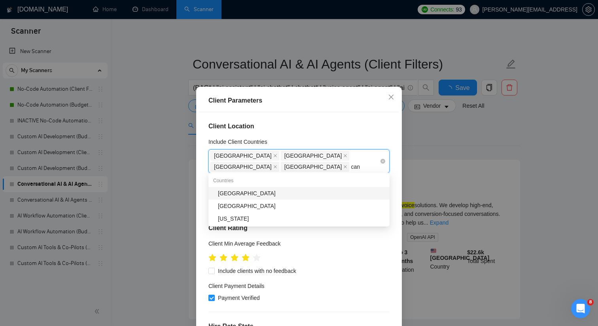
type input "cana"
click at [321, 195] on div "[GEOGRAPHIC_DATA]" at bounding box center [301, 193] width 167 height 9
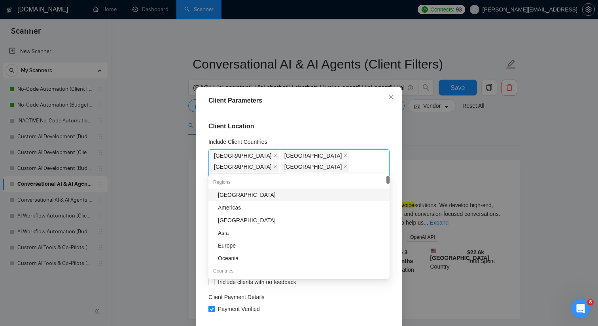
click at [368, 114] on div "Client Location Include Client Countries Australia New Zealand United States Si…" at bounding box center [299, 226] width 200 height 228
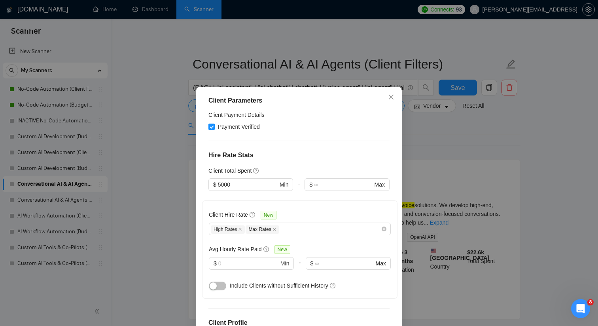
scroll to position [276, 0]
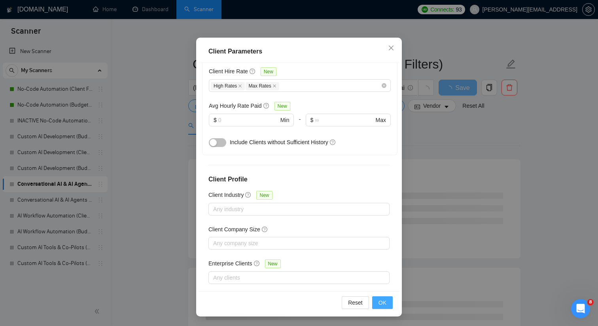
click at [376, 299] on button "OK" at bounding box center [382, 302] width 21 height 13
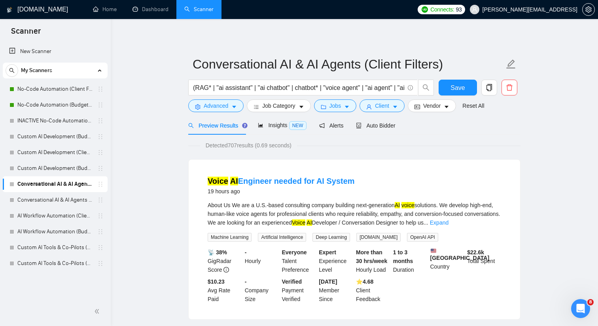
click at [312, 162] on div "Voice AI Engineer needed for AI System 19 hours ago About Us We are a U.S.-base…" at bounding box center [355, 238] width 332 height 159
click at [318, 148] on div "Detected 707 results (0.69 seconds)" at bounding box center [354, 145] width 332 height 9
click at [448, 89] on button "Save" at bounding box center [458, 88] width 38 height 16
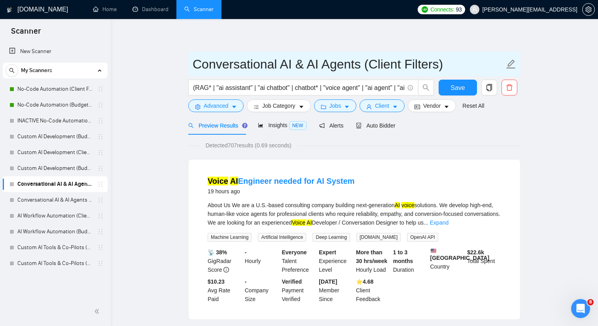
click at [269, 68] on input "Conversational AI & AI Agents (Client Filters)" at bounding box center [349, 64] width 312 height 20
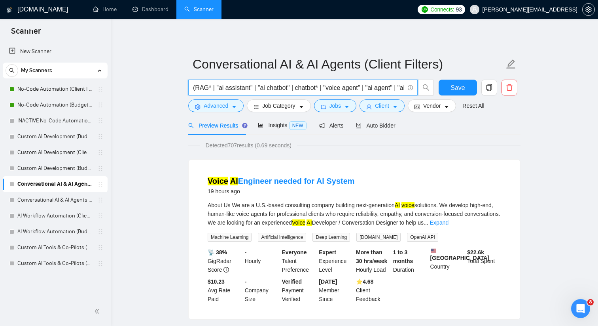
click at [267, 87] on input "(RAG* | "ai assistant" | "ai chatbot" | chatbot* | "voice agent" | "ai agent" |…" at bounding box center [298, 88] width 211 height 10
click at [66, 215] on link "AI Workflow Automation (Client Filters)" at bounding box center [54, 216] width 75 height 16
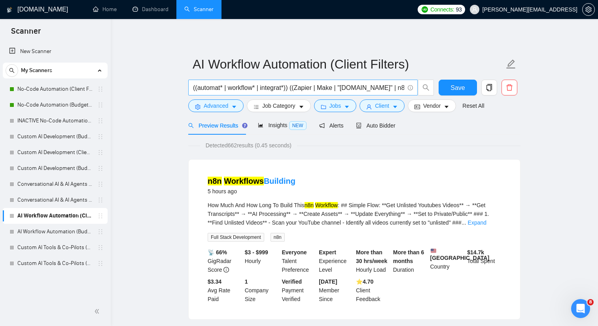
click at [250, 88] on input "((automat* | workflow* | integrat*)) ((Zapier | Make | "Make.com" | n8n)) ((AI …" at bounding box center [298, 88] width 211 height 10
click at [346, 110] on button "Jobs" at bounding box center [335, 105] width 43 height 13
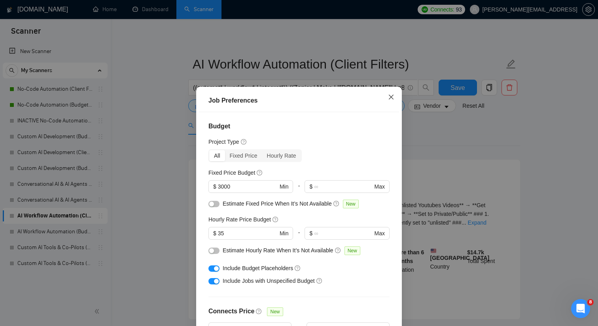
click at [391, 97] on icon "close" at bounding box center [391, 97] width 5 height 5
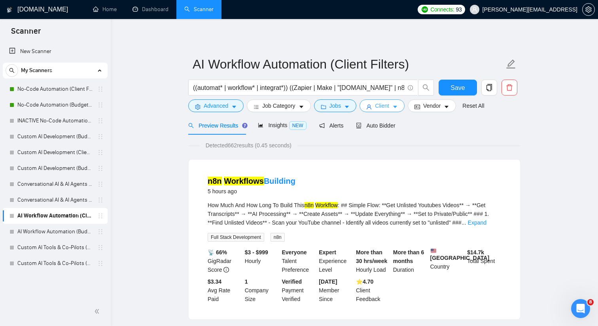
click at [395, 109] on button "Client" at bounding box center [382, 105] width 45 height 13
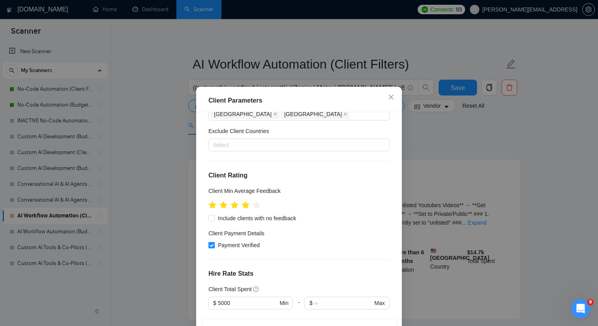
scroll to position [17, 0]
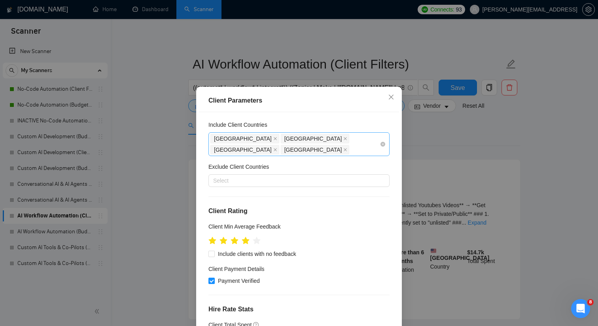
click at [351, 144] on div "[GEOGRAPHIC_DATA]" at bounding box center [316, 149] width 70 height 11
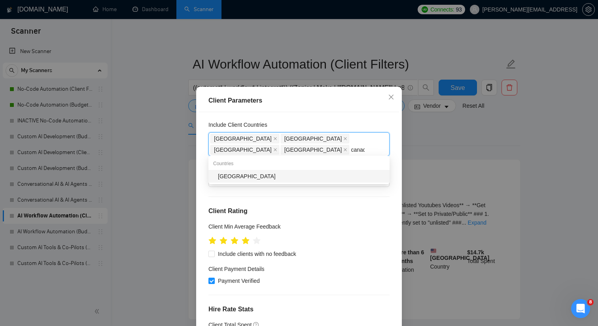
type input "canada"
click at [337, 176] on div "[GEOGRAPHIC_DATA]" at bounding box center [301, 176] width 167 height 9
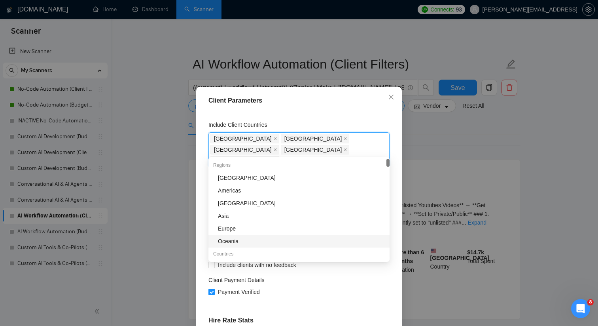
click at [359, 291] on div "Client Location Include Client Countries Australia New Zealand United States Si…" at bounding box center [299, 226] width 200 height 228
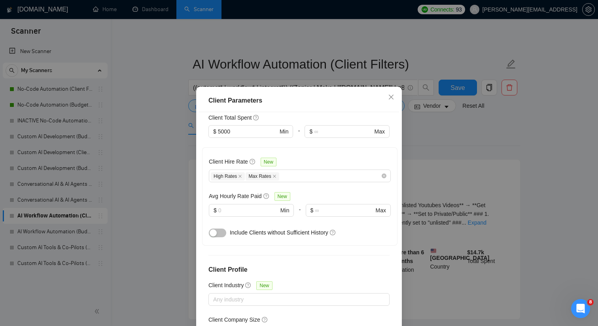
scroll to position [276, 0]
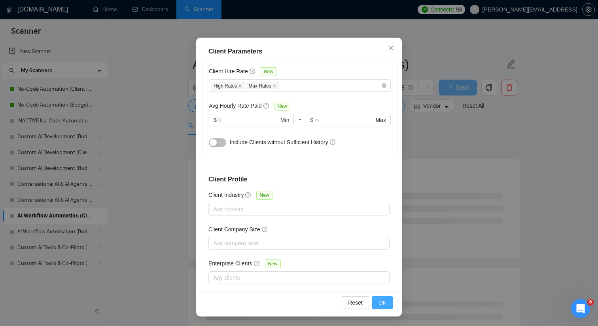
click at [386, 307] on button "OK" at bounding box center [382, 302] width 21 height 13
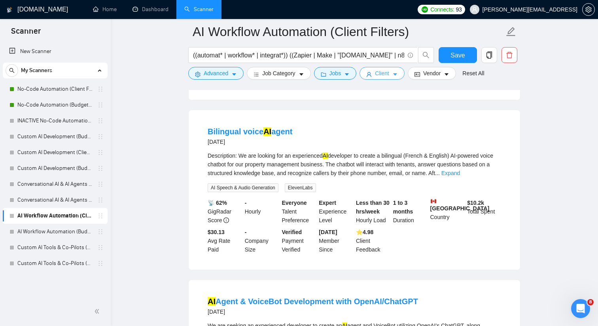
scroll to position [410, 0]
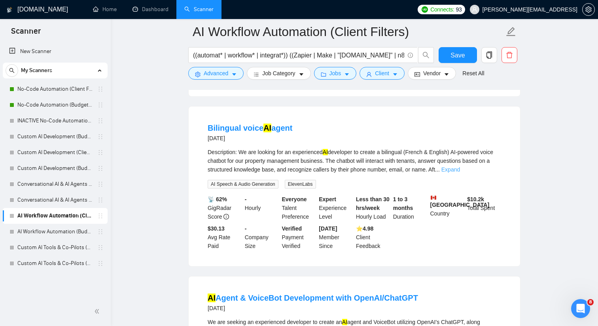
click at [460, 173] on link "Expand" at bounding box center [451, 169] width 19 height 6
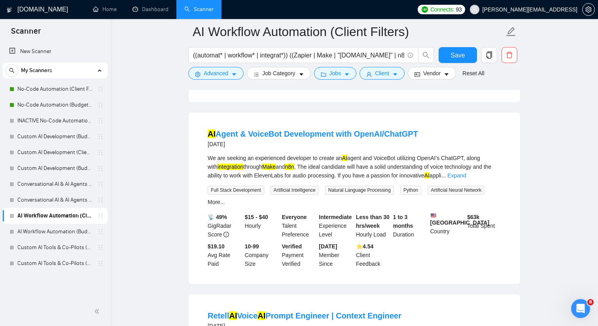
scroll to position [709, 0]
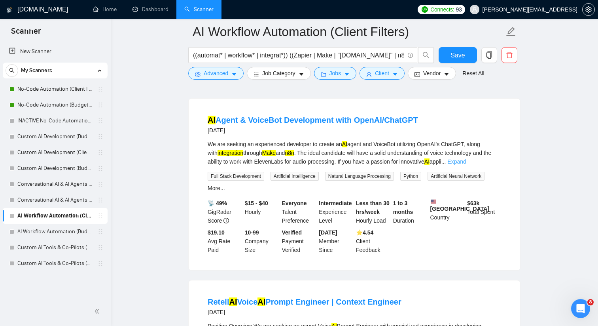
click at [466, 165] on link "Expand" at bounding box center [457, 161] width 19 height 6
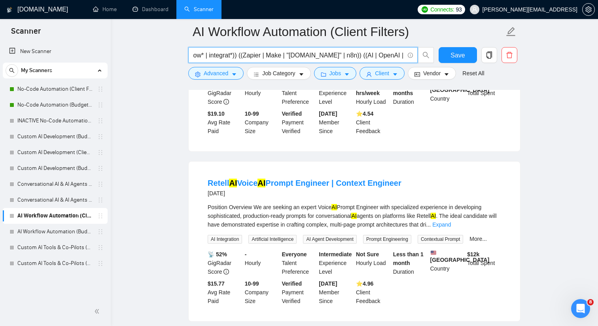
scroll to position [0, 70]
drag, startPoint x: 374, startPoint y: 52, endPoint x: 404, endPoint y: 52, distance: 30.1
click at [404, 52] on span "((automat* | workflow* | integrat*)) ((Zapier | Make | "Make.com" | n8n)) ((AI …" at bounding box center [302, 55] width 229 height 16
click at [306, 50] on span "((automat* | workflow* | integrat*)) ((Zapier | Make | "Make.com" | n8n)) ((AI …" at bounding box center [302, 55] width 229 height 16
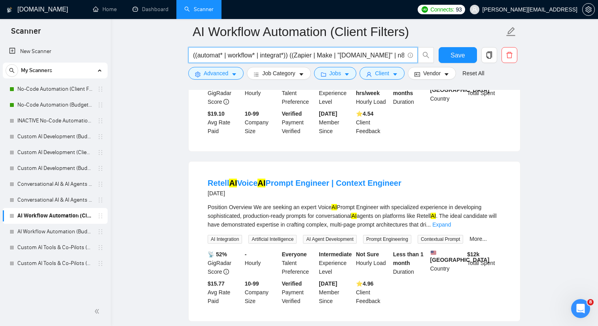
click at [290, 55] on input "((automat* | workflow* | integrat*)) ((Zapier | Make | "Make.com" | n8n)) ((AI …" at bounding box center [298, 55] width 211 height 10
drag, startPoint x: 292, startPoint y: 56, endPoint x: 407, endPoint y: 57, distance: 115.5
click at [407, 57] on span "((automat* | workflow* | integrat*)) ((Zapier | Make | "Make.com" | n8n)) ((AI …" at bounding box center [302, 55] width 229 height 16
click at [328, 54] on input "((automat* | workflow* | integrat*)) ((Zapier | Make | "Make.com" | n8n)) ((AI …" at bounding box center [298, 55] width 211 height 10
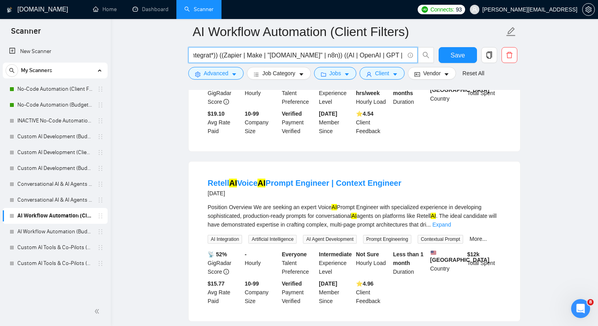
drag, startPoint x: 328, startPoint y: 54, endPoint x: 258, endPoint y: 53, distance: 70.0
click at [258, 53] on input "((automat* | workflow* | integrat*)) ((Zapier | Make | "Make.com" | n8n)) ((AI …" at bounding box center [298, 55] width 211 height 10
click at [322, 56] on input "((automat* | workflow* | integrat*)) ((Zapier | Make | "Make.com" | n8n)) ((AI …" at bounding box center [298, 55] width 211 height 10
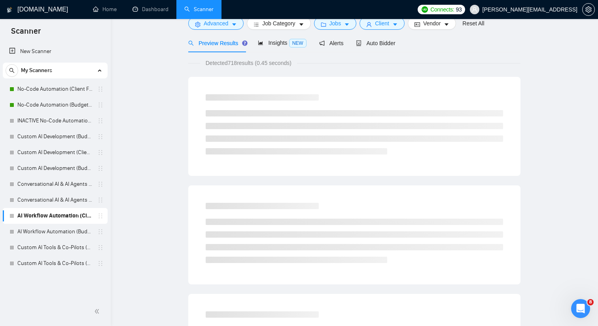
scroll to position [0, 0]
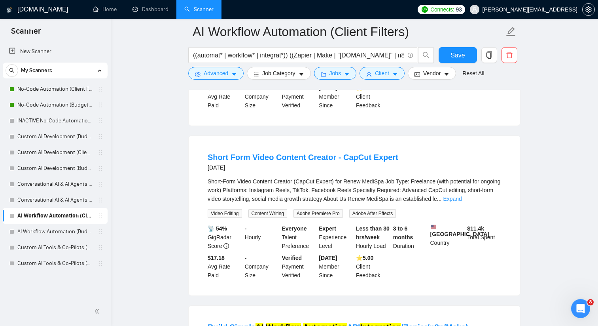
scroll to position [905, 0]
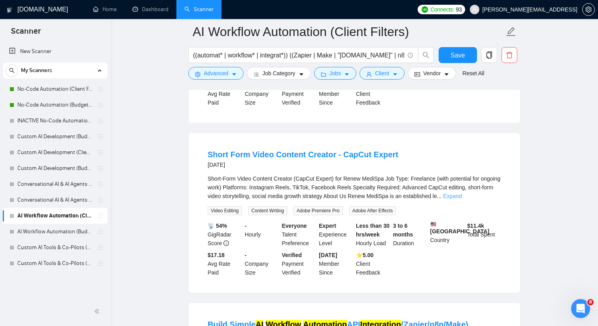
click at [462, 199] on link "Expand" at bounding box center [452, 196] width 19 height 6
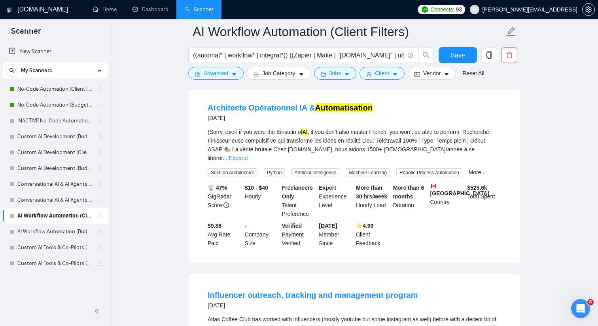
scroll to position [1483, 0]
click at [248, 161] on link "Expand" at bounding box center [238, 157] width 19 height 6
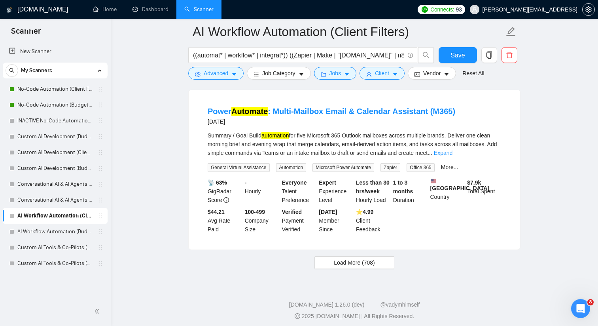
scroll to position [2025, 0]
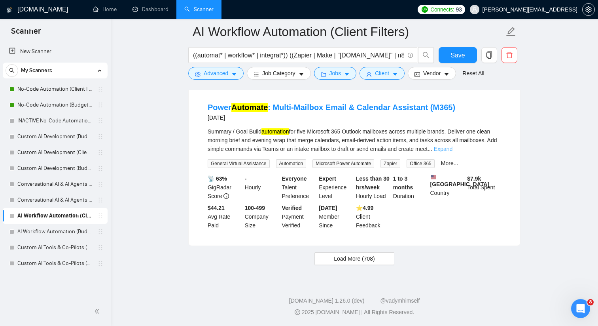
click at [453, 152] on link "Expand" at bounding box center [443, 149] width 19 height 6
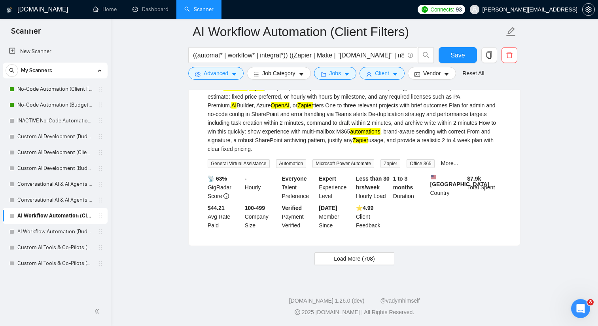
scroll to position [2642, 0]
click at [378, 256] on button "Load More (708)" at bounding box center [355, 258] width 80 height 13
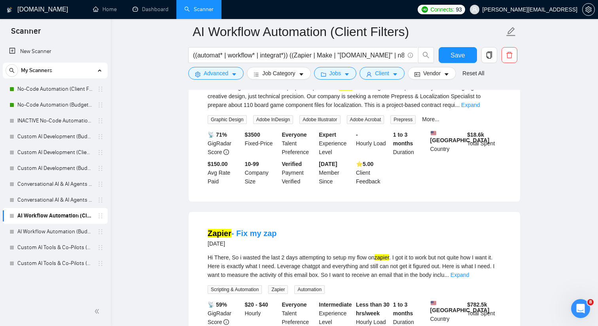
scroll to position [3345, 0]
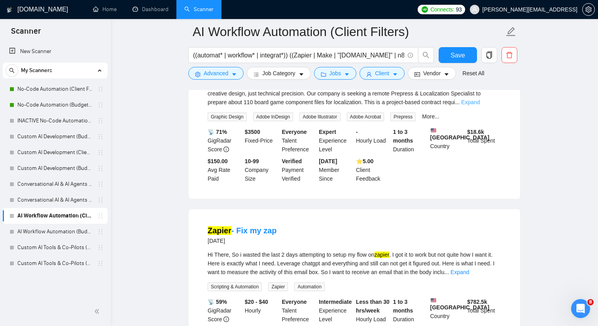
click at [480, 105] on link "Expand" at bounding box center [470, 102] width 19 height 6
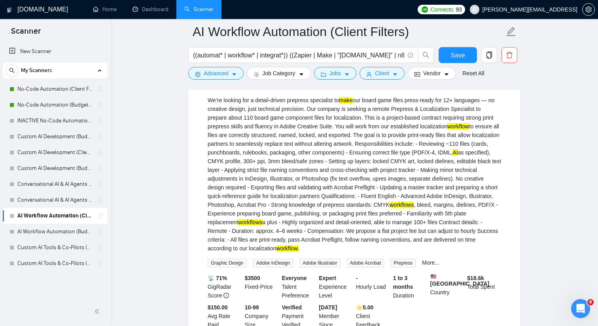
scroll to position [3328, 0]
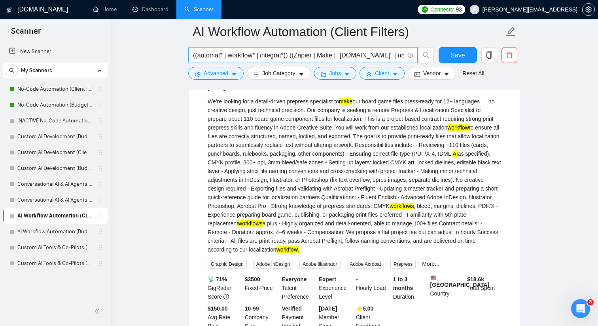
click at [336, 56] on input "((automat* | workflow* | integrat*)) ((Zapier | Make | "Make.com" | n8n)) ((AI …" at bounding box center [298, 55] width 211 height 10
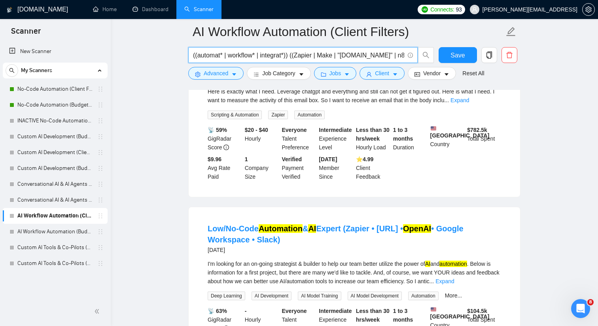
scroll to position [3648, 0]
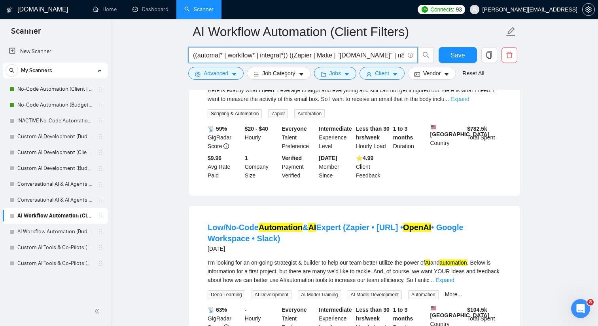
click at [469, 102] on link "Expand" at bounding box center [460, 99] width 19 height 6
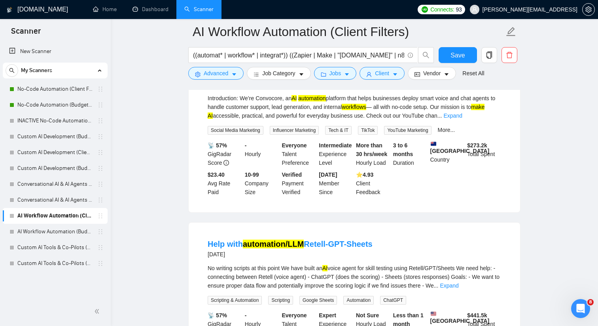
scroll to position [4123, 0]
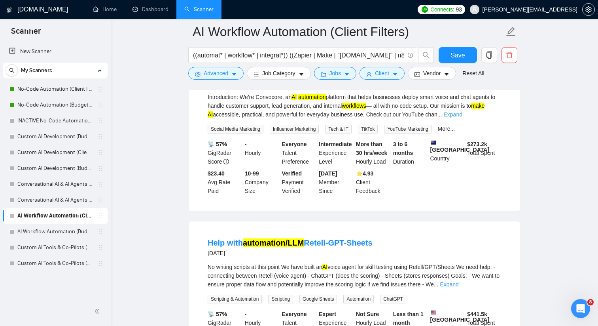
click at [463, 118] on link "Expand" at bounding box center [453, 114] width 19 height 6
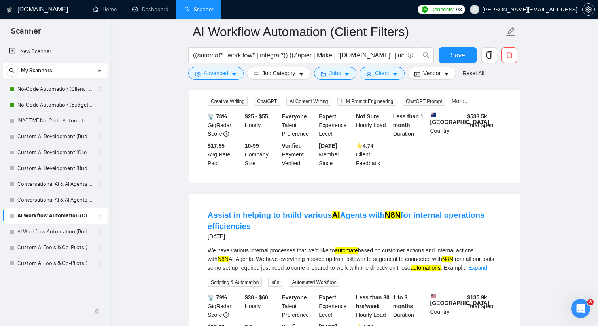
scroll to position [4598, 0]
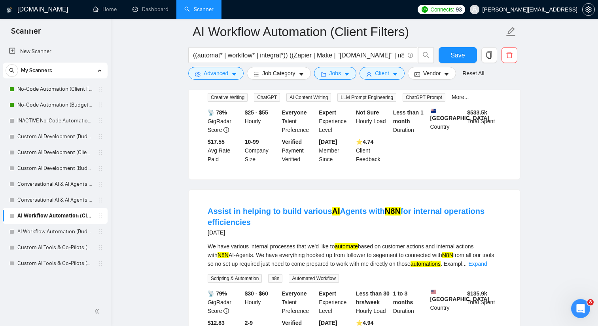
click at [451, 86] on link "Expand" at bounding box center [441, 83] width 19 height 6
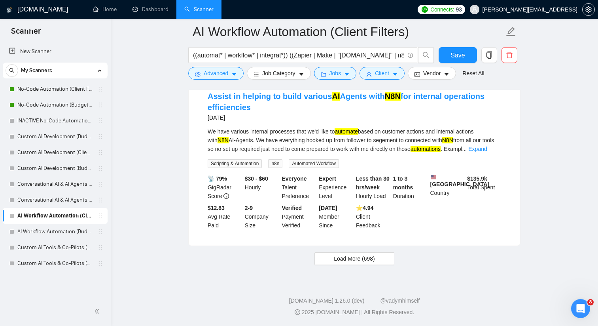
scroll to position [5018, 0]
click at [357, 263] on span "Load More (698)" at bounding box center [354, 258] width 41 height 9
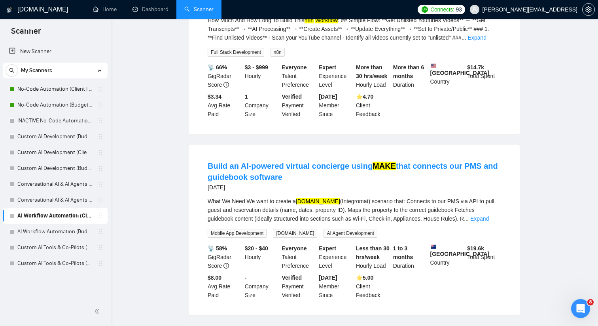
scroll to position [0, 0]
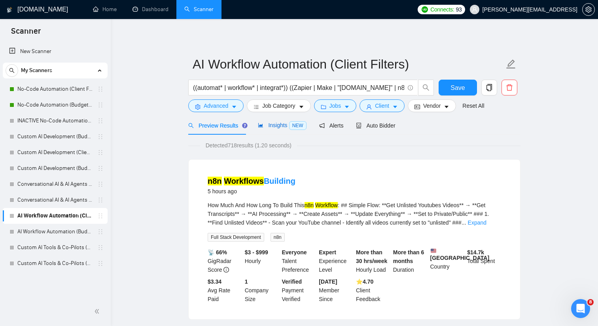
click at [278, 128] on span "Insights NEW" at bounding box center [282, 125] width 48 height 6
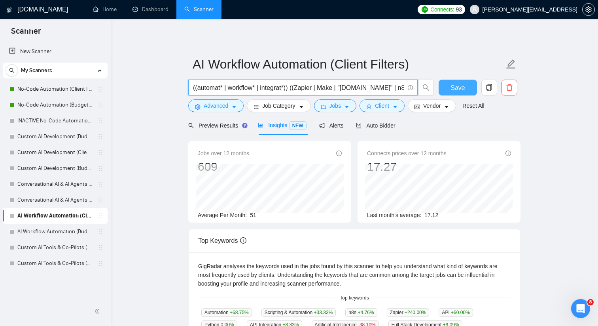
scroll to position [0, 70]
drag, startPoint x: 252, startPoint y: 90, endPoint x: 343, endPoint y: 87, distance: 91.0
click at [343, 87] on input "((automat* | workflow* | integrat*)) ((Zapier | Make | "Make.com" | n8n)) ((AI …" at bounding box center [298, 88] width 211 height 10
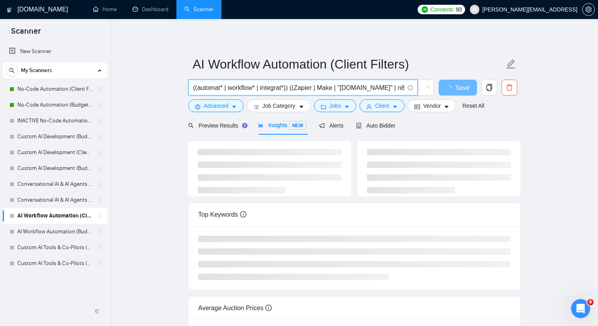
drag, startPoint x: 337, startPoint y: 90, endPoint x: 190, endPoint y: 90, distance: 147.6
click at [190, 90] on span "((automat* | workflow* | integrat*)) ((Zapier | Make | "Make.com" | n8n)) ((Ope…" at bounding box center [302, 88] width 229 height 16
click at [193, 88] on input "((automat* | workflow* | integrat*)) ((Zapier | Make | "Make.com" | n8n)) ((Ope…" at bounding box center [298, 88] width 211 height 10
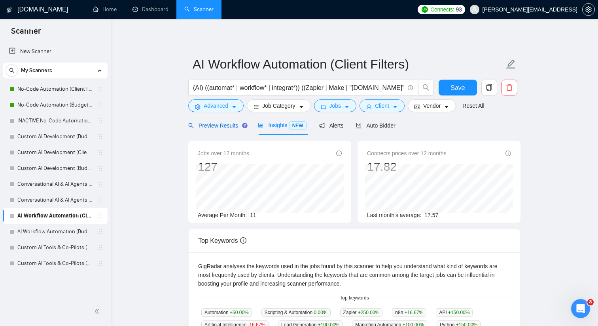
click at [210, 129] on div "Preview Results" at bounding box center [216, 125] width 57 height 9
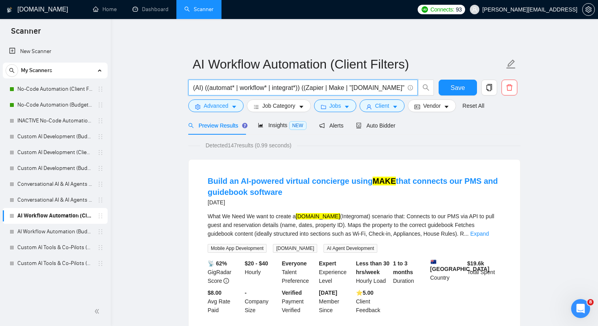
drag, startPoint x: 205, startPoint y: 88, endPoint x: 189, endPoint y: 88, distance: 15.8
click at [189, 88] on span "(AI) ((automat* | workflow* | integrat*)) ((Zapier | Make | "Make.com" | n8n)) …" at bounding box center [302, 88] width 229 height 16
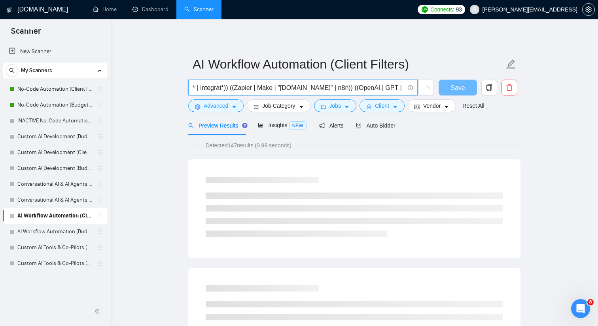
drag, startPoint x: 273, startPoint y: 88, endPoint x: 479, endPoint y: 96, distance: 206.3
click at [479, 96] on div "((automat* | workflow* | integrat*)) ((Zapier | Make | "Make.com" | n8n)) ((Ope…" at bounding box center [353, 90] width 332 height 20
click at [344, 88] on input "((automat* | workflow* | integrat*)) ((Zapier | Make | "Make.com" | n8n)) ((Ope…" at bounding box center [298, 88] width 211 height 10
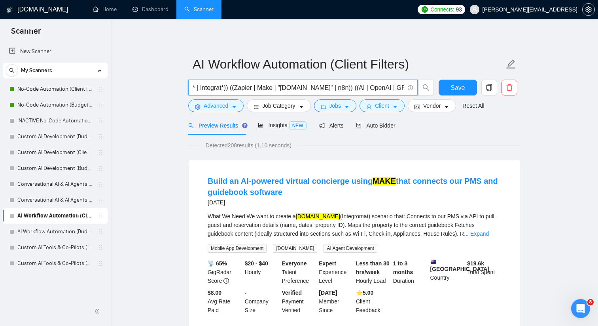
type input "((automat* | workflow* | integrat*)) ((Zapier | Make | "Make.com" | n8n)) ((AI …"
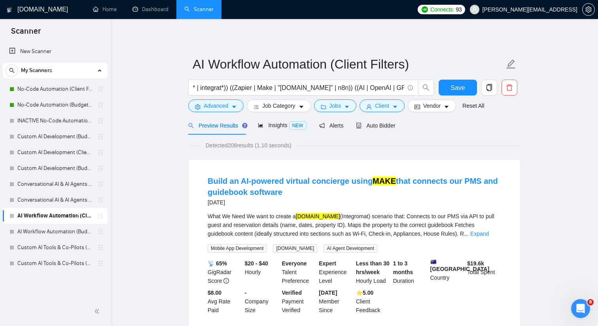
scroll to position [0, 0]
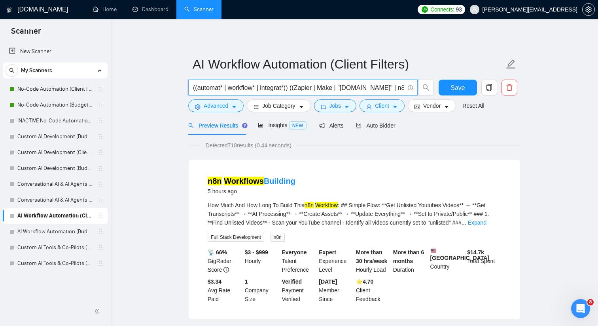
click at [248, 88] on input "((automat* | workflow* | integrat*)) ((Zapier | Make | "Make.com" | n8n)) ((AI …" at bounding box center [298, 88] width 211 height 10
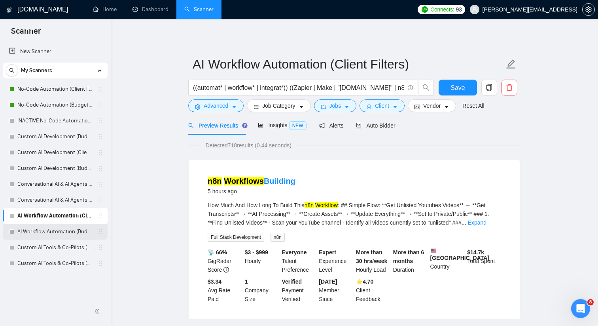
click at [74, 232] on link "AI Workflow Automation (Budget Filters)" at bounding box center [54, 232] width 75 height 16
click at [444, 84] on button "Save" at bounding box center [458, 88] width 38 height 16
click at [70, 230] on link "AI Workflow Automation (Budget Filters)" at bounding box center [54, 232] width 75 height 16
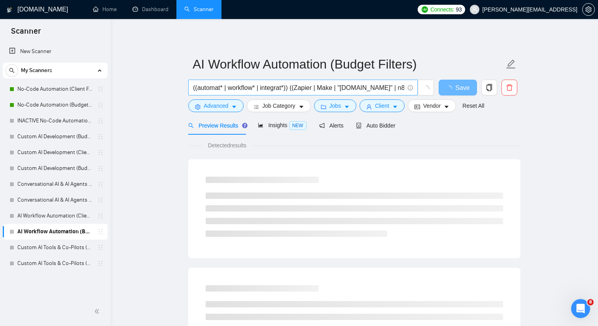
click at [277, 87] on input "((automat* | workflow* | integrat*)) ((Zapier | Make | "Make.com" | n8n)) ((AI …" at bounding box center [298, 88] width 211 height 10
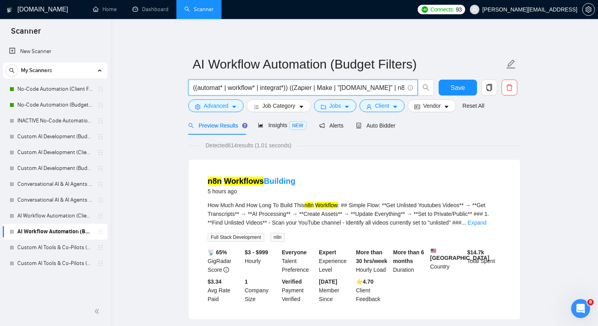
click at [277, 87] on input "((automat* | workflow* | integrat*)) ((Zapier | Make | "Make.com" | n8n)) ((AI …" at bounding box center [298, 88] width 211 height 10
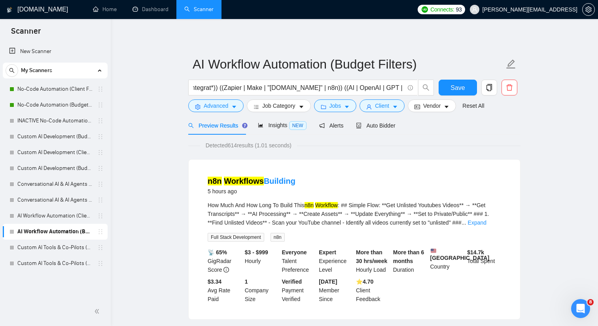
click at [394, 107] on button "Client" at bounding box center [382, 105] width 45 height 13
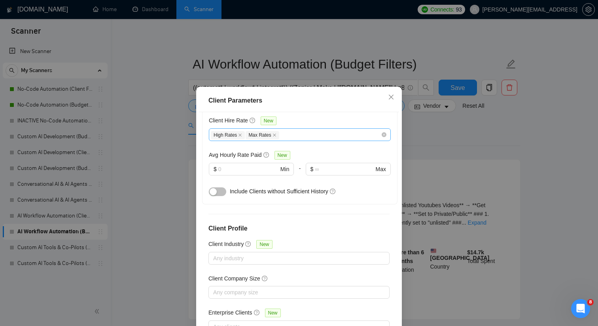
click at [325, 130] on div "High Rates Max Rates" at bounding box center [296, 134] width 170 height 9
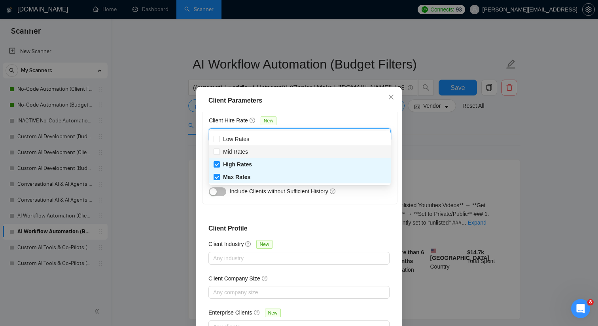
click at [304, 152] on div "Mid Rates" at bounding box center [300, 151] width 173 height 9
checkbox input "true"
click at [323, 200] on div "Client Location Include Client Countries Australia New Zealand United States Si…" at bounding box center [299, 226] width 200 height 228
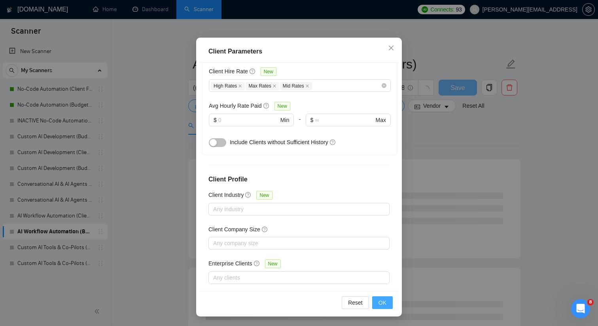
click at [385, 304] on span "OK" at bounding box center [383, 302] width 8 height 9
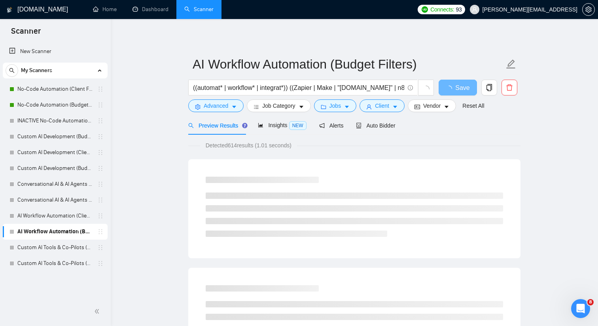
scroll to position [10, 0]
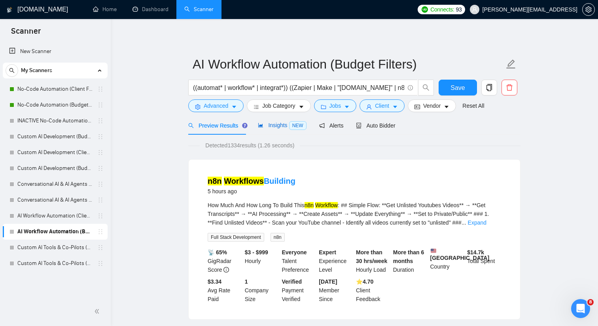
click at [287, 129] on div "Insights NEW" at bounding box center [282, 125] width 48 height 9
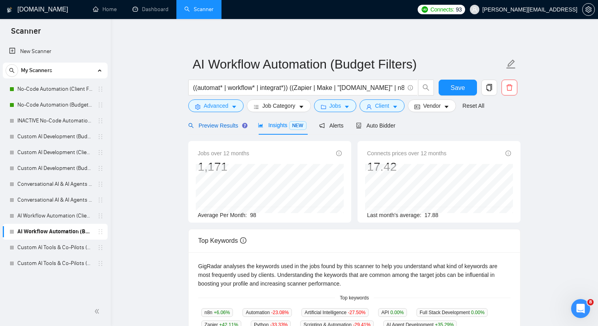
click at [235, 122] on span "Preview Results" at bounding box center [216, 125] width 57 height 6
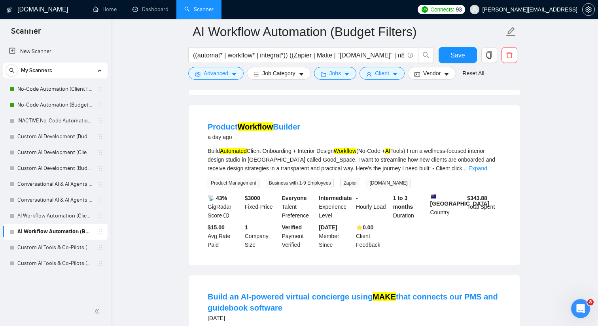
scroll to position [762, 0]
click at [481, 171] on link "Expand" at bounding box center [477, 168] width 19 height 6
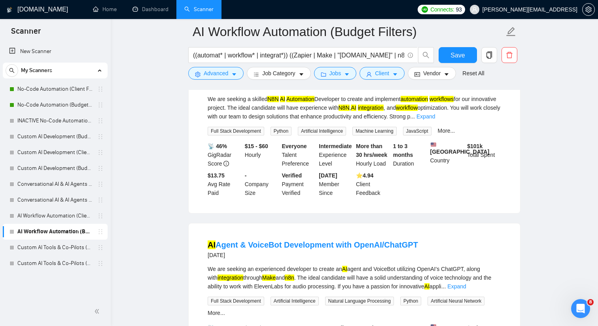
scroll to position [1298, 0]
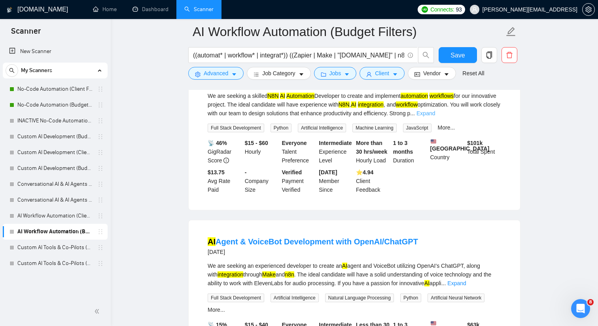
click at [435, 116] on link "Expand" at bounding box center [426, 113] width 19 height 6
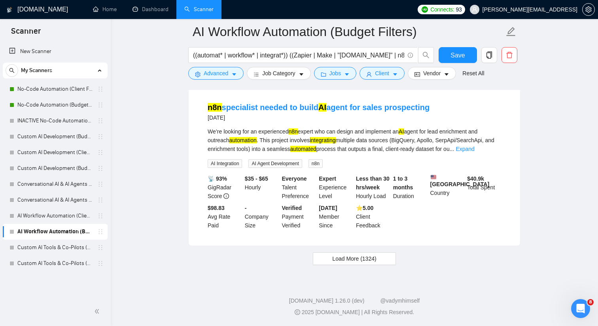
scroll to position [1838, 0]
click at [382, 258] on button "Load More (1324)" at bounding box center [354, 258] width 83 height 13
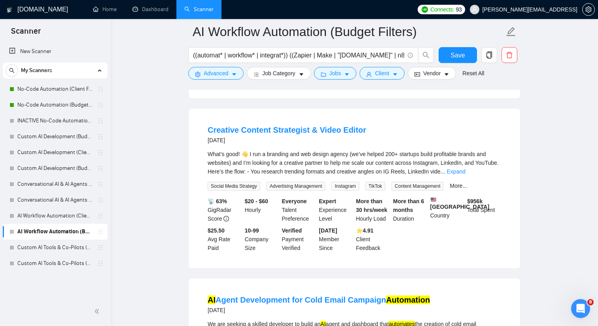
scroll to position [1940, 0]
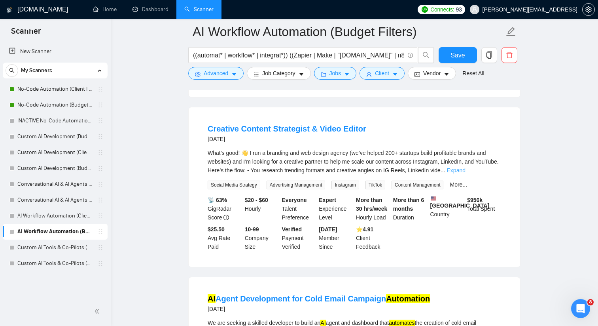
click at [466, 173] on link "Expand" at bounding box center [456, 170] width 19 height 6
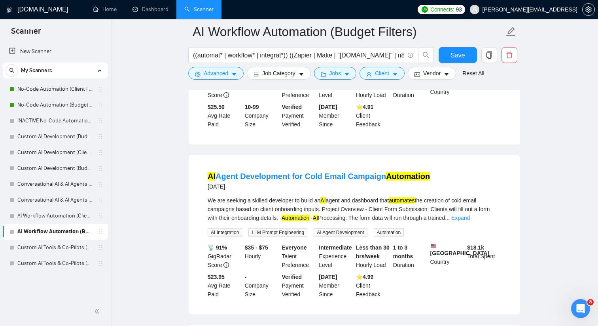
scroll to position [2220, 0]
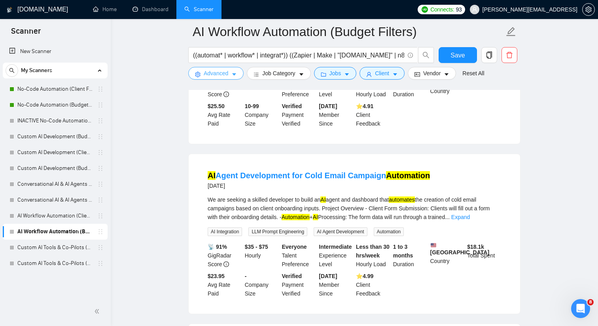
click at [222, 73] on span "Advanced" at bounding box center [216, 73] width 25 height 9
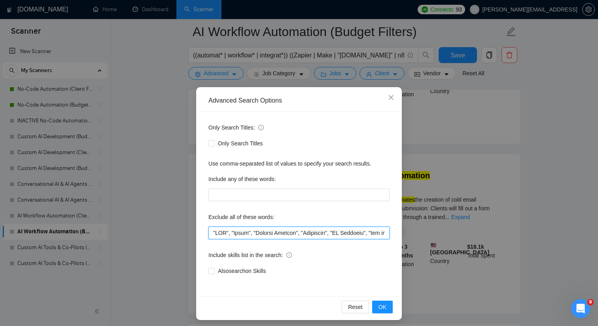
click at [213, 231] on input "text" at bounding box center [299, 232] width 181 height 13
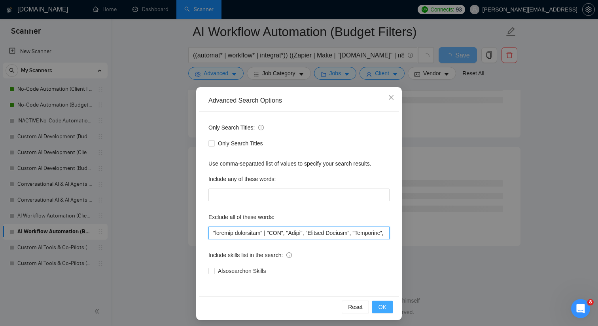
scroll to position [2079, 0]
type input ""content strategist", "CMO", "Teach", "Payment Gateway", "Woosender", "UX Desig…"
click at [387, 308] on button "OK" at bounding box center [382, 306] width 21 height 13
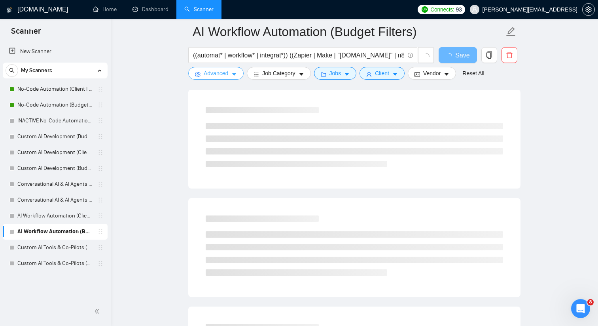
scroll to position [0, 0]
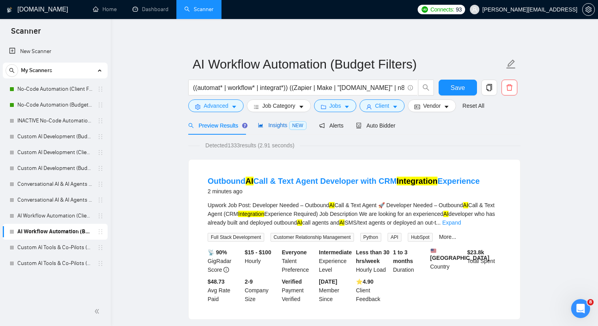
click at [284, 127] on span "Insights NEW" at bounding box center [282, 125] width 48 height 6
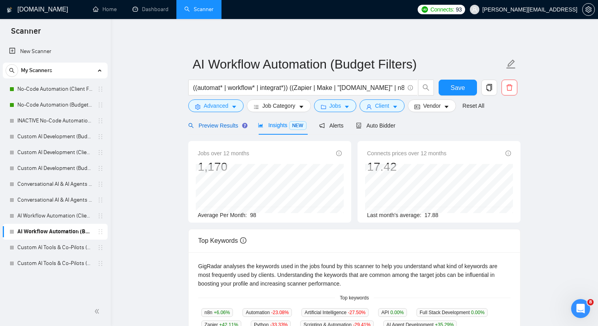
click at [230, 127] on span "Preview Results" at bounding box center [216, 125] width 57 height 6
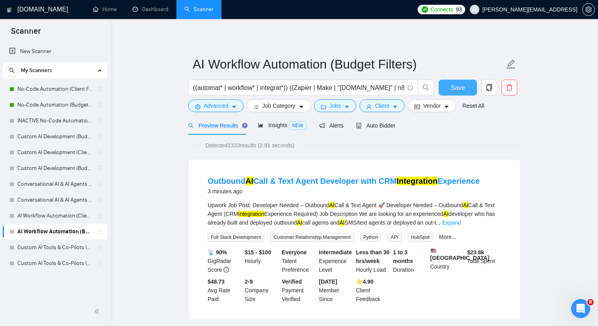
click at [458, 85] on span "Save" at bounding box center [458, 88] width 14 height 10
click at [397, 106] on icon "caret-down" at bounding box center [395, 107] width 4 height 2
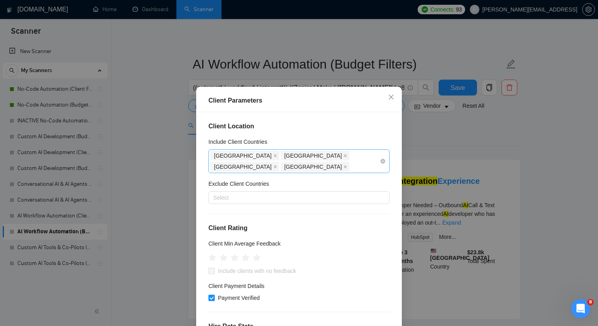
click at [353, 162] on input "Include Client Countries" at bounding box center [352, 166] width 2 height 9
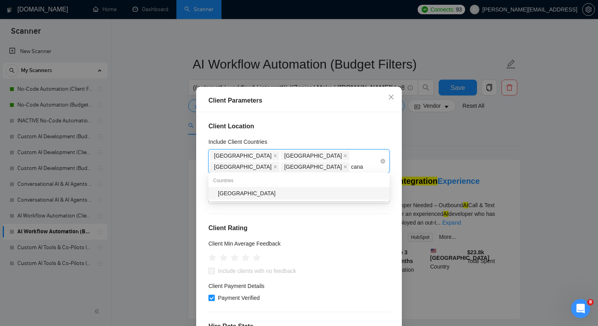
type input "canad"
click at [322, 195] on div "[GEOGRAPHIC_DATA]" at bounding box center [301, 193] width 167 height 9
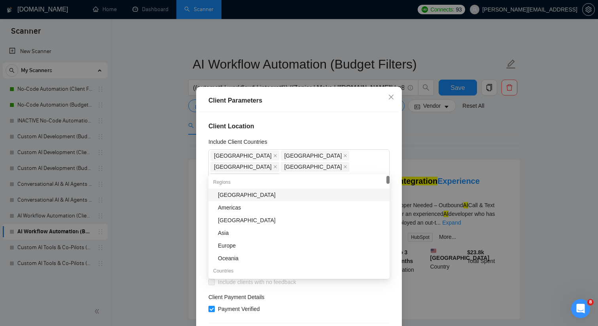
click at [339, 119] on div "Client Location Include Client Countries Australia New Zealand United States Si…" at bounding box center [299, 226] width 200 height 228
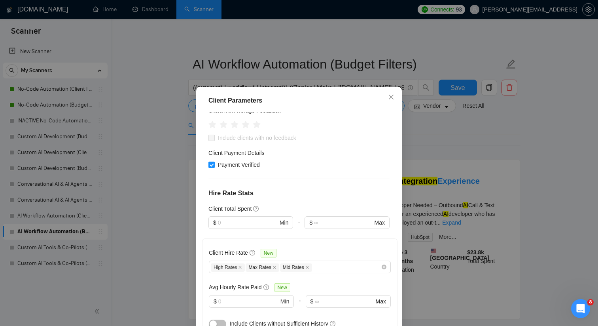
scroll to position [276, 0]
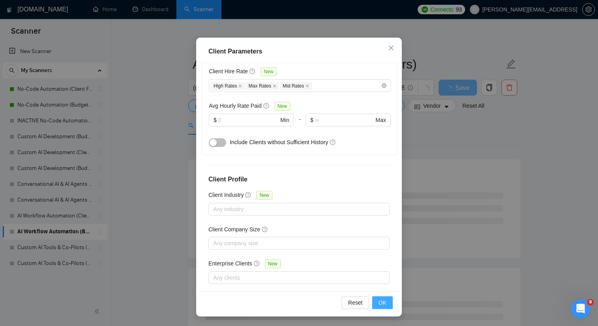
click at [376, 305] on button "OK" at bounding box center [382, 302] width 21 height 13
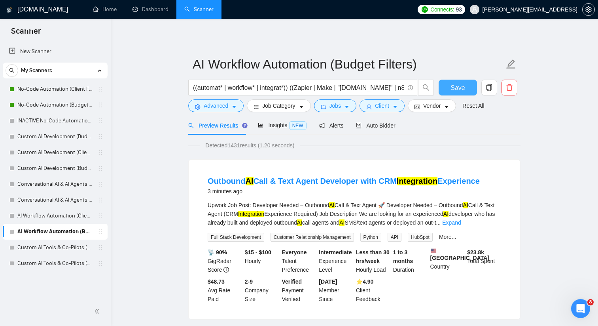
click at [455, 83] on span "Save" at bounding box center [458, 88] width 14 height 10
click at [73, 244] on link "Custom AI Tools & Co-Pilots (Client Filters)" at bounding box center [54, 247] width 75 height 16
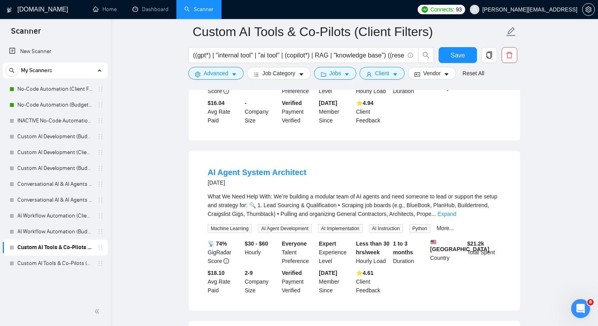
scroll to position [887, 0]
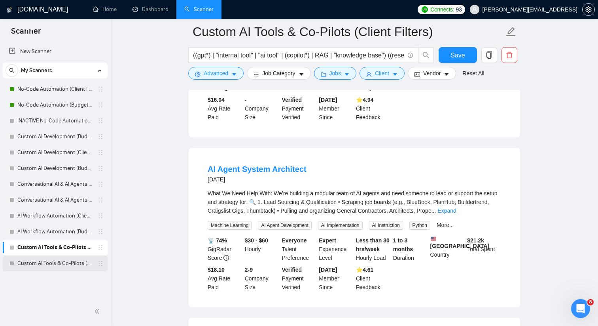
click at [59, 256] on link "Custom AI Tools & Co-Pilots (Budget Filters)" at bounding box center [54, 263] width 75 height 16
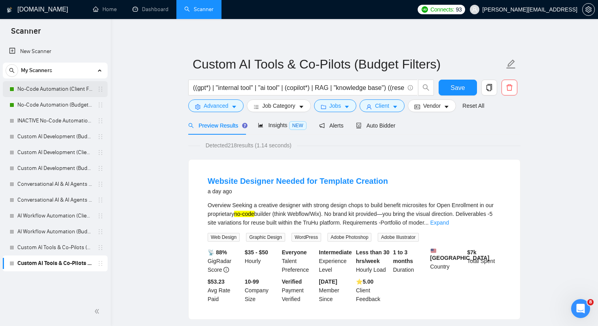
click at [80, 90] on link "No-Code Automation (Client Filters)" at bounding box center [54, 89] width 75 height 16
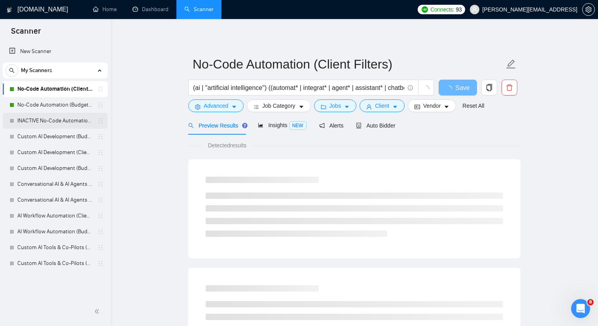
click at [68, 123] on link "INACTIVE No-Code Automation (Budget Filters)" at bounding box center [54, 121] width 75 height 16
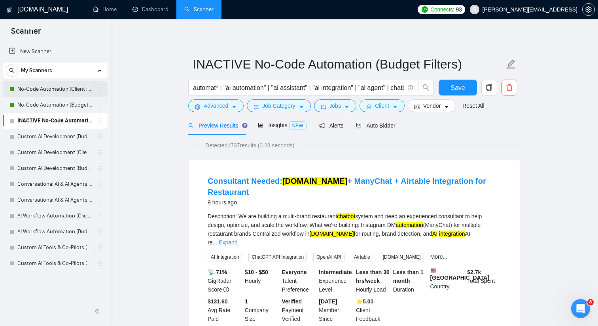
click at [67, 89] on link "No-Code Automation (Client Filters)" at bounding box center [54, 89] width 75 height 16
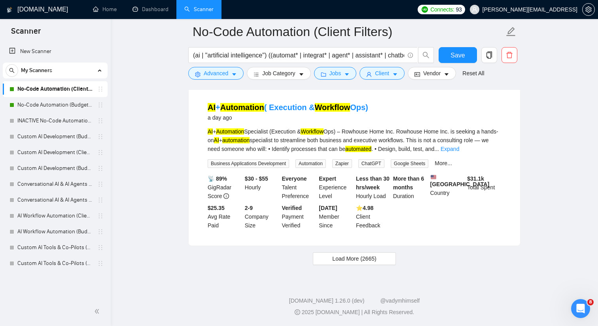
scroll to position [1667, 0]
click at [376, 256] on span "Load More (2665)" at bounding box center [354, 258] width 44 height 9
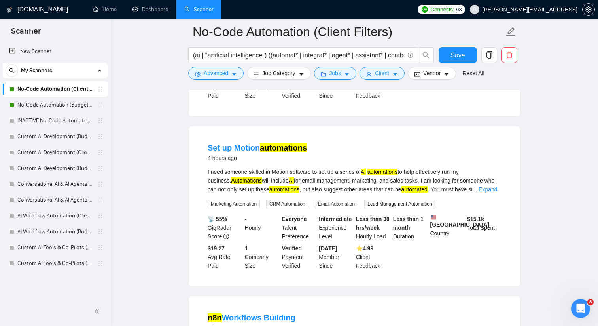
scroll to position [0, 0]
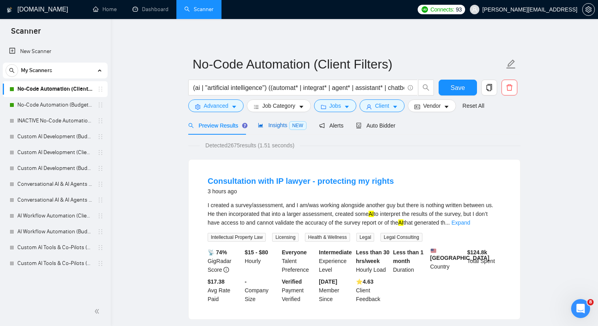
click at [263, 124] on icon "area-chart" at bounding box center [260, 125] width 5 height 4
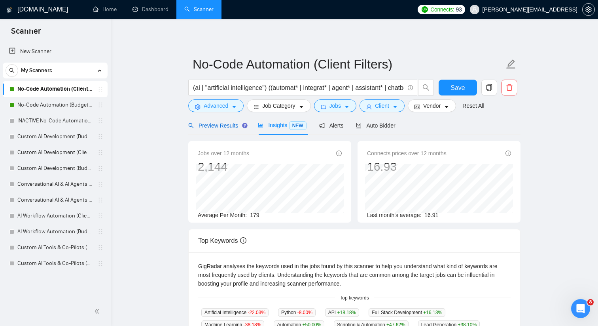
click at [218, 125] on span "Preview Results" at bounding box center [216, 125] width 57 height 6
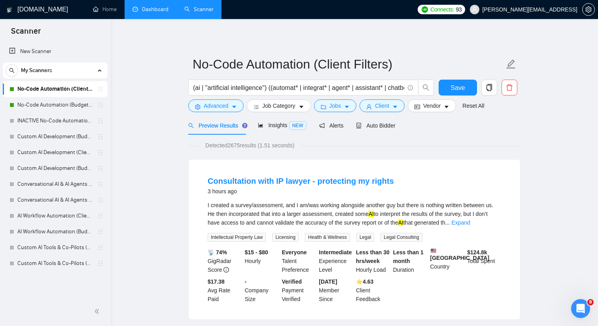
click at [150, 10] on link "Dashboard" at bounding box center [151, 9] width 36 height 7
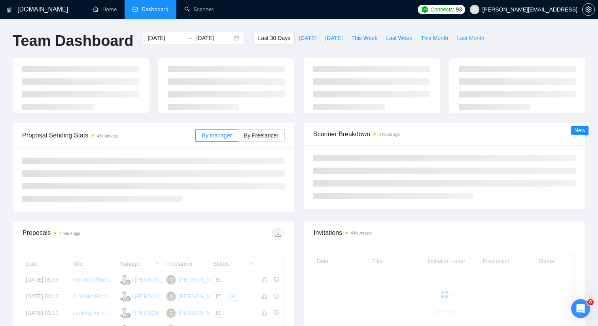
click at [465, 40] on span "Last Month" at bounding box center [470, 38] width 27 height 9
type input "2025-08-01"
type input "2025-08-31"
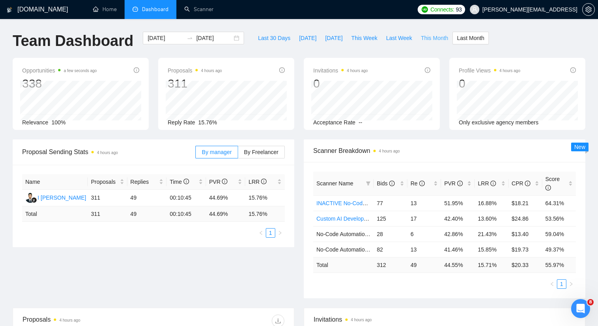
click at [441, 39] on span "This Month" at bounding box center [434, 38] width 27 height 9
type input "2025-09-01"
type input "2025-09-30"
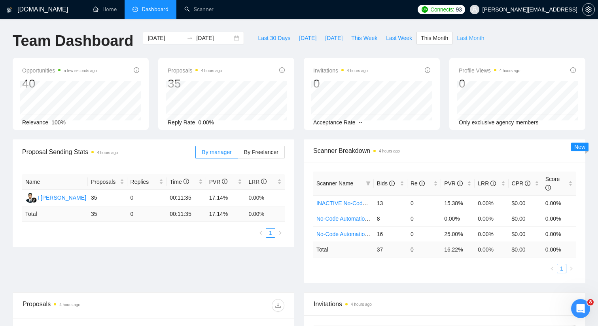
click at [471, 36] on span "Last Month" at bounding box center [470, 38] width 27 height 9
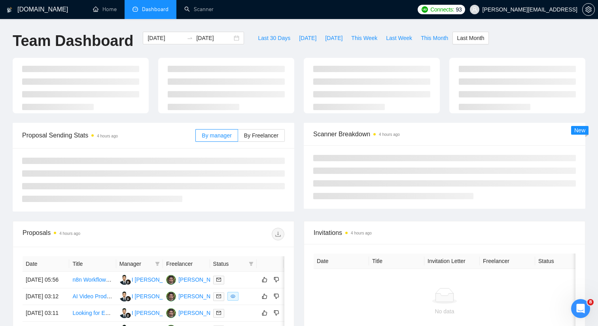
type input "2025-08-01"
type input "2025-08-31"
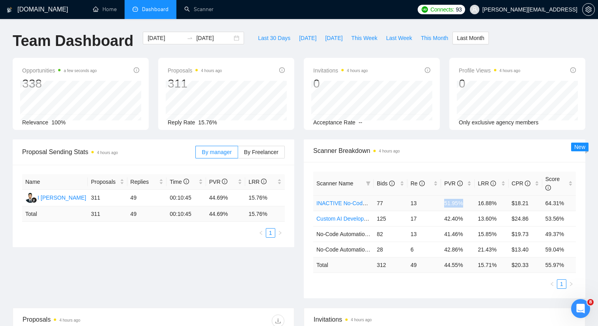
drag, startPoint x: 440, startPoint y: 203, endPoint x: 471, endPoint y: 203, distance: 31.3
click at [471, 203] on tr "INACTIVE No-Code Automation (Budget Filters) 77 13 51.95% 16.88% $18.21 64.31%" at bounding box center [444, 202] width 263 height 15
click at [415, 204] on td "13" at bounding box center [425, 202] width 34 height 15
click at [489, 203] on td "16.88%" at bounding box center [492, 202] width 34 height 15
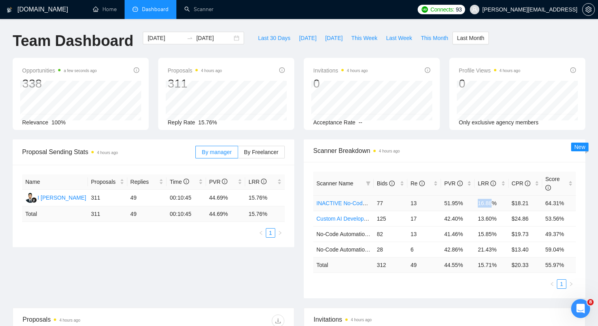
click at [489, 203] on td "16.88%" at bounding box center [492, 202] width 34 height 15
click at [233, 39] on div "2025-08-01 2025-08-31" at bounding box center [193, 38] width 101 height 13
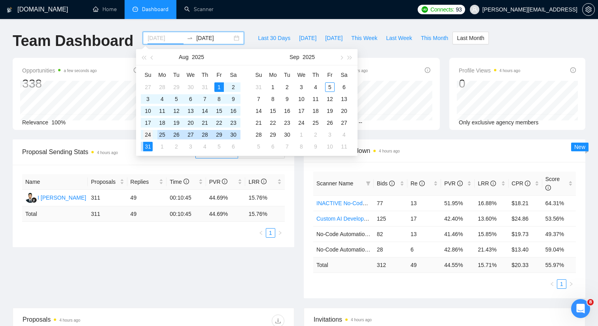
type input "2025-08-24"
click at [145, 135] on div "24" at bounding box center [147, 134] width 9 height 9
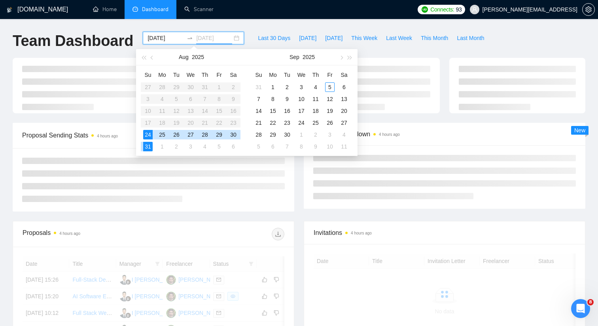
click at [148, 144] on div "31" at bounding box center [147, 146] width 9 height 9
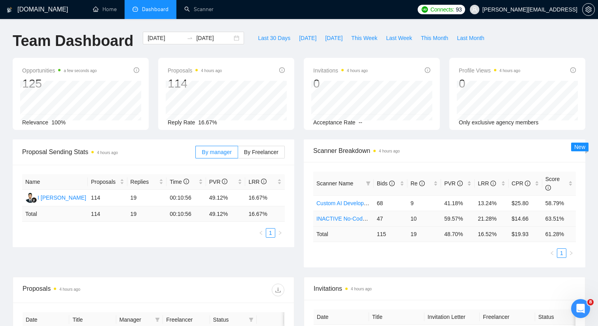
click at [489, 219] on td "21.28%" at bounding box center [492, 218] width 34 height 15
click at [196, 13] on link "Scanner" at bounding box center [198, 9] width 29 height 7
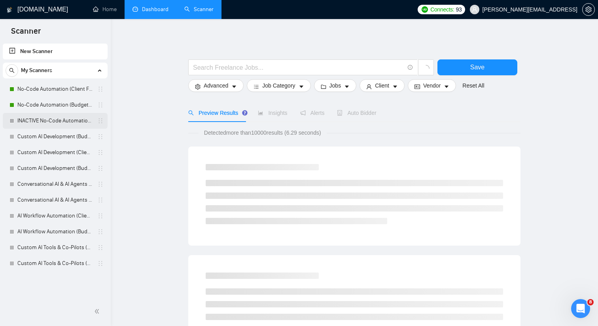
click at [75, 118] on link "INACTIVE No-Code Automation (Budget Filters)" at bounding box center [54, 121] width 75 height 16
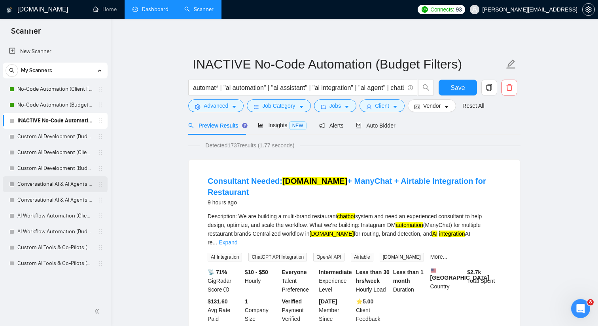
click at [72, 187] on link "Conversational AI & AI Agents (Client Filters)" at bounding box center [54, 184] width 75 height 16
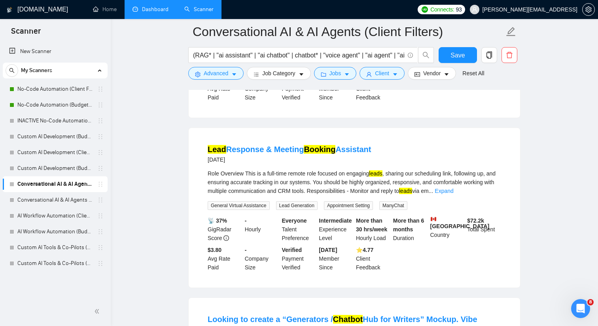
scroll to position [1088, 0]
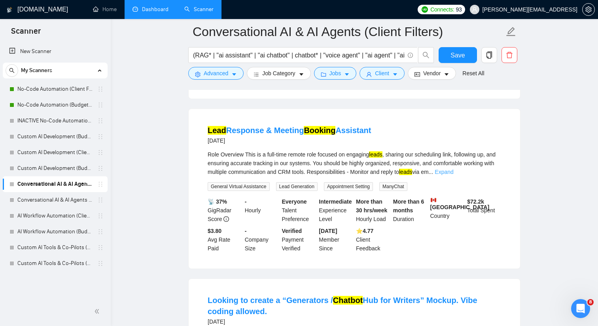
click at [453, 175] on link "Expand" at bounding box center [444, 172] width 19 height 6
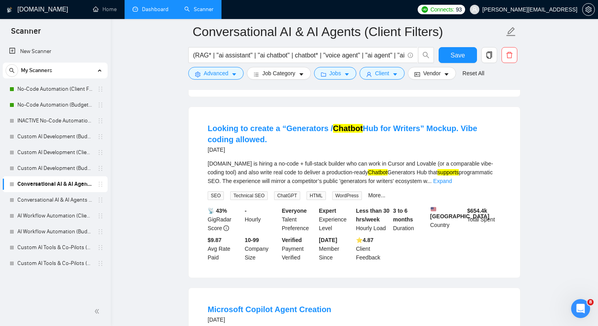
scroll to position [1365, 0]
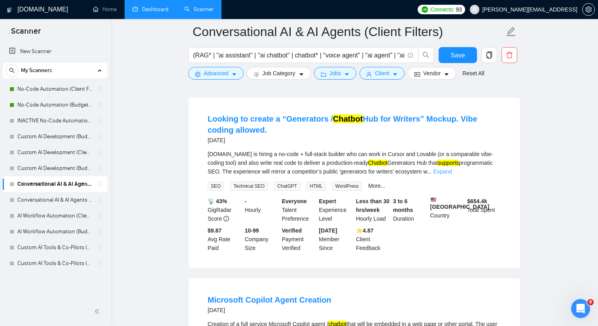
click at [452, 174] on link "Expand" at bounding box center [442, 171] width 19 height 6
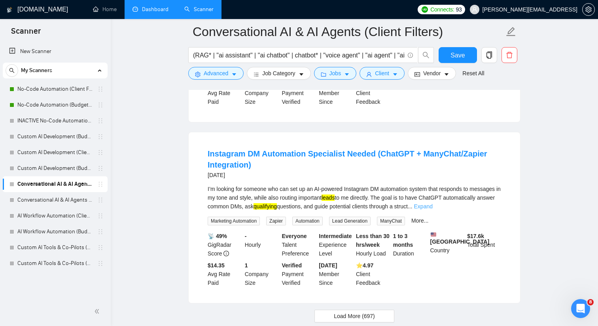
scroll to position [2047, 0]
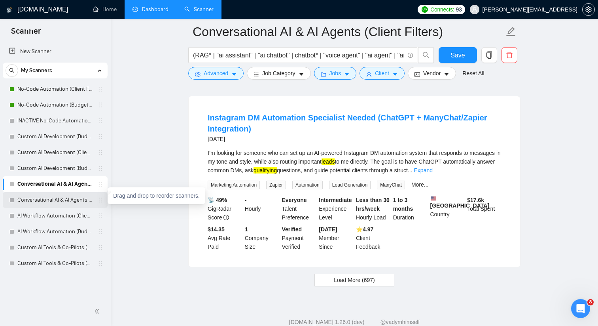
click at [97, 202] on icon "holder" at bounding box center [100, 200] width 6 height 6
click at [99, 202] on icon "holder" at bounding box center [100, 200] width 6 height 6
click at [79, 202] on link "Conversational AI & AI Agents (Budget Filters)" at bounding box center [54, 200] width 75 height 16
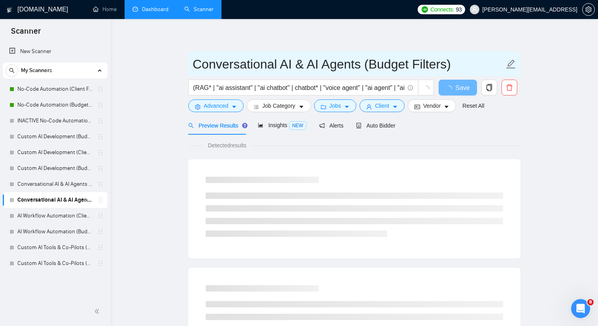
click at [266, 70] on input "Conversational AI & AI Agents (Budget Filters)" at bounding box center [349, 64] width 312 height 20
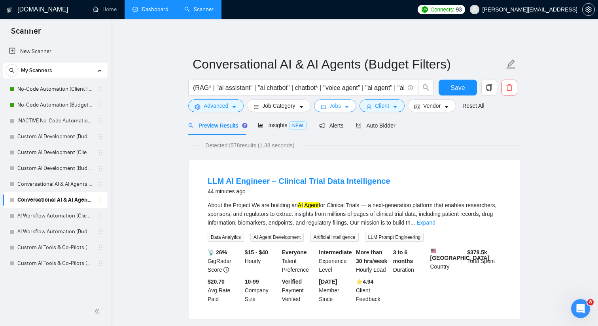
click at [353, 107] on button "Jobs" at bounding box center [335, 105] width 43 height 13
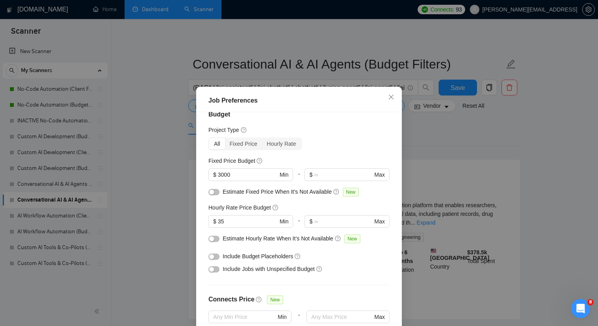
scroll to position [4, 0]
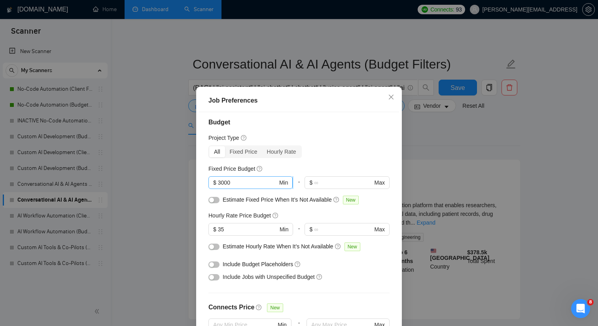
click at [246, 185] on input "3000" at bounding box center [248, 182] width 60 height 9
click at [255, 232] on input "35" at bounding box center [248, 229] width 60 height 9
click at [393, 99] on icon "close" at bounding box center [391, 97] width 6 height 6
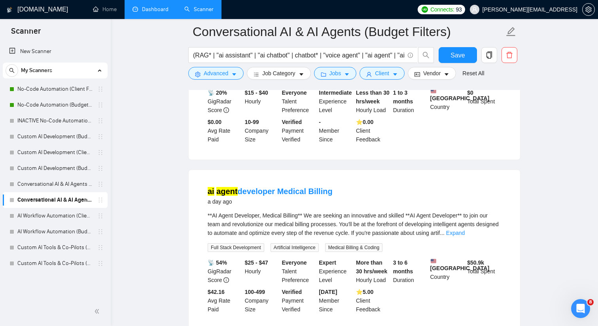
scroll to position [981, 0]
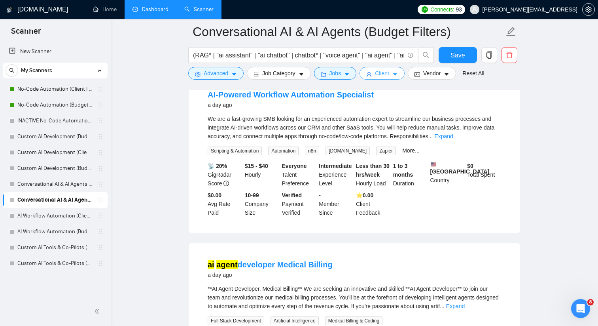
click at [385, 74] on span "Client" at bounding box center [382, 73] width 14 height 9
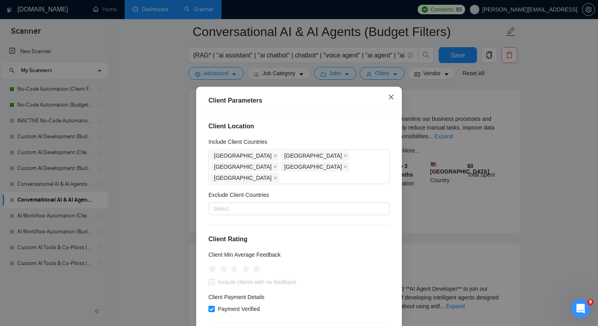
click at [391, 95] on icon "close" at bounding box center [391, 97] width 6 height 6
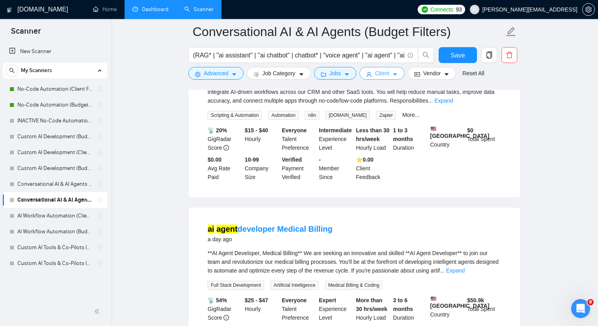
scroll to position [1034, 0]
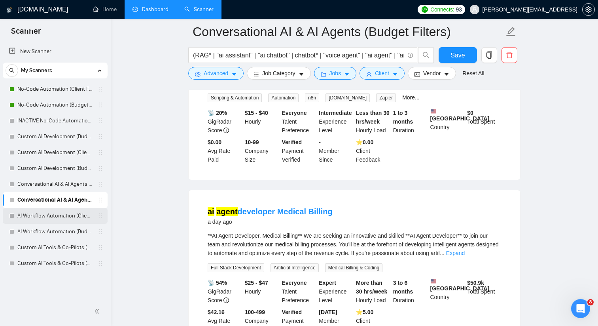
click at [77, 214] on link "AI Workflow Automation (Client Filters)" at bounding box center [54, 216] width 75 height 16
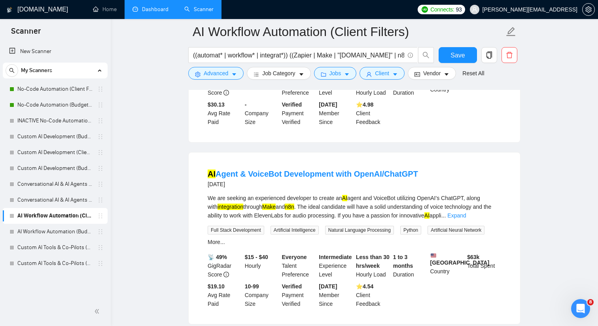
scroll to position [535, 0]
click at [266, 56] on input "((automat* | workflow* | integrat*)) ((Zapier | Make | "Make.com" | n8n)) ((AI …" at bounding box center [298, 55] width 211 height 10
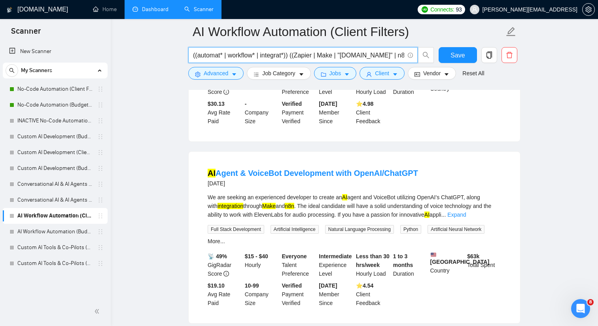
click at [266, 56] on input "((automat* | workflow* | integrat*)) ((Zapier | Make | "Make.com" | n8n)) ((AI …" at bounding box center [298, 55] width 211 height 10
drag, startPoint x: 286, startPoint y: 55, endPoint x: 262, endPoint y: 57, distance: 25.0
click at [262, 57] on input "((automat* | workflow* | integrat*)) ((Zapier | Make | "Make.com" | n8n)) ((AI …" at bounding box center [298, 55] width 211 height 10
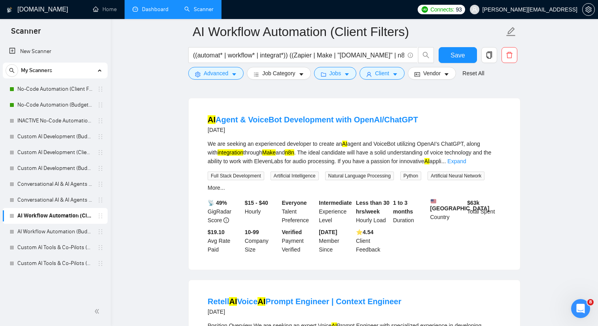
scroll to position [589, 0]
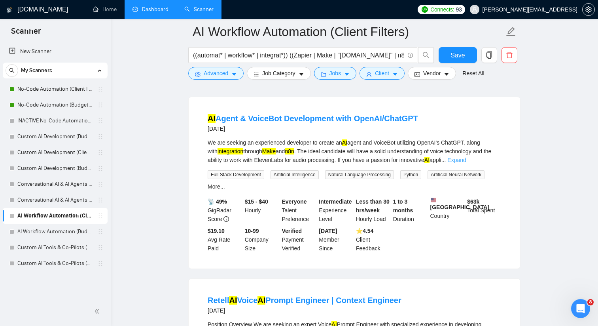
click at [466, 163] on link "Expand" at bounding box center [457, 160] width 19 height 6
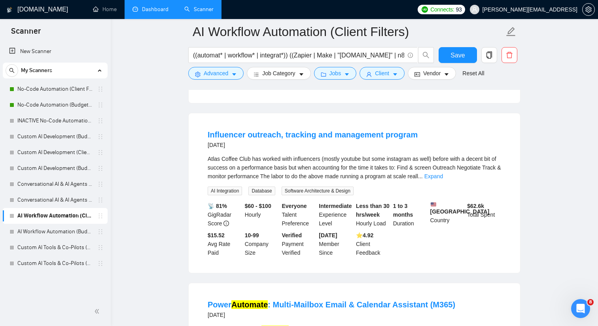
scroll to position [1483, 0]
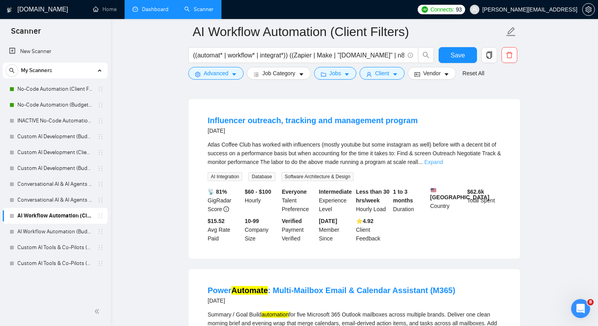
click at [443, 165] on link "Expand" at bounding box center [434, 162] width 19 height 6
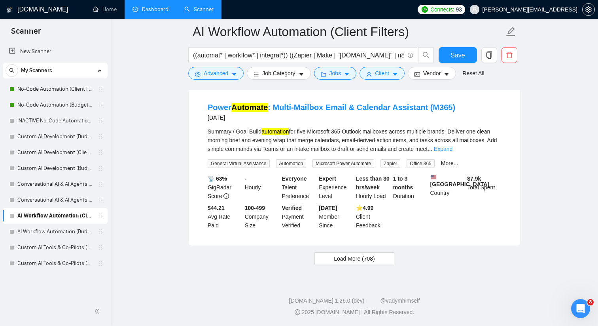
scroll to position [1845, 0]
click at [453, 152] on link "Expand" at bounding box center [443, 149] width 19 height 6
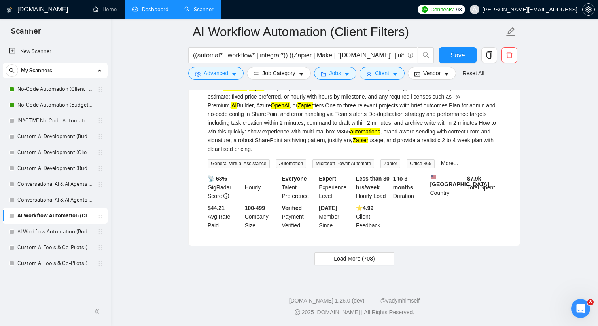
scroll to position [2460, 0]
click at [379, 257] on button "Load More (708)" at bounding box center [355, 258] width 80 height 13
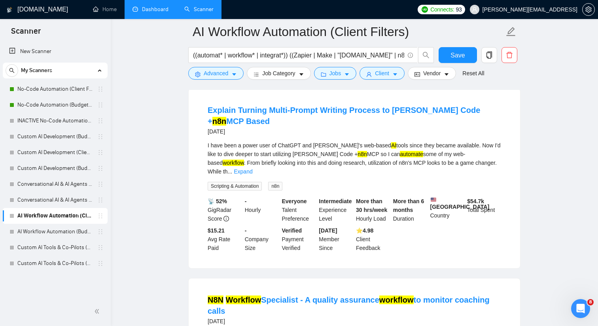
scroll to position [2682, 0]
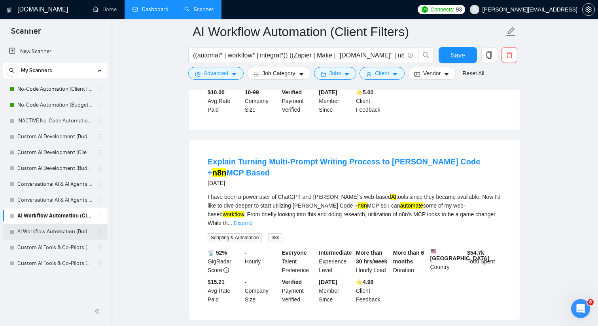
click at [61, 233] on link "AI Workflow Automation (Budget Filters)" at bounding box center [54, 232] width 75 height 16
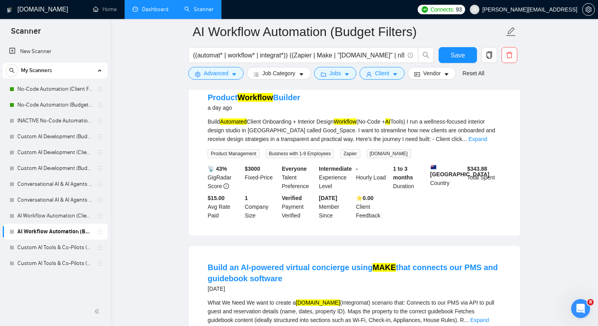
scroll to position [962, 0]
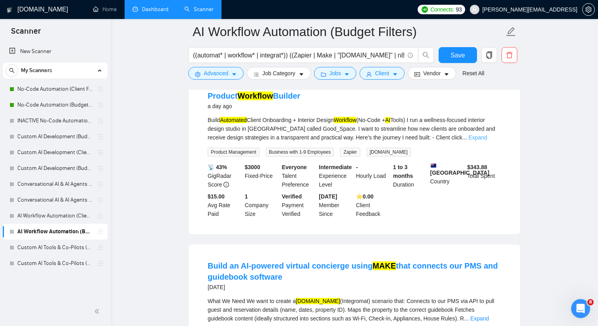
click at [485, 140] on link "Expand" at bounding box center [477, 137] width 19 height 6
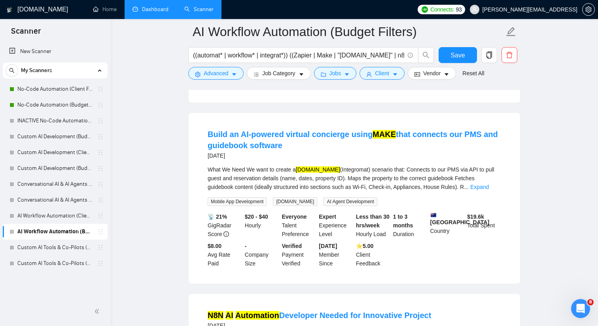
scroll to position [1237, 0]
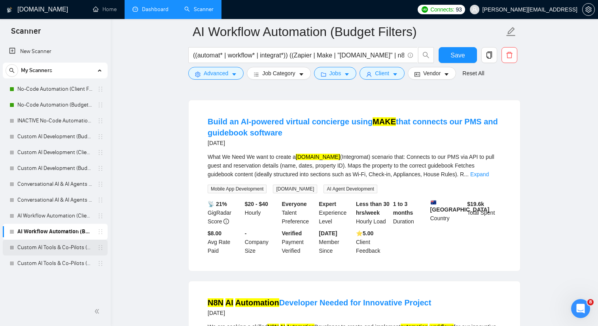
click at [57, 249] on link "Custom AI Tools & Co-Pilots (Client Filters)" at bounding box center [54, 247] width 75 height 16
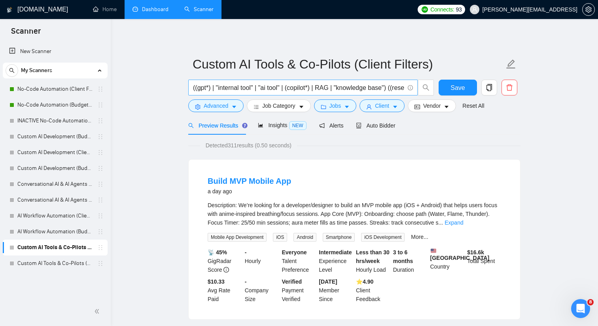
click at [275, 86] on input "((gpt*) | "internal tool" | "ai tool" | (copilot*) | RAG | "knowledge base") ((…" at bounding box center [298, 88] width 211 height 10
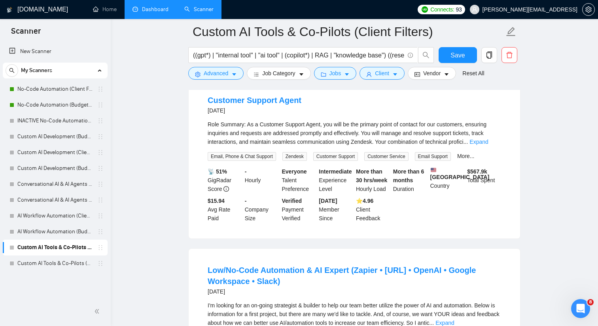
scroll to position [425, 0]
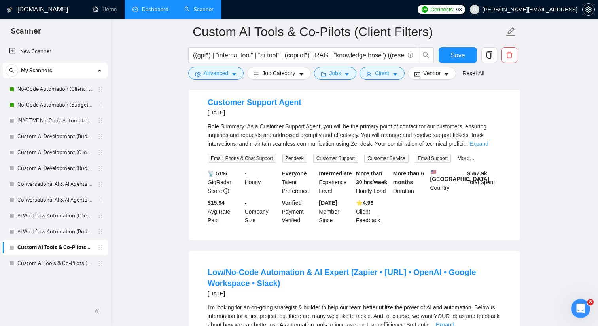
click at [488, 147] on link "Expand" at bounding box center [479, 143] width 19 height 6
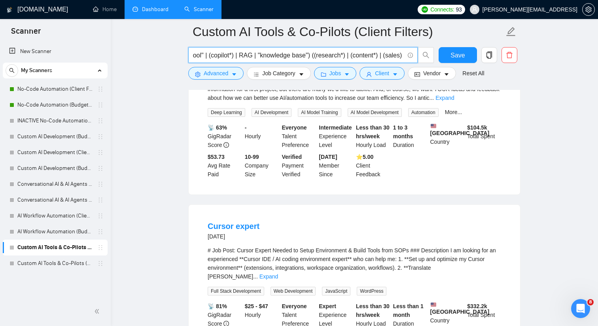
scroll to position [0, 168]
drag, startPoint x: 298, startPoint y: 55, endPoint x: 410, endPoint y: 51, distance: 112.1
click at [410, 51] on span "((gpt*) | "internal tool" | "ai tool" | (copilot*) | RAG | "knowledge base") ((…" at bounding box center [302, 55] width 229 height 16
click at [157, 149] on main "Custom AI Tools & Co-Pilots (Client Filters) ((gpt*) | "internal tool" | "ai to…" at bounding box center [354, 232] width 462 height 2017
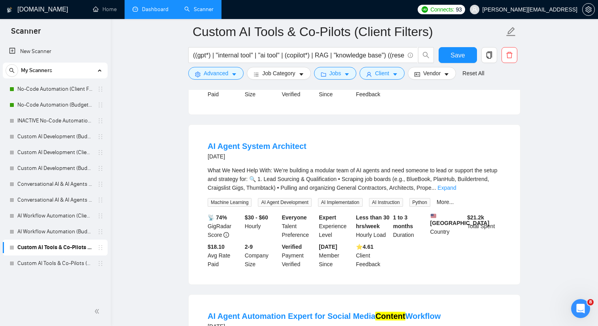
scroll to position [1068, 0]
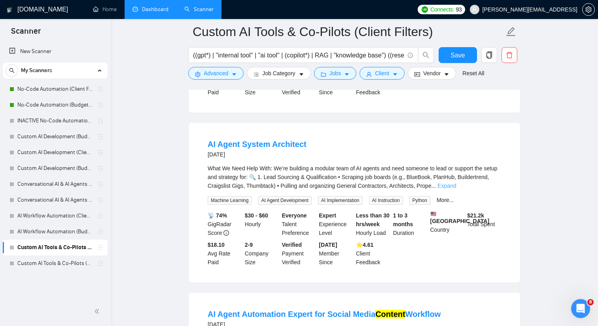
click at [456, 189] on link "Expand" at bounding box center [447, 185] width 19 height 6
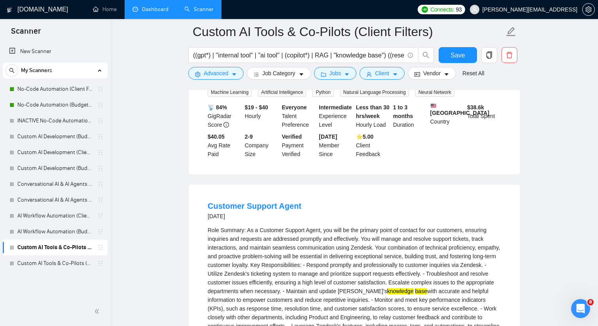
scroll to position [0, 0]
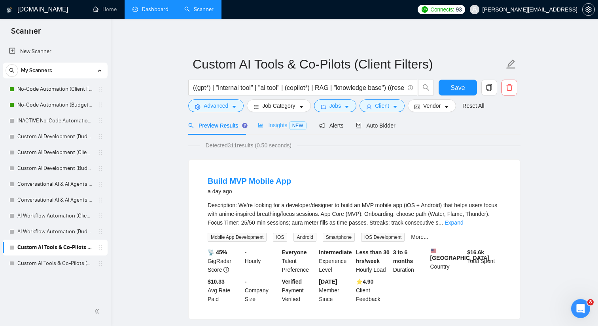
click at [262, 130] on div "Insights NEW" at bounding box center [282, 125] width 48 height 19
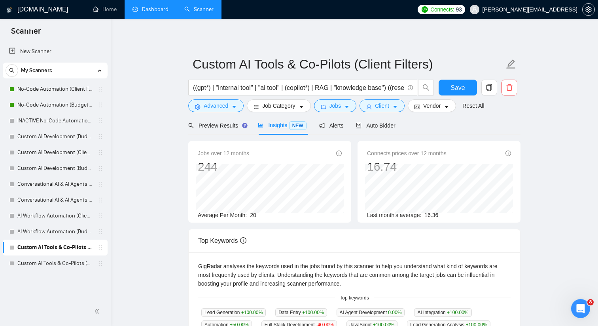
click at [254, 214] on span "20" at bounding box center [253, 215] width 6 height 6
click at [171, 133] on main "Custom AI Tools & Co-Pilots (Client Filters) ((gpt*) | "internal tool" | "ai to…" at bounding box center [354, 303] width 462 height 543
click at [510, 92] on button "button" at bounding box center [510, 88] width 16 height 16
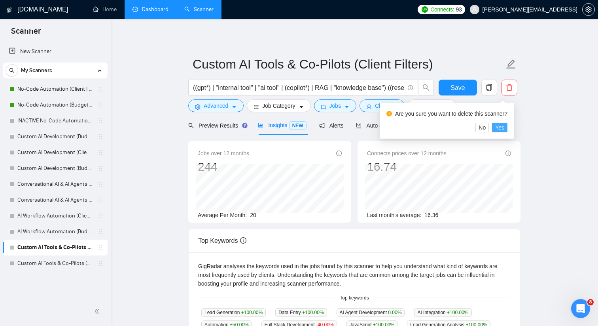
click at [508, 127] on button "Yes" at bounding box center [499, 127] width 15 height 9
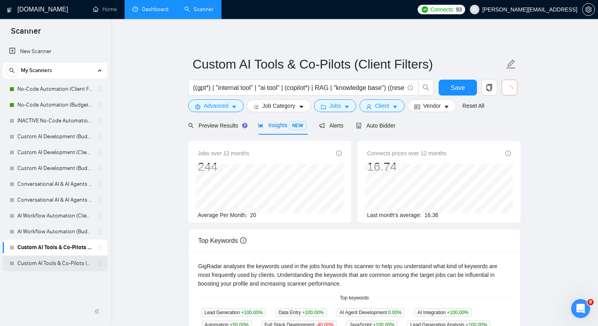
click at [70, 260] on link "Custom AI Tools & Co-Pilots (Budget Filters)" at bounding box center [54, 263] width 75 height 16
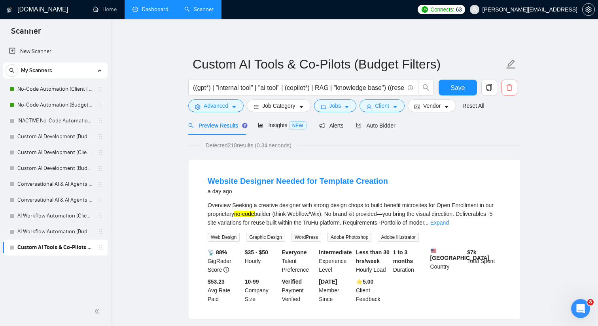
click at [509, 89] on icon "delete" at bounding box center [509, 87] width 7 height 7
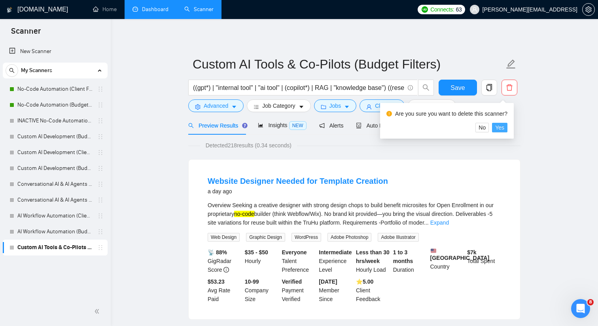
click at [503, 127] on span "Yes" at bounding box center [499, 127] width 9 height 9
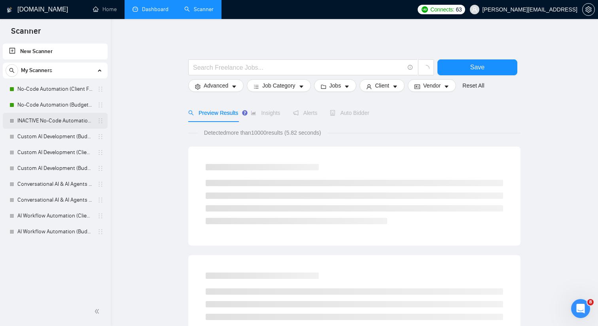
click at [60, 122] on link "INACTIVE No-Code Automation (Budget Filters)" at bounding box center [54, 121] width 75 height 16
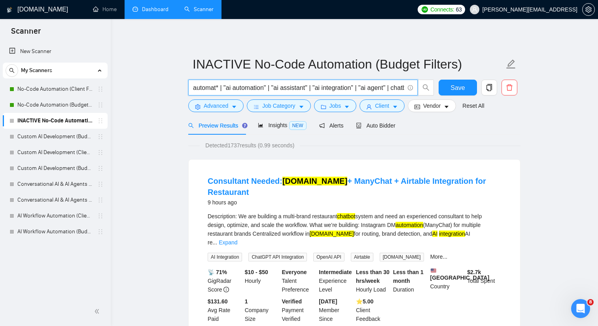
drag, startPoint x: 258, startPoint y: 89, endPoint x: 376, endPoint y: 97, distance: 117.8
click at [376, 97] on div "automat* | "ai automation" | "ai assistant" | "ai integration" | "ai agent" | c…" at bounding box center [311, 90] width 249 height 20
click at [364, 87] on input "automat* | "ai automation" | "ai assistant" | "ai integration" | "ai agent" | c…" at bounding box center [298, 88] width 211 height 10
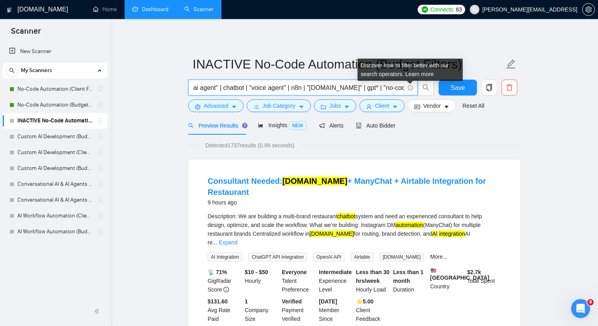
drag, startPoint x: 365, startPoint y: 87, endPoint x: 412, endPoint y: 87, distance: 46.7
click at [412, 87] on span "automat* | "ai automation" | "ai assistant" | "ai integration" | "ai agent" | c…" at bounding box center [302, 88] width 229 height 16
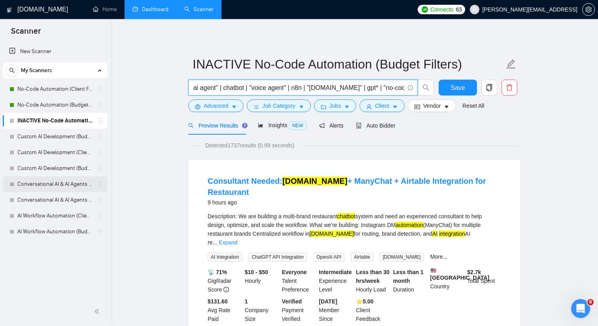
click at [50, 188] on link "Conversational AI & AI Agents (Client Filters)" at bounding box center [54, 184] width 75 height 16
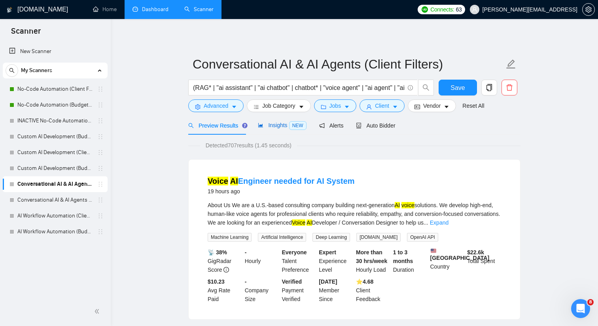
click at [271, 126] on span "Insights NEW" at bounding box center [282, 125] width 48 height 6
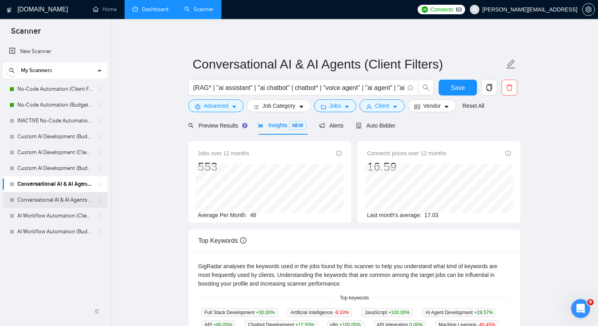
click at [58, 199] on link "Conversational AI & AI Agents (Budget Filters)" at bounding box center [54, 200] width 75 height 16
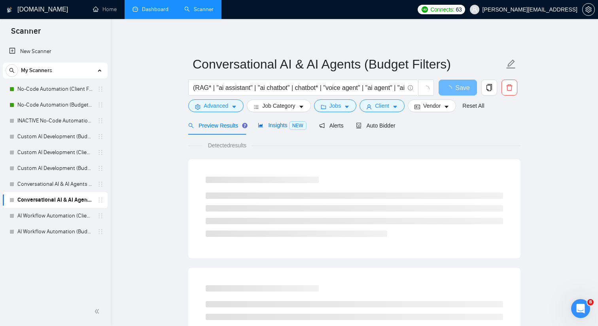
click at [271, 124] on span "Insights NEW" at bounding box center [282, 125] width 48 height 6
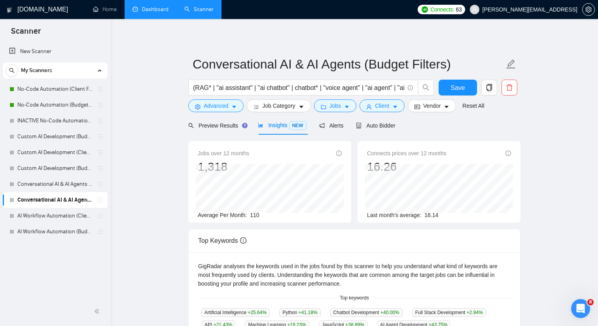
click at [255, 215] on span "110" at bounding box center [254, 215] width 9 height 6
click at [266, 214] on div "Average Per Month: 110" at bounding box center [270, 215] width 144 height 9
click at [252, 213] on span "110" at bounding box center [254, 215] width 9 height 6
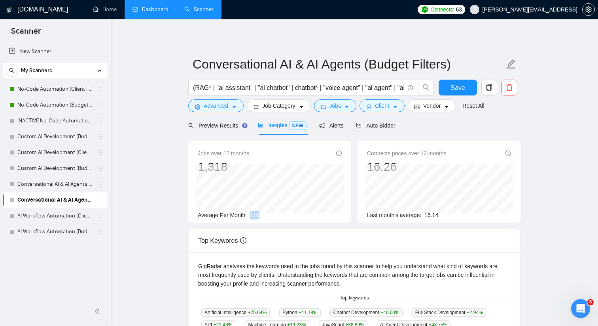
click at [252, 213] on span "110" at bounding box center [254, 215] width 9 height 6
copy span "110"
click at [79, 229] on link "AI Workflow Automation (Budget Filters)" at bounding box center [54, 232] width 75 height 16
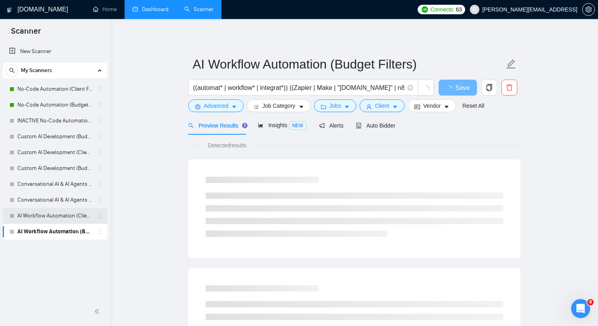
click at [79, 220] on link "AI Workflow Automation (Client Filters)" at bounding box center [54, 216] width 75 height 16
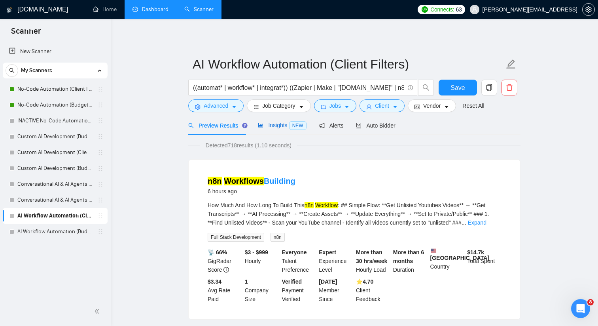
click at [281, 125] on span "Insights NEW" at bounding box center [282, 125] width 48 height 6
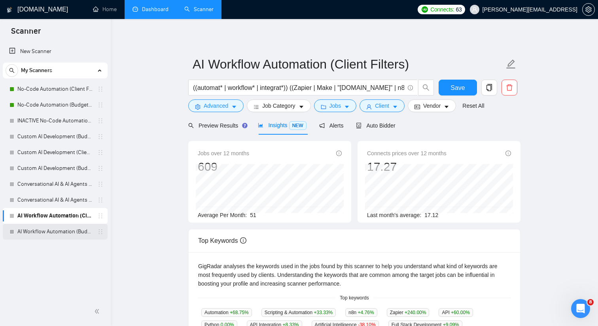
click at [63, 234] on link "AI Workflow Automation (Budget Filters)" at bounding box center [54, 232] width 75 height 16
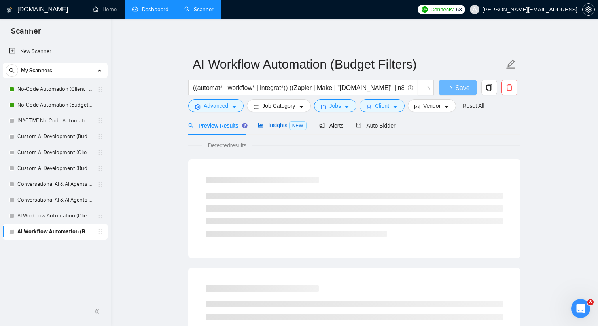
click at [275, 125] on span "Insights NEW" at bounding box center [282, 125] width 48 height 6
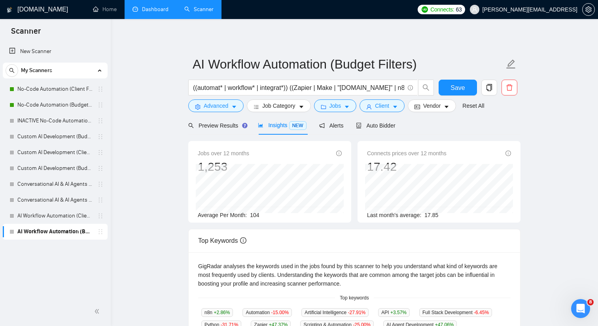
click at [257, 216] on span "104" at bounding box center [254, 215] width 9 height 6
click at [548, 130] on main "AI Workflow Automation (Budget Filters) ((automat* | workflow* | integrat*)) ((…" at bounding box center [354, 303] width 462 height 543
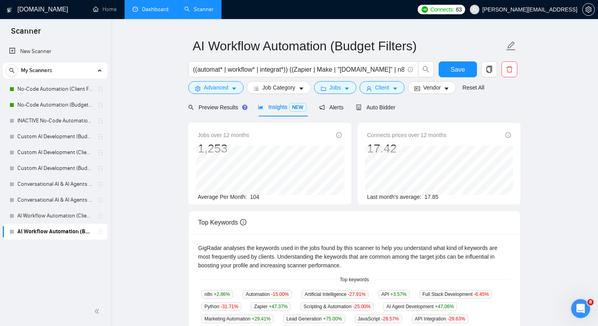
scroll to position [25, 0]
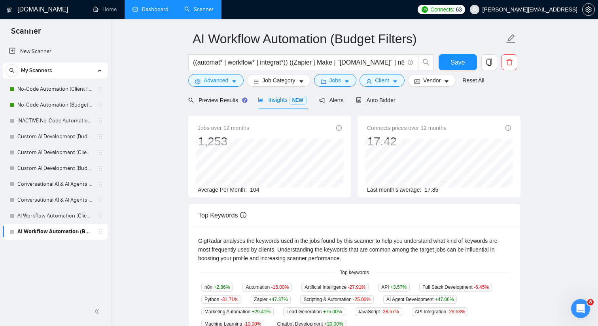
click at [145, 189] on main "AI Workflow Automation (Budget Filters) ((automat* | workflow* | integrat*)) ((…" at bounding box center [354, 277] width 462 height 543
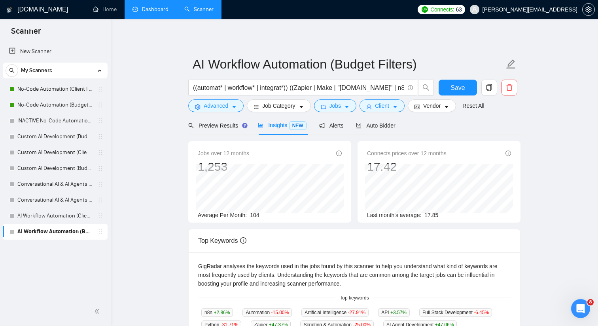
click at [156, 13] on link "Dashboard" at bounding box center [151, 9] width 36 height 7
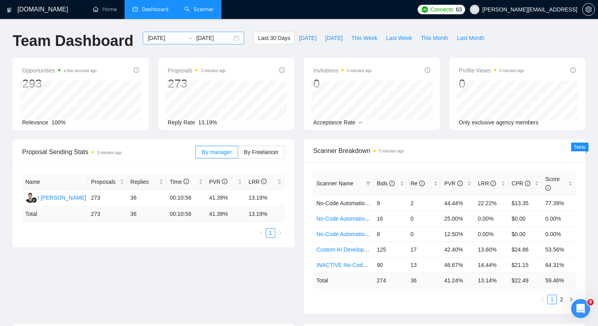
click at [229, 37] on div "2025-08-06 2025-09-05" at bounding box center [193, 38] width 101 height 13
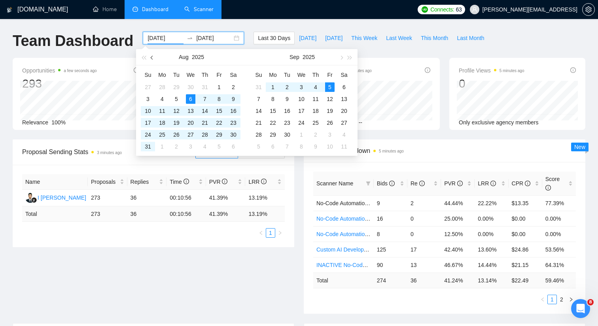
click at [154, 58] on button "button" at bounding box center [152, 57] width 9 height 16
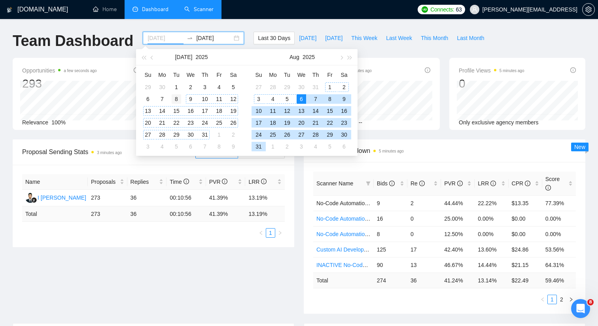
type input "2025-07-08"
click at [176, 97] on div "8" at bounding box center [176, 98] width 9 height 9
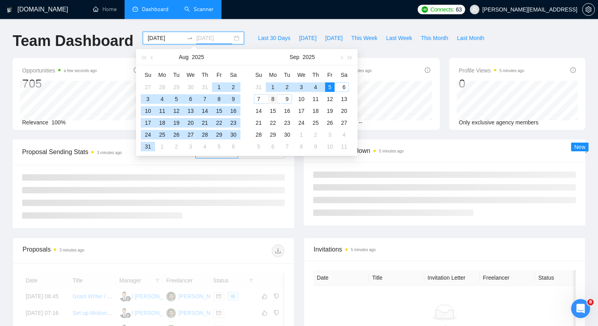
type input "2025-09-08"
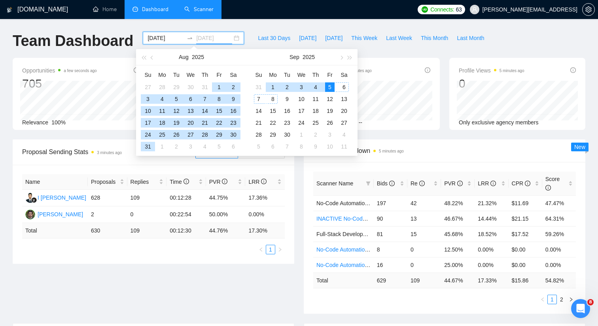
click at [276, 97] on div "8" at bounding box center [272, 98] width 9 height 9
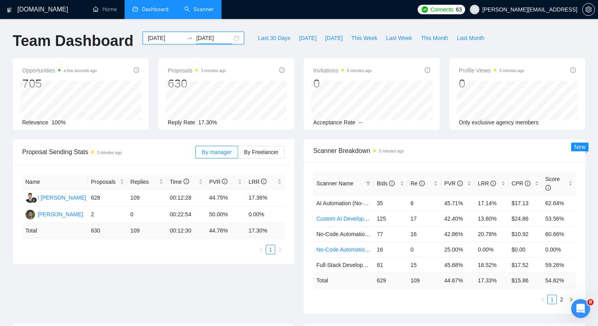
click at [231, 38] on div "2025-07-08 2025-09-08" at bounding box center [193, 38] width 101 height 13
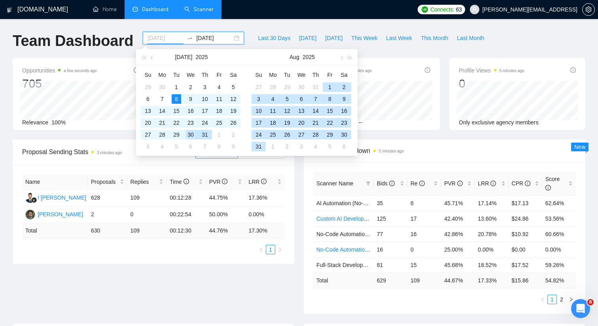
type input "2025-07-08"
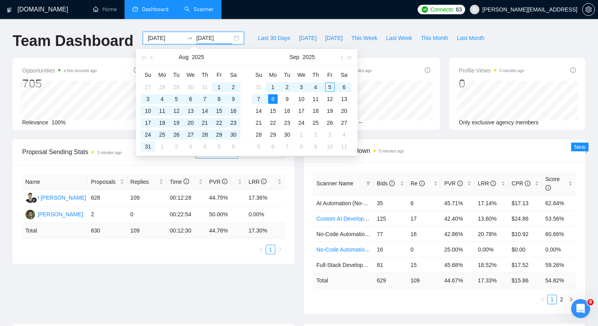
click at [205, 41] on input "2025-09-08" at bounding box center [214, 38] width 36 height 9
type input "2025-08-08"
click at [218, 99] on div "8" at bounding box center [218, 98] width 9 height 9
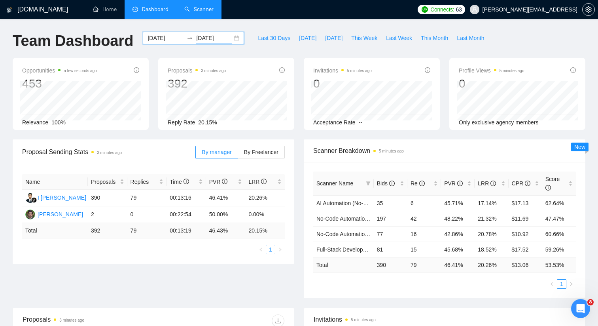
click at [205, 13] on link "Scanner" at bounding box center [198, 9] width 29 height 7
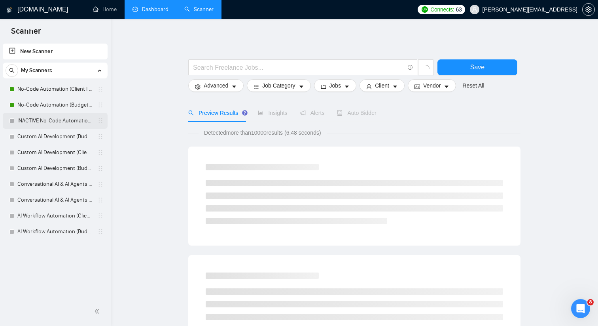
click at [76, 119] on link "INACTIVE No-Code Automation (Budget Filters)" at bounding box center [54, 121] width 75 height 16
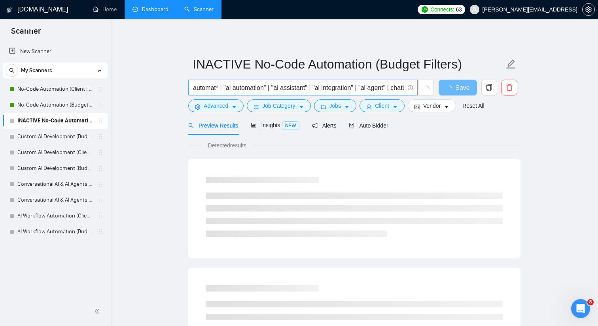
click at [269, 83] on input "automat* | "ai automation" | "ai assistant" | "ai integration" | "ai agent" | c…" at bounding box center [298, 88] width 211 height 10
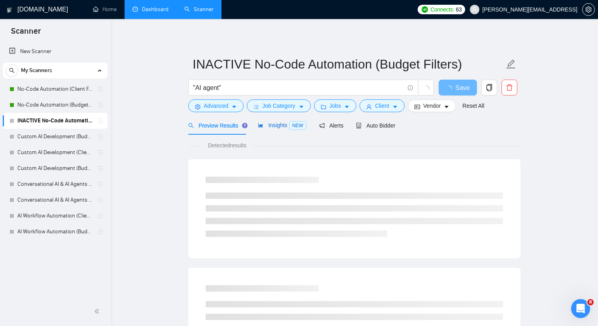
click at [265, 127] on span "Insights NEW" at bounding box center [282, 125] width 48 height 6
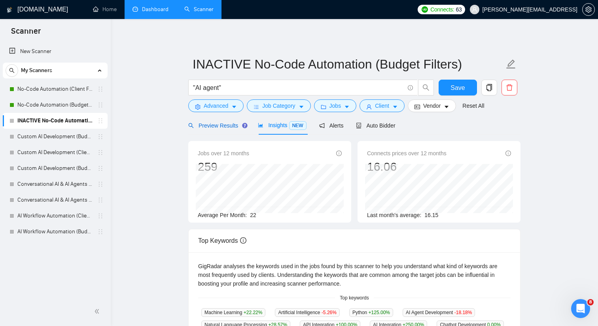
click at [228, 128] on span "Preview Results" at bounding box center [216, 125] width 57 height 6
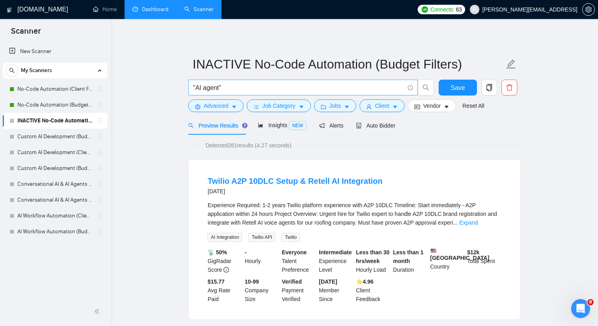
click at [195, 87] on input ""AI agent"" at bounding box center [298, 88] width 211 height 10
type input "automat* | "ai automation" | "ai assistant" | "ai integration" | "ai agent" | c…"
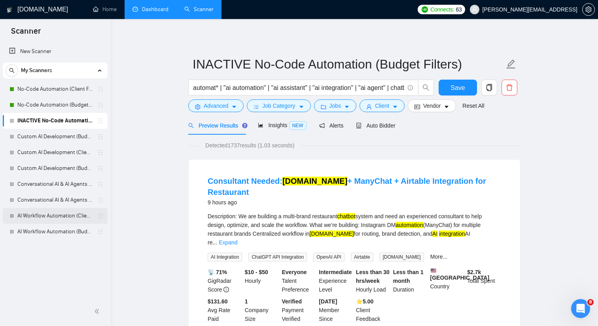
click at [65, 216] on link "AI Workflow Automation (Client Filters)" at bounding box center [54, 216] width 75 height 16
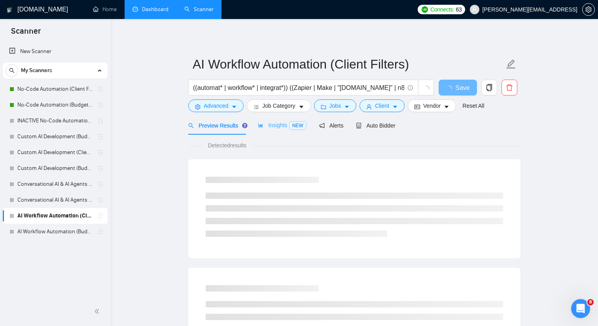
click at [273, 131] on div "Insights NEW" at bounding box center [282, 125] width 48 height 19
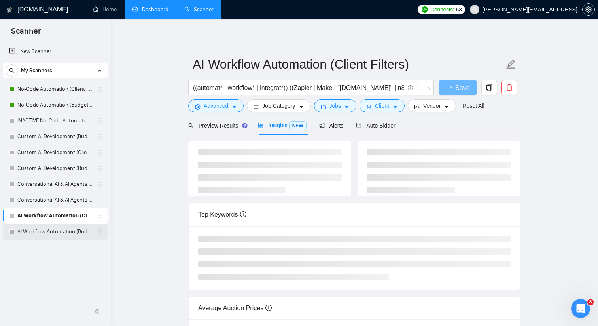
click at [81, 233] on link "AI Workflow Automation (Budget Filters)" at bounding box center [54, 232] width 75 height 16
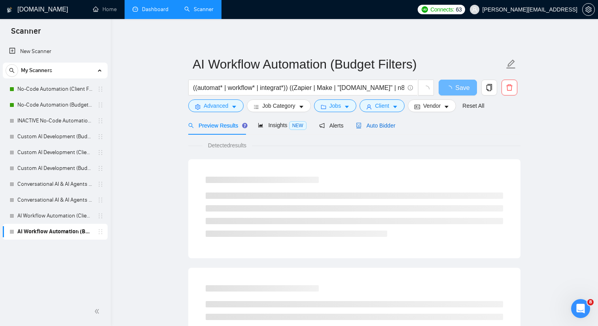
click at [390, 121] on div "Auto Bidder" at bounding box center [375, 125] width 39 height 9
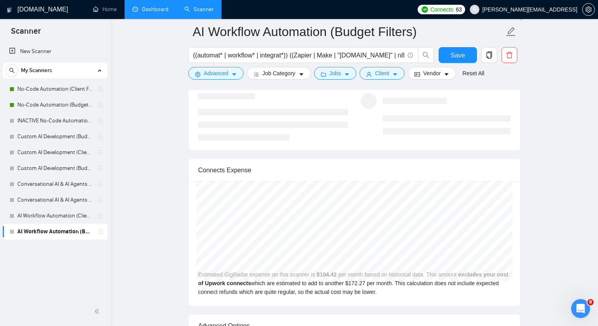
scroll to position [1561, 0]
click at [69, 197] on link "Conversational AI & AI Agents (Budget Filters)" at bounding box center [54, 200] width 75 height 16
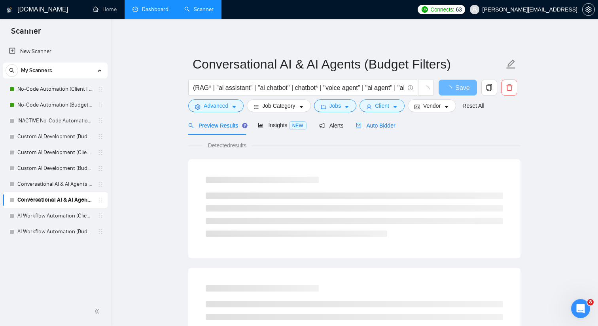
click at [387, 129] on div "Auto Bidder" at bounding box center [375, 125] width 39 height 9
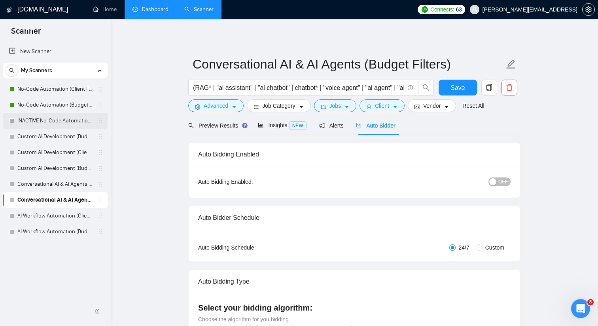
click at [68, 119] on link "INACTIVE No-Code Automation (Budget Filters)" at bounding box center [54, 121] width 75 height 16
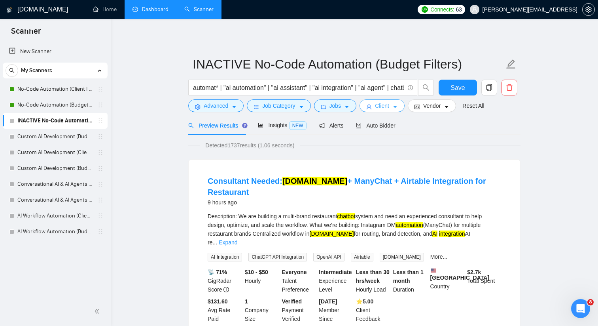
click at [393, 107] on button "Client" at bounding box center [382, 105] width 45 height 13
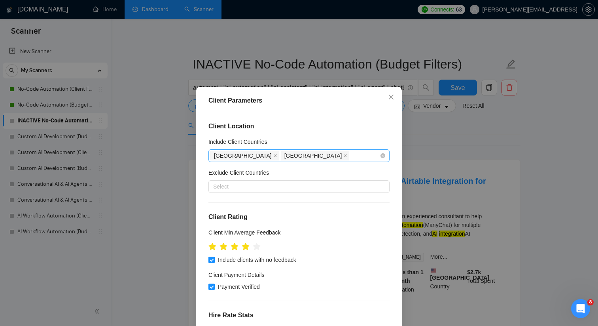
click at [331, 156] on div "Australia United States" at bounding box center [295, 155] width 169 height 11
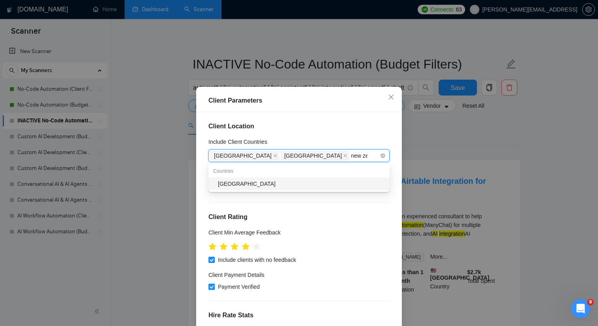
type input "new zeal"
click at [302, 188] on div "[GEOGRAPHIC_DATA]" at bounding box center [299, 183] width 181 height 13
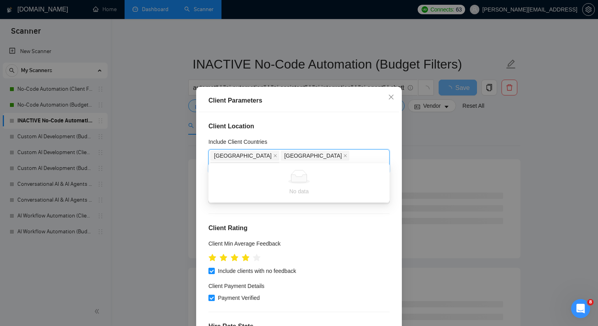
type input "can"
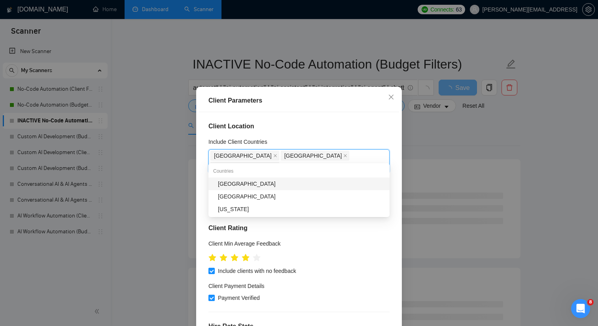
click at [318, 181] on div "[GEOGRAPHIC_DATA]" at bounding box center [301, 183] width 167 height 9
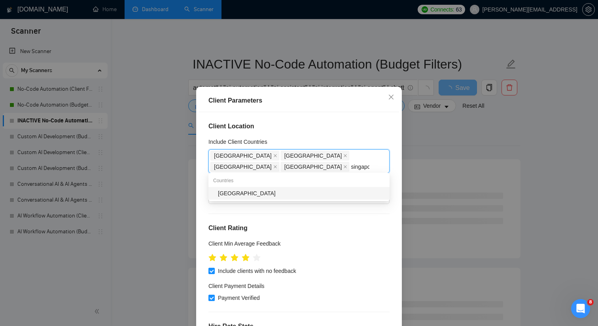
type input "singapore"
click at [335, 193] on div "[GEOGRAPHIC_DATA]" at bounding box center [301, 193] width 167 height 9
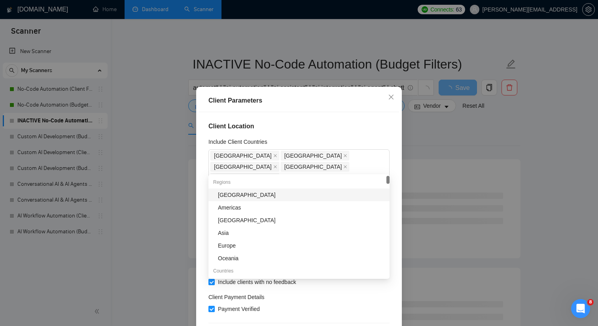
click at [370, 133] on div "Client Location Include Client Countries Australia United States New Zealand Ca…" at bounding box center [299, 226] width 200 height 228
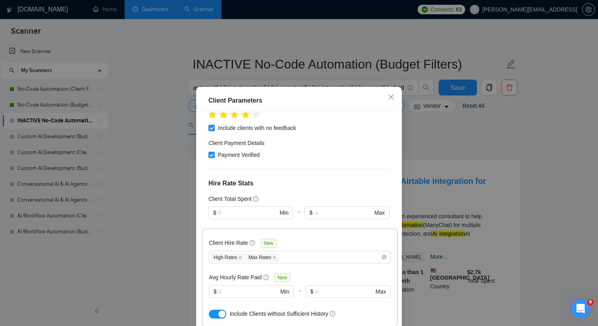
scroll to position [159, 0]
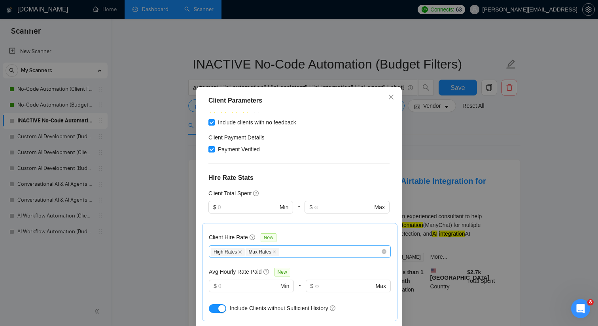
click at [324, 247] on div "High Rates Max Rates" at bounding box center [296, 251] width 170 height 9
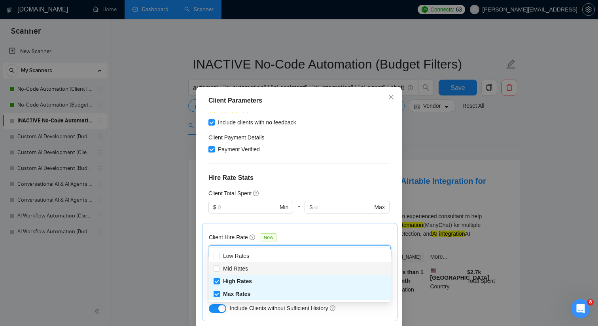
click at [273, 270] on div "Mid Rates" at bounding box center [300, 268] width 173 height 9
checkbox input "true"
click at [320, 174] on div "Client Location Include Client Countries Australia United States New Zealand Ca…" at bounding box center [299, 226] width 200 height 228
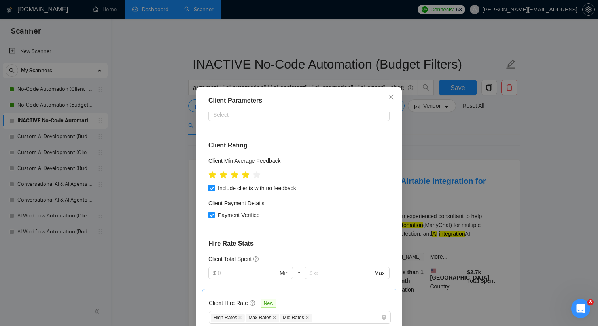
scroll to position [84, 0]
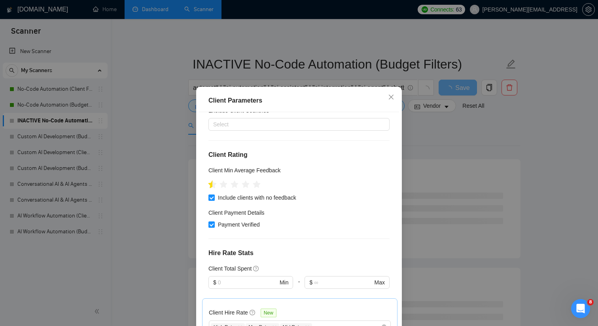
click at [211, 180] on icon "star" at bounding box center [213, 184] width 8 height 8
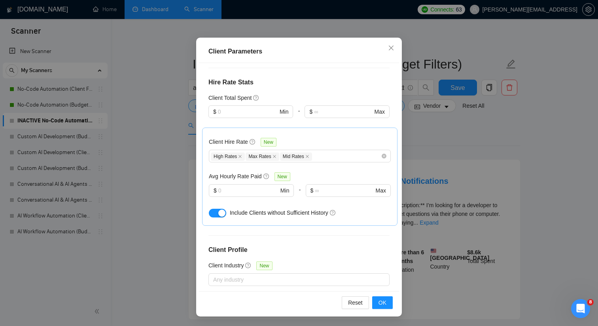
scroll to position [276, 0]
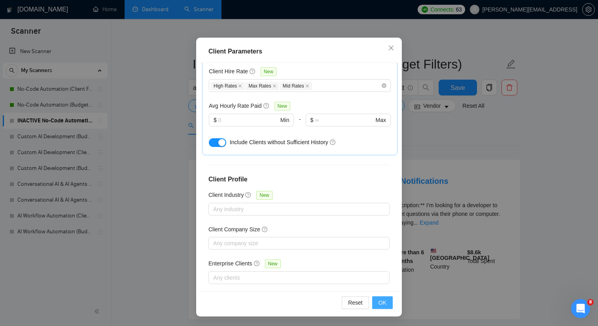
click at [383, 305] on span "OK" at bounding box center [383, 302] width 8 height 9
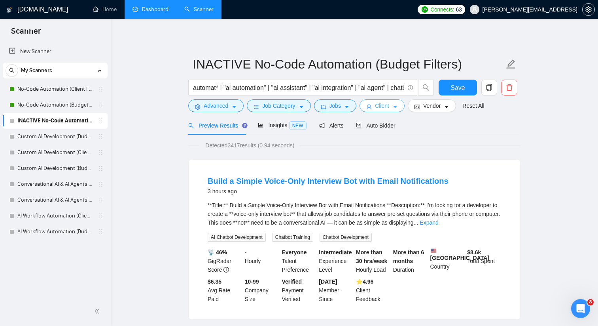
scroll to position [0, 0]
click at [284, 107] on span "Job Category" at bounding box center [278, 105] width 33 height 9
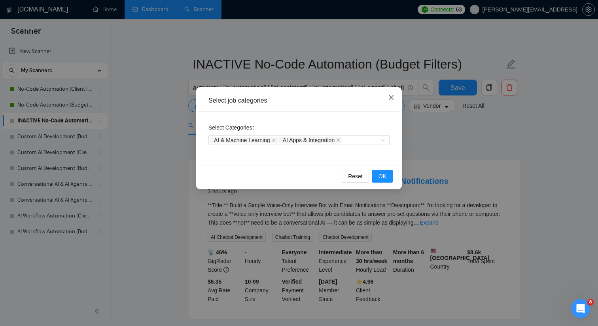
click at [389, 97] on icon "close" at bounding box center [391, 97] width 6 height 6
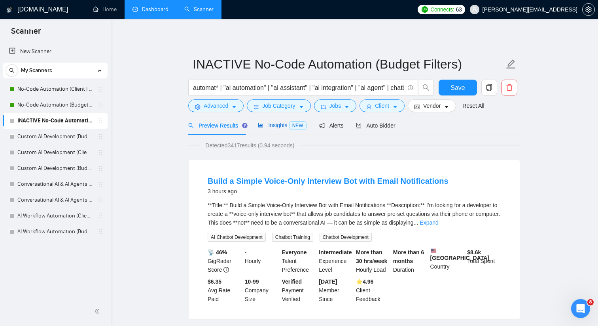
click at [283, 127] on span "Insights NEW" at bounding box center [282, 125] width 48 height 6
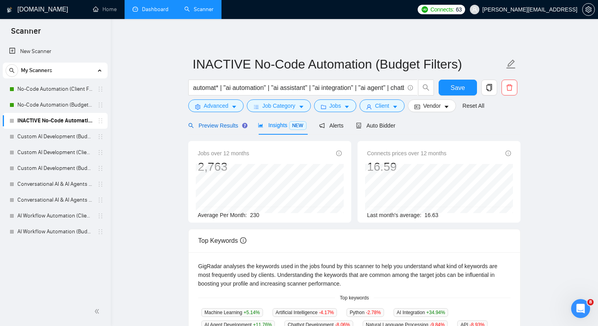
click at [223, 125] on span "Preview Results" at bounding box center [216, 125] width 57 height 6
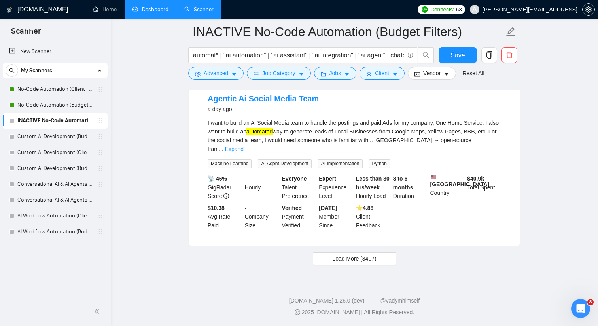
scroll to position [1652, 0]
click at [330, 265] on button "Load More (3407)" at bounding box center [354, 258] width 83 height 13
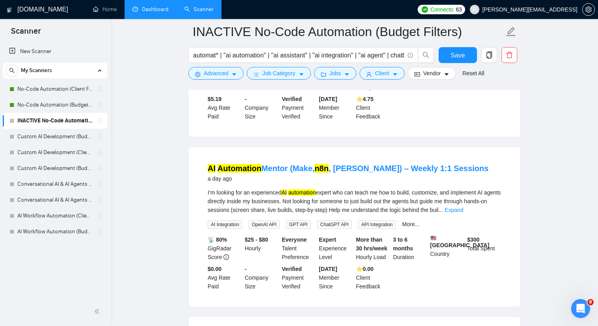
scroll to position [2437, 0]
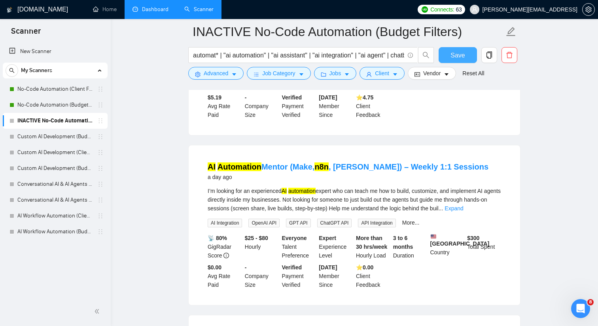
click at [453, 51] on span "Save" at bounding box center [458, 55] width 14 height 10
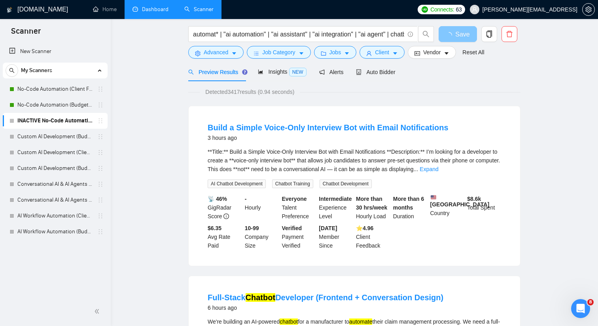
scroll to position [0, 0]
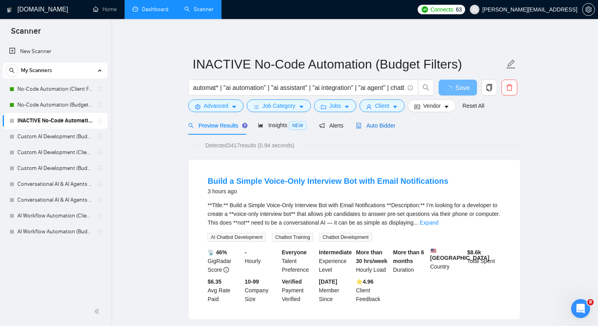
click at [389, 124] on span "Auto Bidder" at bounding box center [375, 125] width 39 height 6
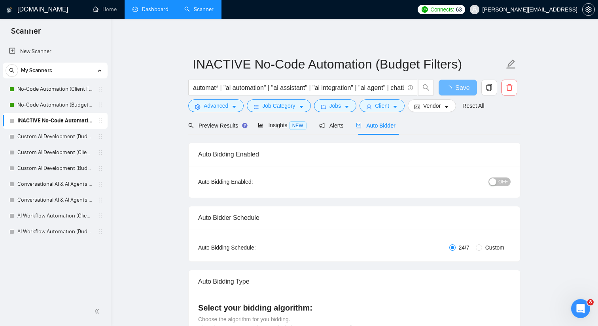
checkbox input "true"
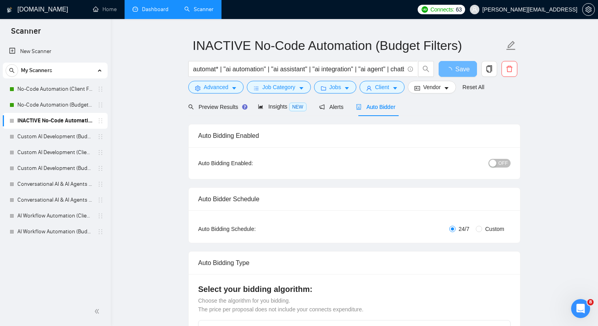
click at [495, 163] on div "button" at bounding box center [492, 162] width 7 height 7
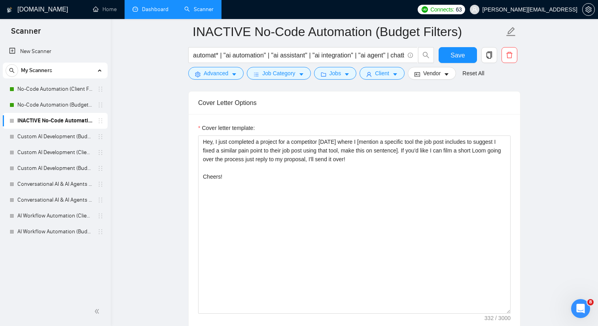
scroll to position [859, 0]
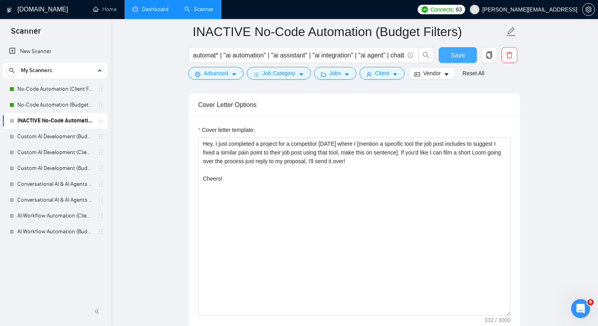
click at [458, 52] on span "Save" at bounding box center [458, 55] width 14 height 10
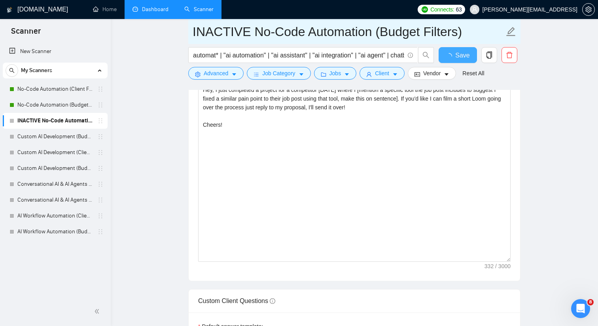
checkbox input "true"
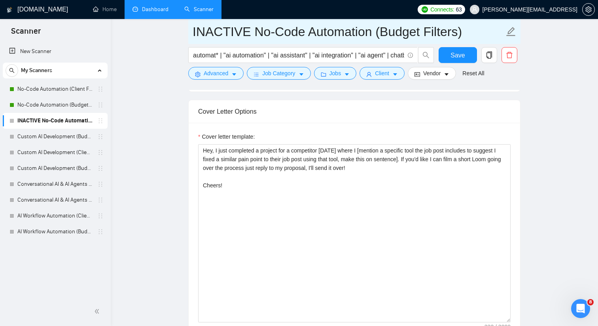
drag, startPoint x: 251, startPoint y: 29, endPoint x: 184, endPoint y: 29, distance: 66.5
click at [398, 28] on input "No-Code Automation (Budget Filters)" at bounding box center [349, 32] width 312 height 20
click at [420, 35] on input "No-Code Automation (Budget Filters W4 Aug)" at bounding box center [349, 32] width 312 height 20
type input "No-Code Automation (Budget Filters W4, Aug)"
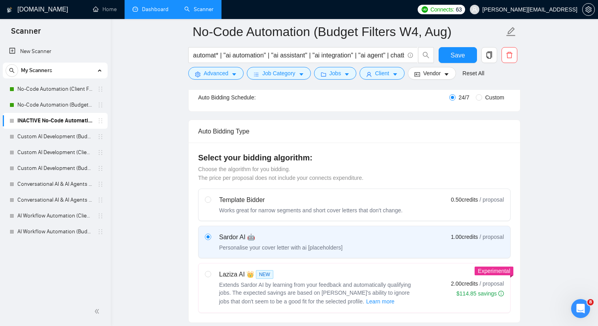
scroll to position [0, 0]
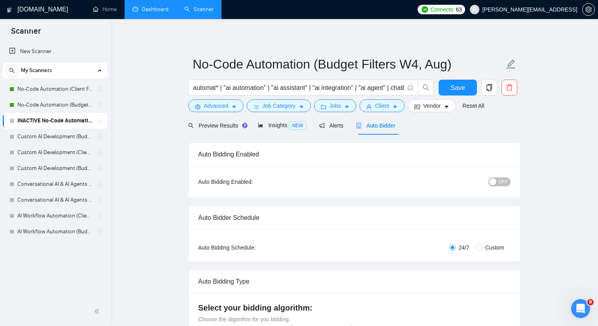
click at [499, 182] on span "OFF" at bounding box center [503, 181] width 9 height 9
click at [457, 81] on button "Save" at bounding box center [458, 88] width 38 height 16
checkbox input "true"
click at [375, 109] on button "Client" at bounding box center [382, 105] width 45 height 13
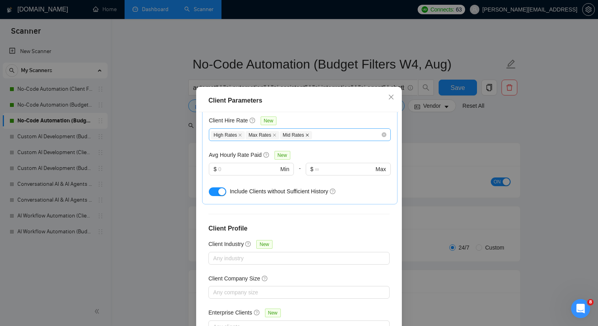
click at [309, 133] on icon "close" at bounding box center [307, 135] width 4 height 4
click at [158, 165] on div "Client Parameters Client Location Include Client Countries Australia United Sta…" at bounding box center [299, 163] width 598 height 326
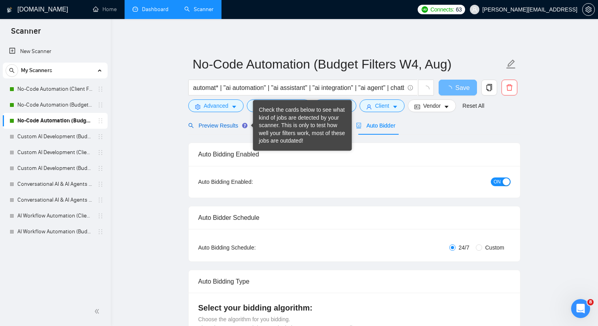
click at [224, 126] on span "Preview Results" at bounding box center [216, 125] width 57 height 6
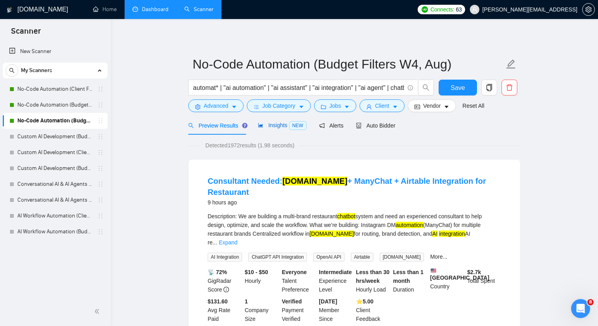
click at [264, 123] on icon "area-chart" at bounding box center [261, 125] width 6 height 6
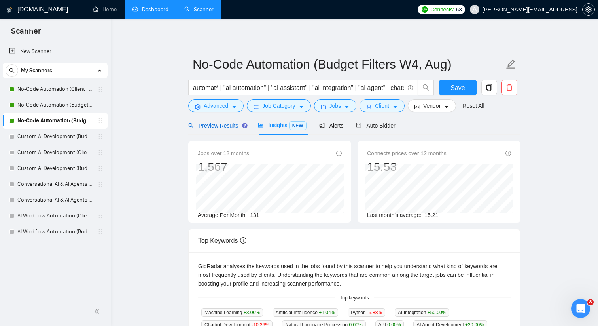
click at [232, 128] on span "Preview Results" at bounding box center [216, 125] width 57 height 6
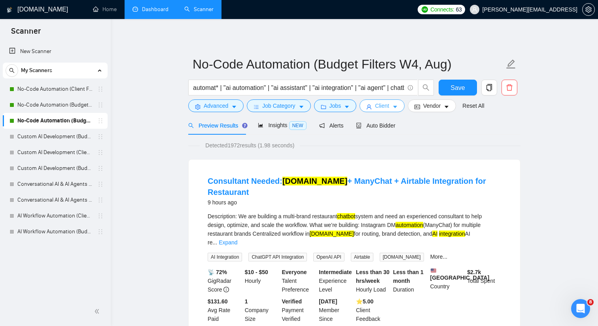
click at [400, 103] on button "Client" at bounding box center [382, 105] width 45 height 13
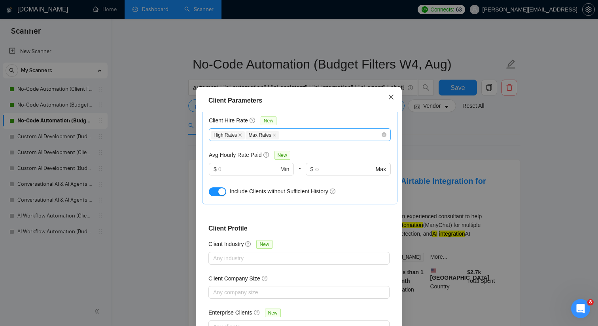
click at [391, 96] on icon "close" at bounding box center [391, 97] width 6 height 6
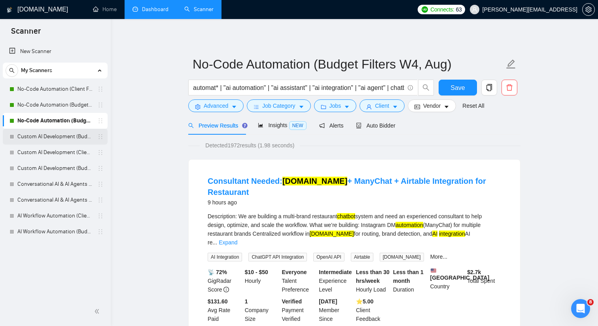
click at [91, 134] on link "Custom AI Development (Budget Filter)" at bounding box center [54, 137] width 75 height 16
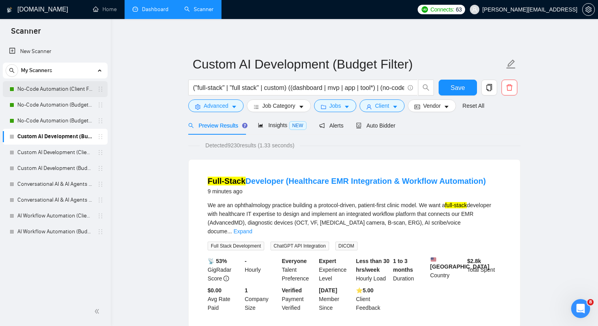
click at [82, 91] on link "No-Code Automation (Client Filters)" at bounding box center [54, 89] width 75 height 16
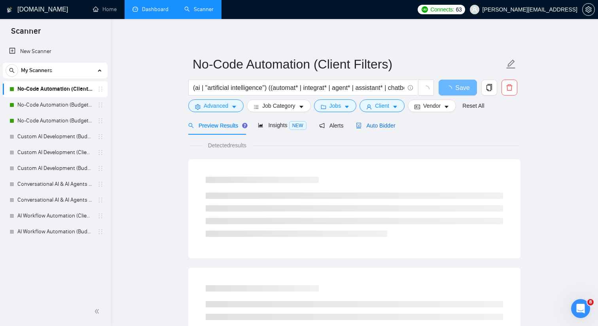
click at [386, 123] on span "Auto Bidder" at bounding box center [375, 125] width 39 height 6
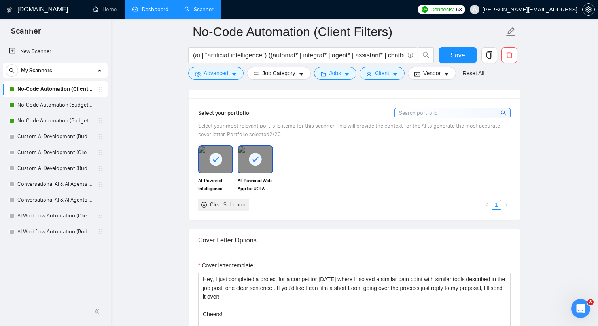
scroll to position [706, 0]
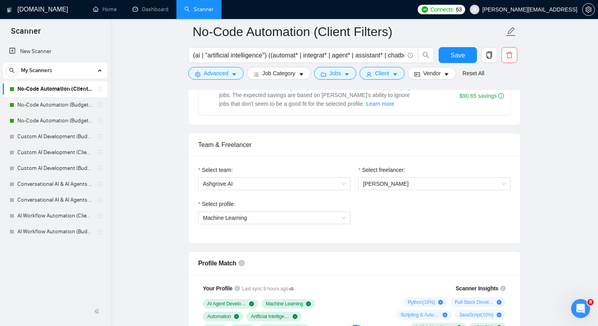
scroll to position [290, 0]
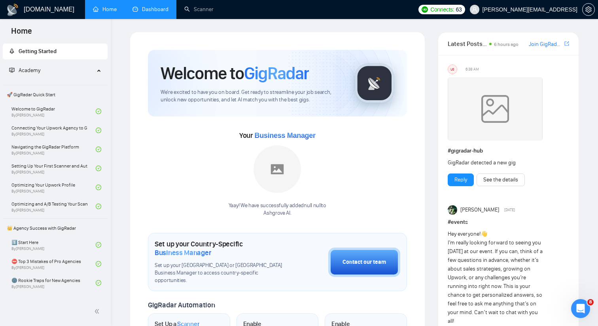
click at [163, 13] on link "Dashboard" at bounding box center [151, 9] width 36 height 7
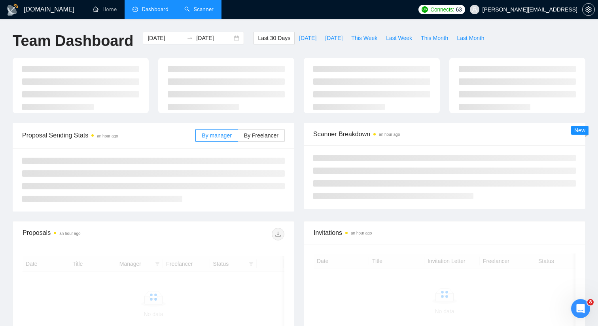
click at [187, 13] on link "Scanner" at bounding box center [198, 9] width 29 height 7
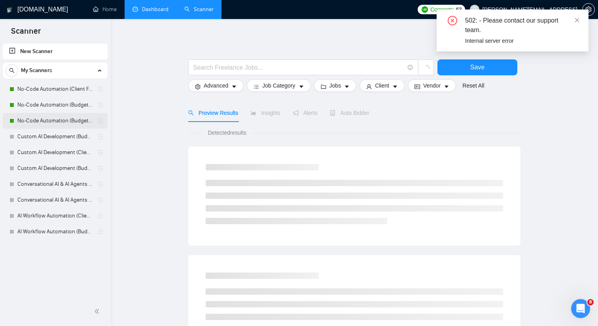
click at [79, 118] on link "No-Code Automation (Budget Filters W4, Aug)" at bounding box center [54, 121] width 75 height 16
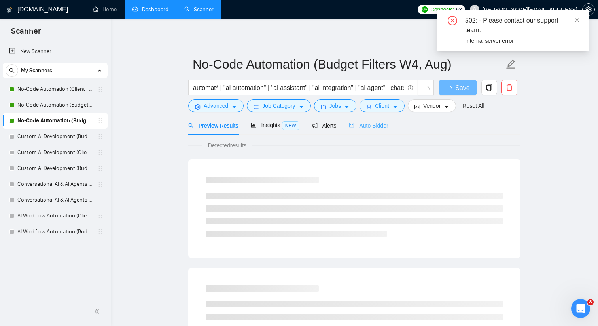
click at [385, 131] on div "Auto Bidder" at bounding box center [368, 125] width 39 height 19
